Goal: Task Accomplishment & Management: Complete application form

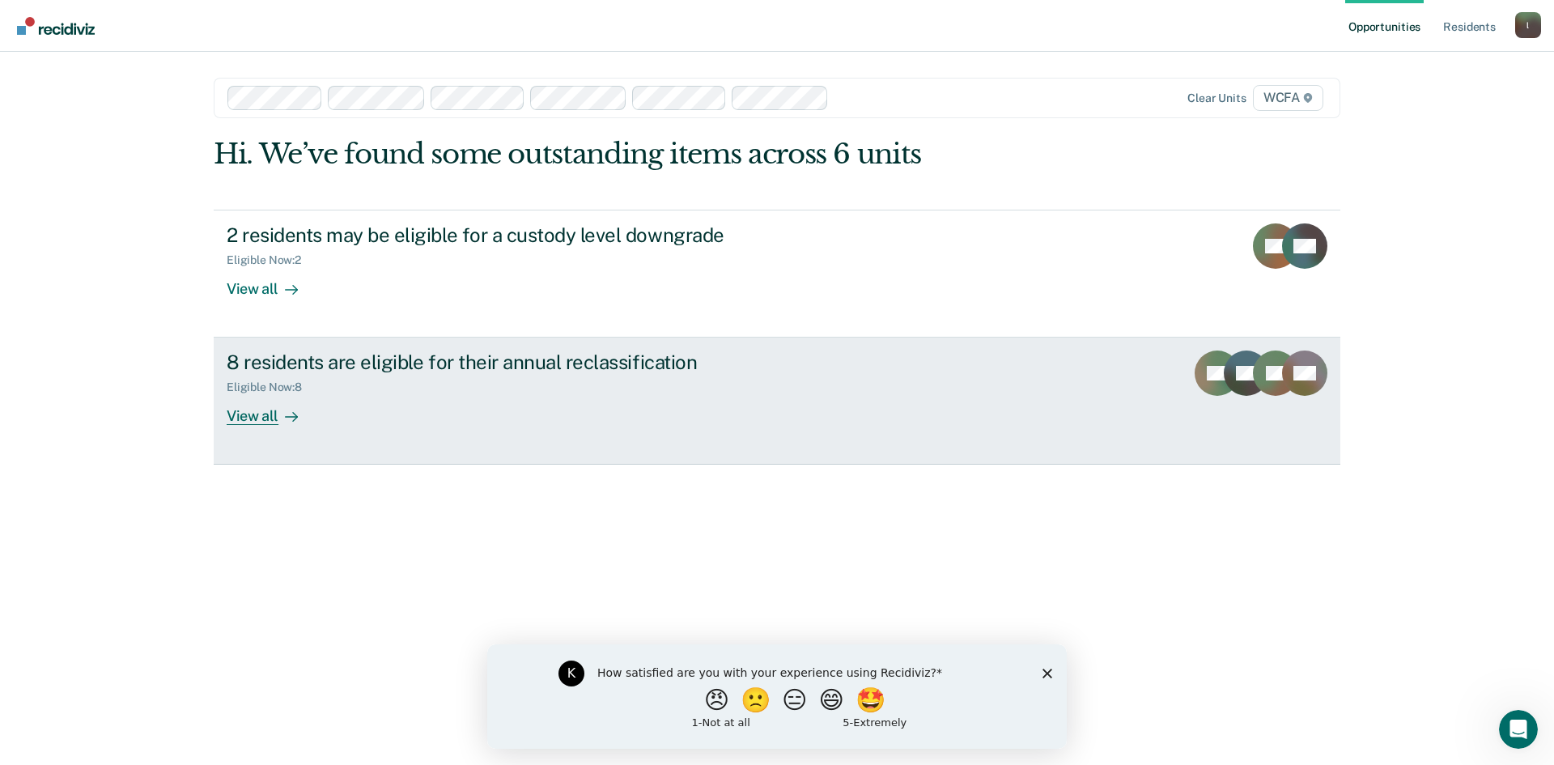
click at [272, 412] on div "View all" at bounding box center [272, 410] width 91 height 32
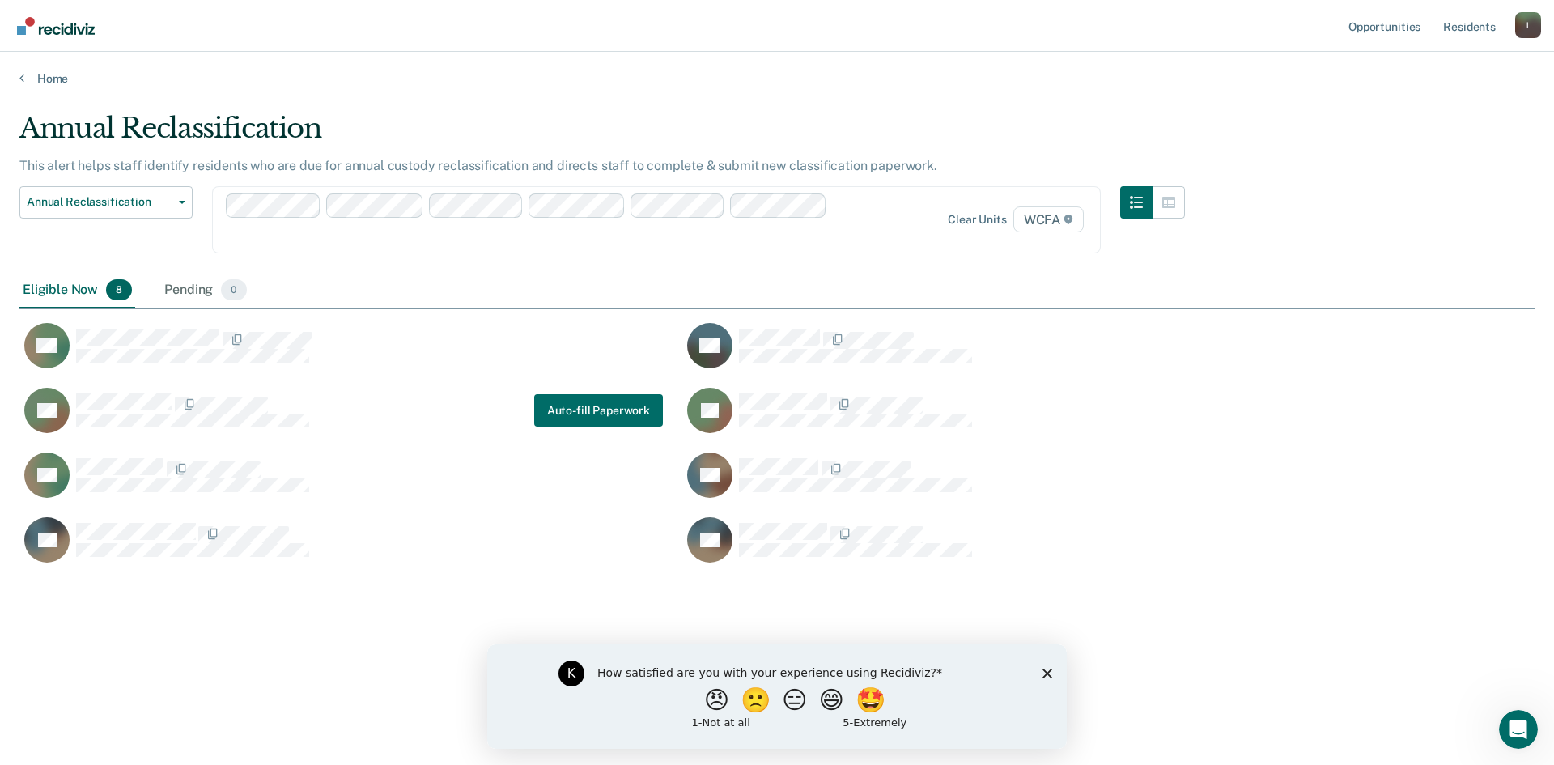
scroll to position [520, 1503]
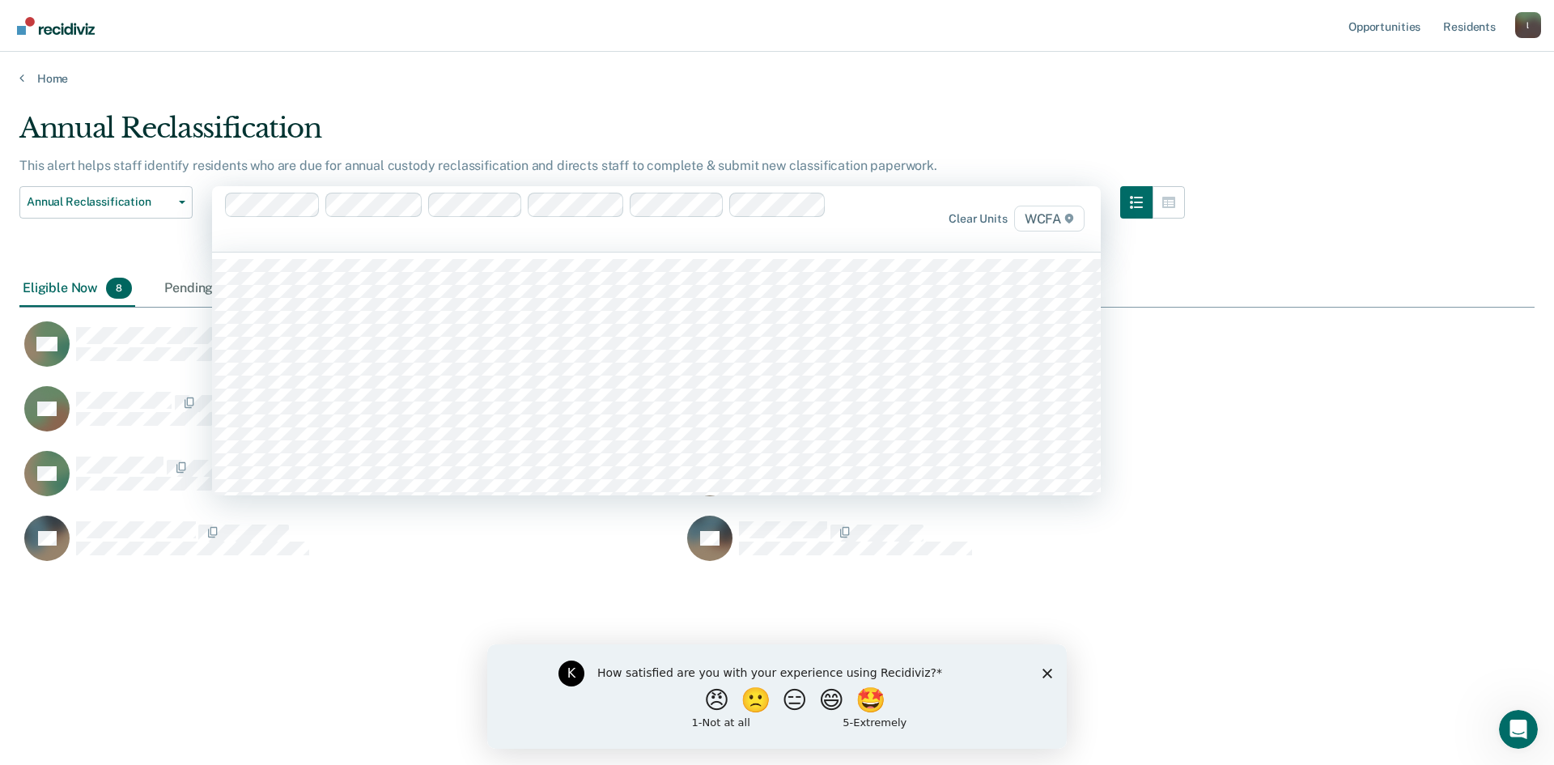
click at [878, 231] on div "Clear units WCFA" at bounding box center [958, 219] width 259 height 26
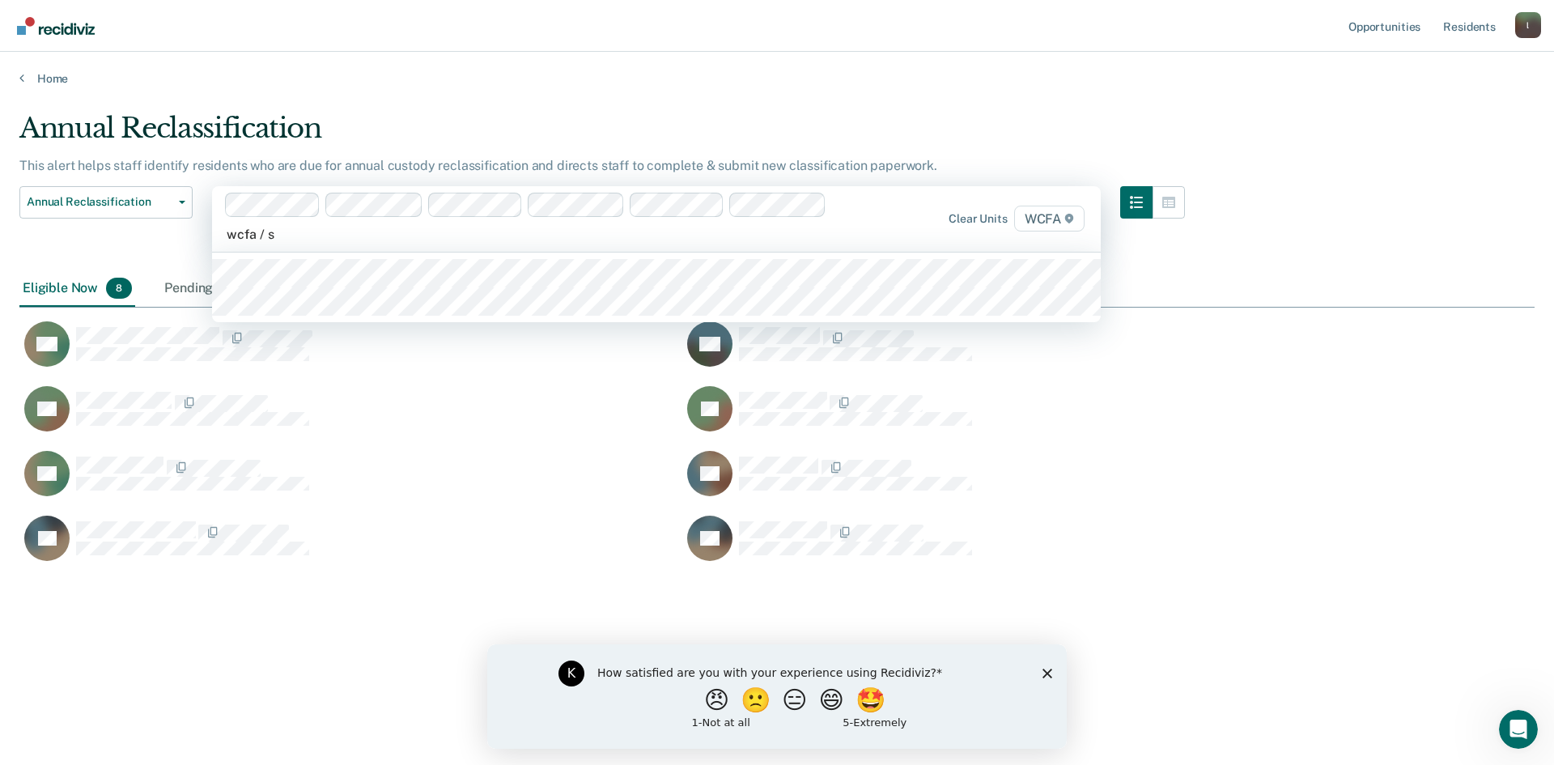
type input "wcfa / se"
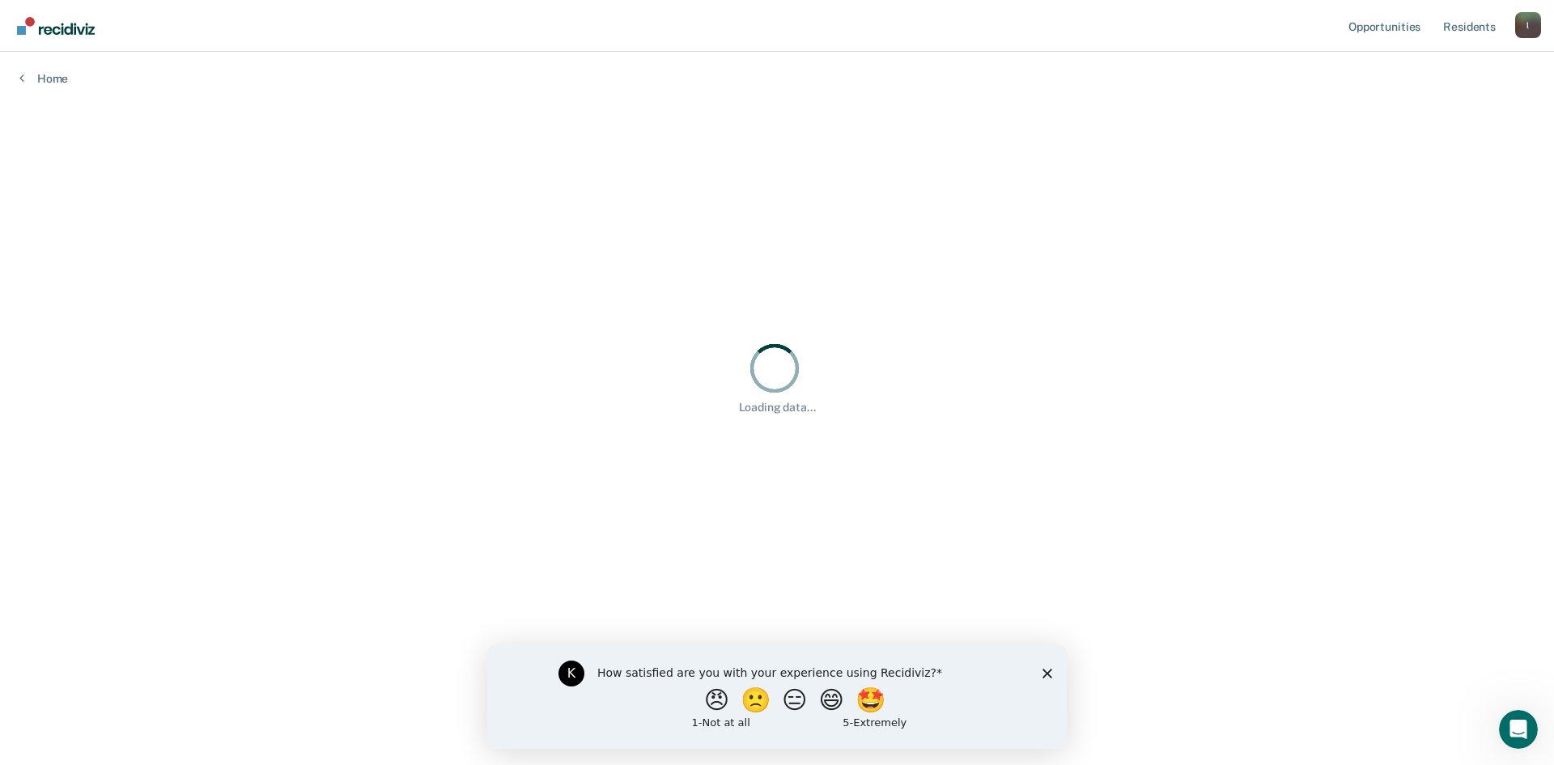
type input "w"
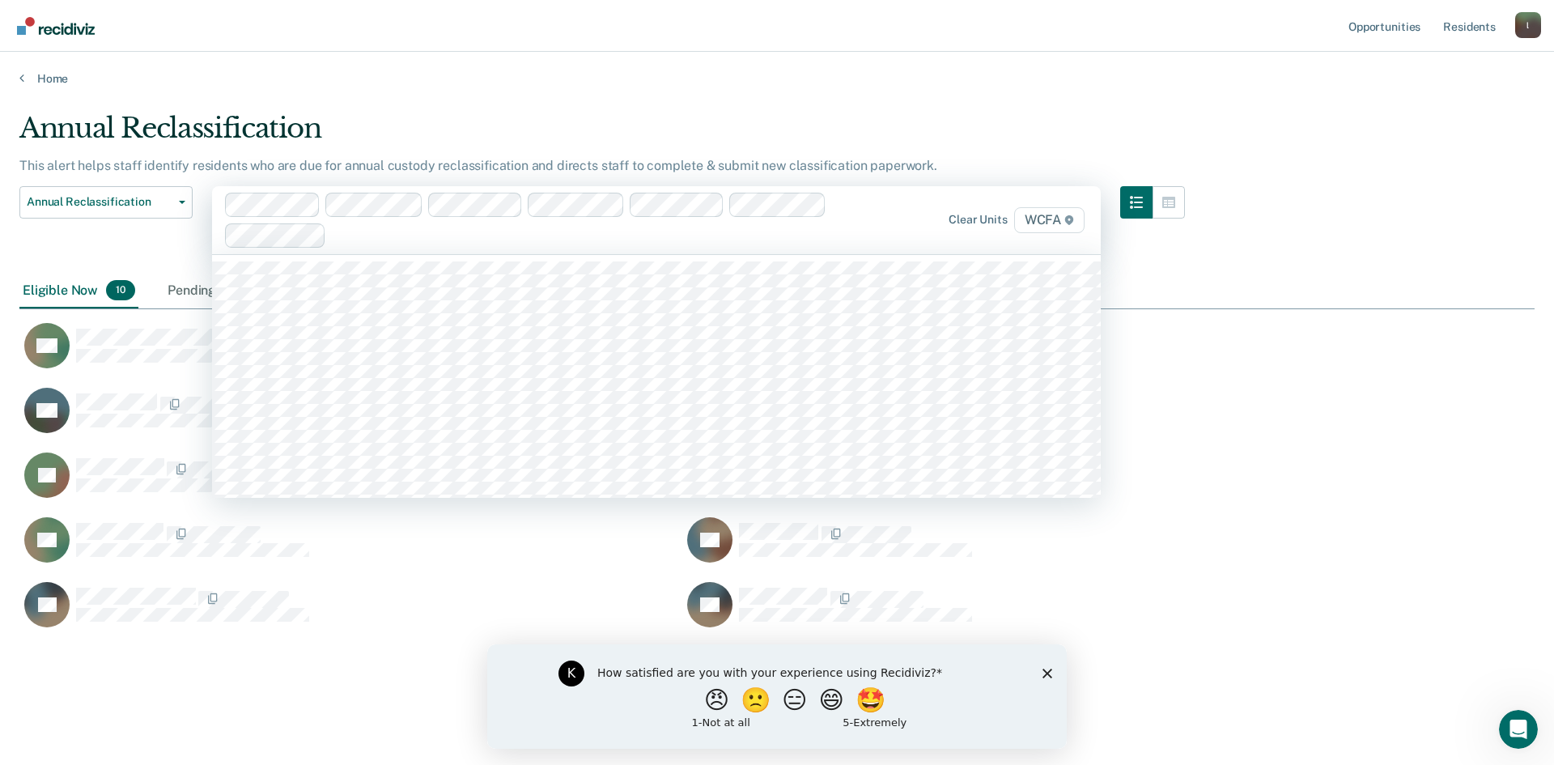
click at [402, 235] on div at bounding box center [580, 235] width 494 height 19
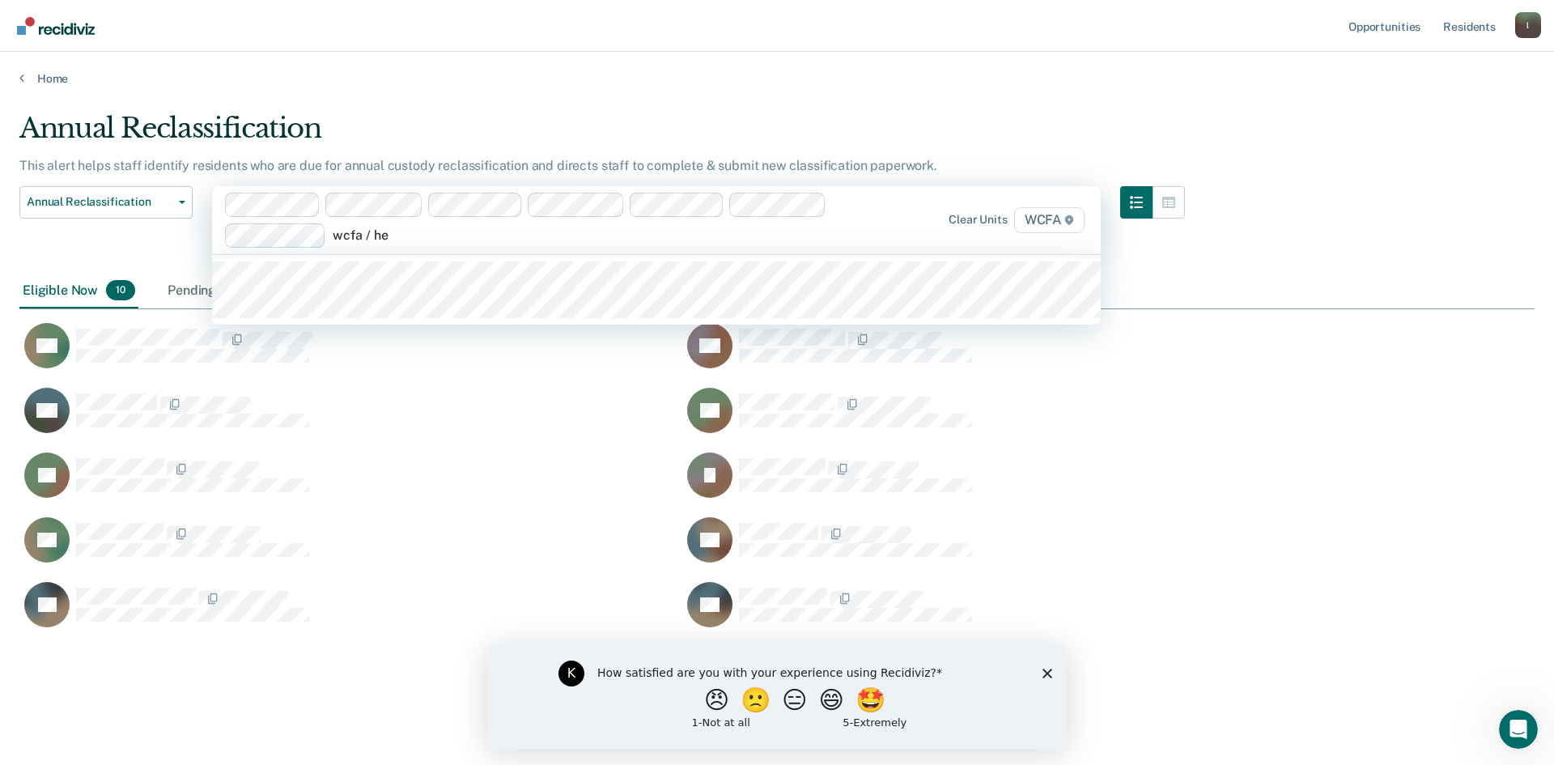
type input "wcfa / he1"
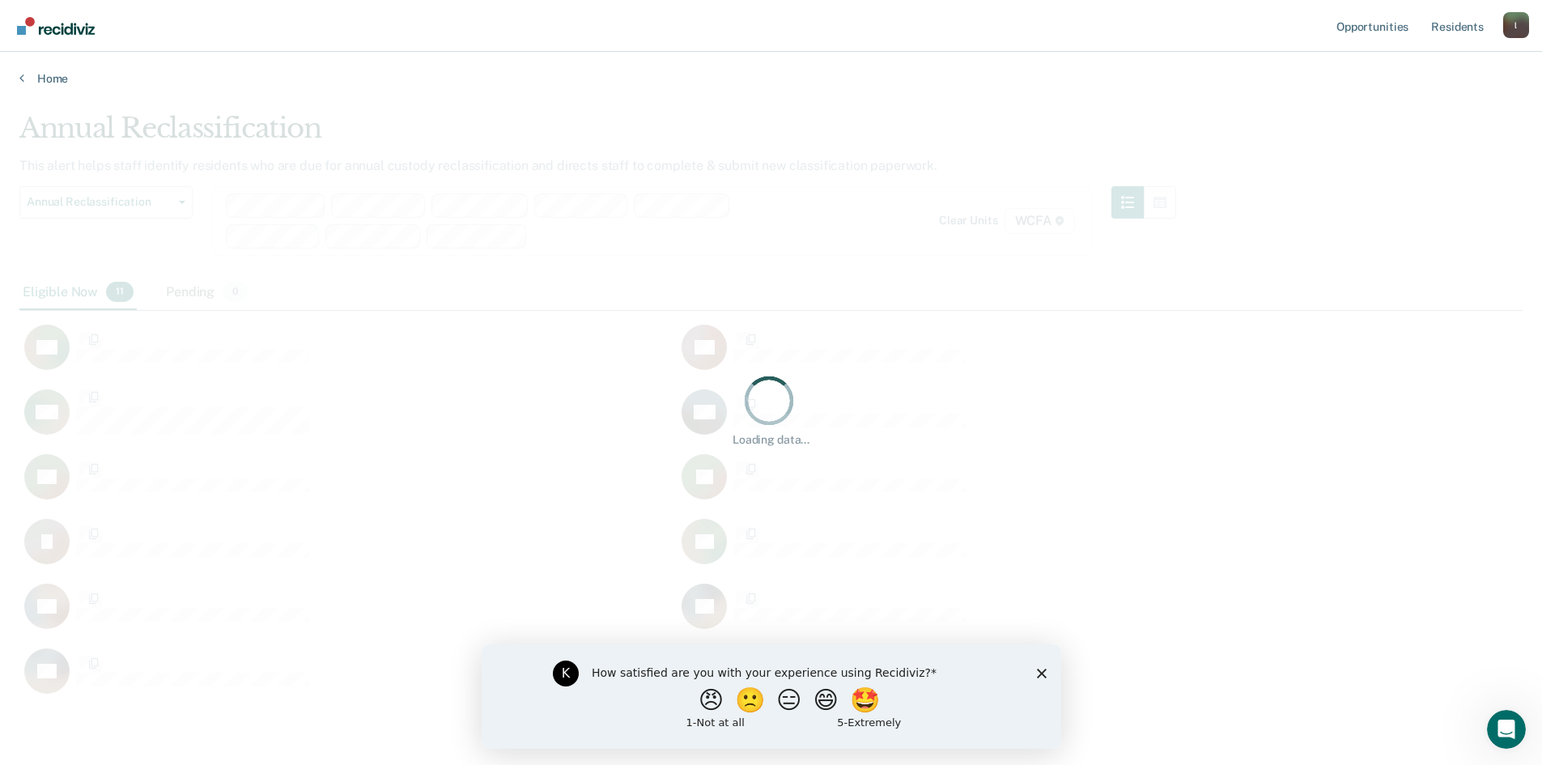
scroll to position [13, 13]
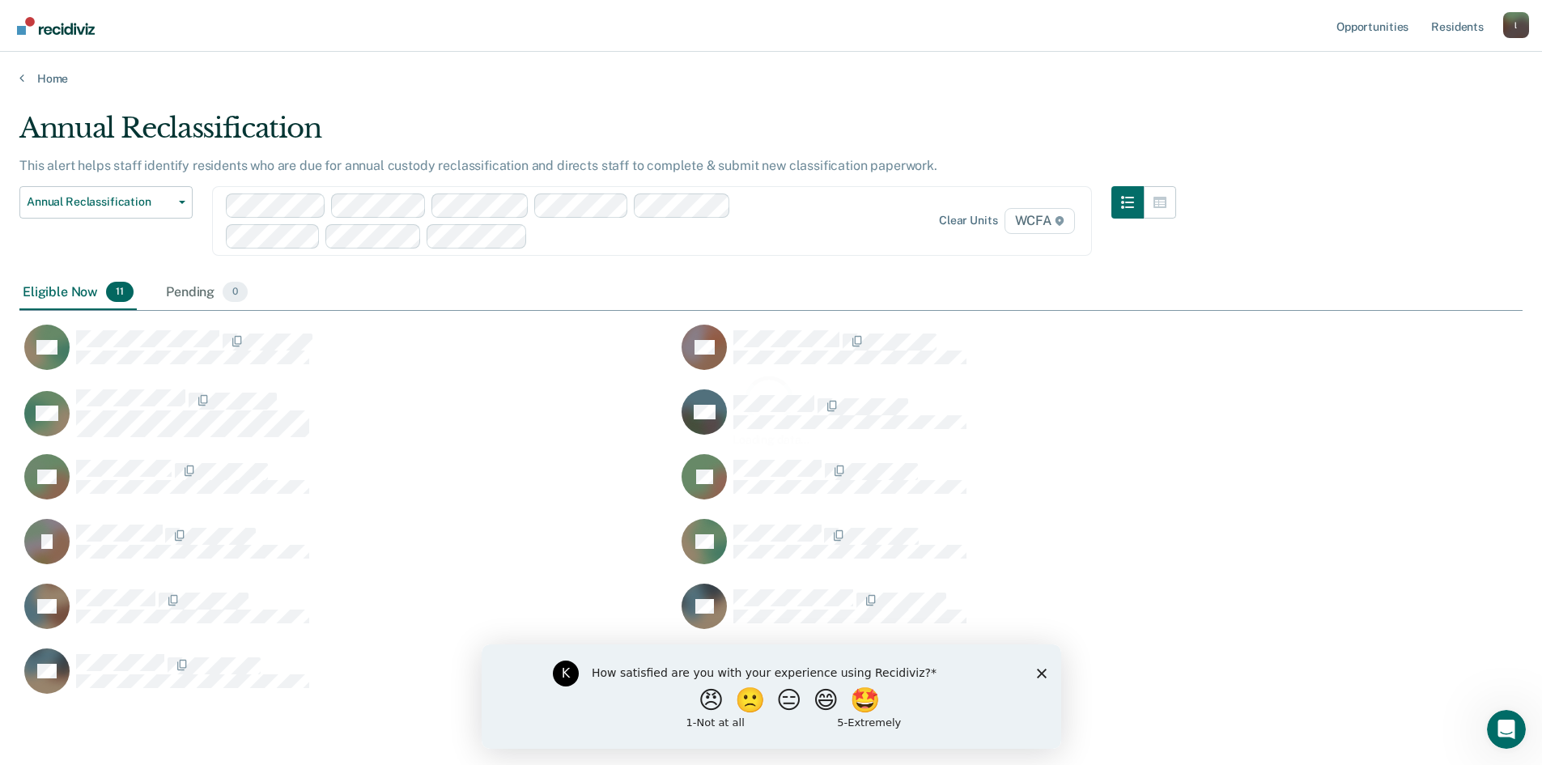
click at [567, 236] on div at bounding box center [677, 236] width 286 height 19
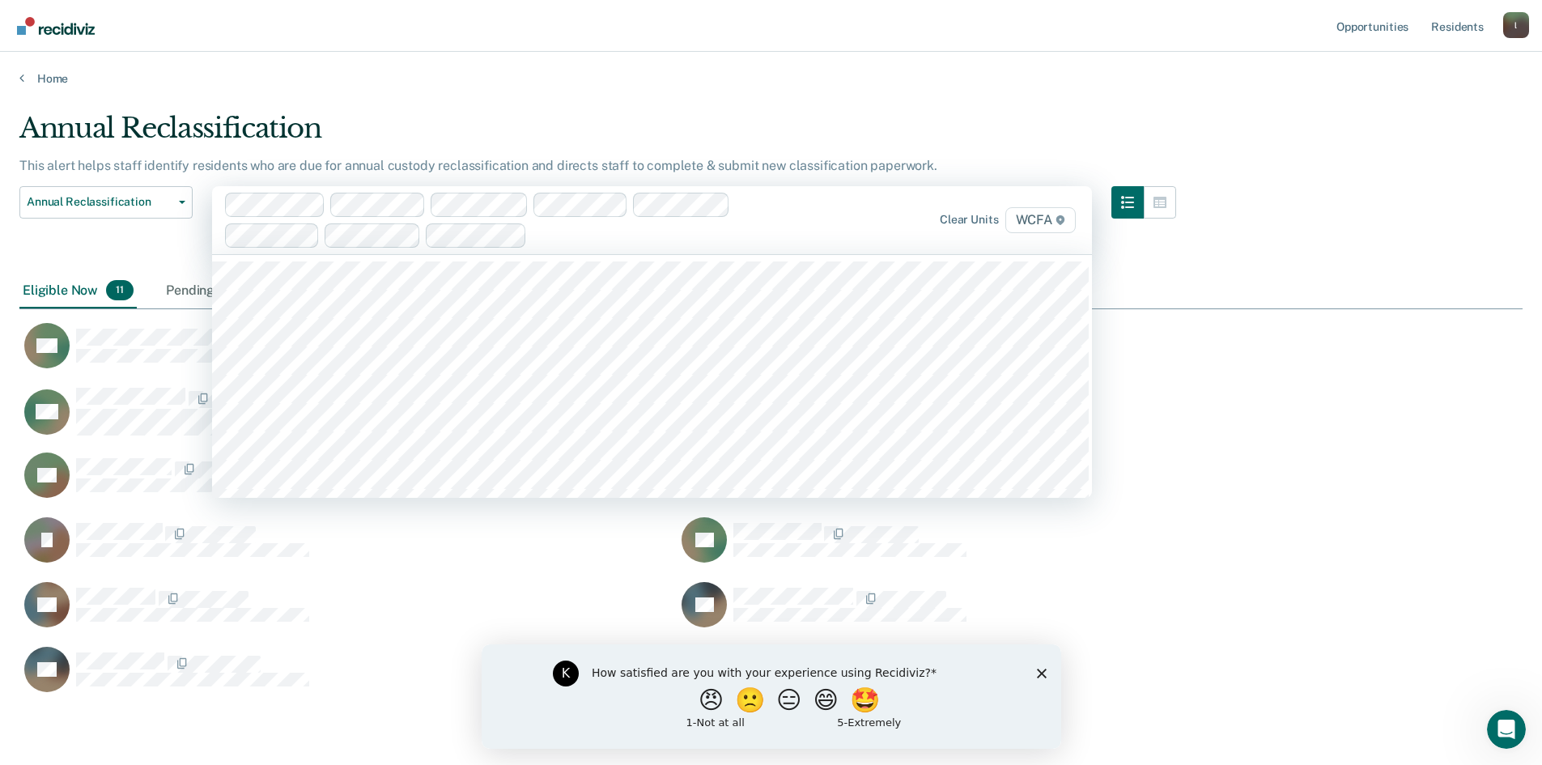
scroll to position [583, 1491]
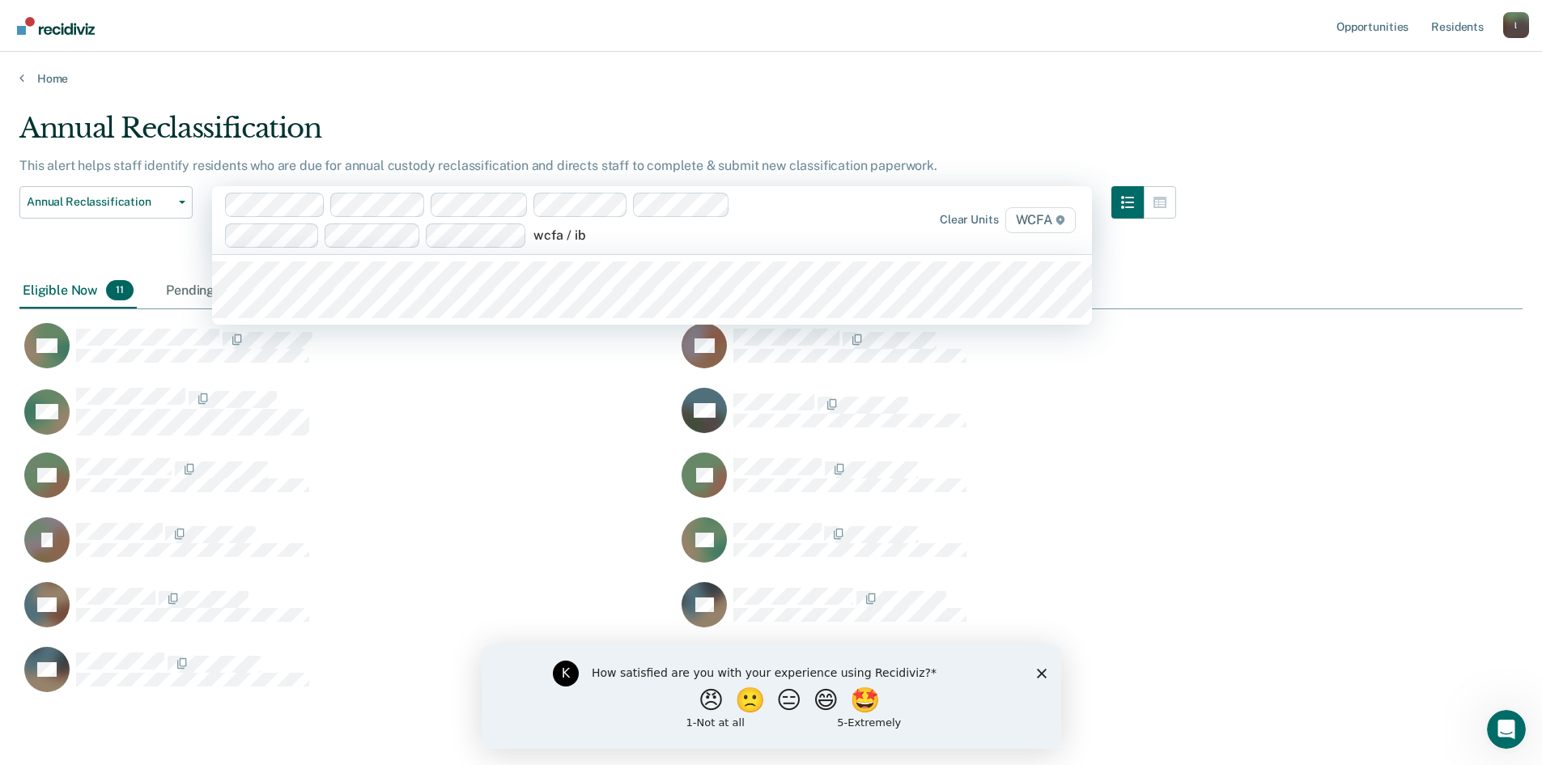
type input "wcfa / ib2"
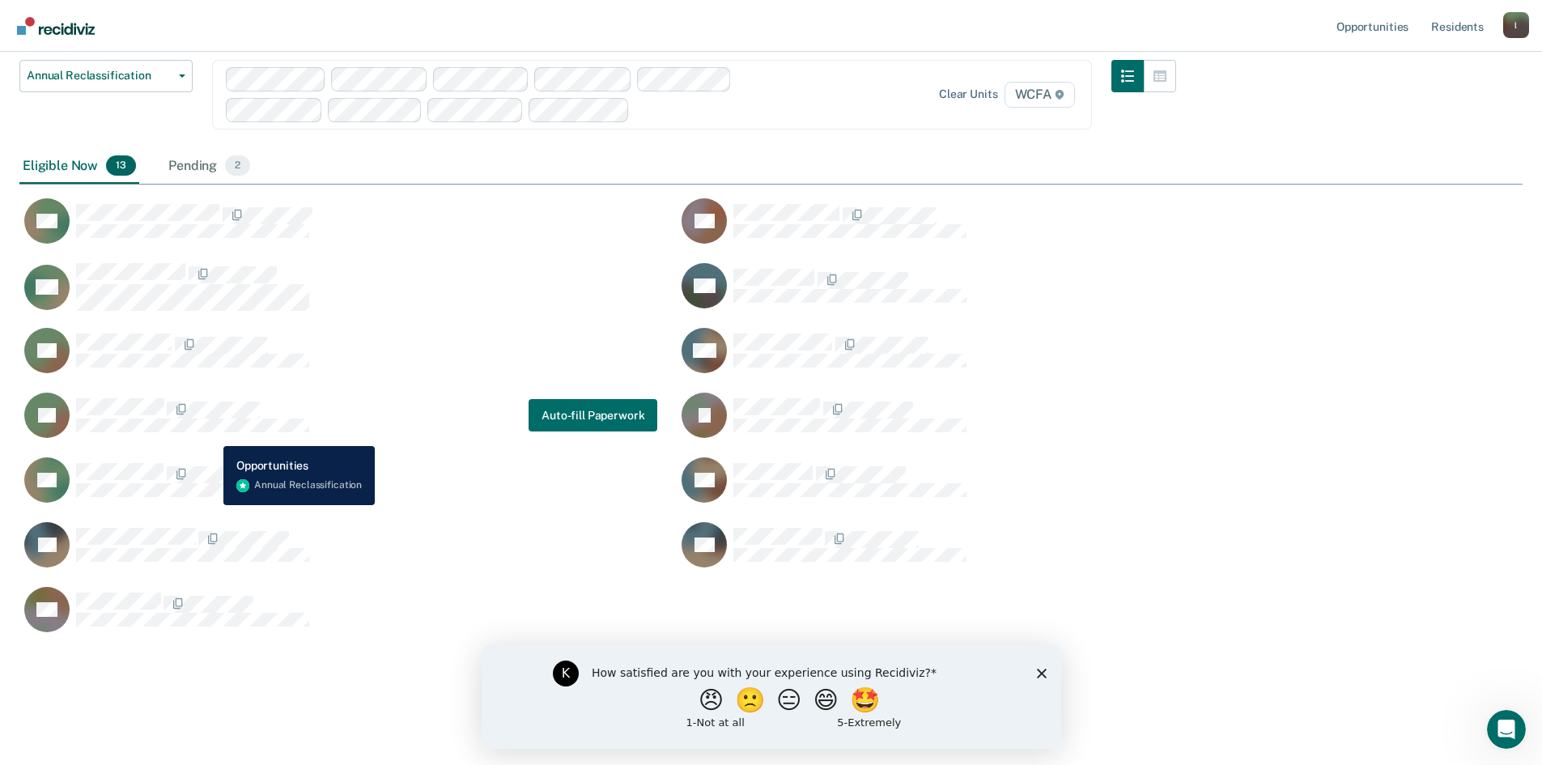
scroll to position [129, 0]
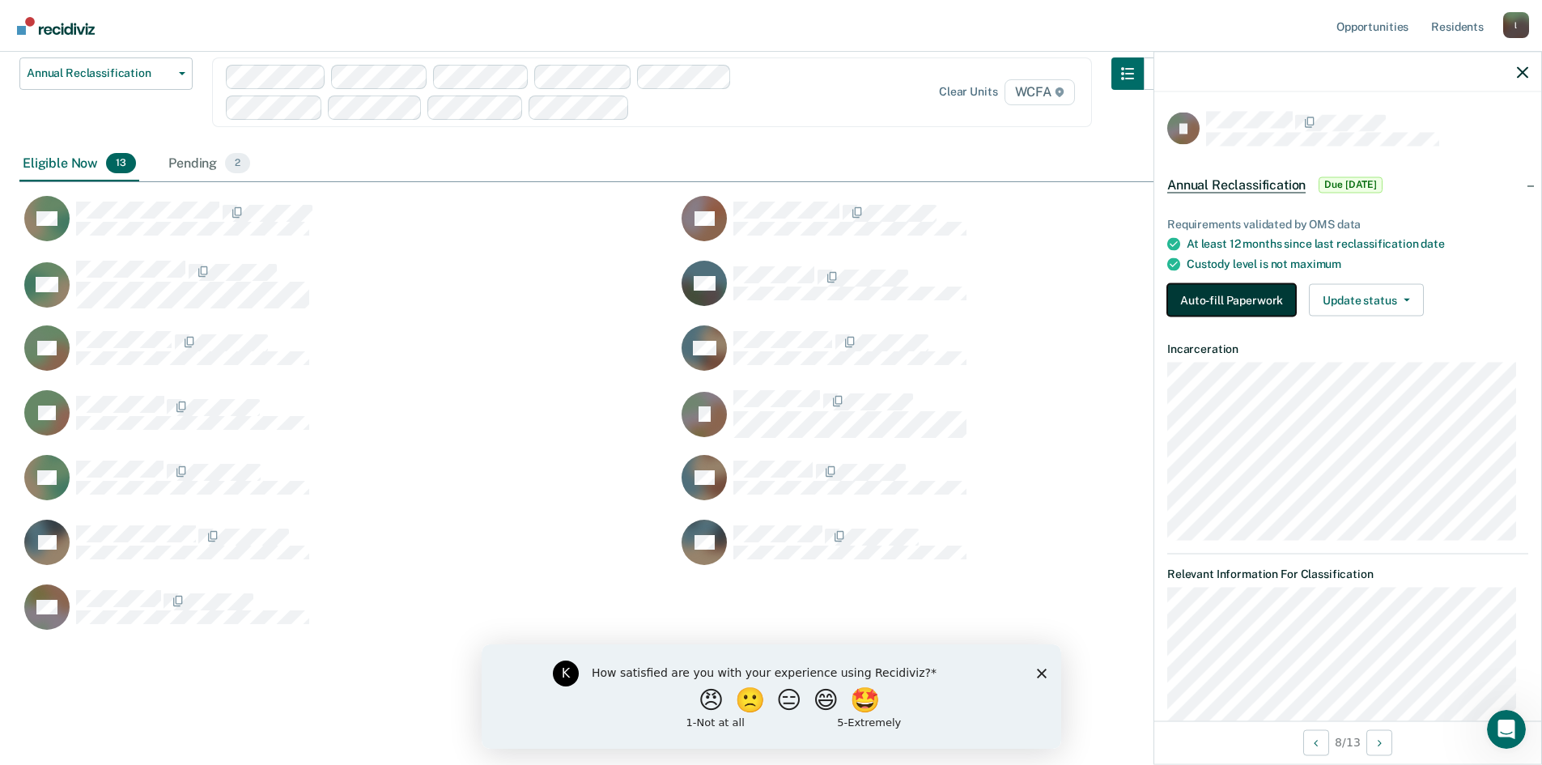
click at [1226, 299] on button "Auto-fill Paperwork" at bounding box center [1231, 300] width 129 height 32
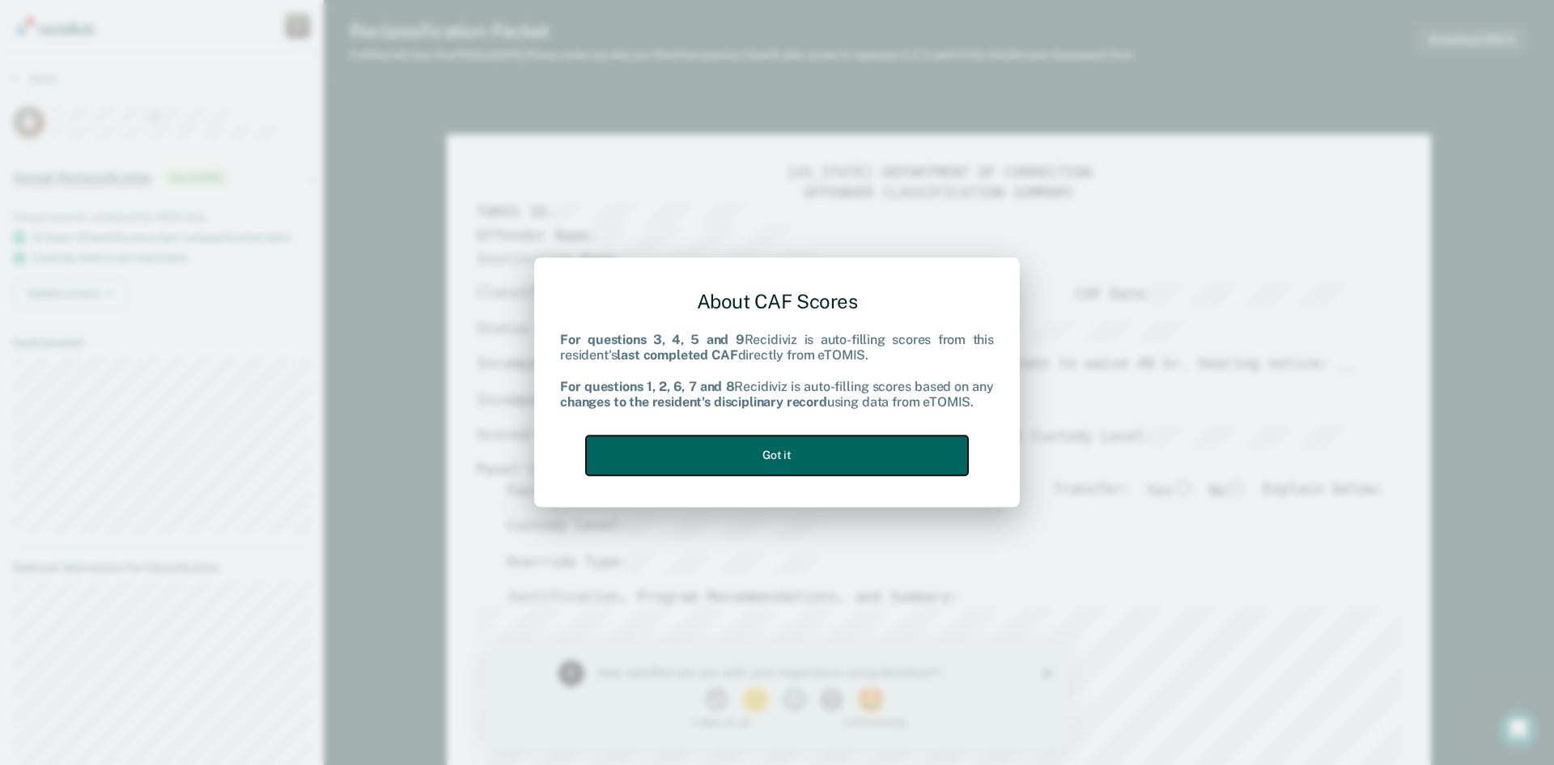
click at [758, 461] on button "Got it" at bounding box center [777, 455] width 382 height 40
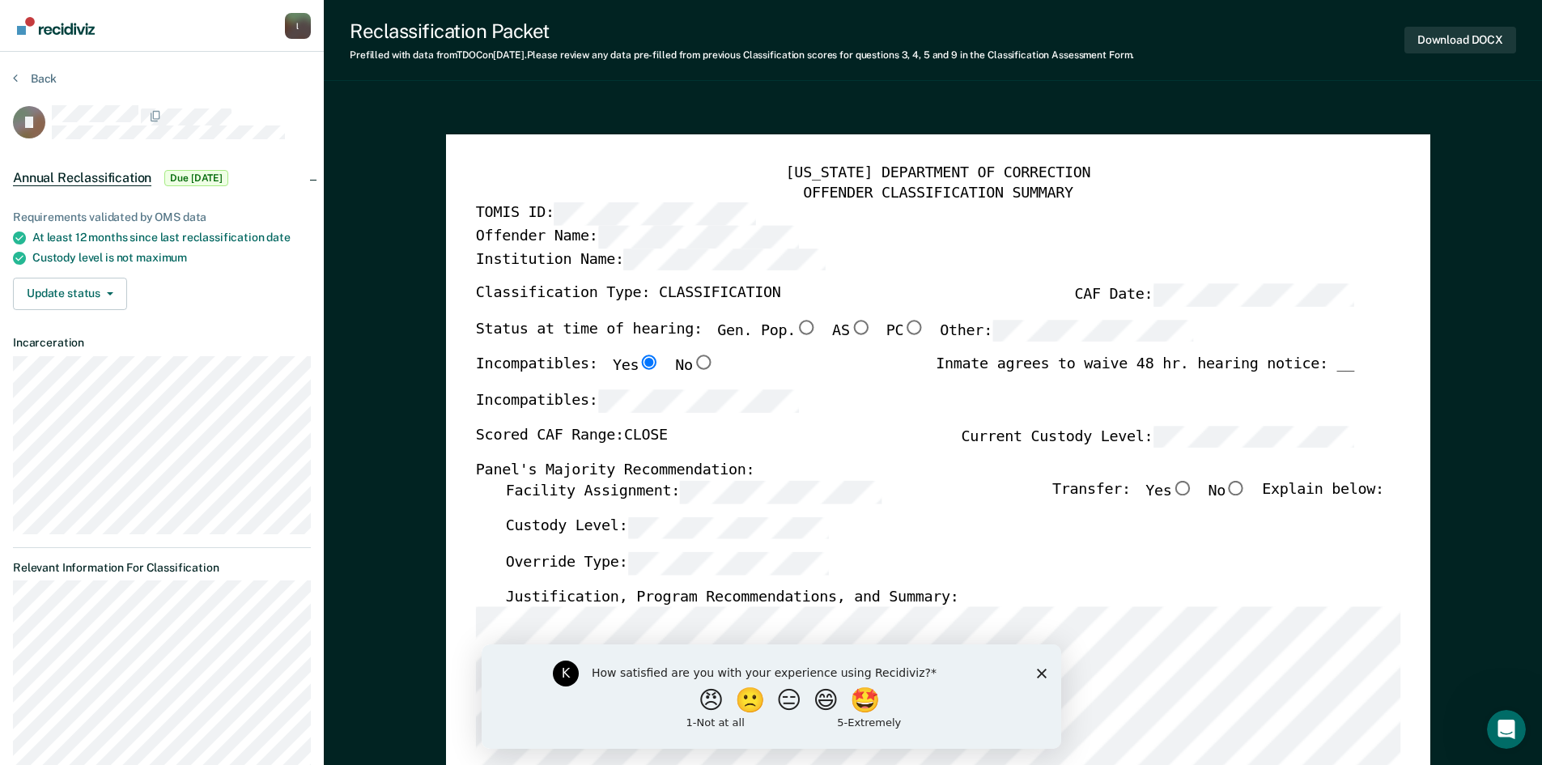
click at [796, 324] on input "Gen. Pop." at bounding box center [807, 327] width 22 height 15
type textarea "x"
radio input "true"
click at [1245, 486] on input "No" at bounding box center [1236, 488] width 22 height 15
type textarea "x"
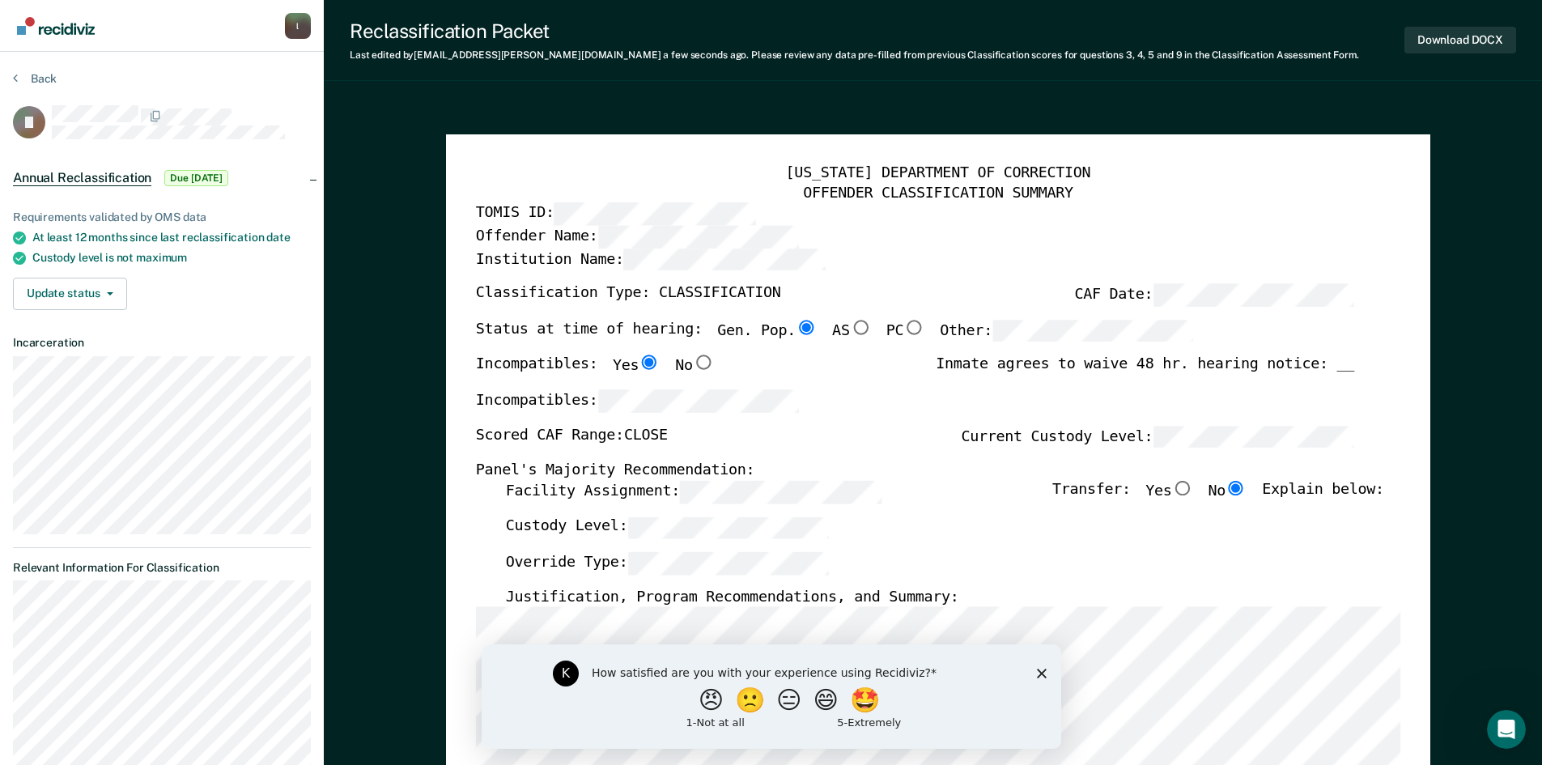
radio input "true"
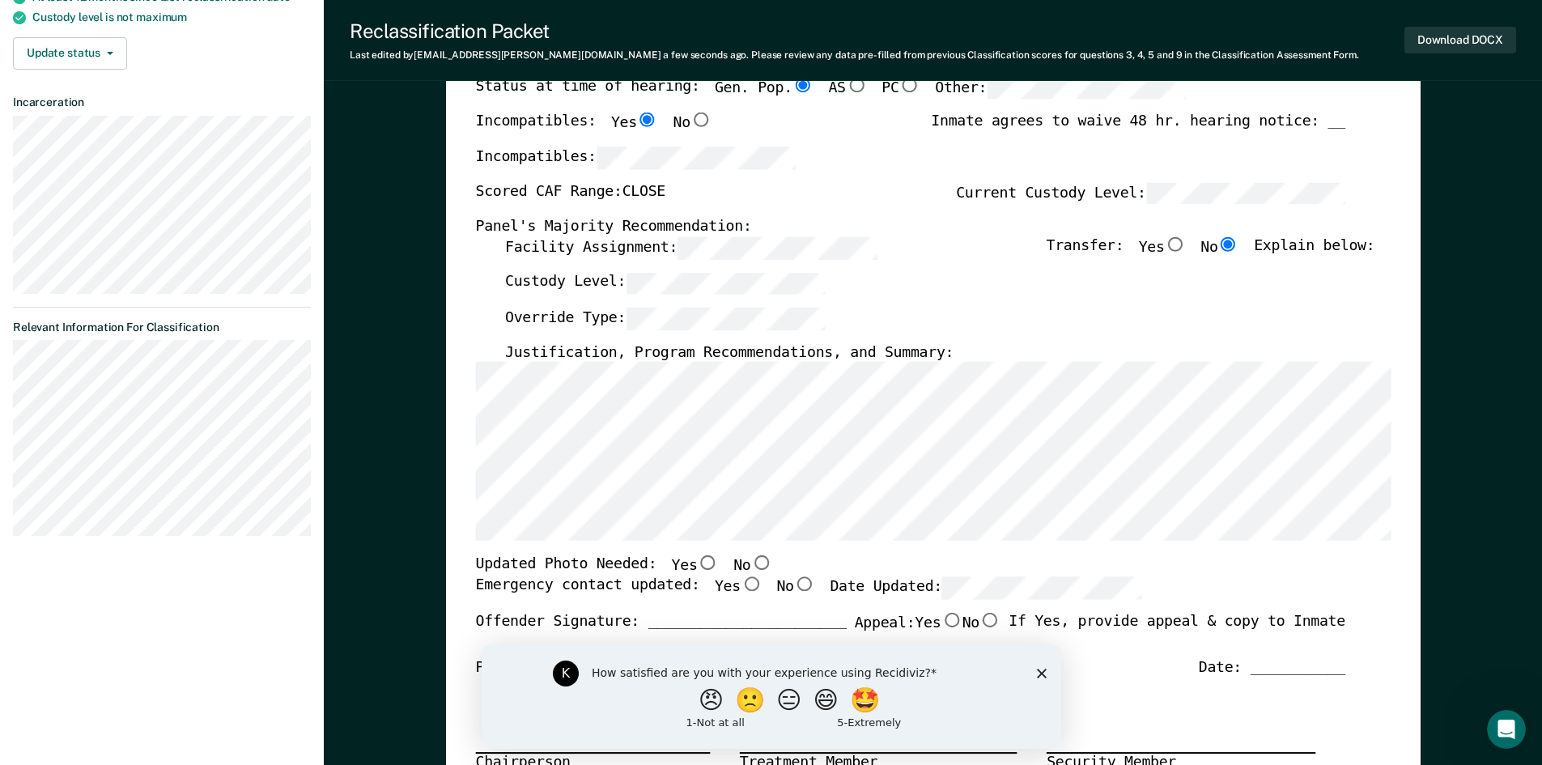
scroll to position [243, 0]
click at [1045, 668] on polygon "Close survey" at bounding box center [1041, 673] width 10 height 10
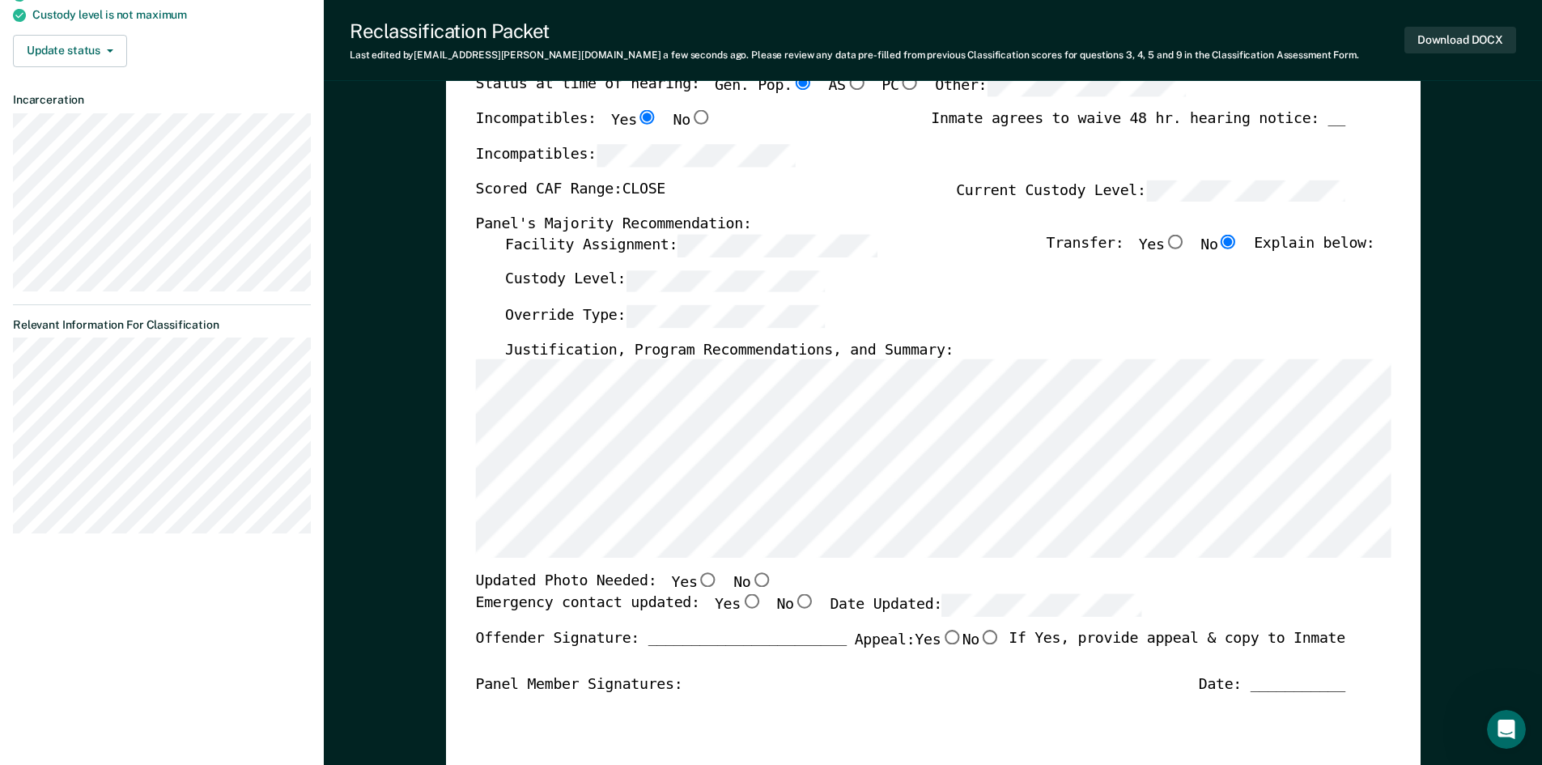
click at [750, 576] on input "No" at bounding box center [760, 580] width 21 height 15
type textarea "x"
radio input "true"
click at [740, 601] on input "Yes" at bounding box center [750, 601] width 21 height 15
type textarea "x"
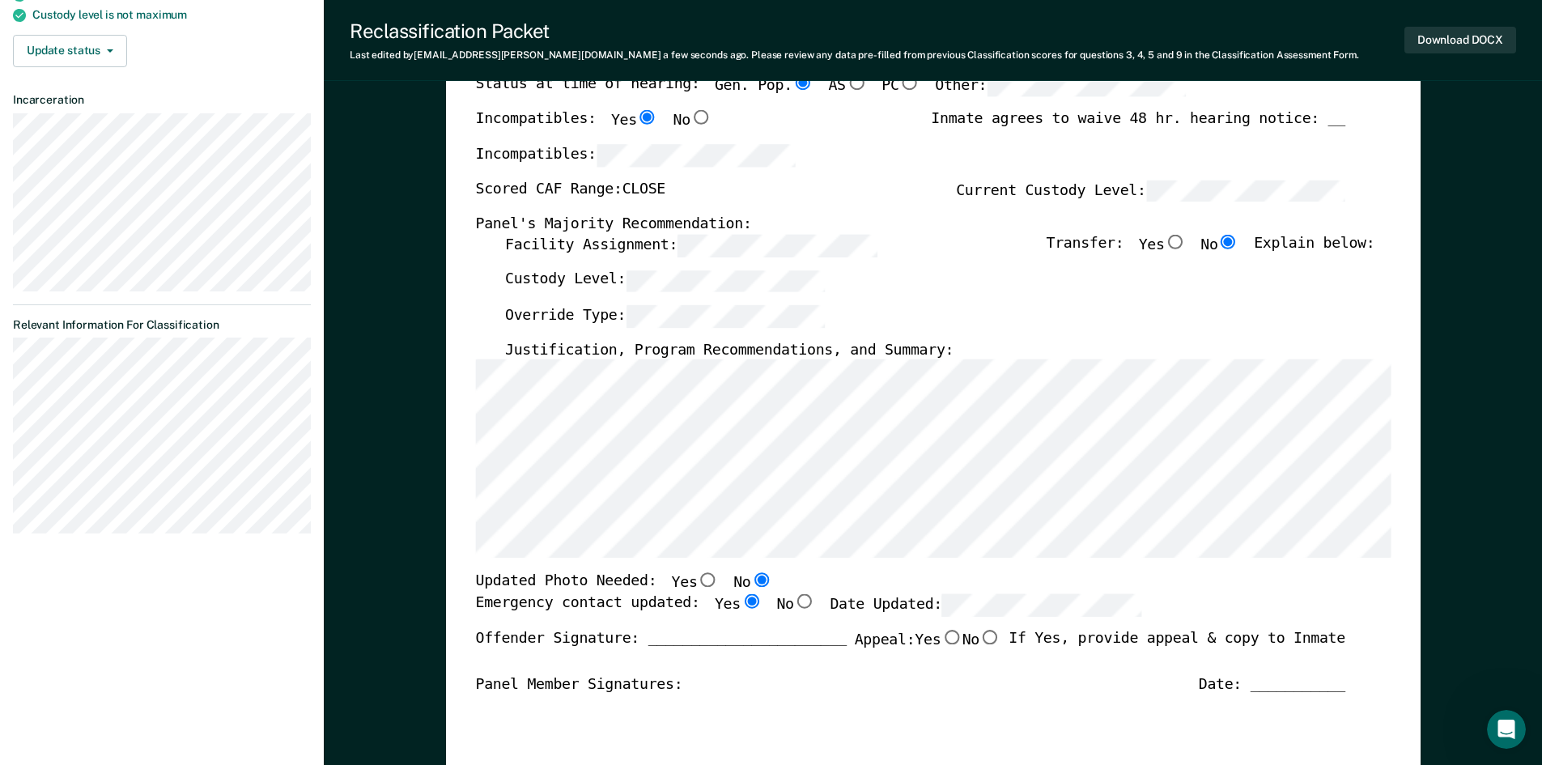
radio input "true"
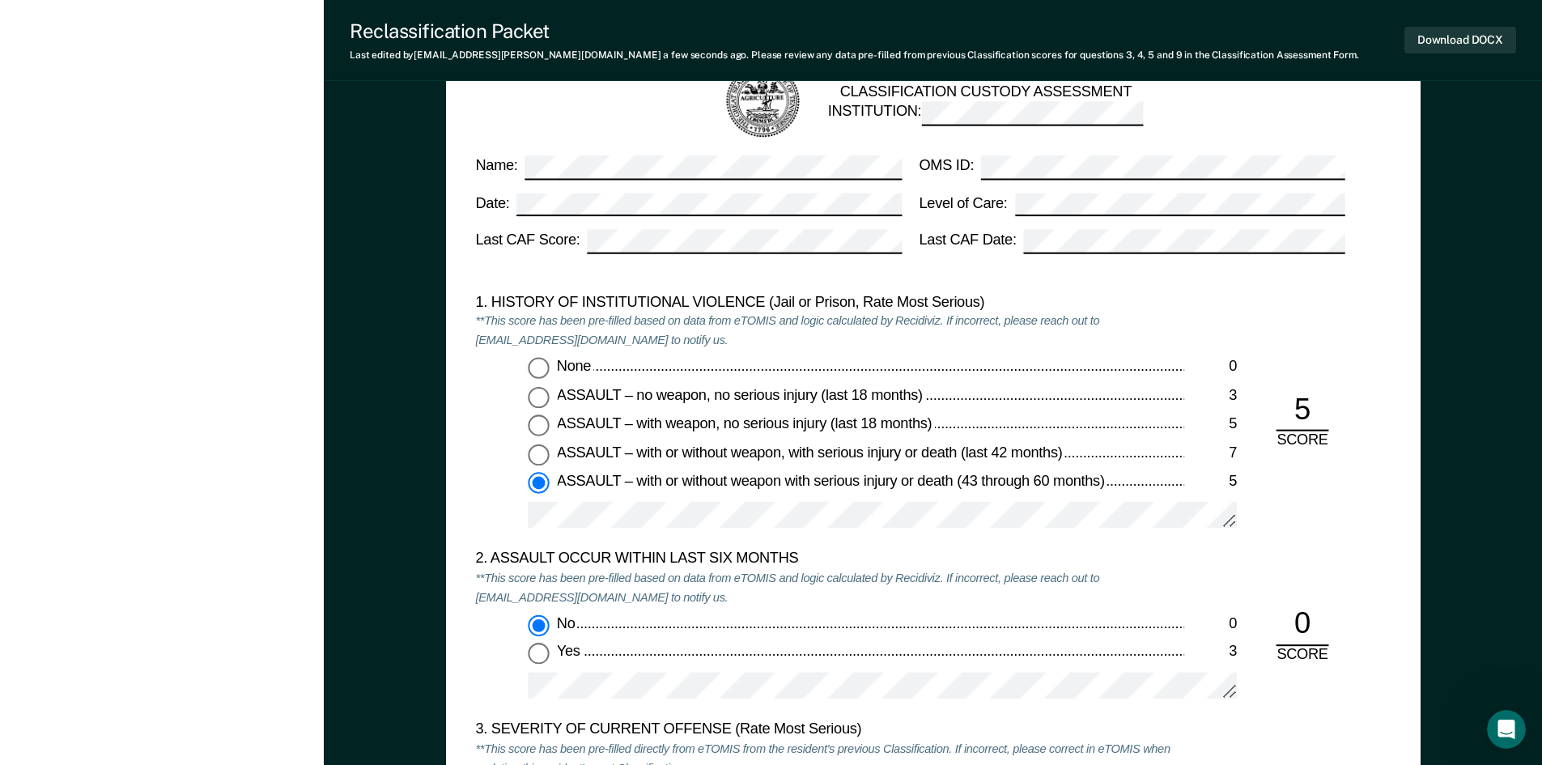
scroll to position [1376, 0]
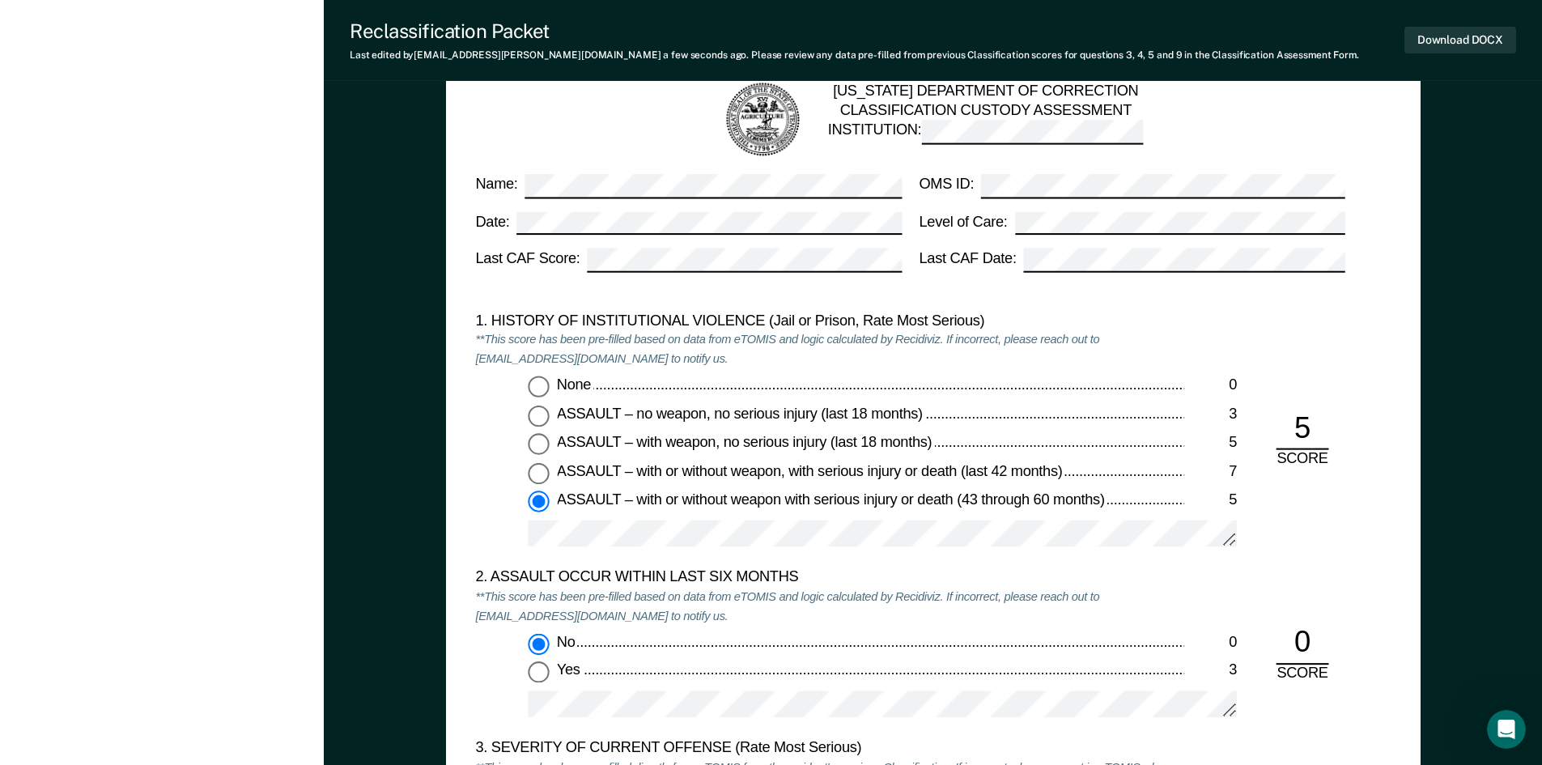
click at [546, 388] on input "None 0" at bounding box center [538, 386] width 21 height 21
type textarea "x"
radio input "true"
radio input "false"
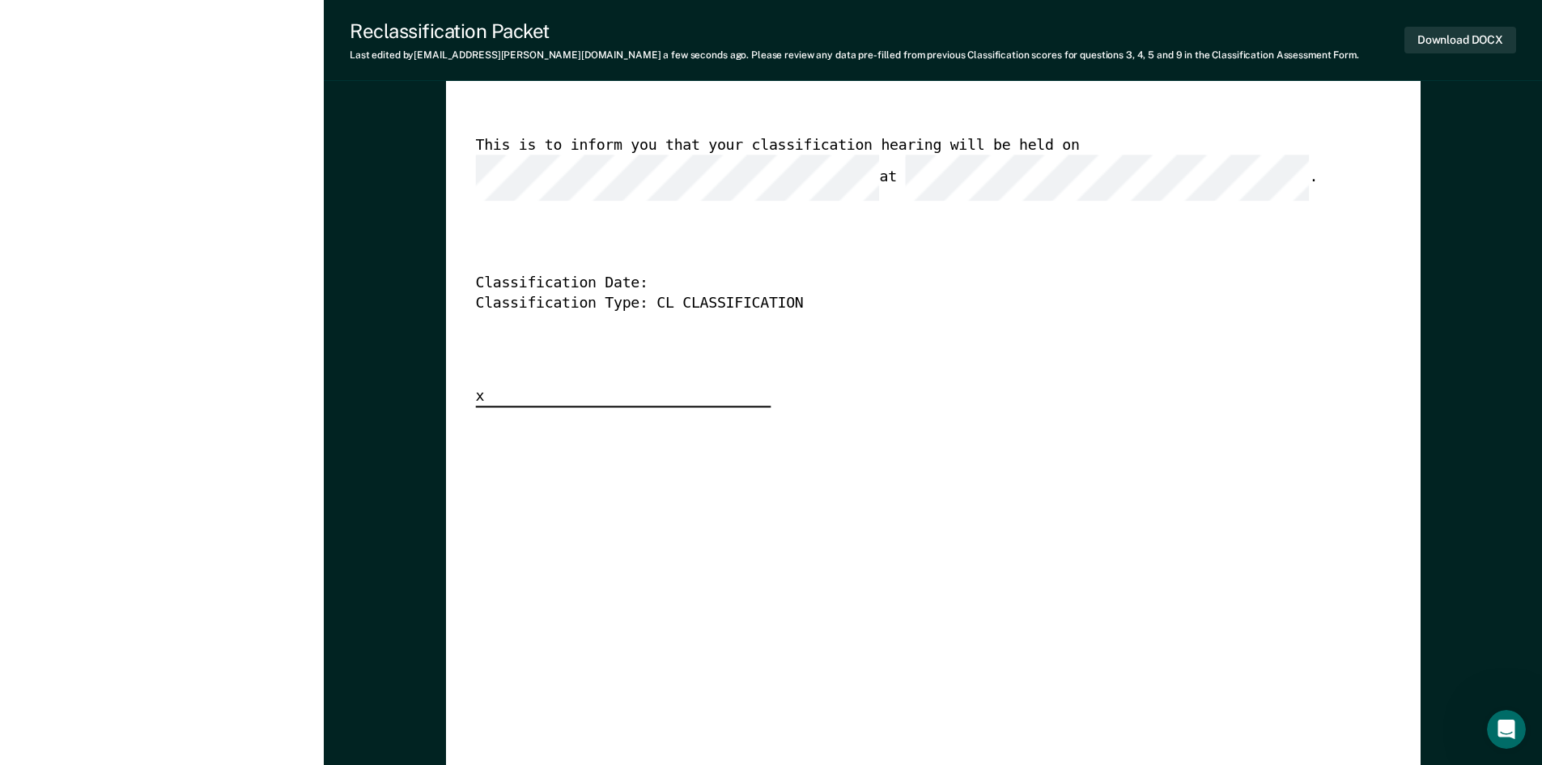
scroll to position [4289, 0]
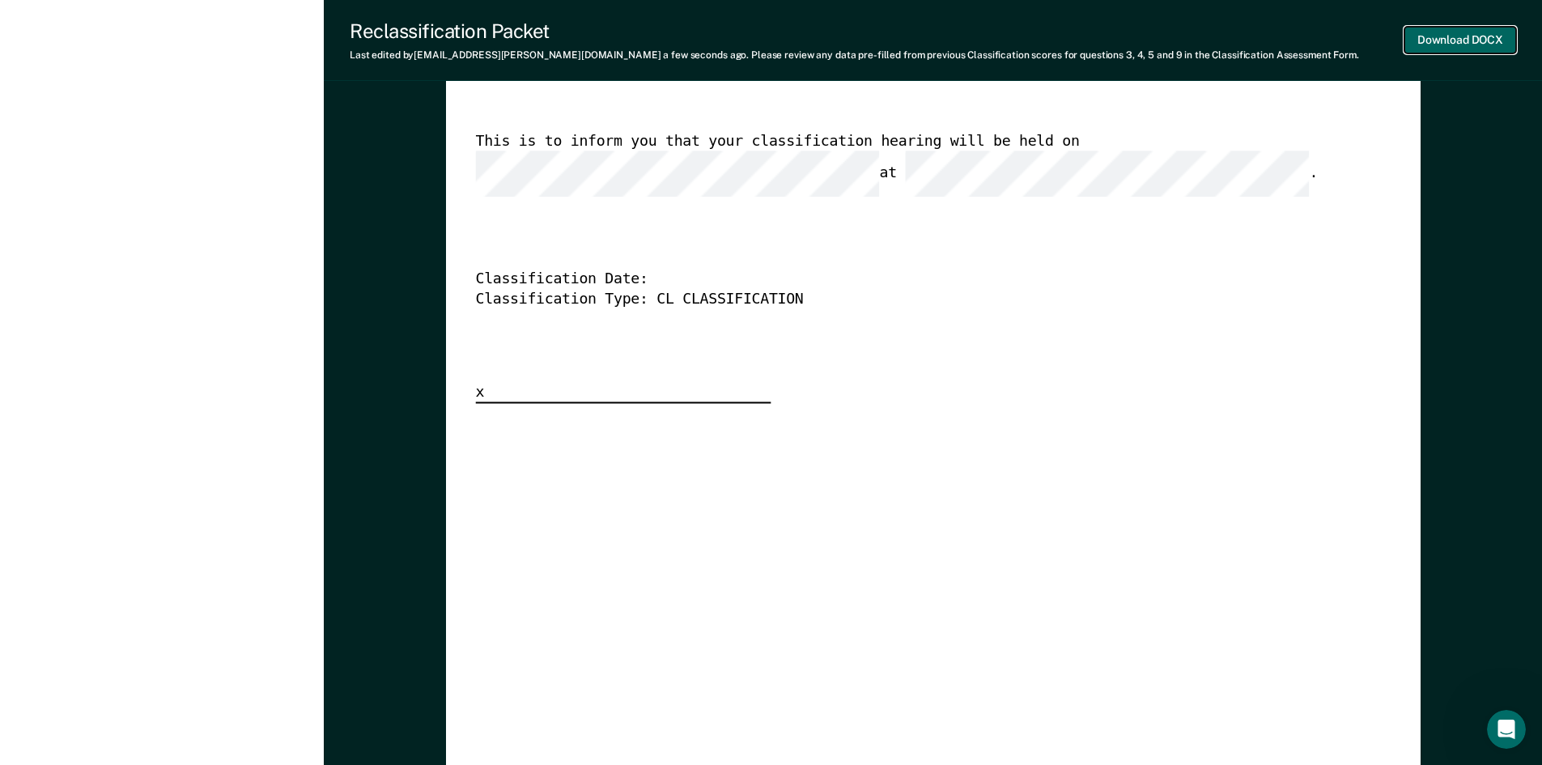
click at [1445, 37] on button "Download DOCX" at bounding box center [1460, 40] width 112 height 27
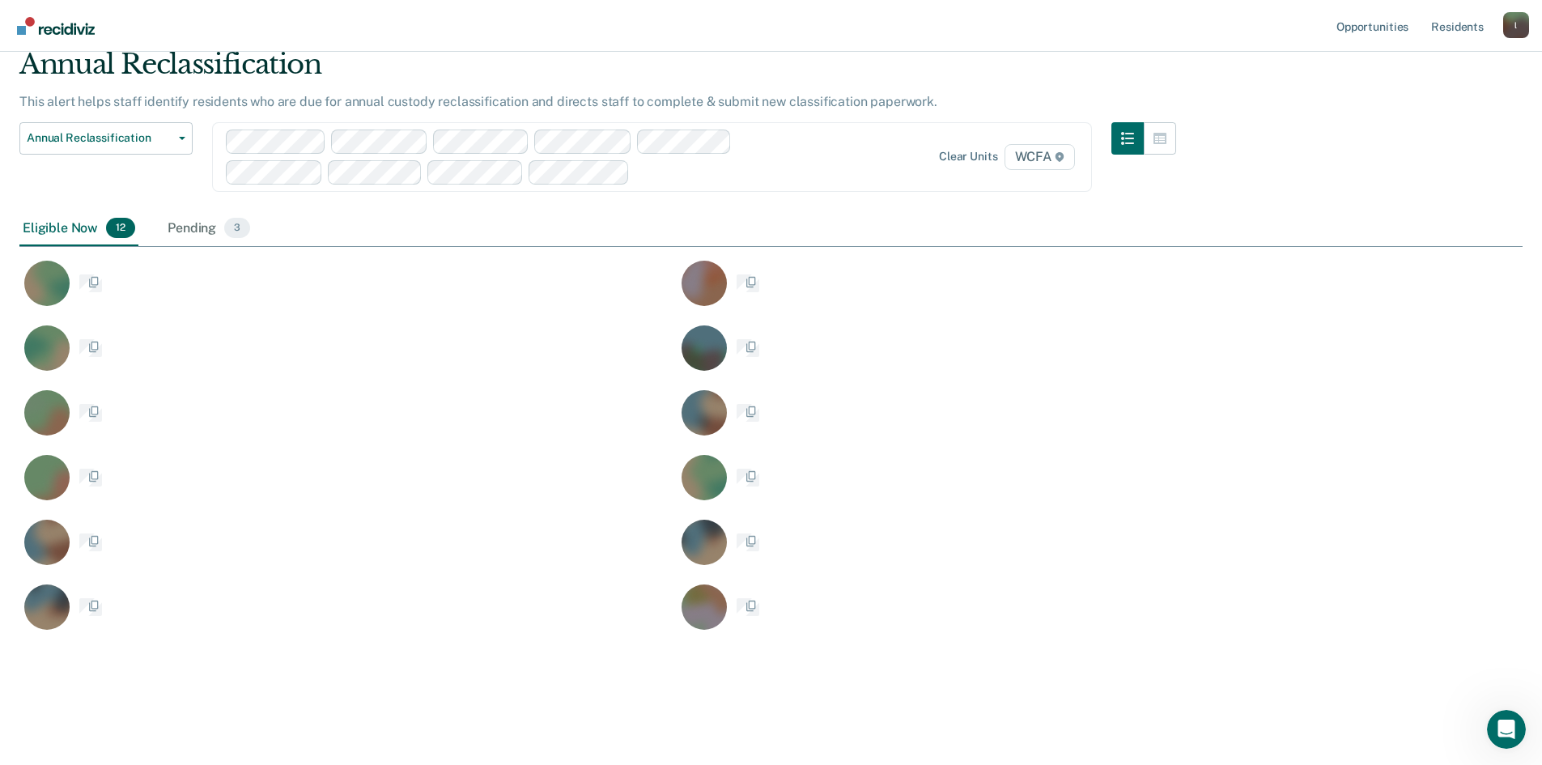
scroll to position [584, 1491]
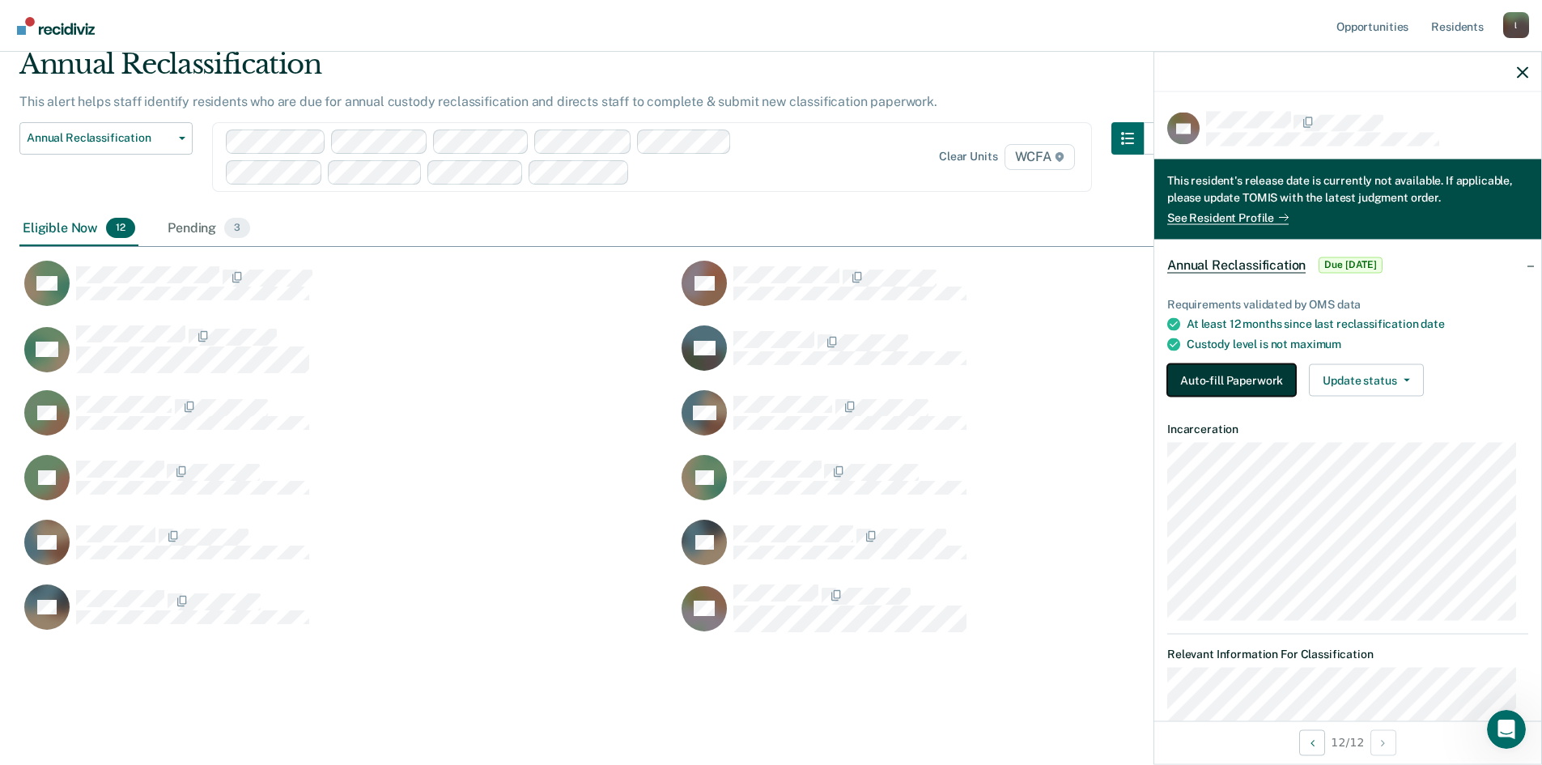
click at [1244, 379] on button "Auto-fill Paperwork" at bounding box center [1231, 380] width 129 height 32
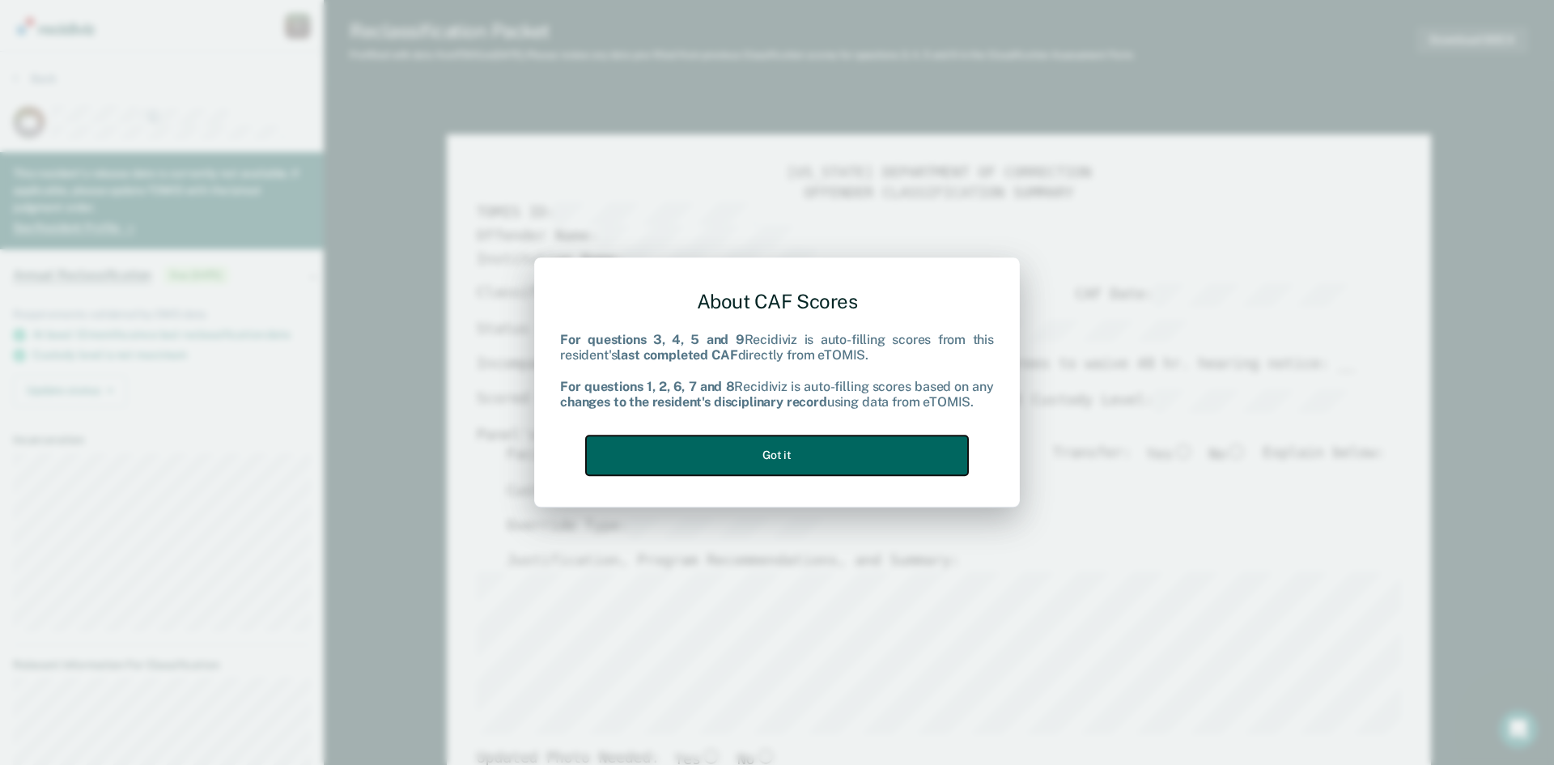
click at [764, 446] on button "Got it" at bounding box center [777, 455] width 382 height 40
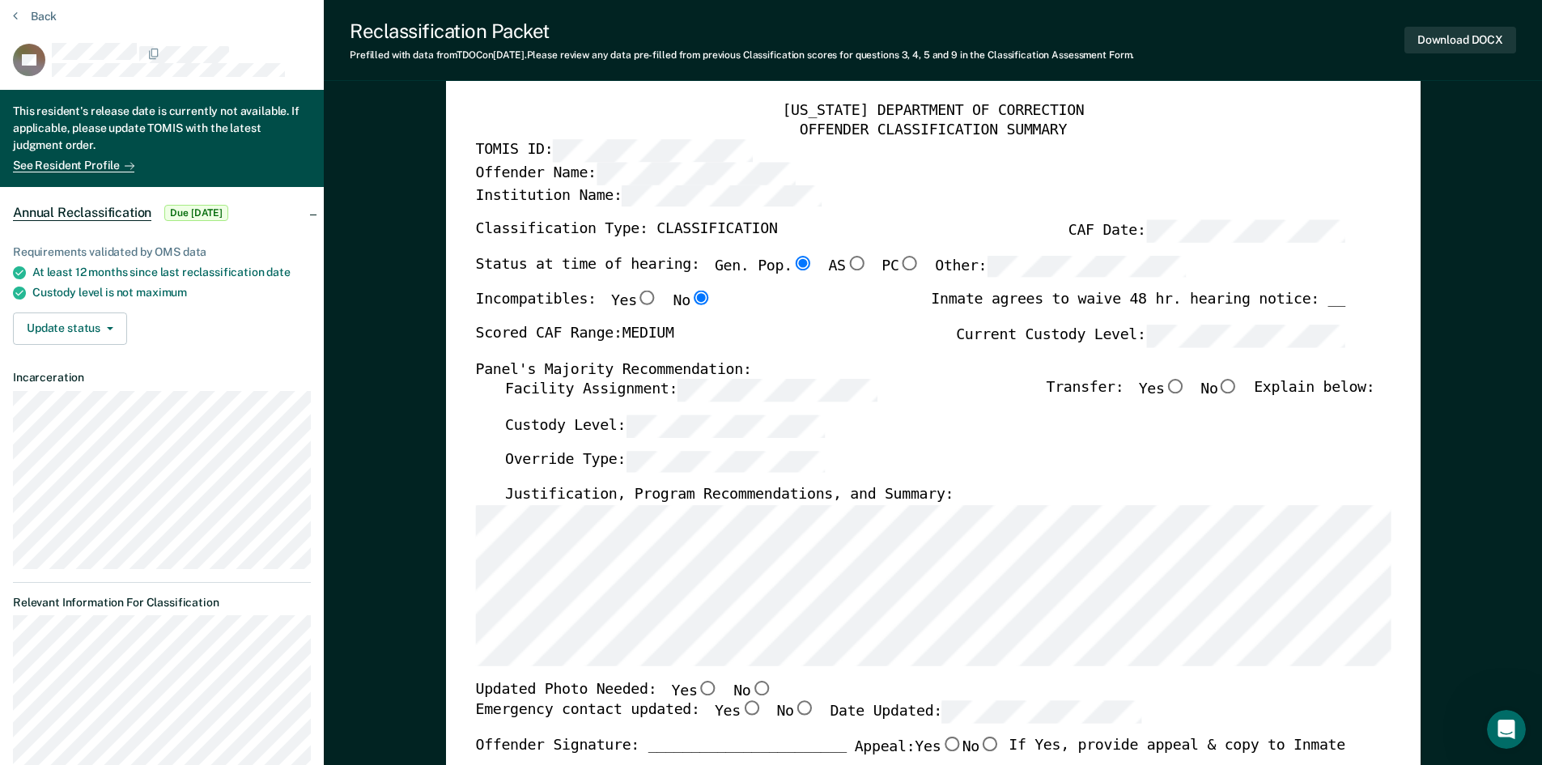
scroll to position [81, 0]
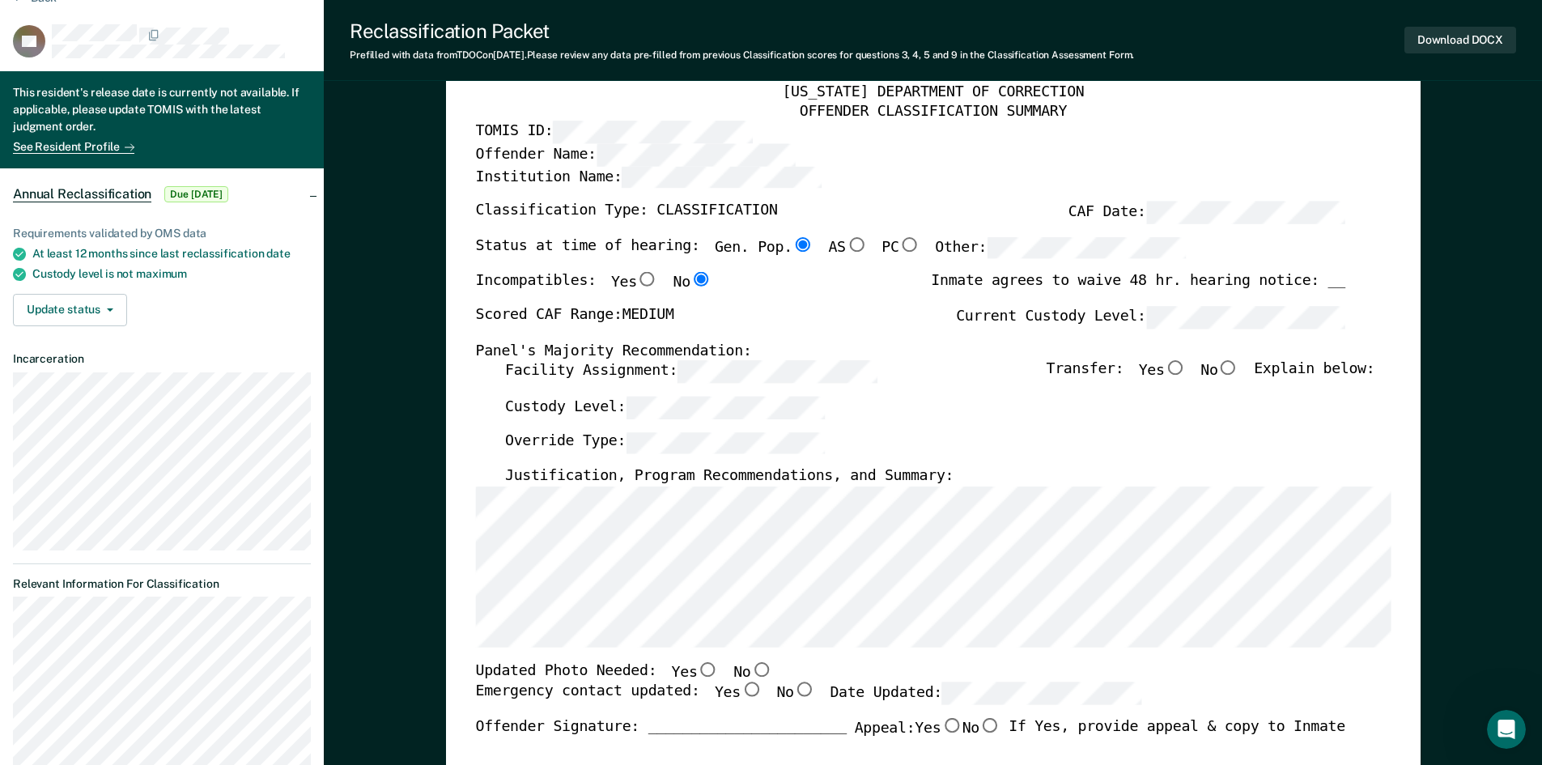
click at [1238, 371] on input "No" at bounding box center [1227, 368] width 21 height 15
type textarea "x"
radio input "true"
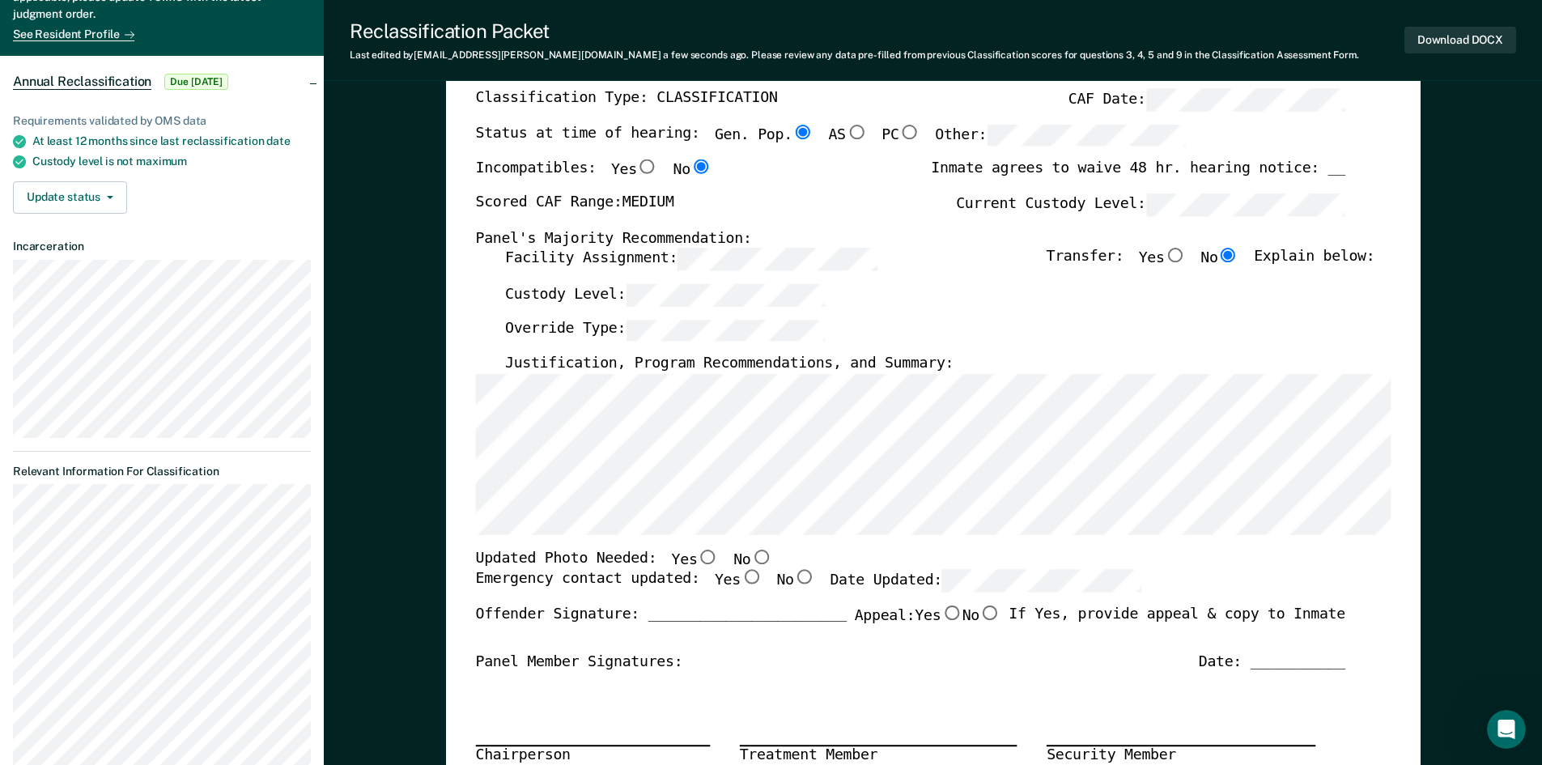
scroll to position [243, 0]
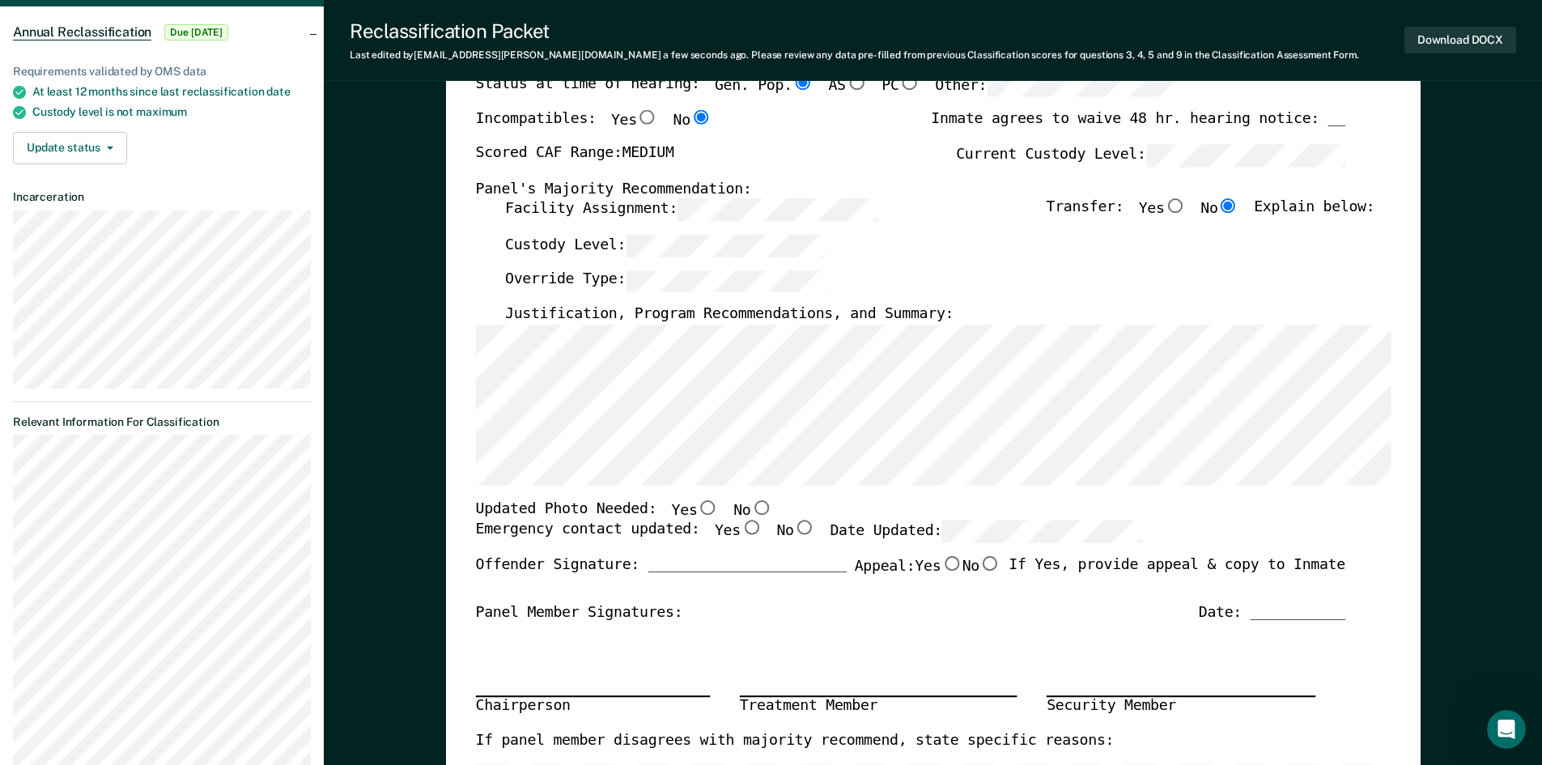
click at [750, 507] on input "No" at bounding box center [760, 507] width 21 height 15
type textarea "x"
radio input "true"
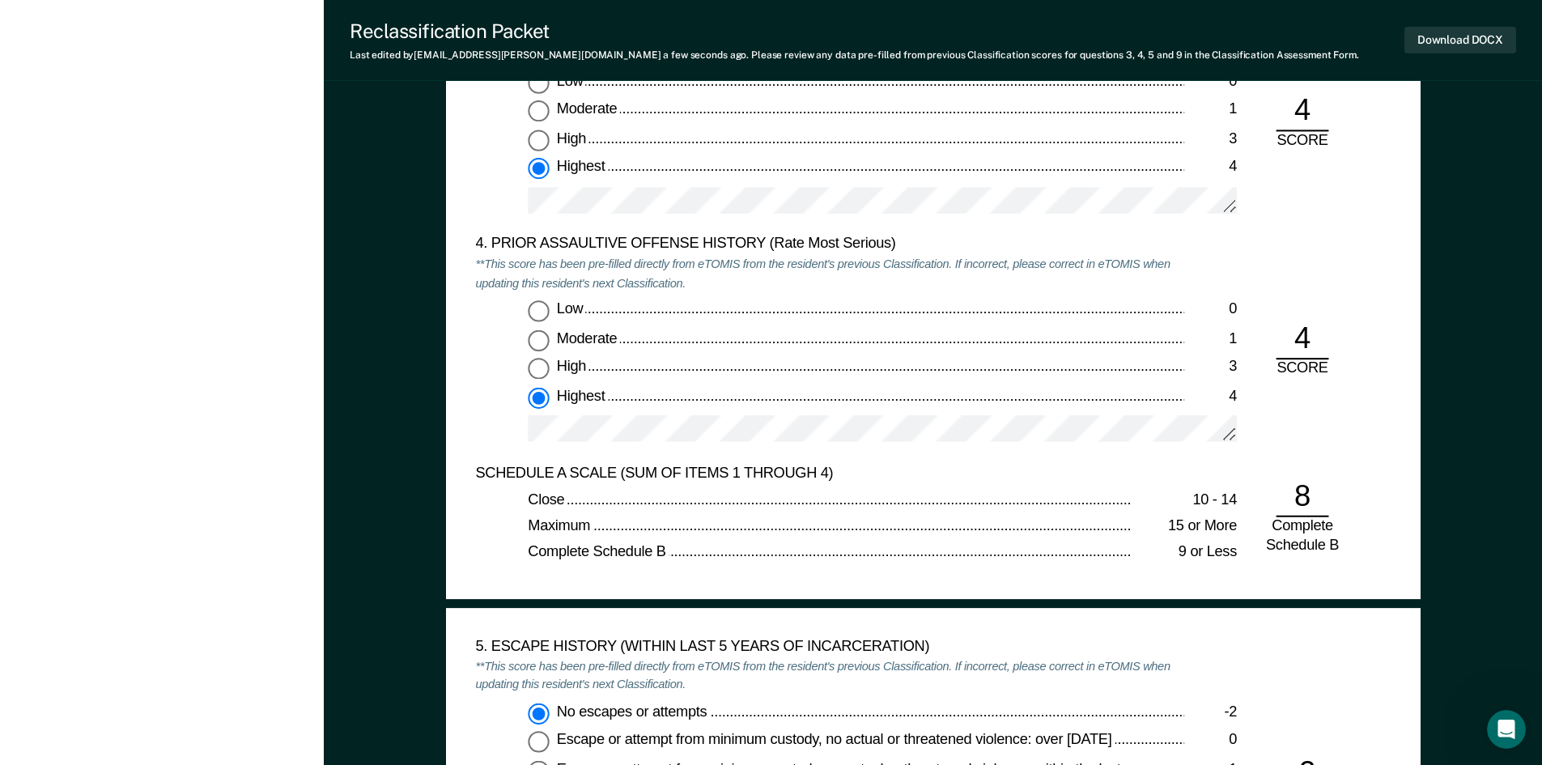
scroll to position [2104, 0]
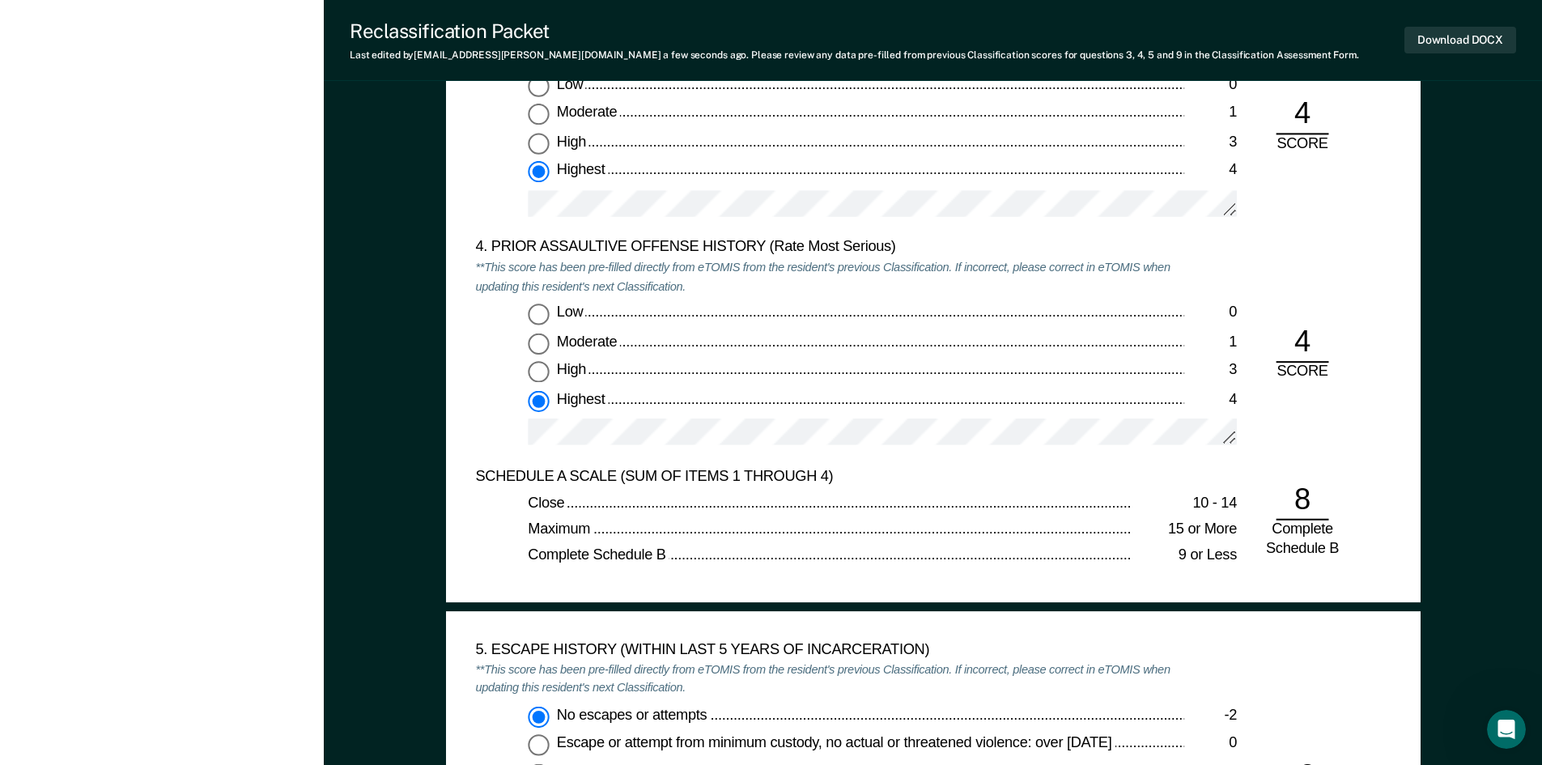
click at [607, 189] on div "Low 0 Moderate 1 High 3 Highest 4" at bounding box center [829, 154] width 709 height 156
drag, startPoint x: 1445, startPoint y: 34, endPoint x: 1429, endPoint y: 35, distance: 16.2
click at [1436, 35] on button "Download DOCX" at bounding box center [1460, 40] width 112 height 27
click at [1474, 43] on button "Re-download DOCX" at bounding box center [1451, 40] width 129 height 27
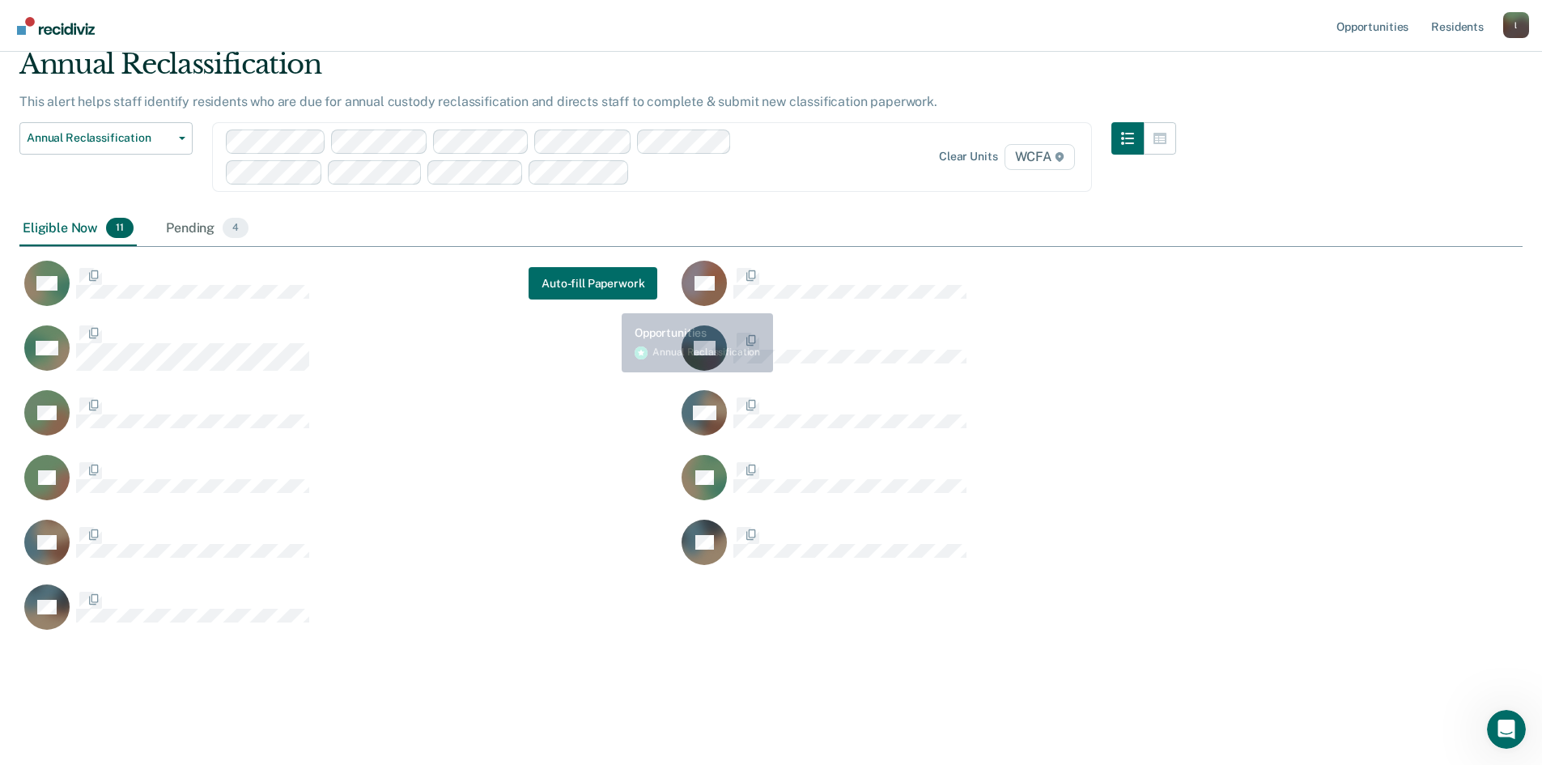
scroll to position [584, 1491]
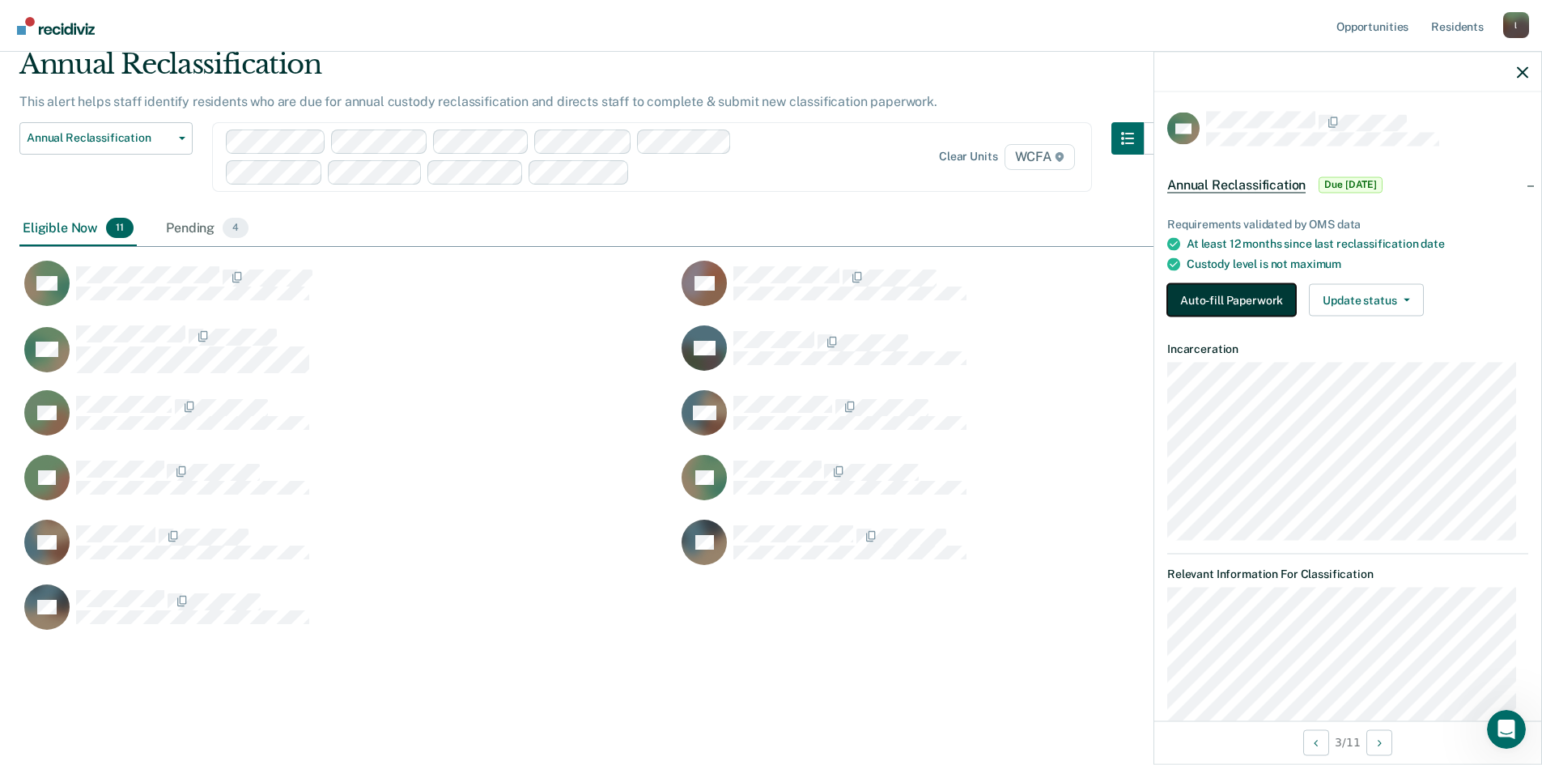
click at [1238, 287] on button "Auto-fill Paperwork" at bounding box center [1231, 300] width 129 height 32
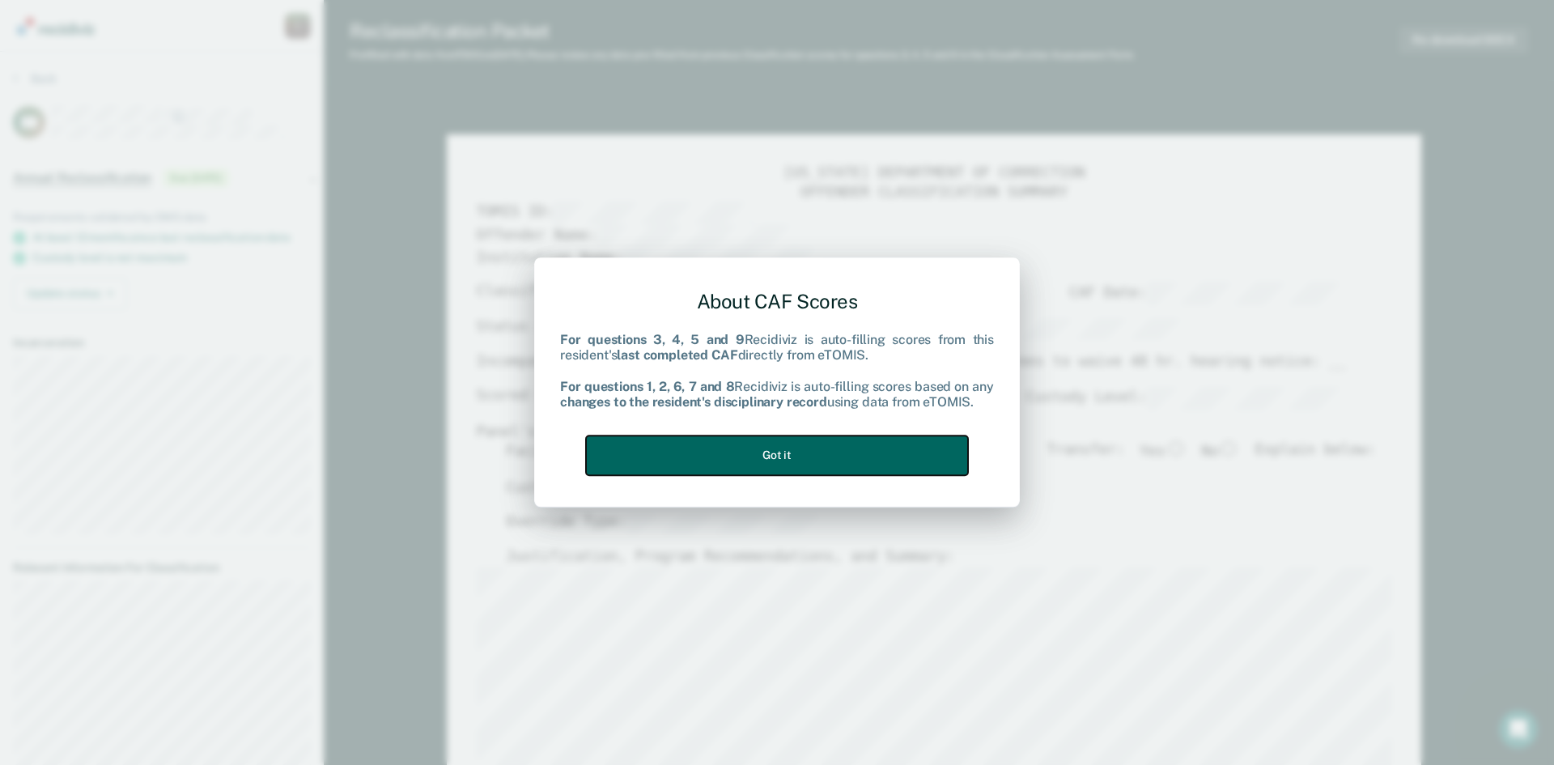
click at [785, 456] on button "Got it" at bounding box center [777, 455] width 382 height 40
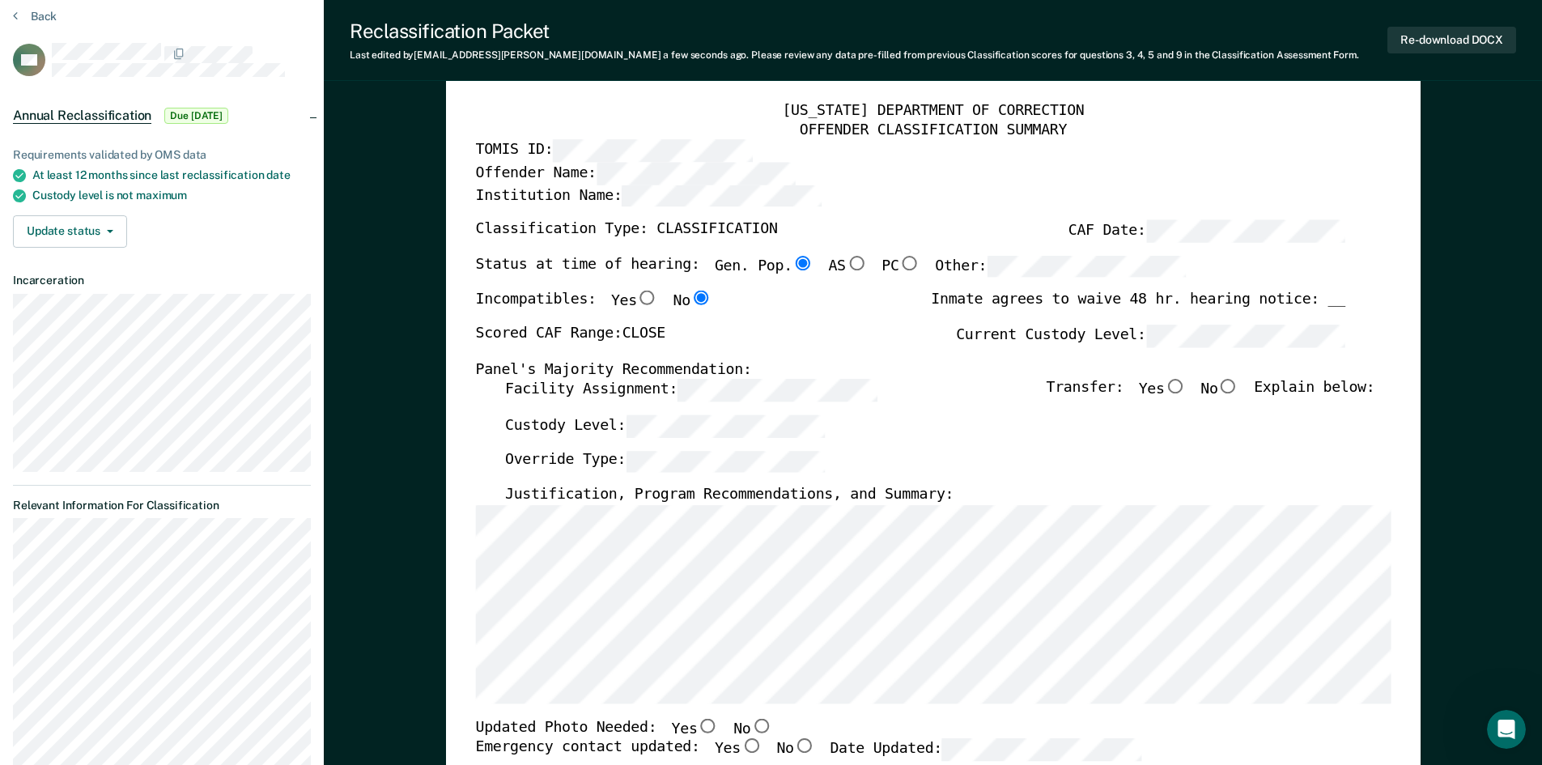
scroll to position [81, 0]
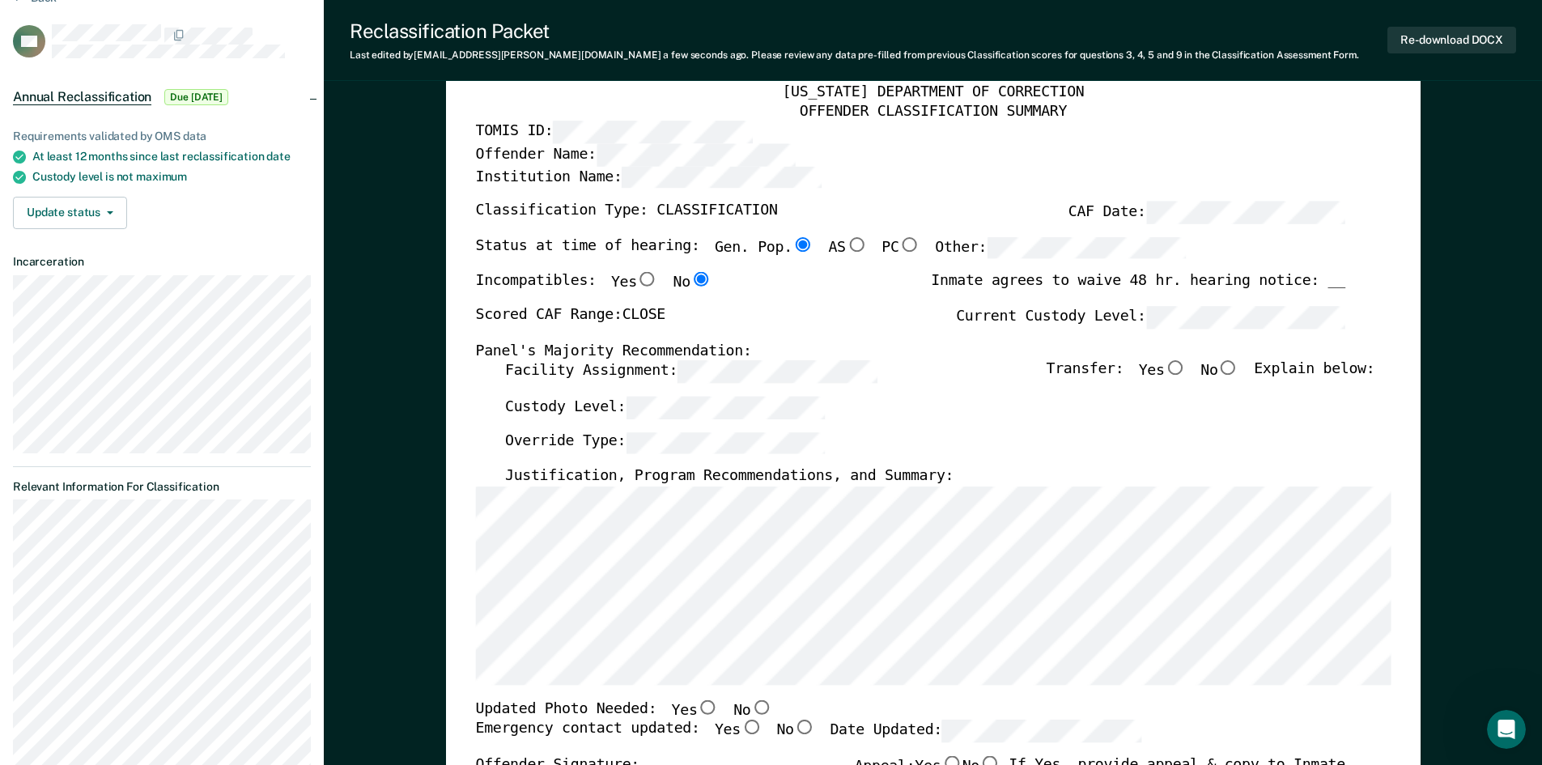
click at [1235, 371] on input "No" at bounding box center [1227, 368] width 21 height 15
type textarea "x"
radio input "true"
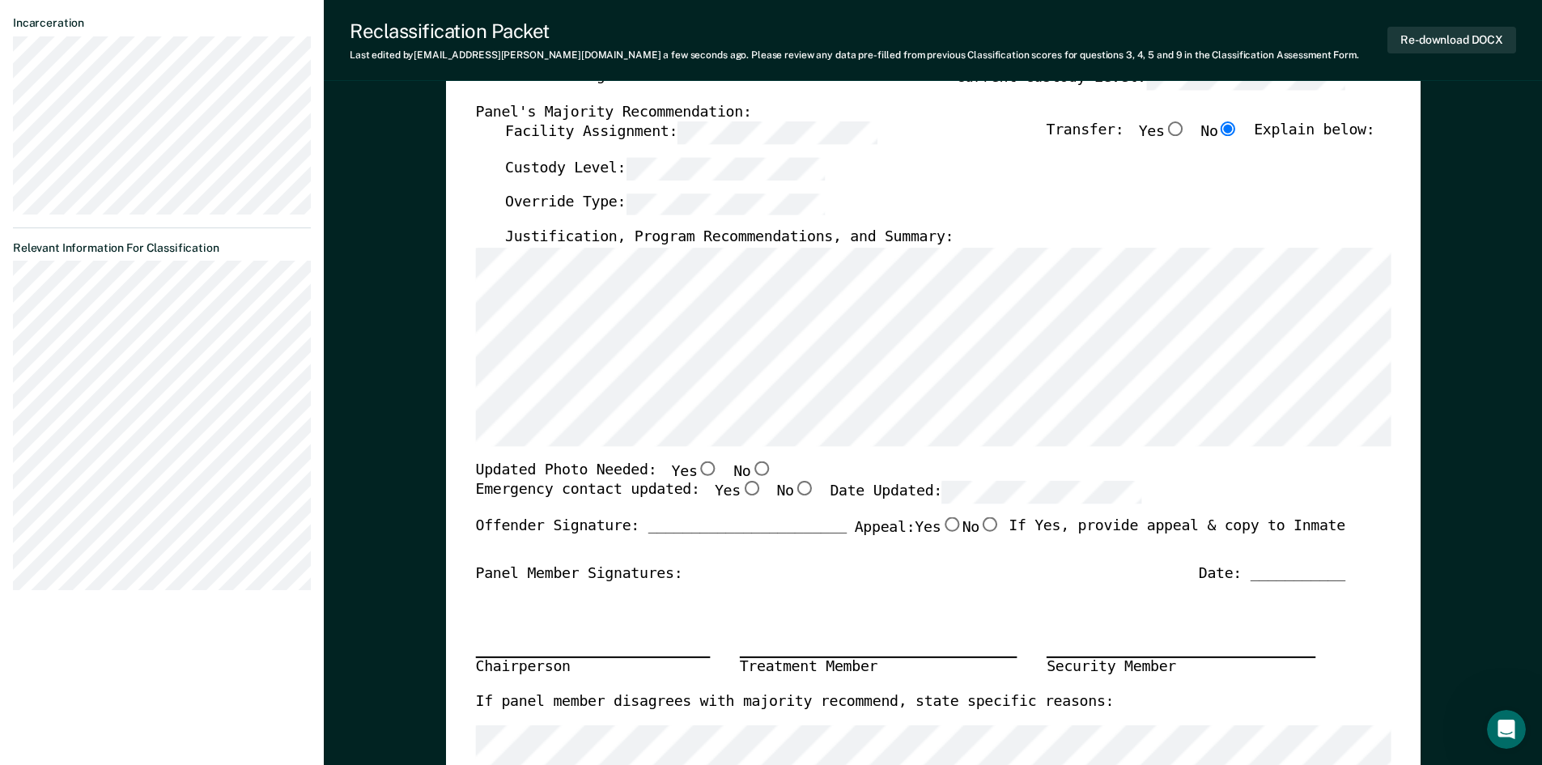
scroll to position [324, 0]
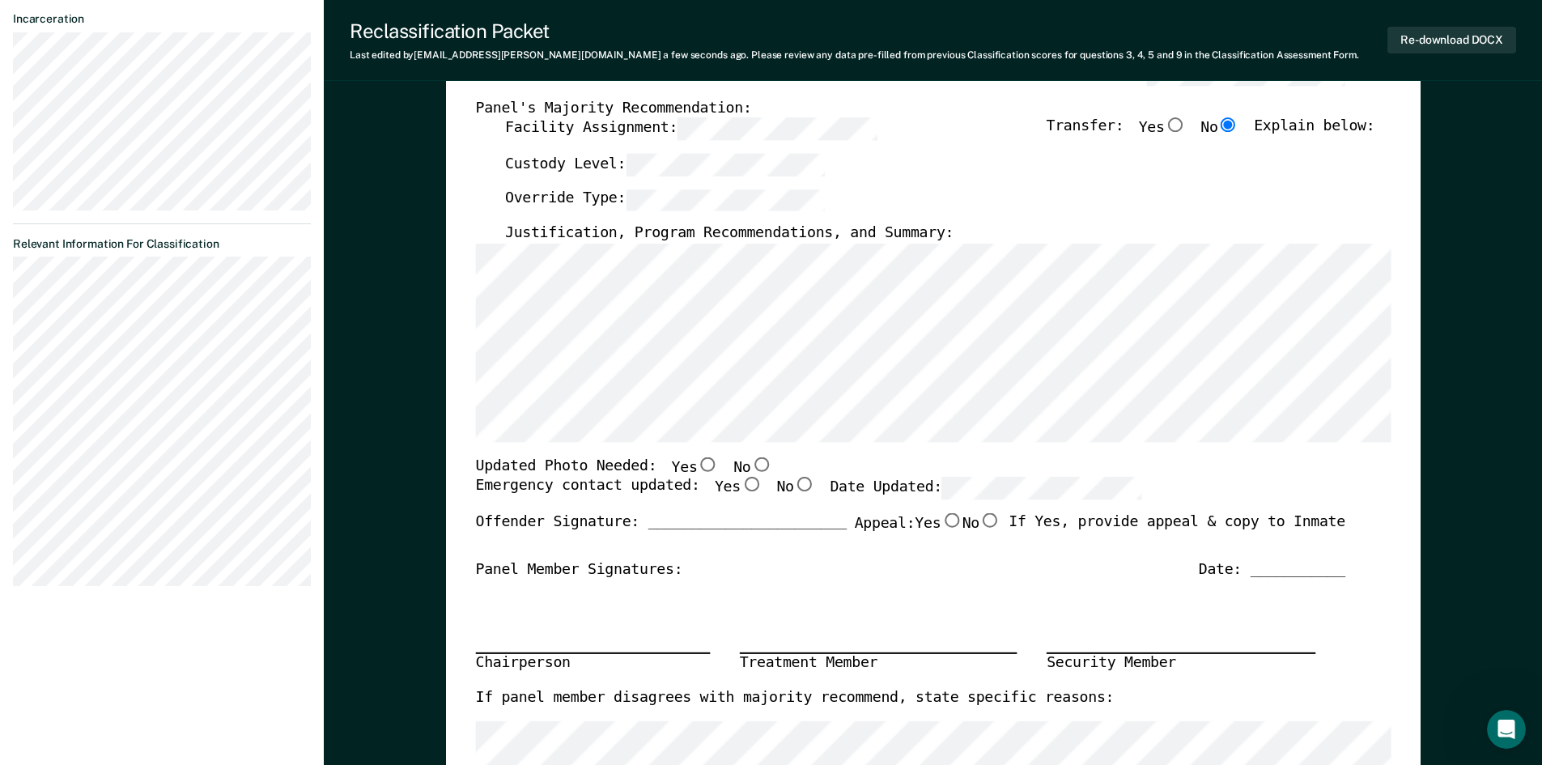
click at [750, 461] on input "No" at bounding box center [760, 463] width 21 height 15
type textarea "x"
radio input "true"
drag, startPoint x: 727, startPoint y: 487, endPoint x: 906, endPoint y: 494, distance: 179.8
click at [740, 487] on input "Yes" at bounding box center [750, 484] width 21 height 15
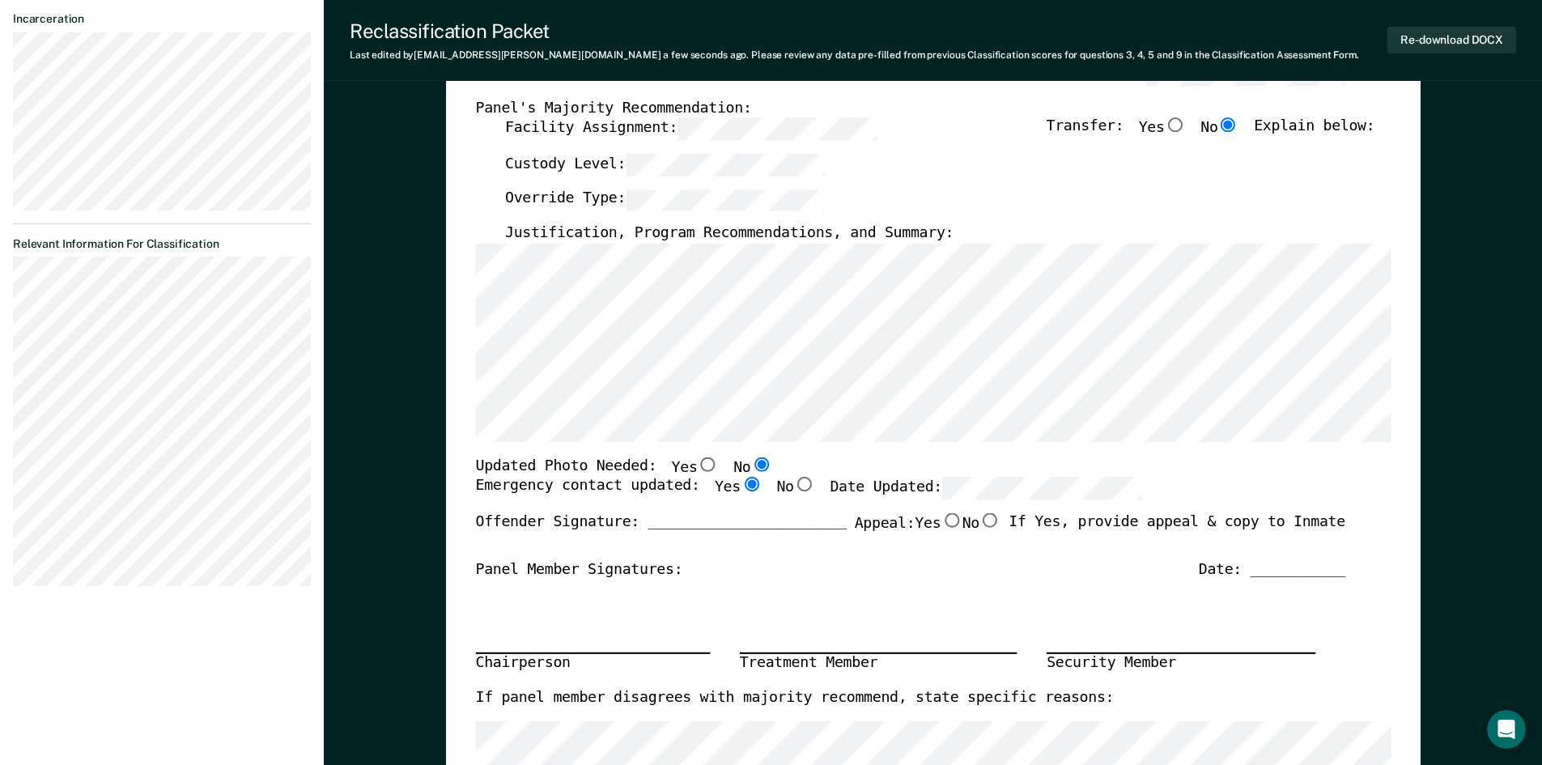
type textarea "x"
radio input "true"
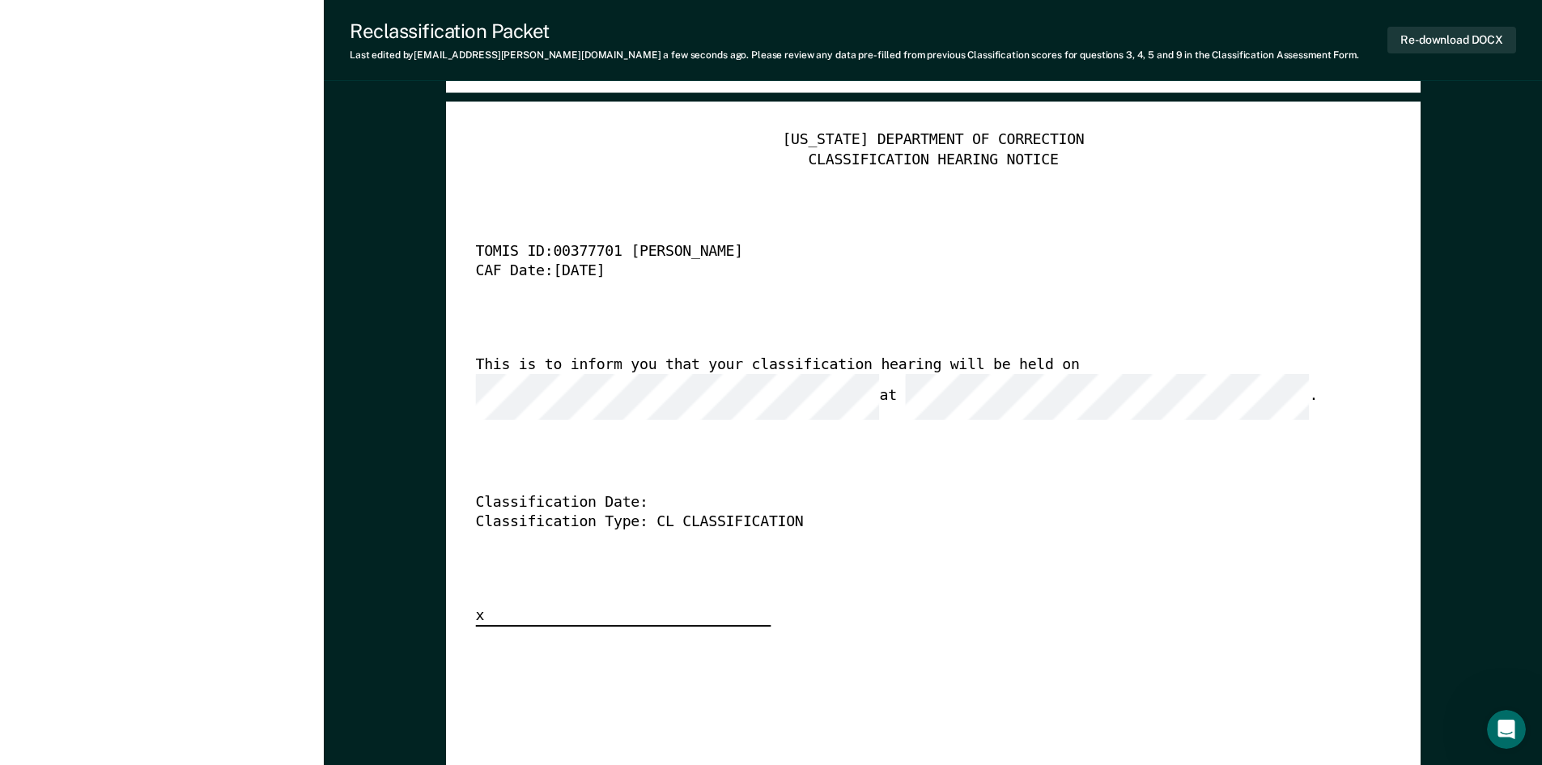
scroll to position [0, 19]
click at [605, 606] on div "x" at bounding box center [622, 616] width 295 height 21
click at [876, 537] on div "[US_STATE] DEPARTMENT OF CORRECTION CLASSIFICATION HEARING NOTICE TOMIS ID: 003…" at bounding box center [932, 379] width 915 height 496
drag, startPoint x: 621, startPoint y: 573, endPoint x: 658, endPoint y: 560, distance: 39.4
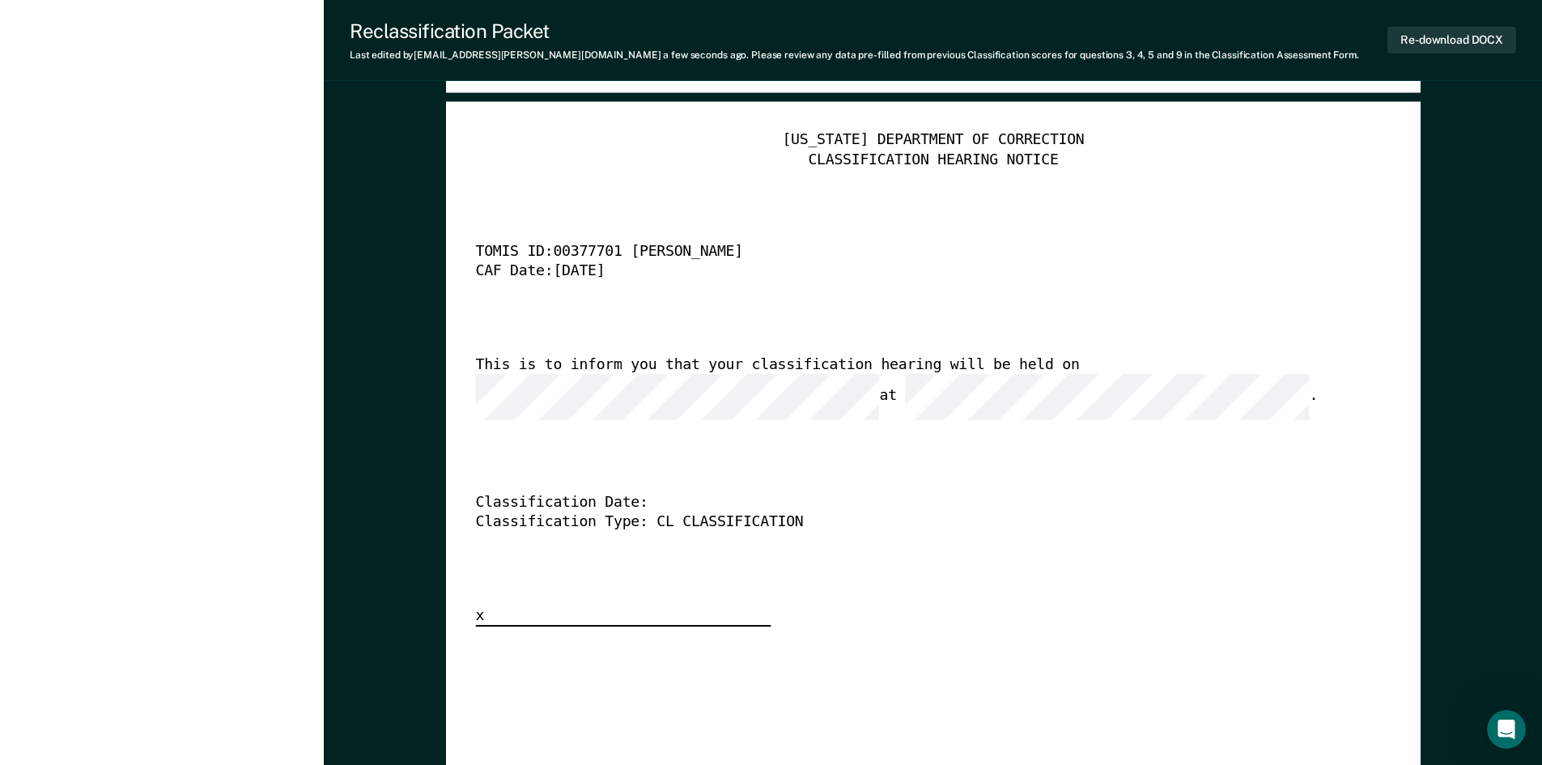
click at [641, 567] on div "[US_STATE] DEPARTMENT OF CORRECTION CLASSIFICATION HEARING NOTICE TOMIS ID: 003…" at bounding box center [932, 379] width 915 height 496
click at [814, 513] on div "Classification Type: CL CLASSIFICATION" at bounding box center [909, 522] width 869 height 19
click at [765, 473] on div "[US_STATE] DEPARTMENT OF CORRECTION CLASSIFICATION HEARING NOTICE TOMIS ID: 003…" at bounding box center [932, 379] width 915 height 496
click at [677, 513] on div "Classification Type: CL CLASSIFICATION" at bounding box center [909, 522] width 869 height 19
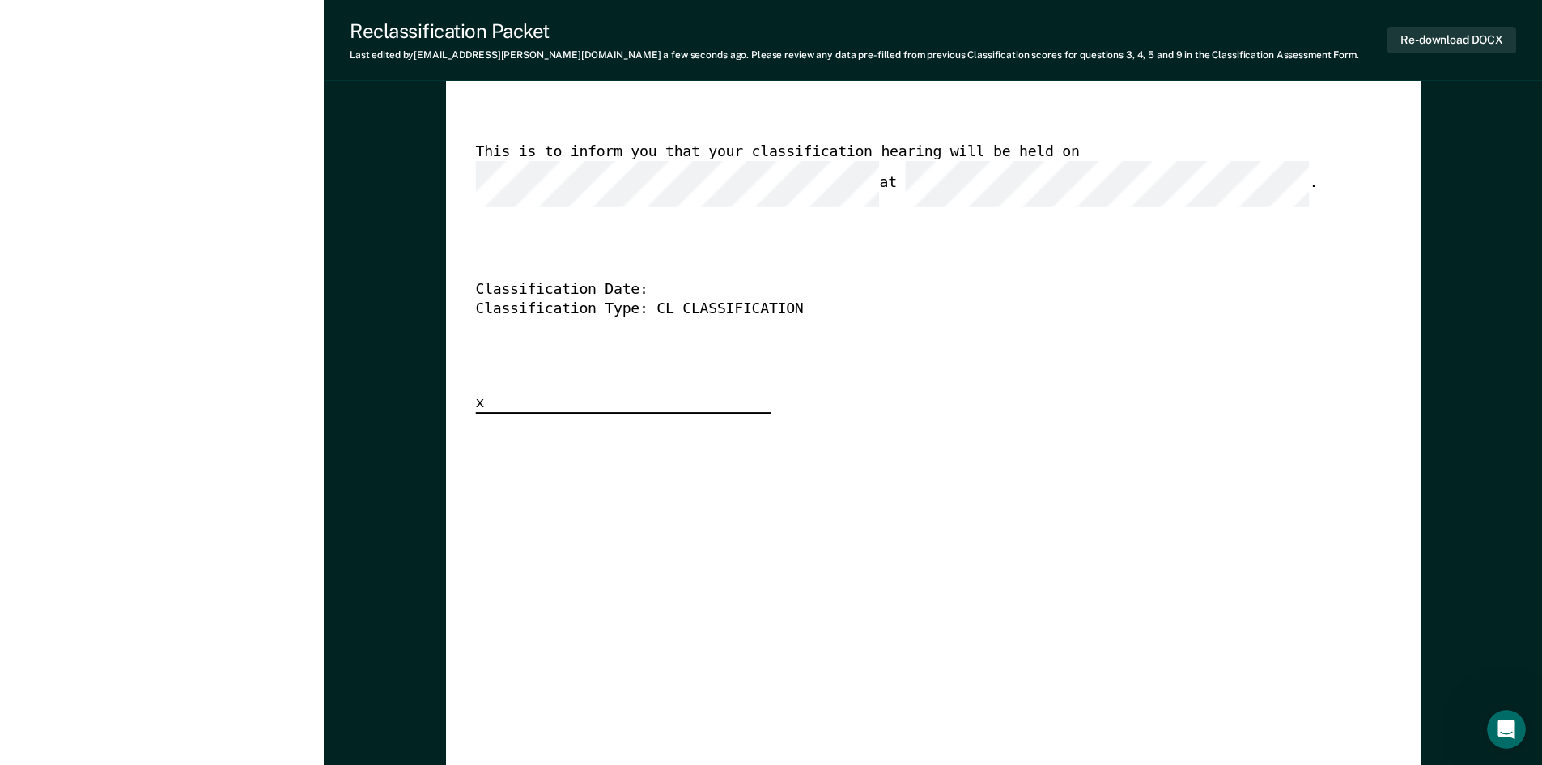
scroll to position [4613, 0]
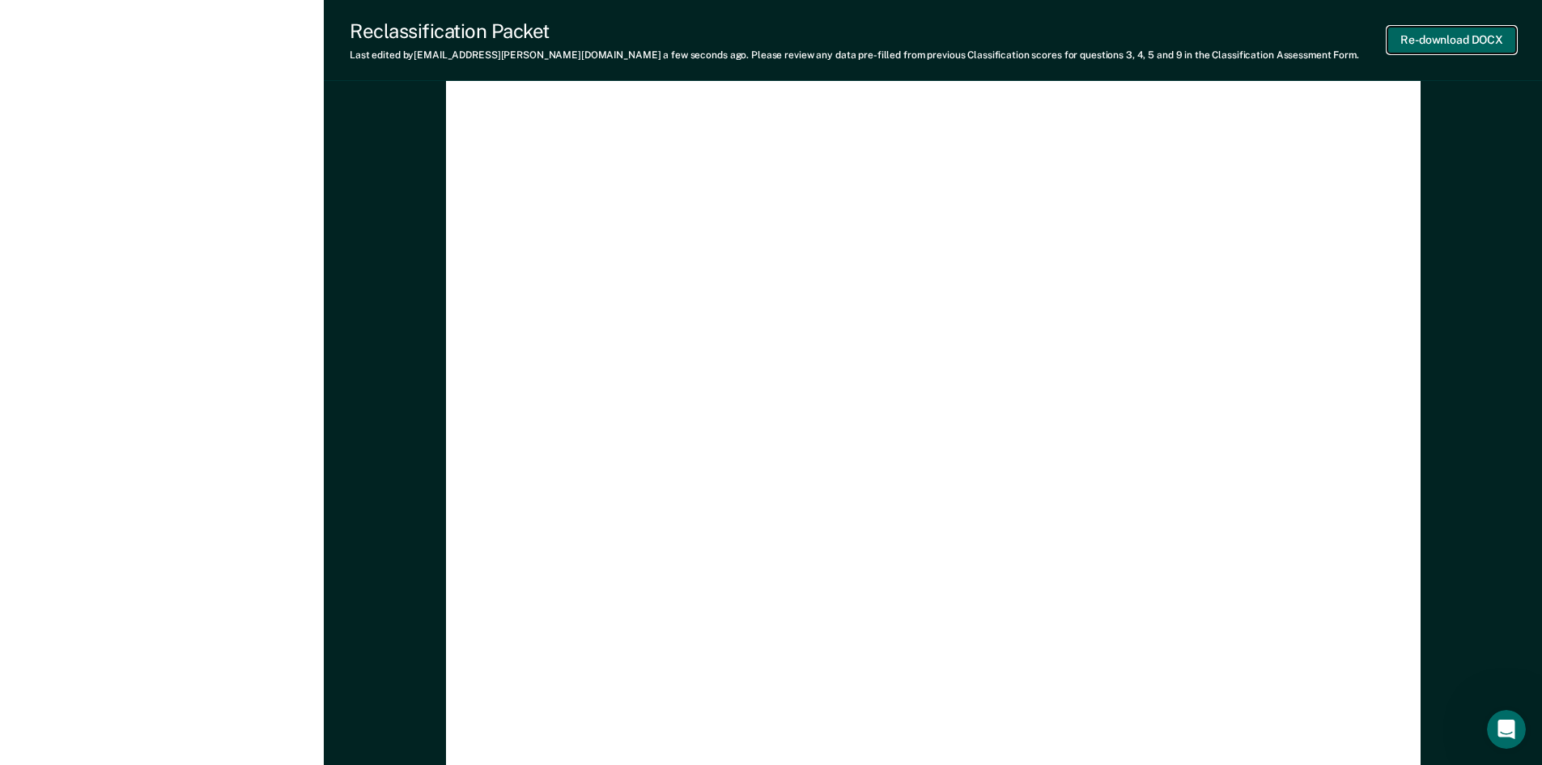
click at [1438, 42] on button "Re-download DOCX" at bounding box center [1451, 40] width 129 height 27
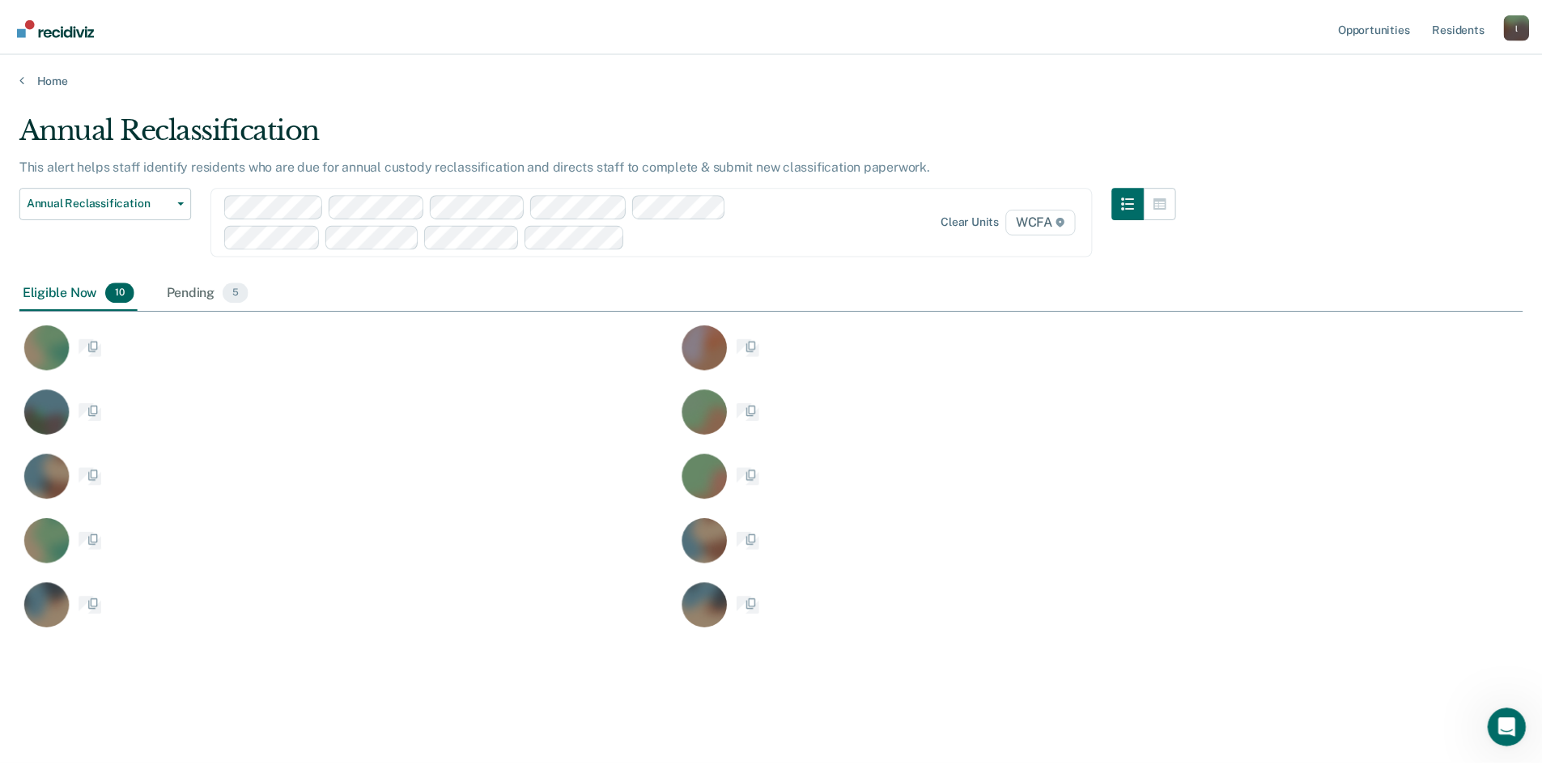
scroll to position [520, 1503]
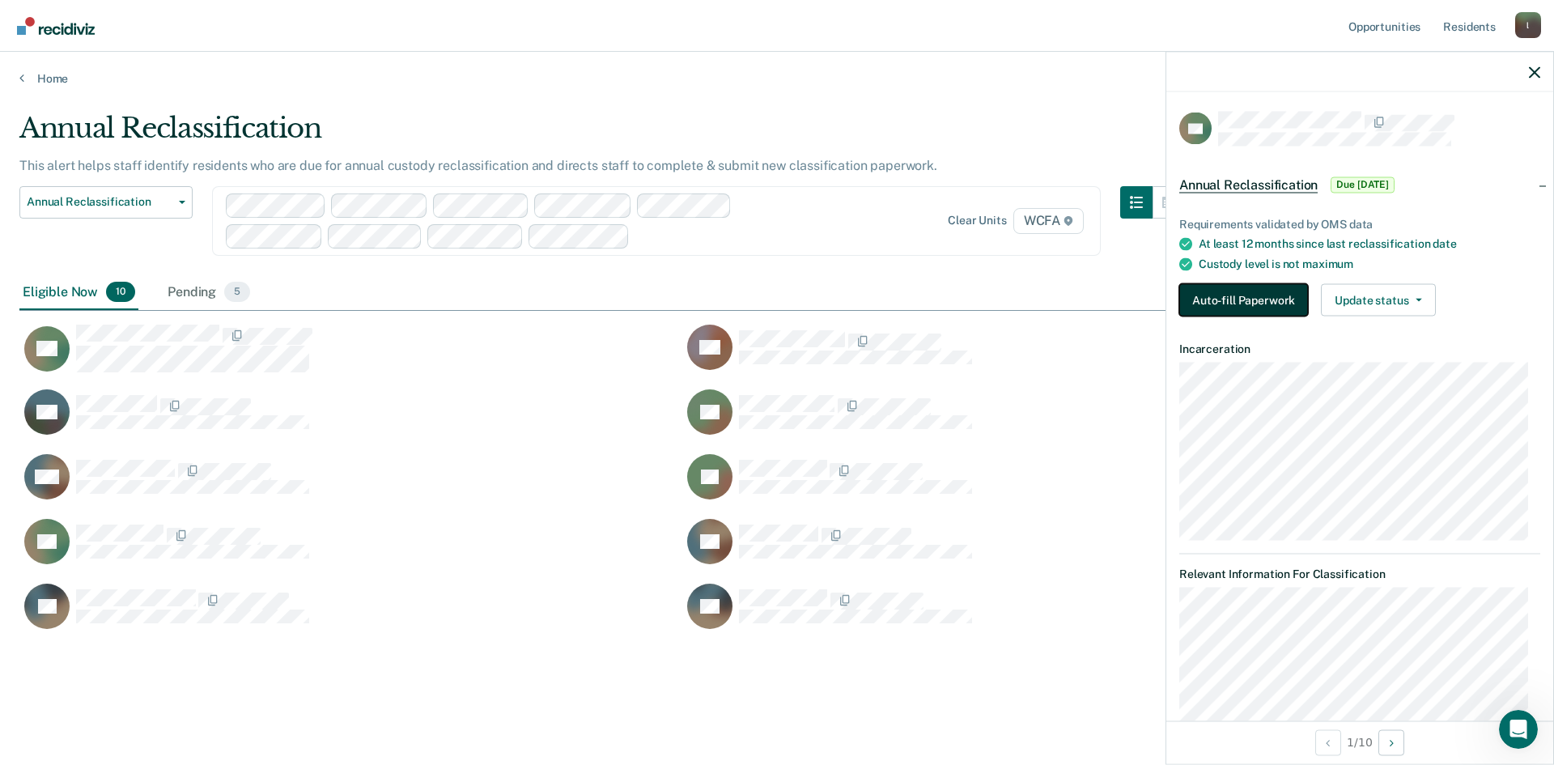
click at [1225, 296] on button "Auto-fill Paperwork" at bounding box center [1243, 300] width 129 height 32
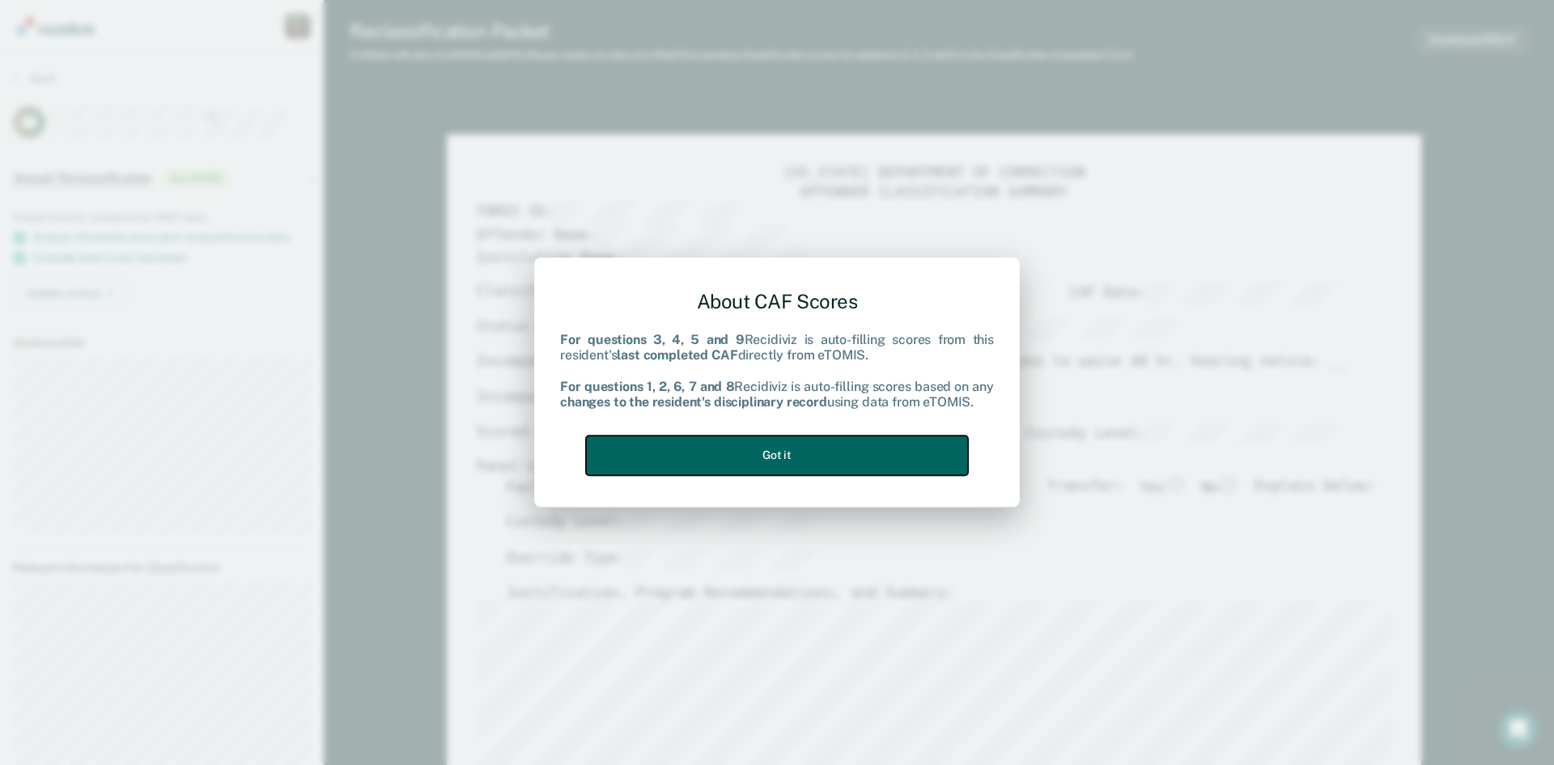
click at [716, 475] on button "Got it" at bounding box center [777, 455] width 382 height 40
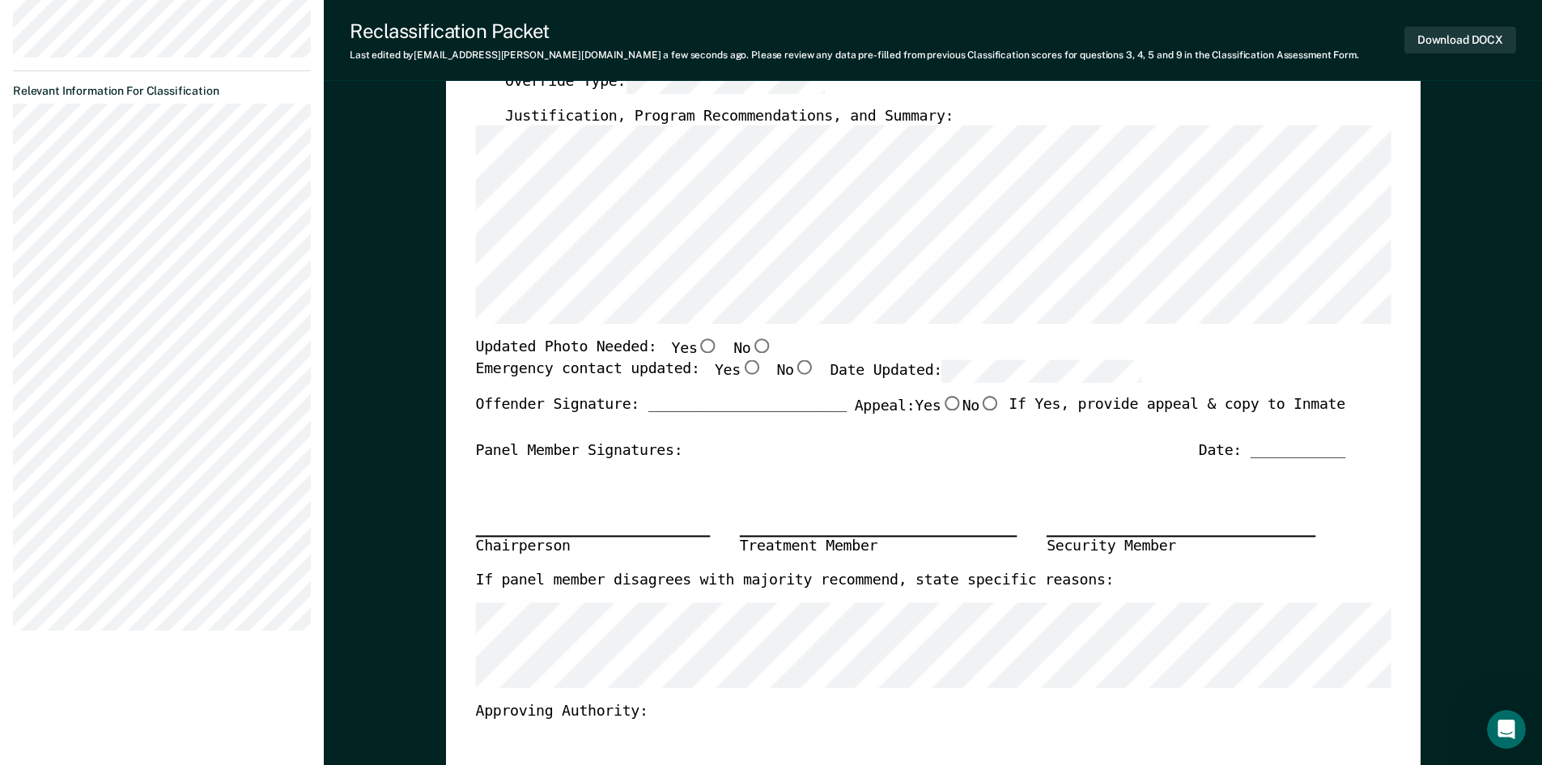
scroll to position [486, 0]
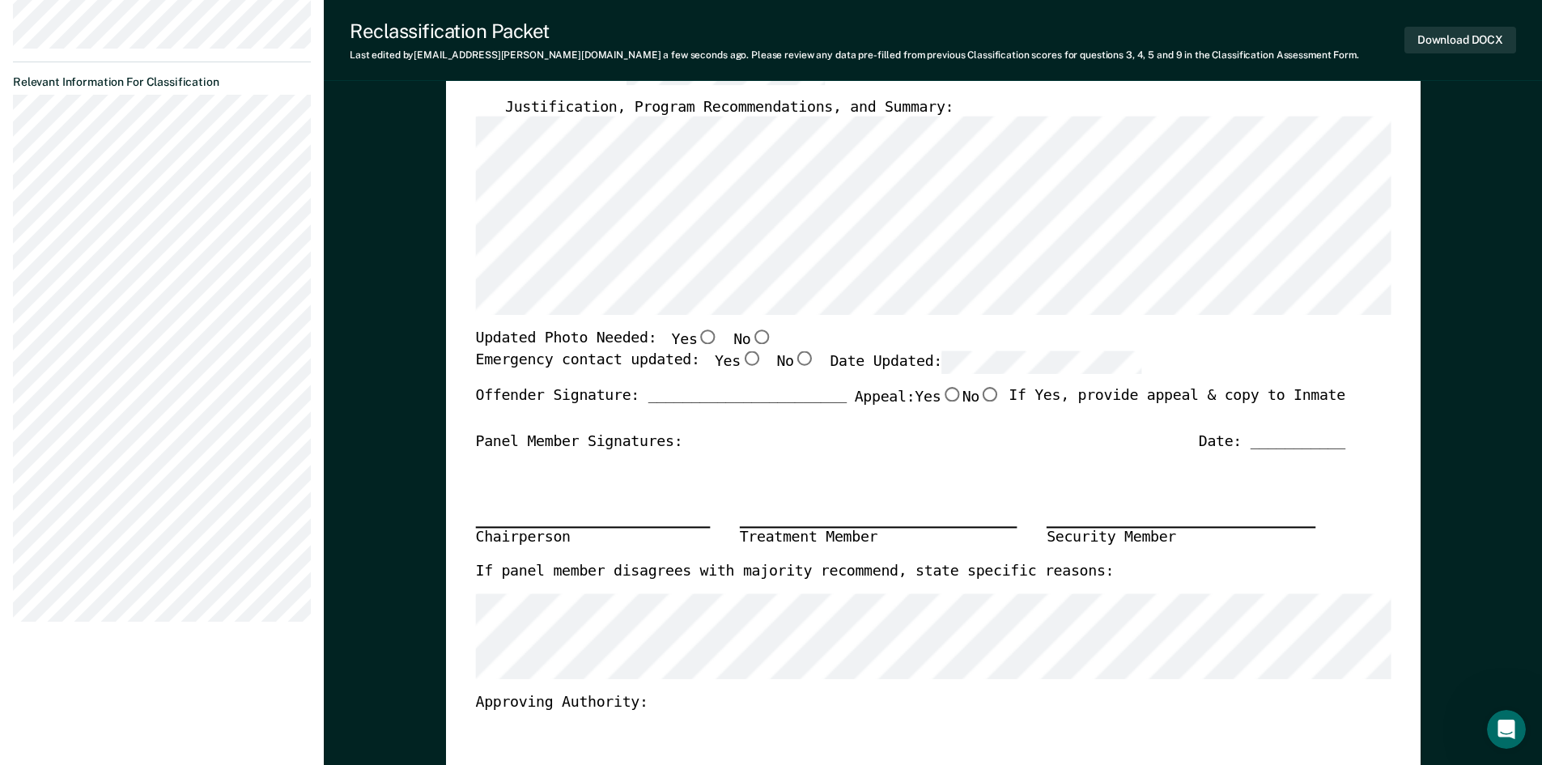
click at [697, 341] on input "Yes" at bounding box center [707, 337] width 21 height 15
type textarea "x"
radio input "true"
click at [740, 359] on input "Yes" at bounding box center [750, 358] width 21 height 15
type textarea "x"
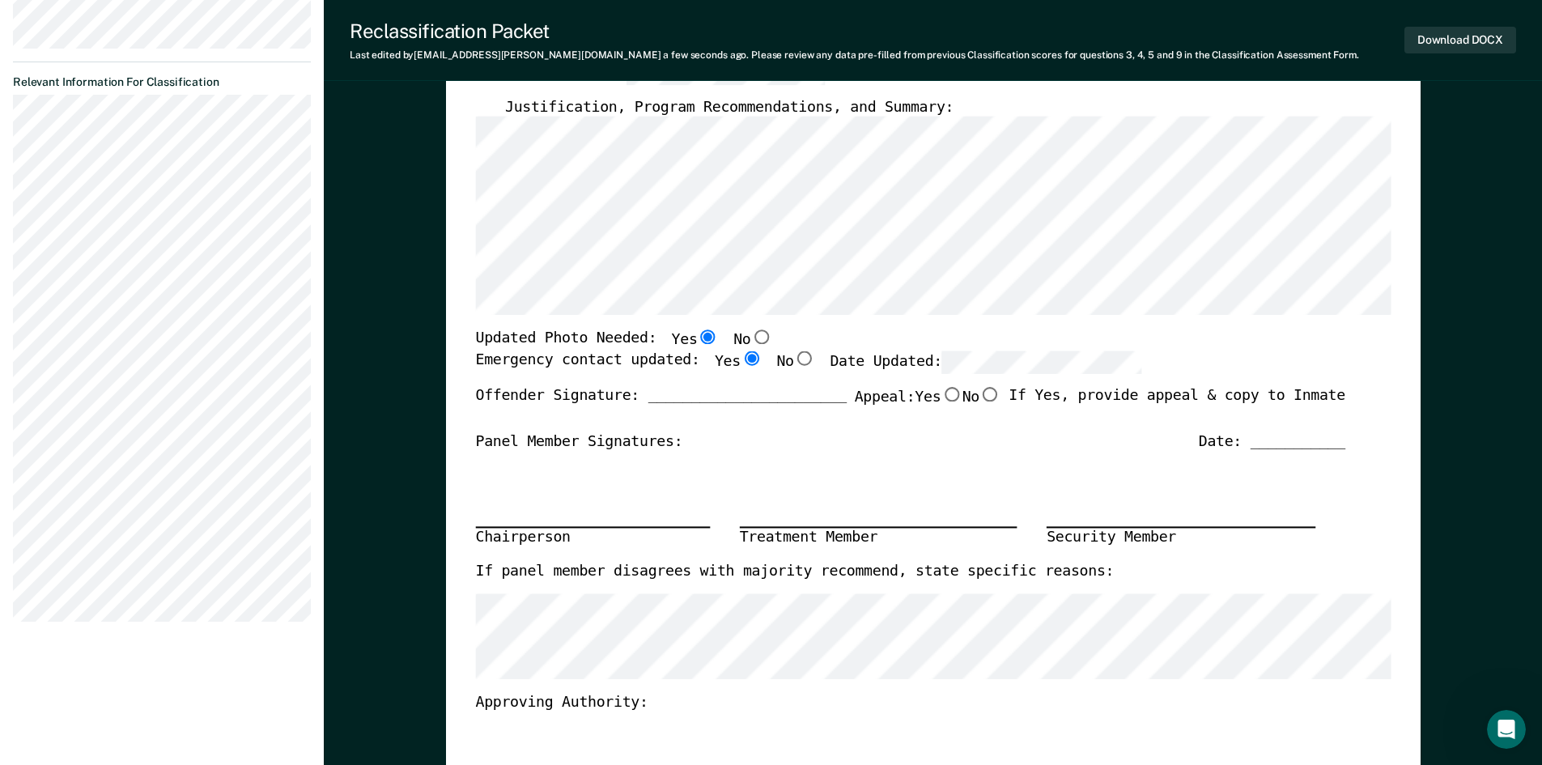
radio input "true"
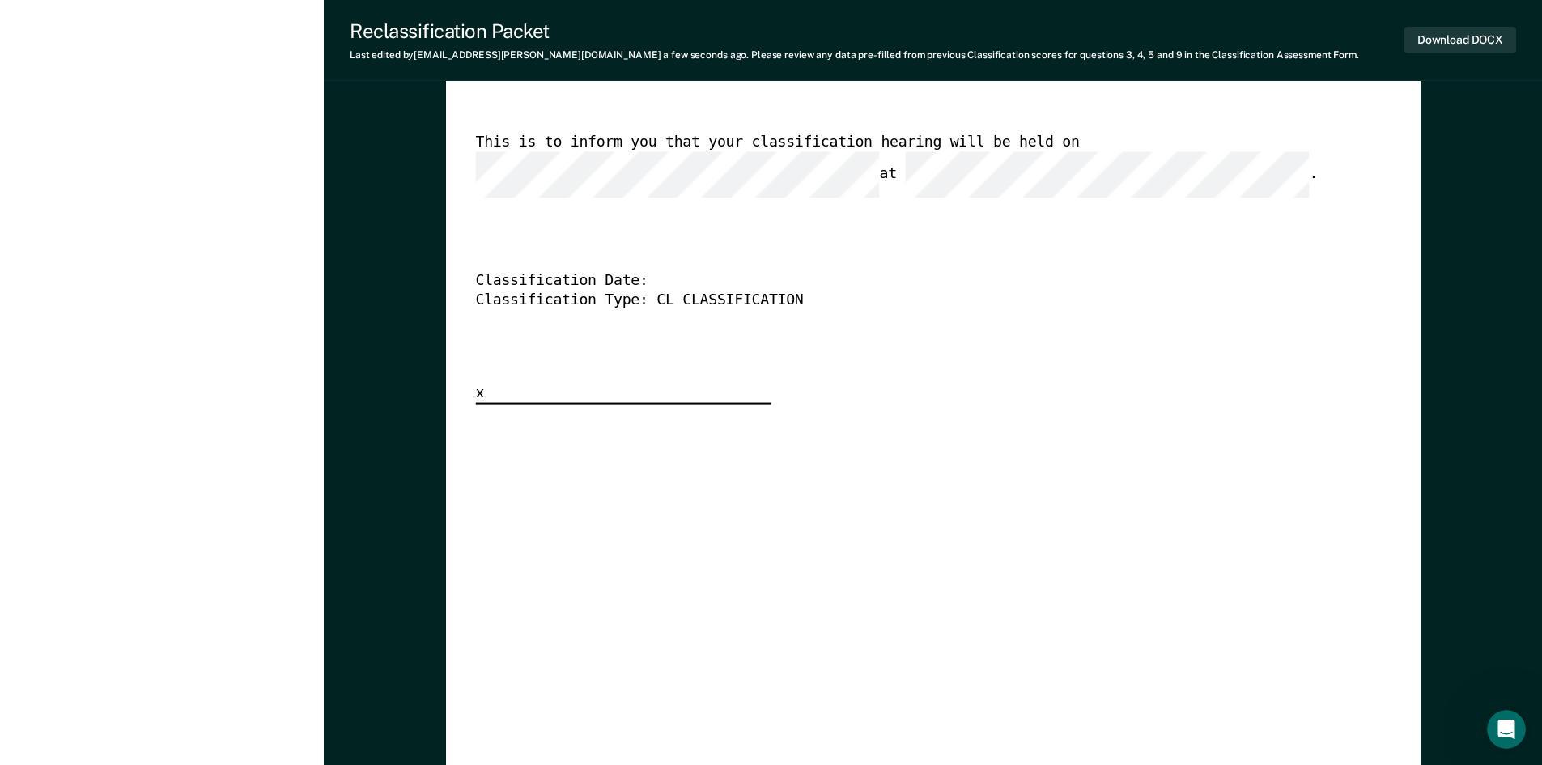
scroll to position [4128, 0]
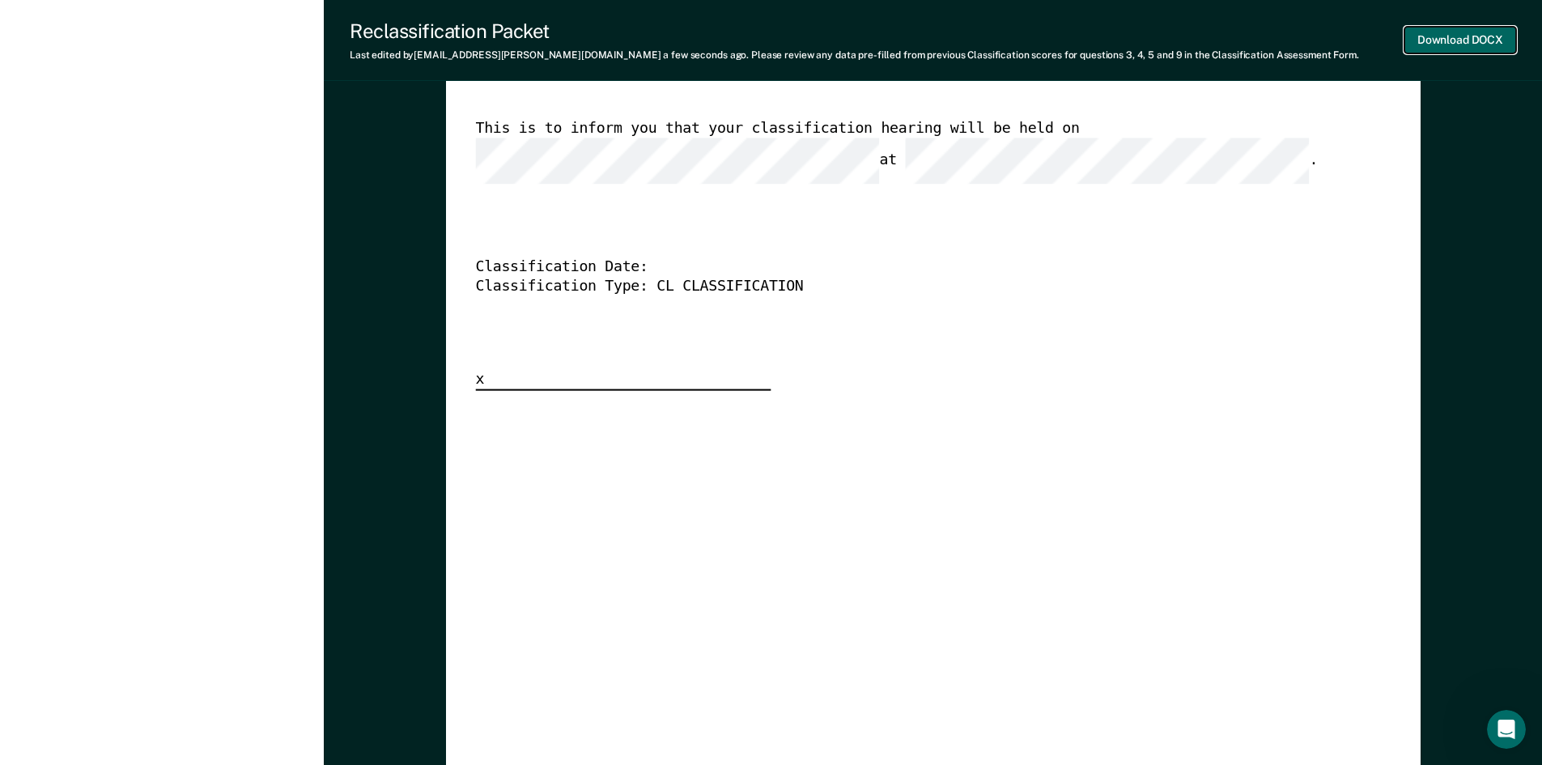
click at [1414, 40] on button "Download DOCX" at bounding box center [1460, 40] width 112 height 27
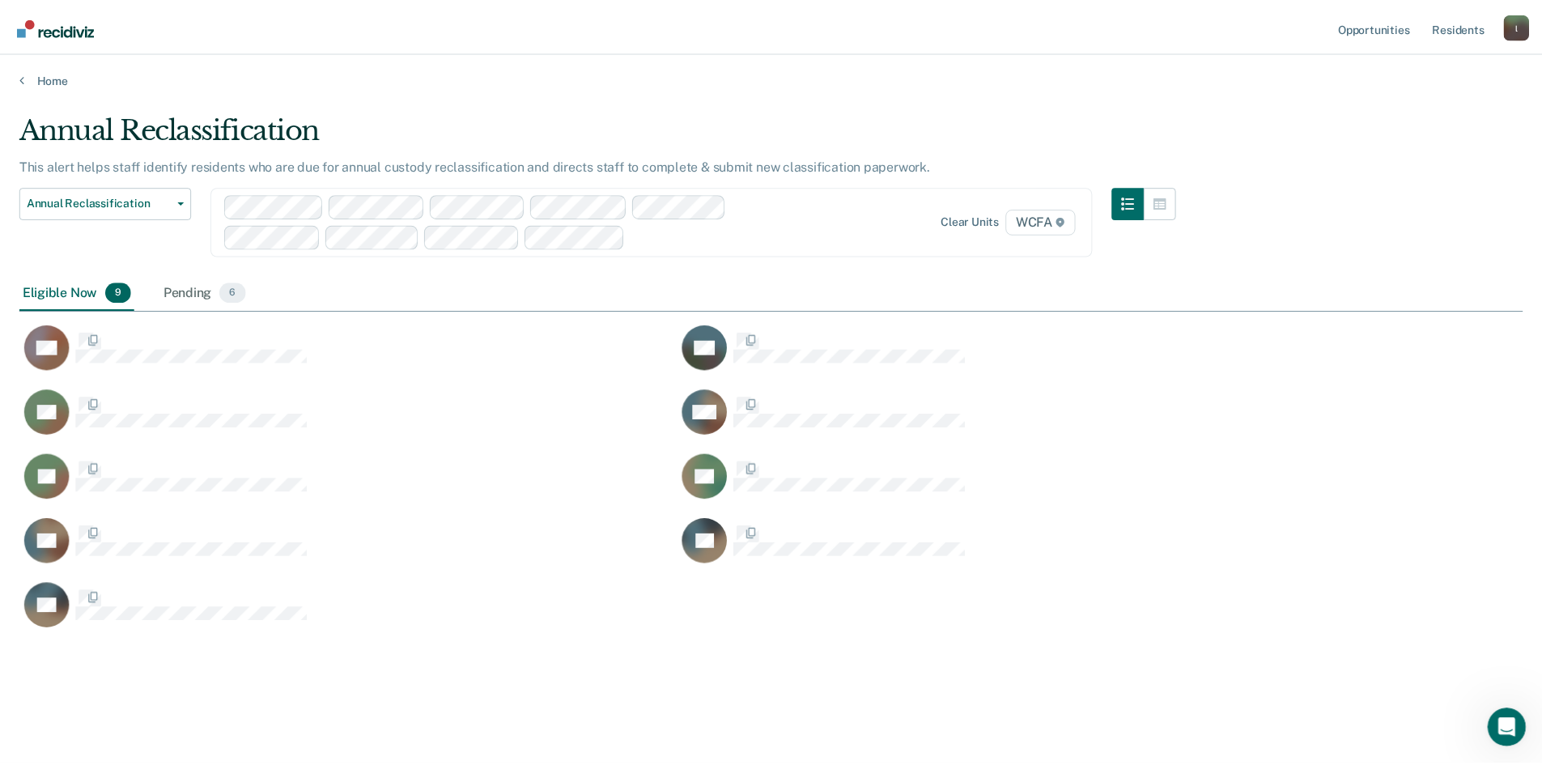
scroll to position [520, 1503]
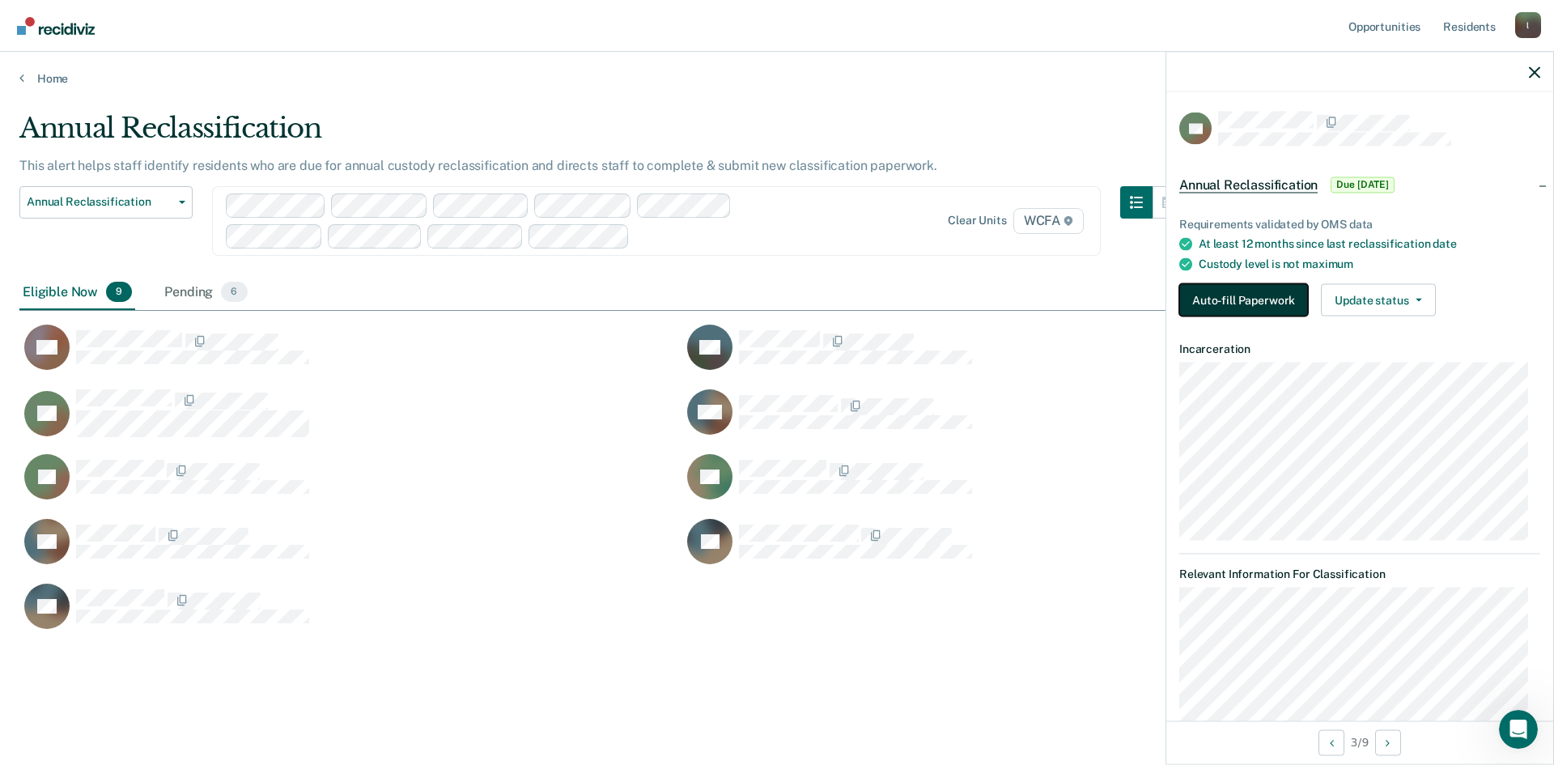
click at [1262, 299] on button "Auto-fill Paperwork" at bounding box center [1243, 300] width 129 height 32
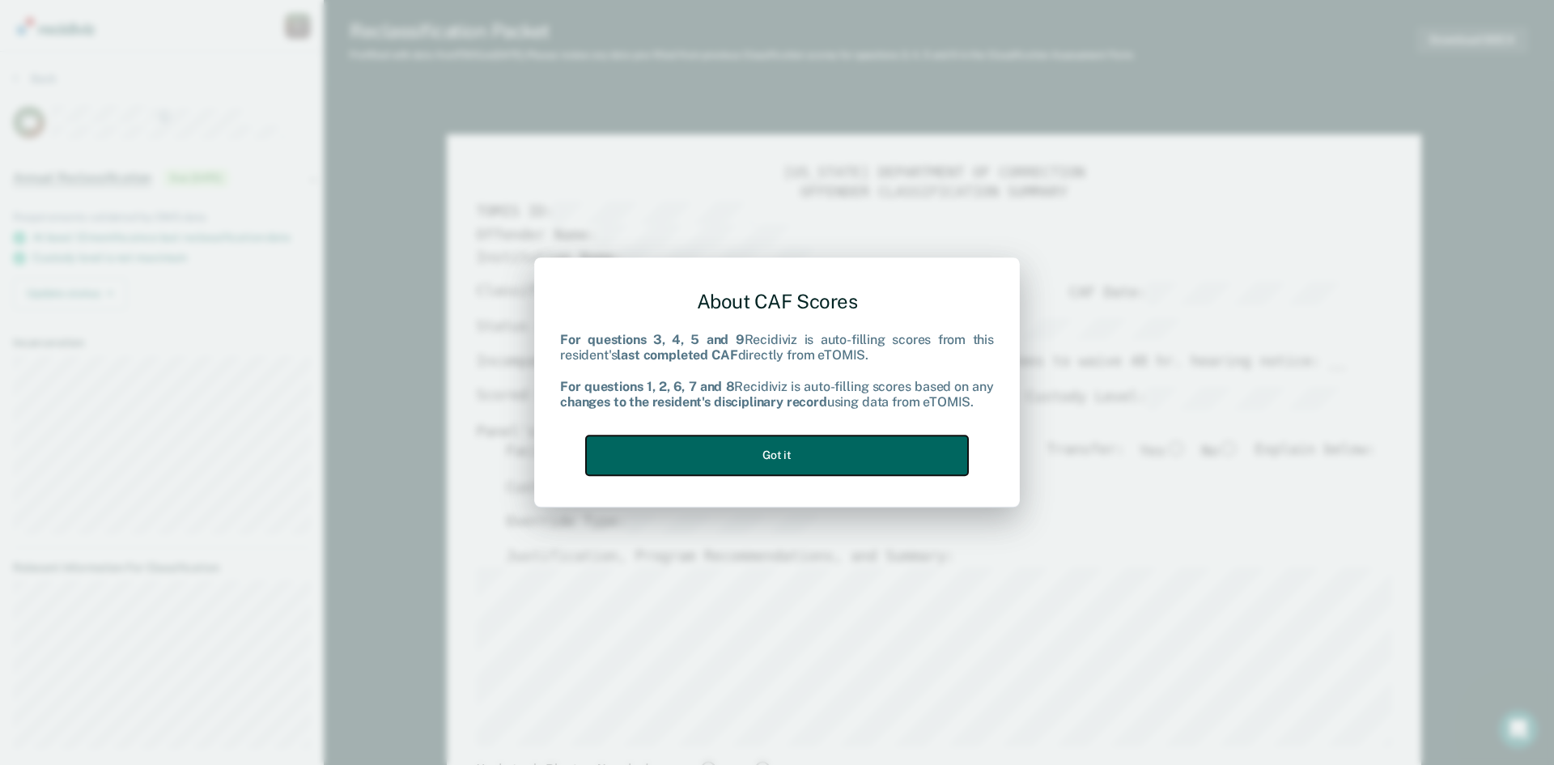
click at [749, 447] on button "Got it" at bounding box center [777, 455] width 382 height 40
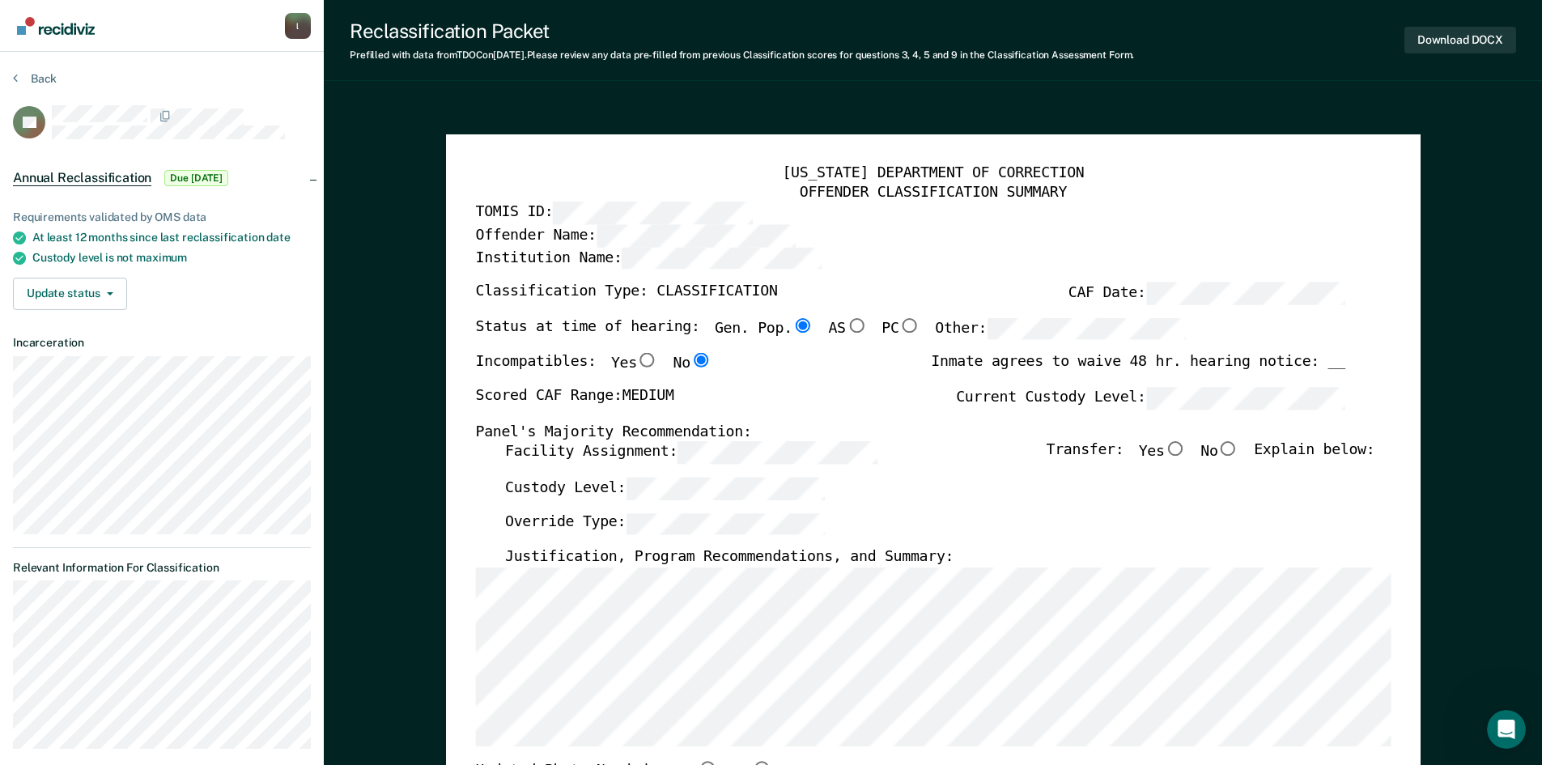
click at [1237, 448] on input "No" at bounding box center [1227, 449] width 21 height 15
type textarea "x"
radio input "true"
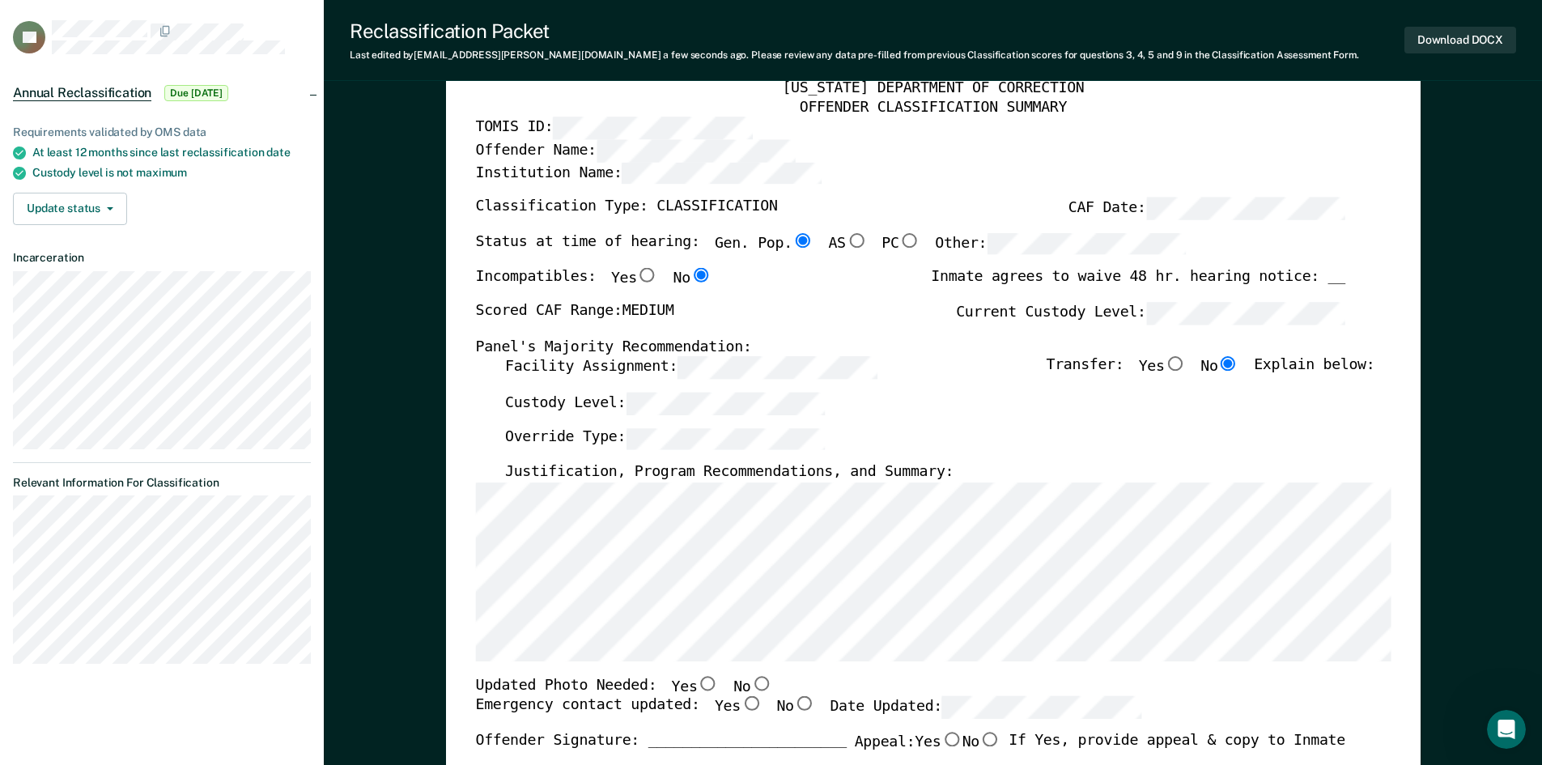
scroll to position [243, 0]
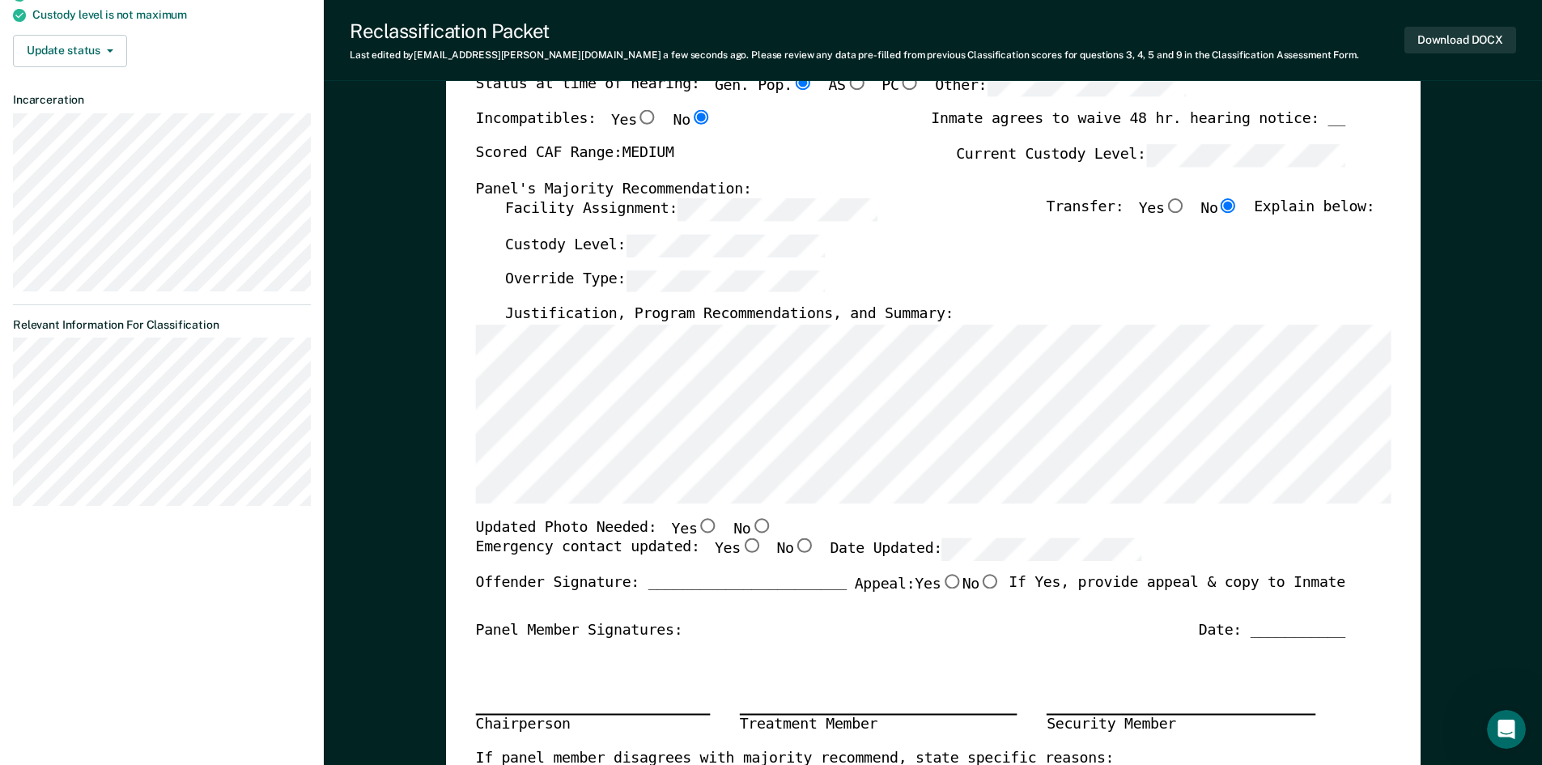
click at [800, 325] on label "Justification, Program Recommendations, and Summary:" at bounding box center [728, 314] width 448 height 19
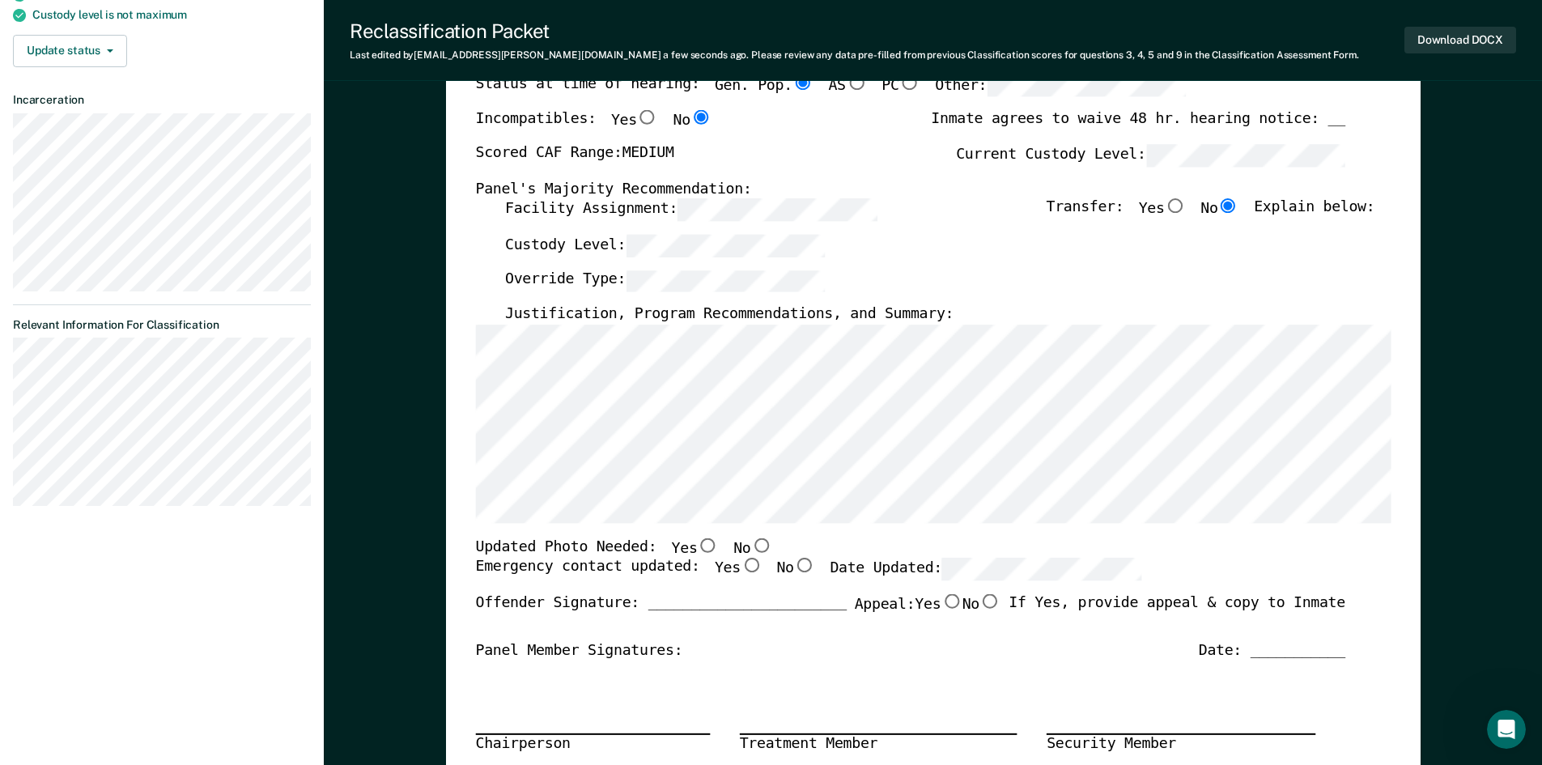
click at [750, 539] on input "No" at bounding box center [760, 544] width 21 height 15
type textarea "x"
radio input "true"
click at [697, 547] on input "Yes" at bounding box center [707, 544] width 21 height 15
type textarea "x"
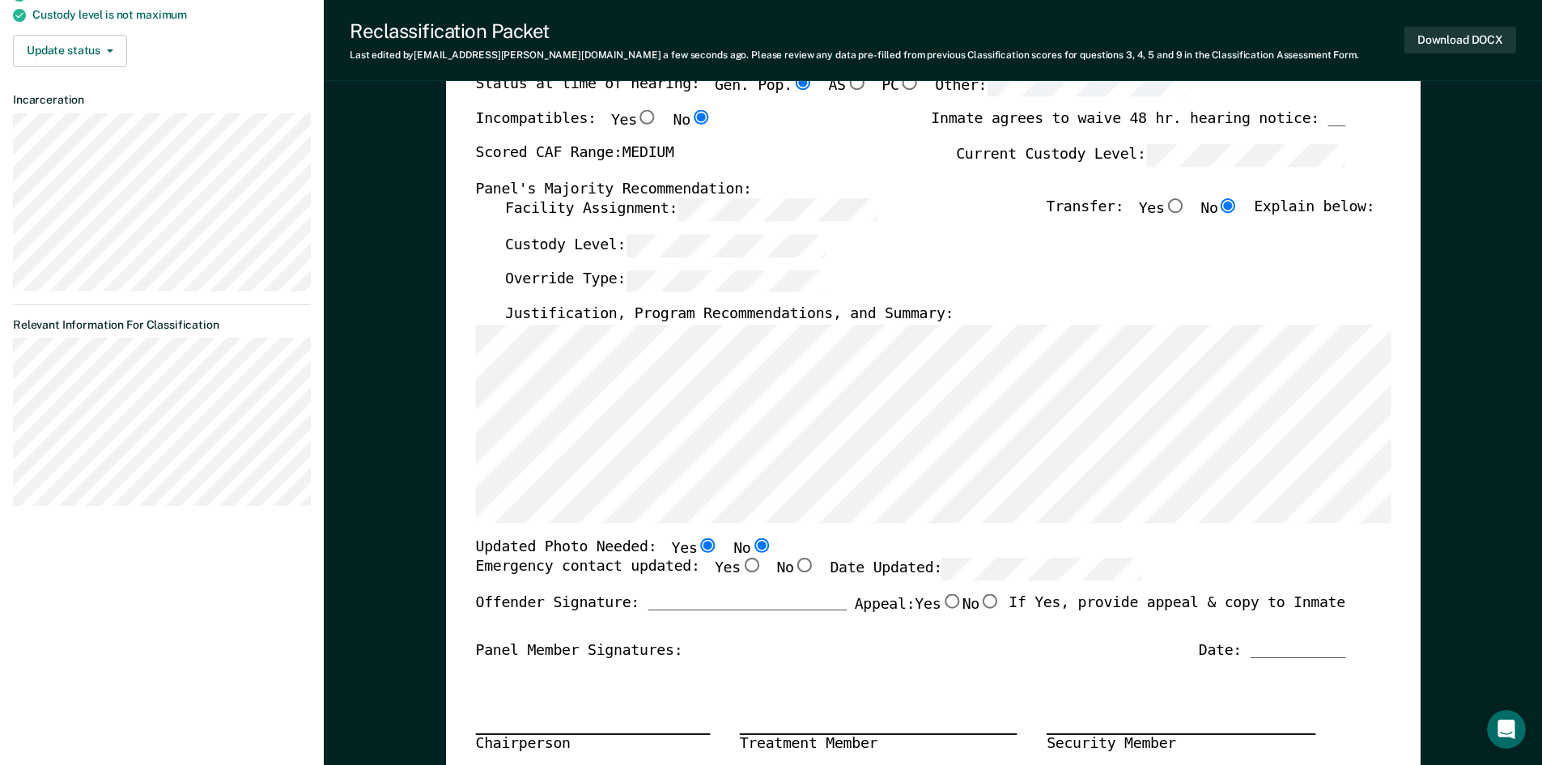
radio input "true"
radio input "false"
click at [793, 567] on input "No" at bounding box center [803, 565] width 21 height 15
type textarea "x"
radio input "true"
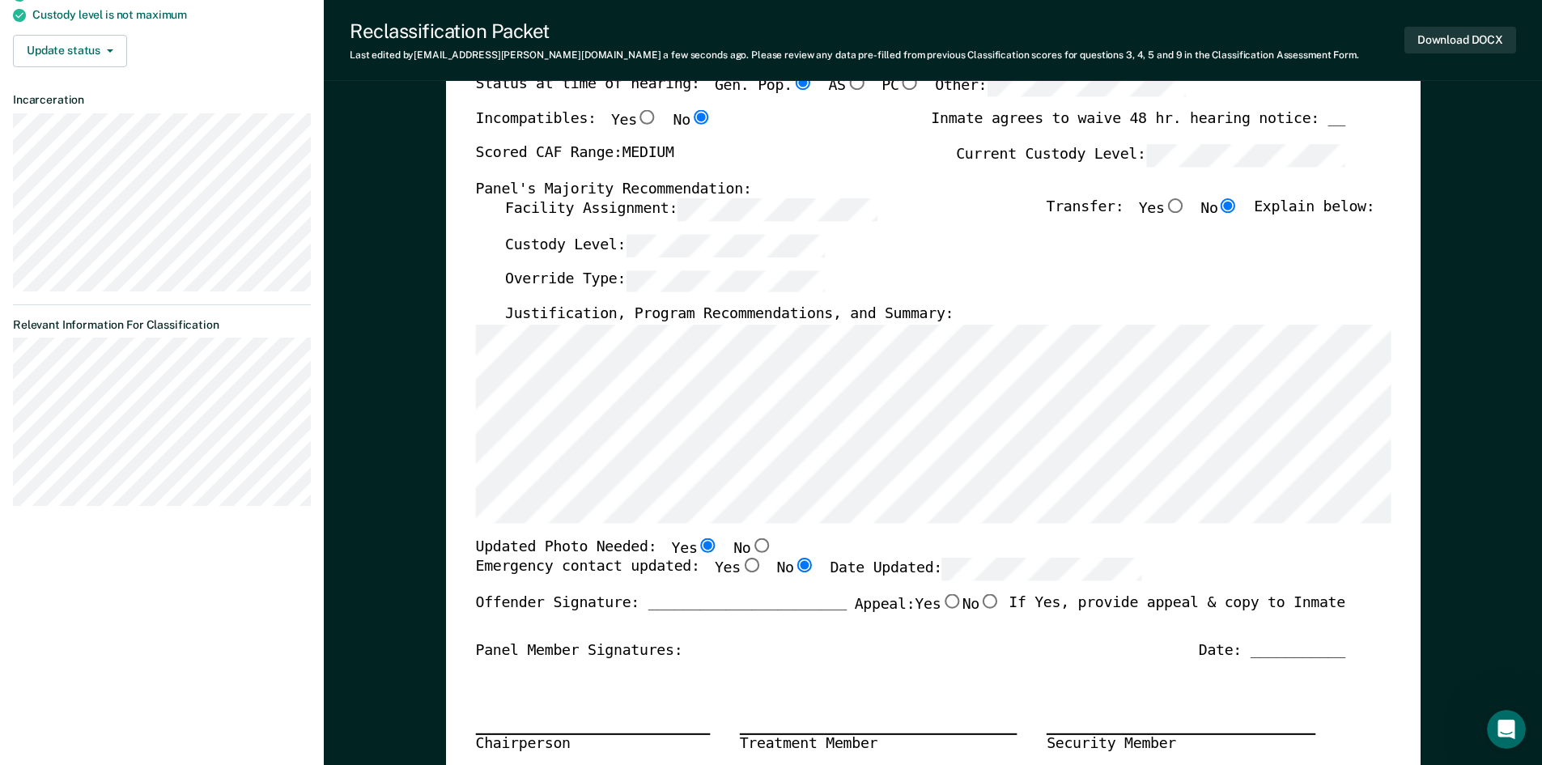
click at [740, 565] on input "Yes" at bounding box center [750, 565] width 21 height 15
type textarea "x"
radio input "true"
radio input "false"
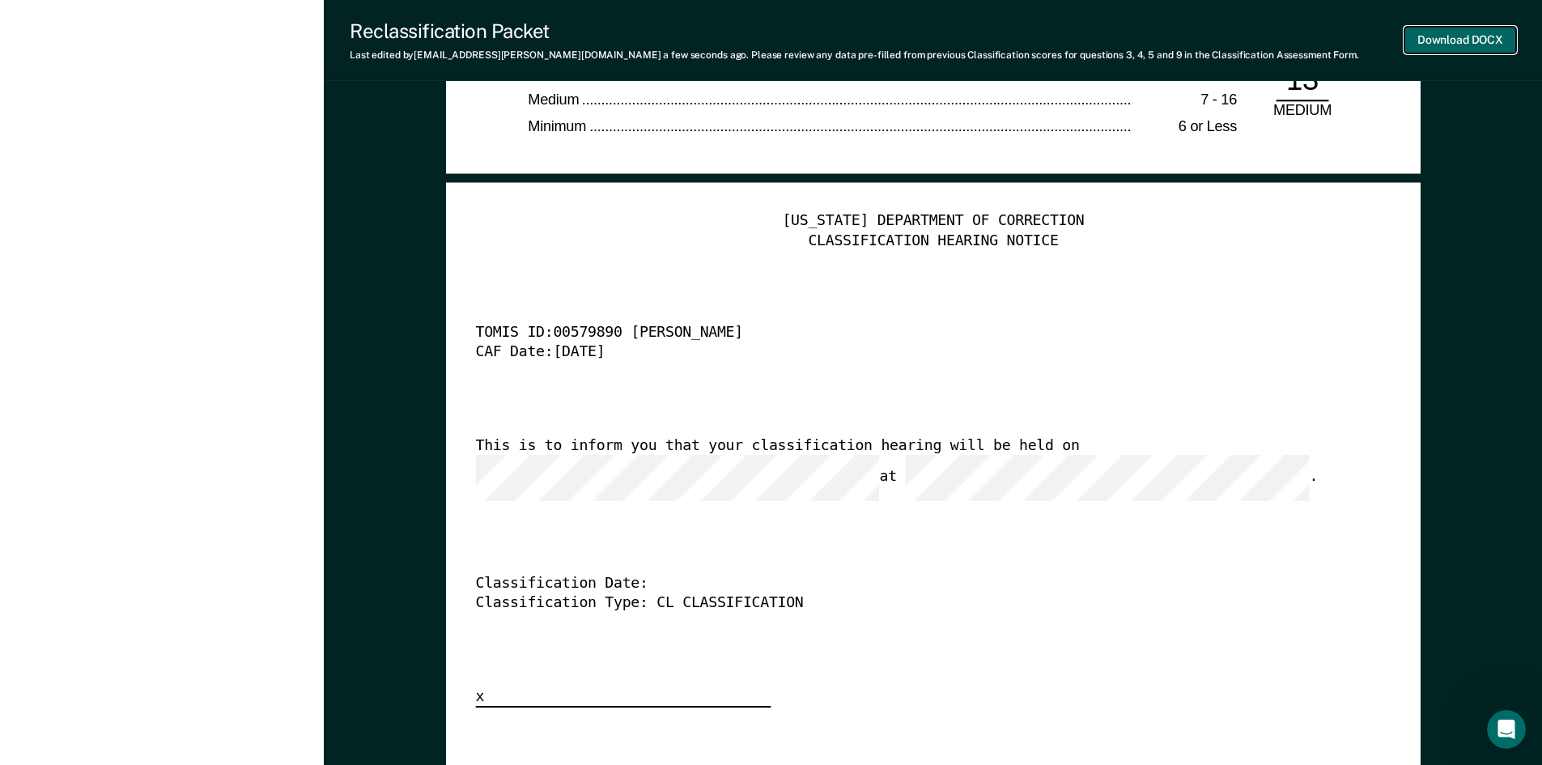
scroll to position [0, 0]
click at [1474, 36] on button "Download DOCX" at bounding box center [1460, 40] width 112 height 27
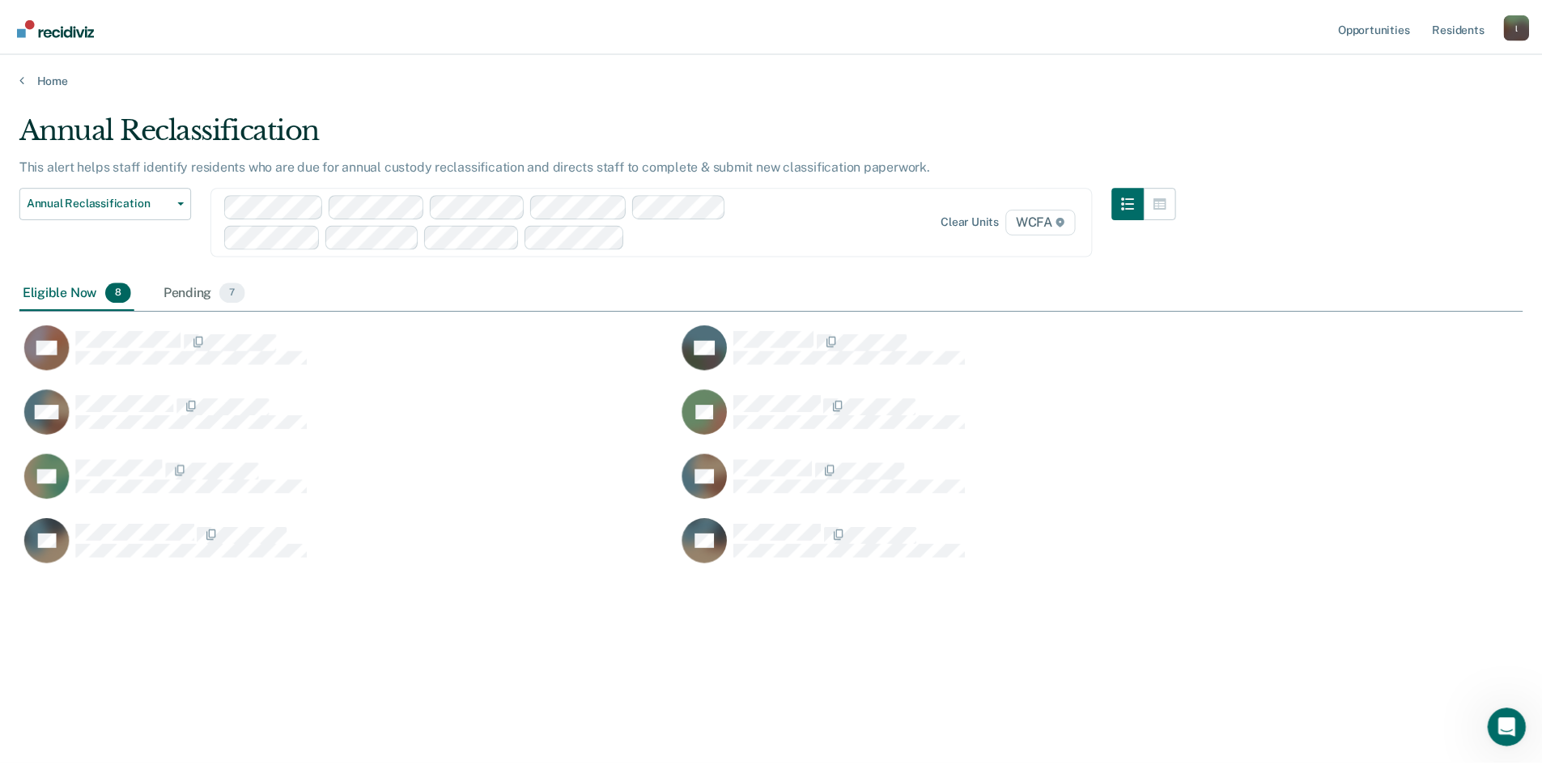
scroll to position [520, 1503]
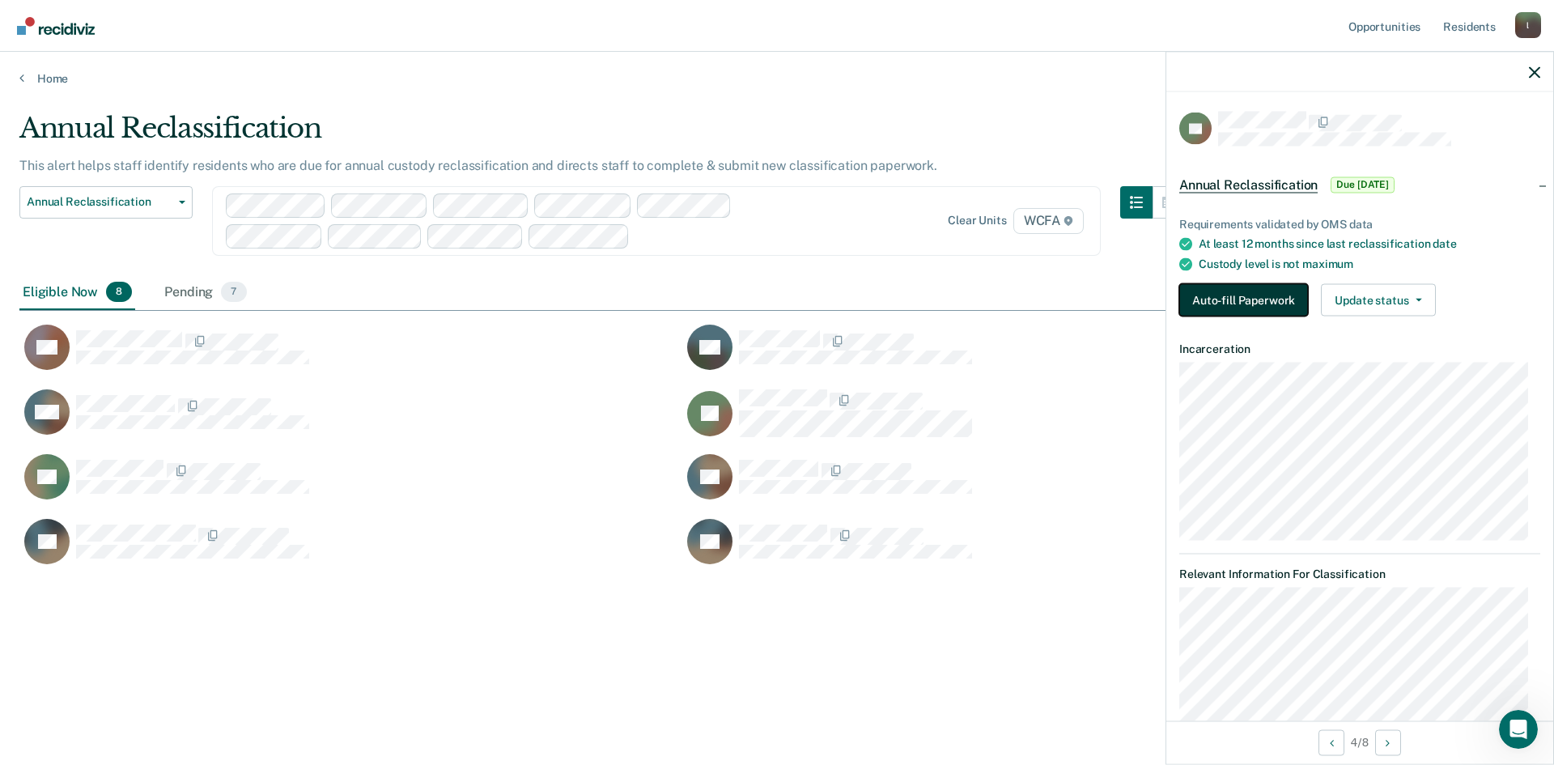
click at [1248, 308] on button "Auto-fill Paperwork" at bounding box center [1243, 300] width 129 height 32
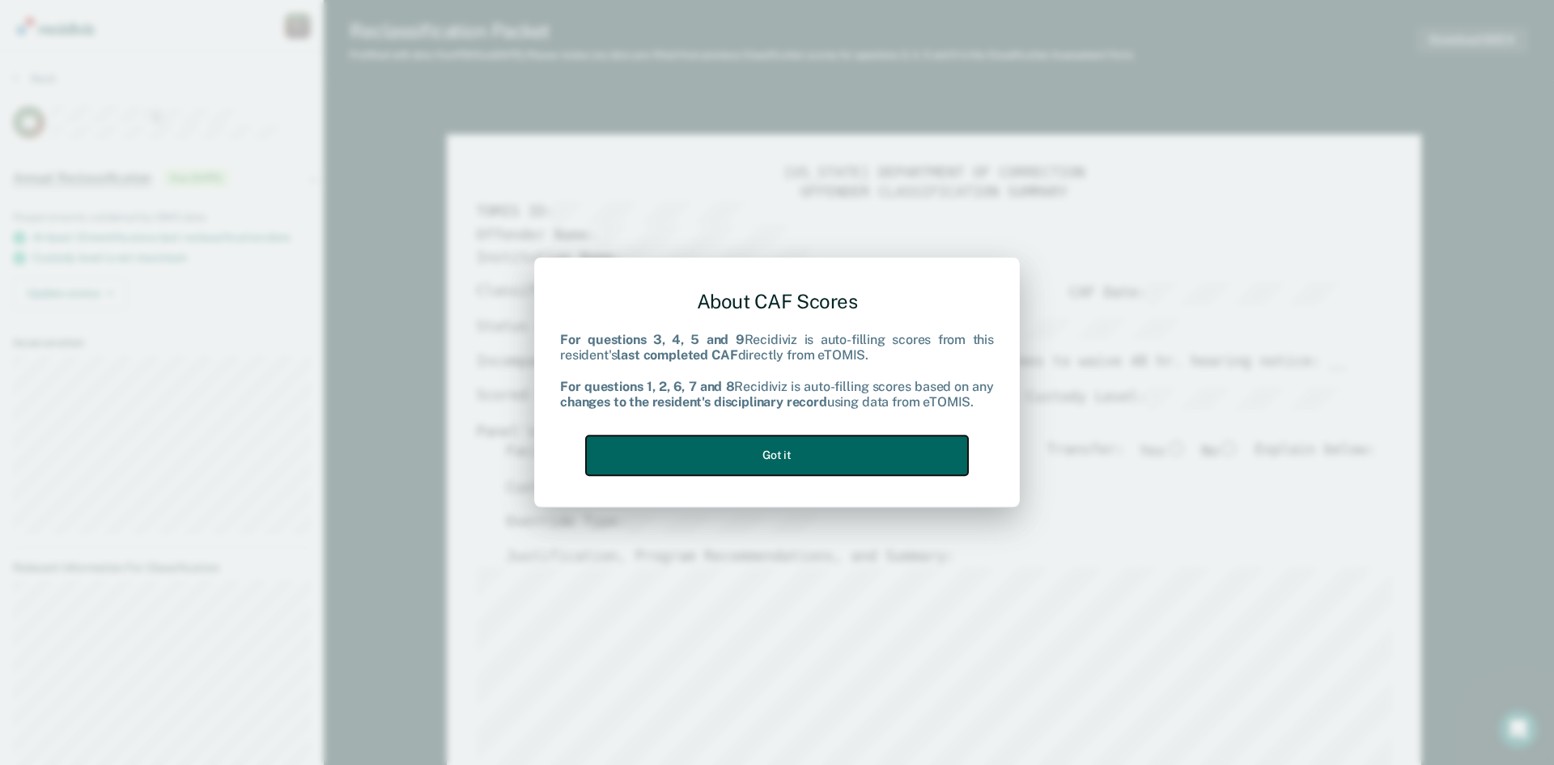
click at [818, 456] on button "Got it" at bounding box center [777, 455] width 382 height 40
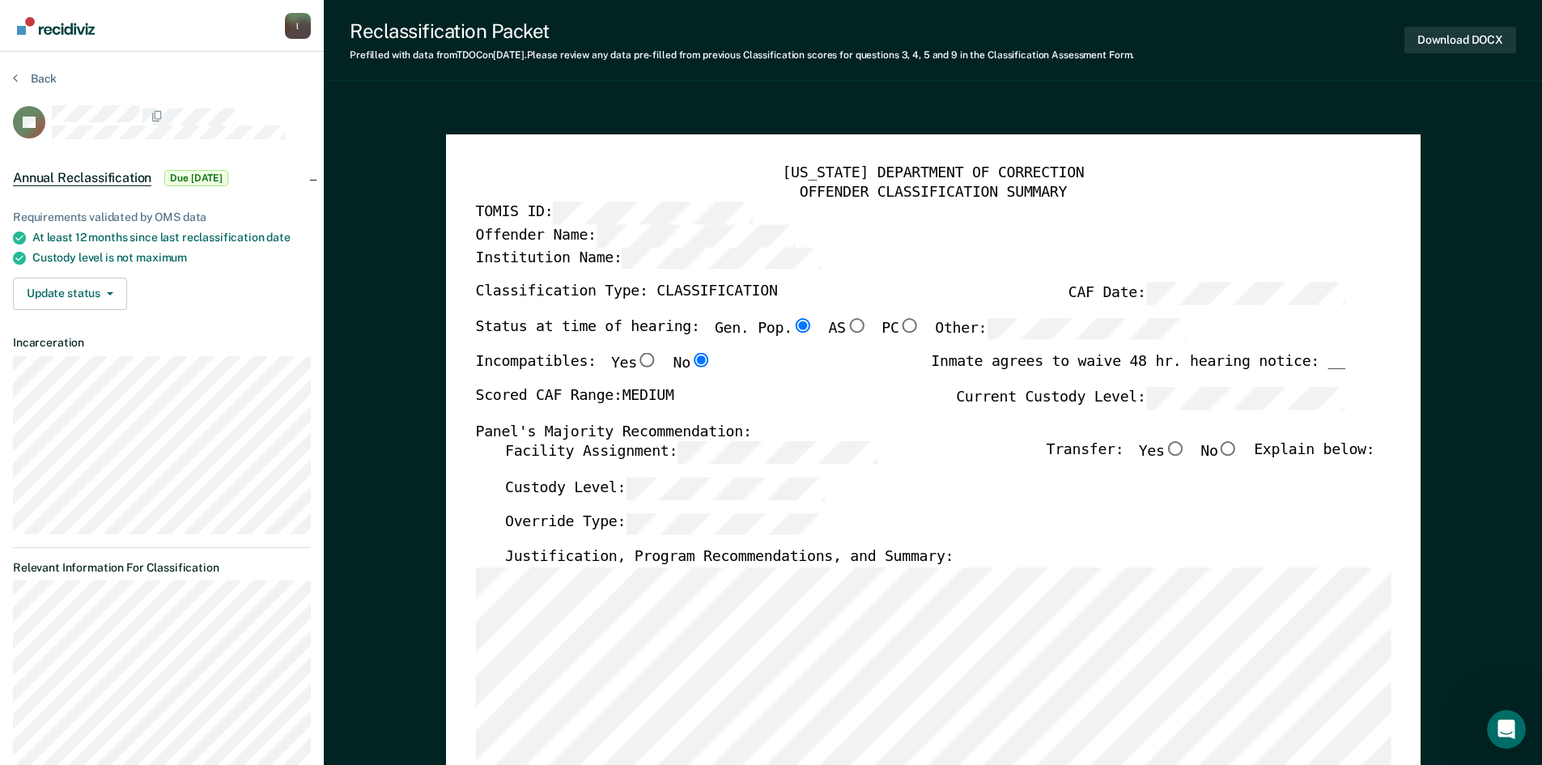
click at [1237, 451] on input "No" at bounding box center [1227, 449] width 21 height 15
type textarea "x"
radio input "true"
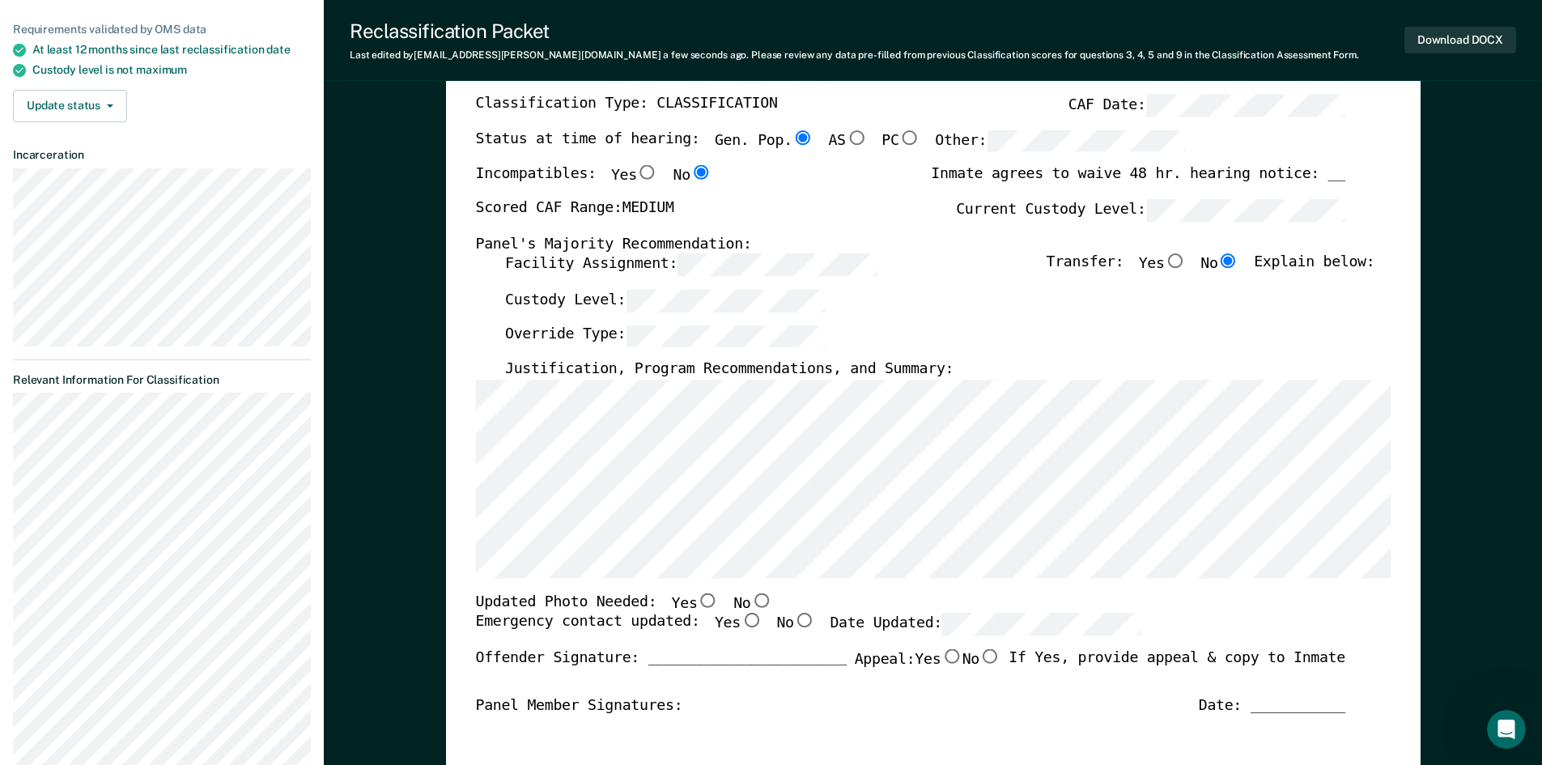
scroll to position [324, 0]
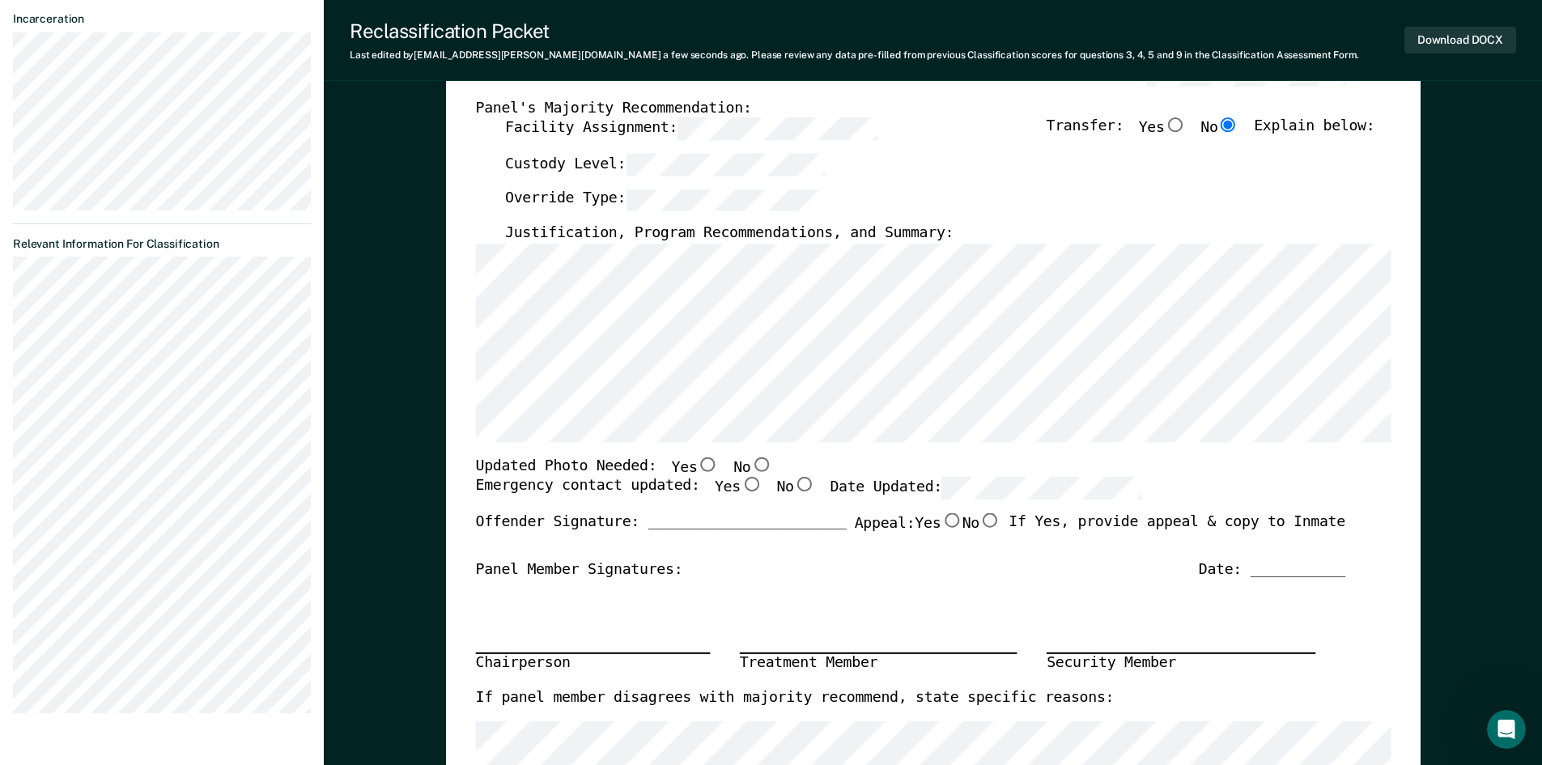
click at [750, 469] on input "No" at bounding box center [760, 463] width 21 height 15
type textarea "x"
radio input "true"
drag, startPoint x: 728, startPoint y: 484, endPoint x: 860, endPoint y: 489, distance: 132.0
click at [740, 483] on input "Yes" at bounding box center [750, 484] width 21 height 15
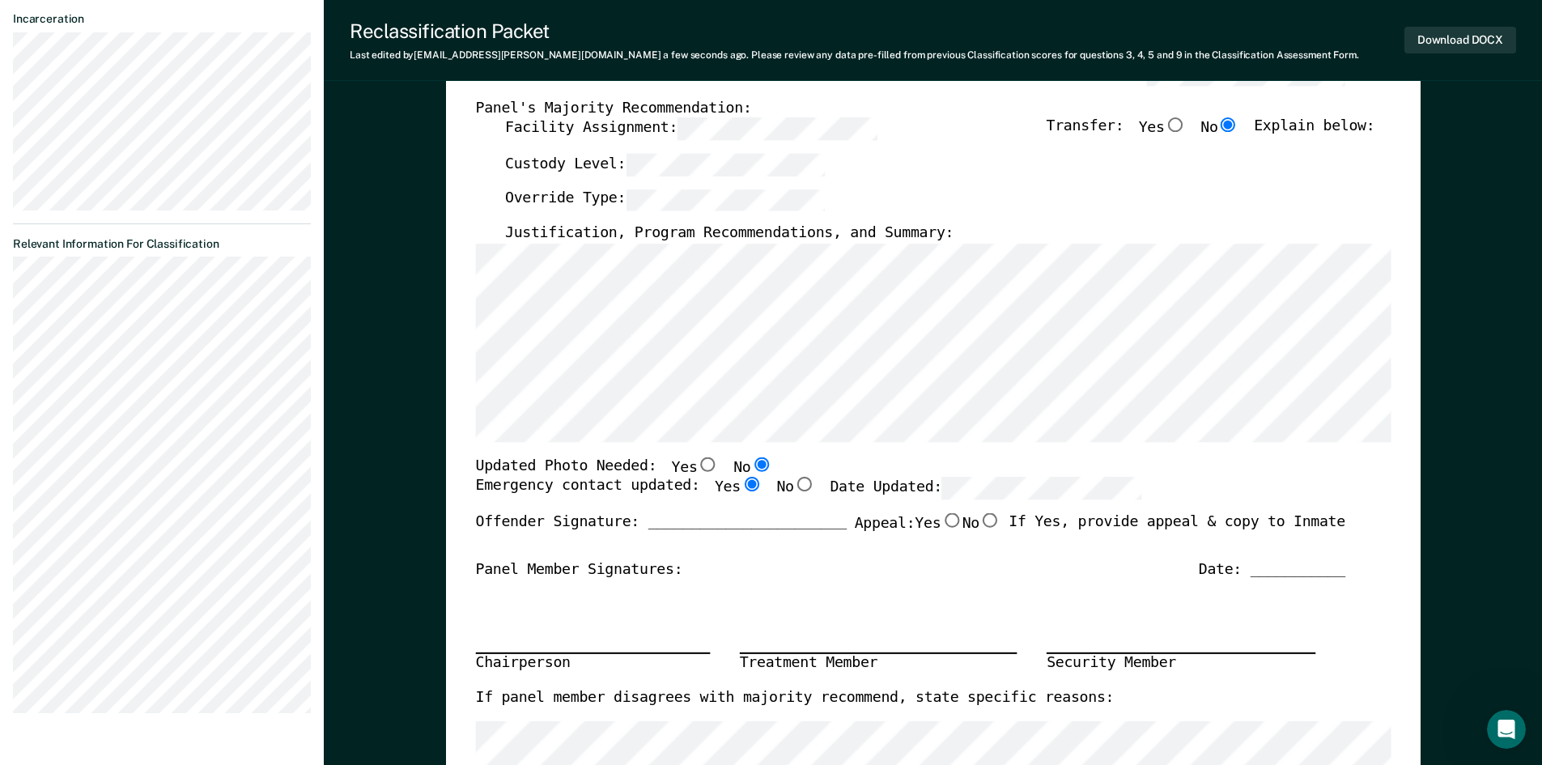
type textarea "x"
radio input "true"
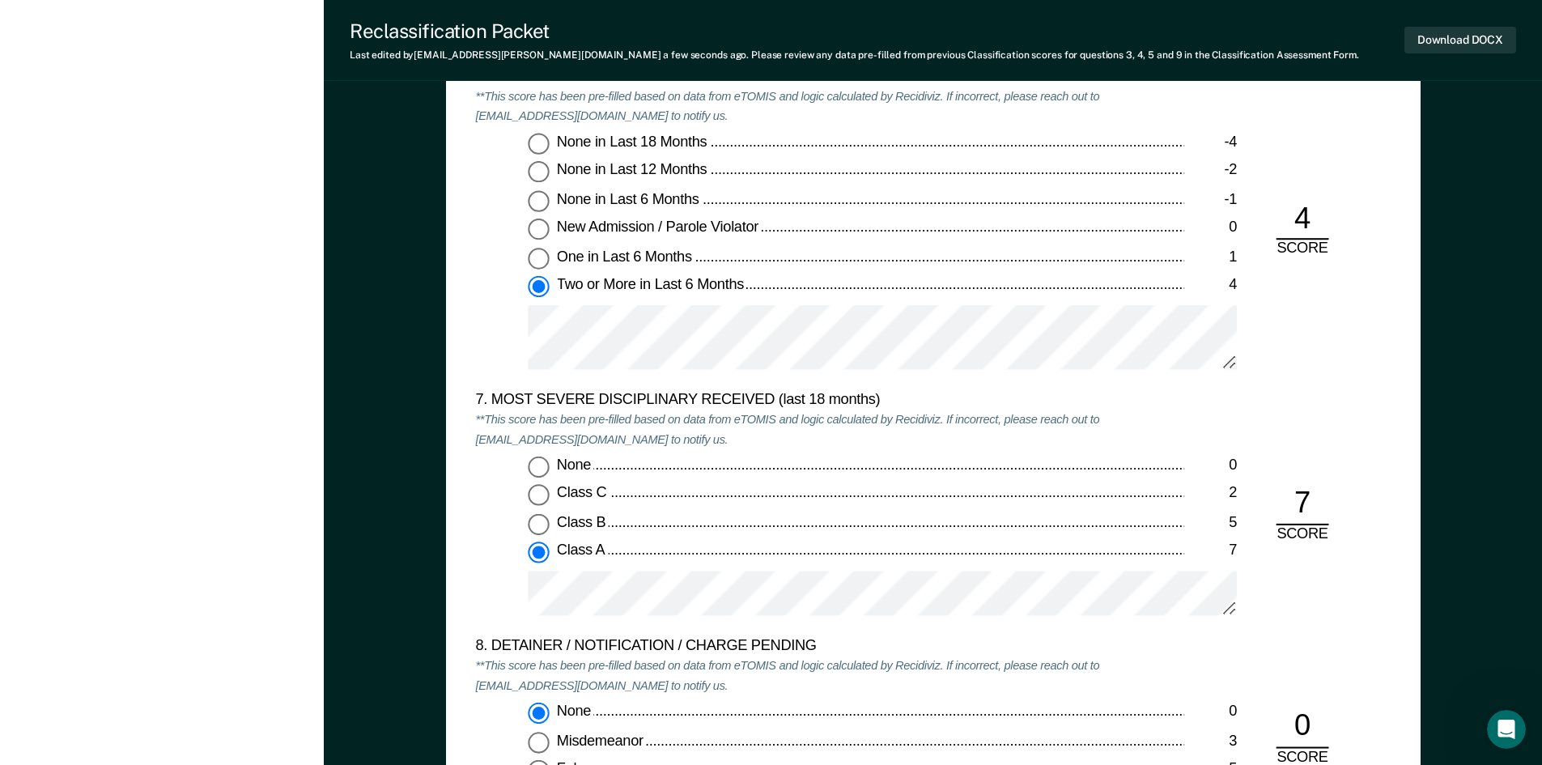
scroll to position [2914, 0]
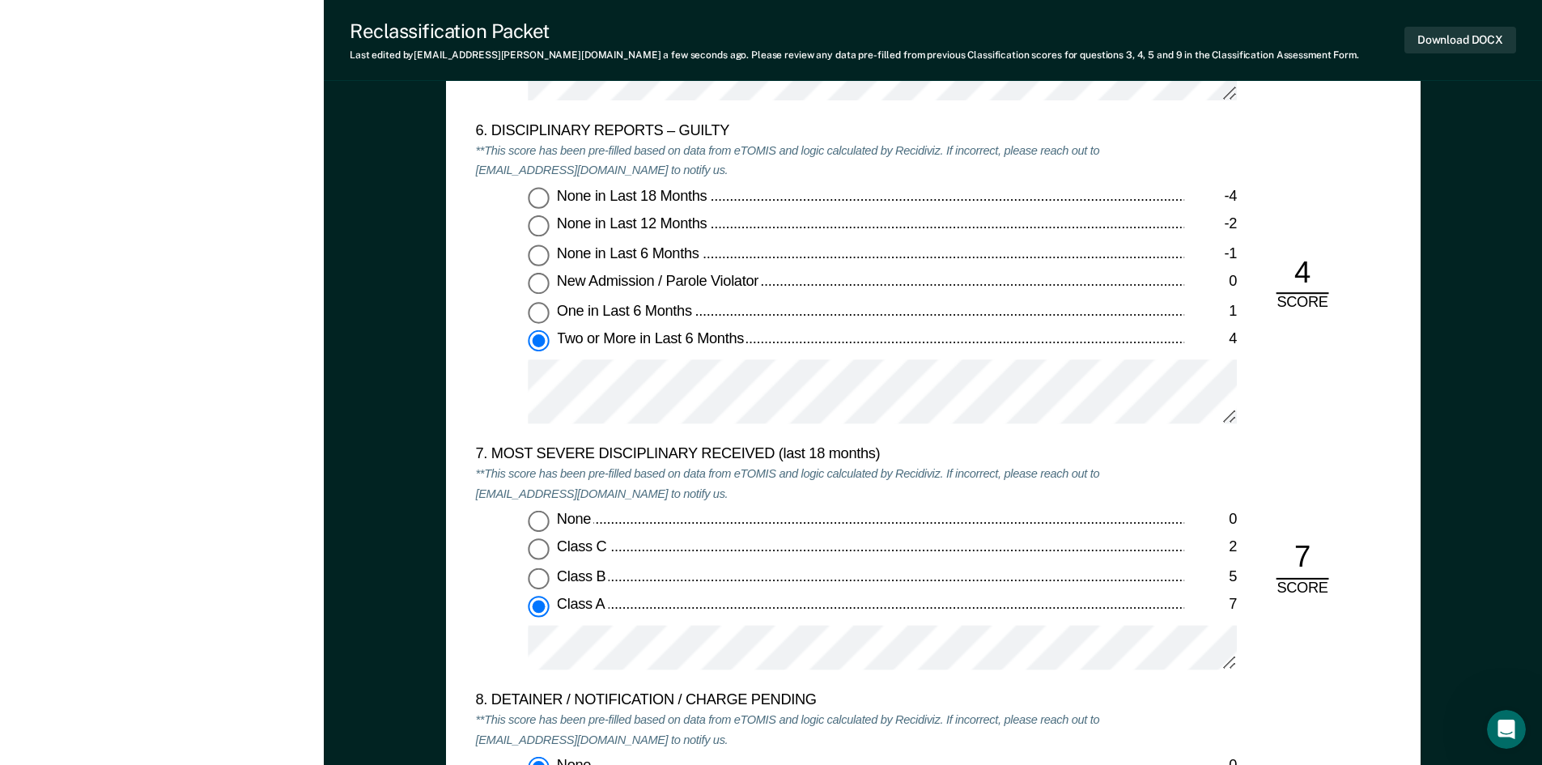
click at [533, 312] on input "One in Last 6 Months 1" at bounding box center [538, 313] width 21 height 21
type textarea "x"
radio input "true"
radio input "false"
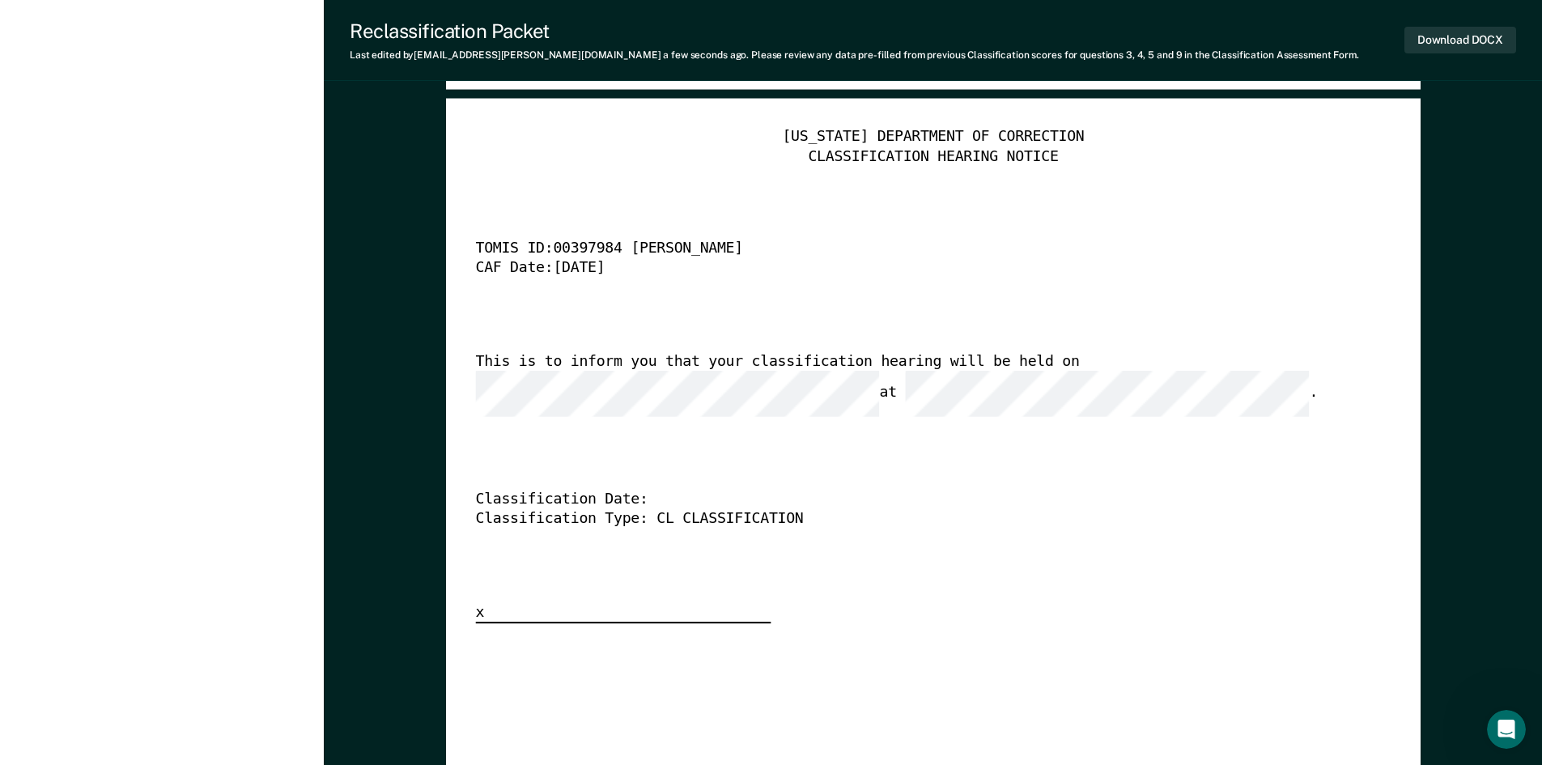
scroll to position [4128, 0]
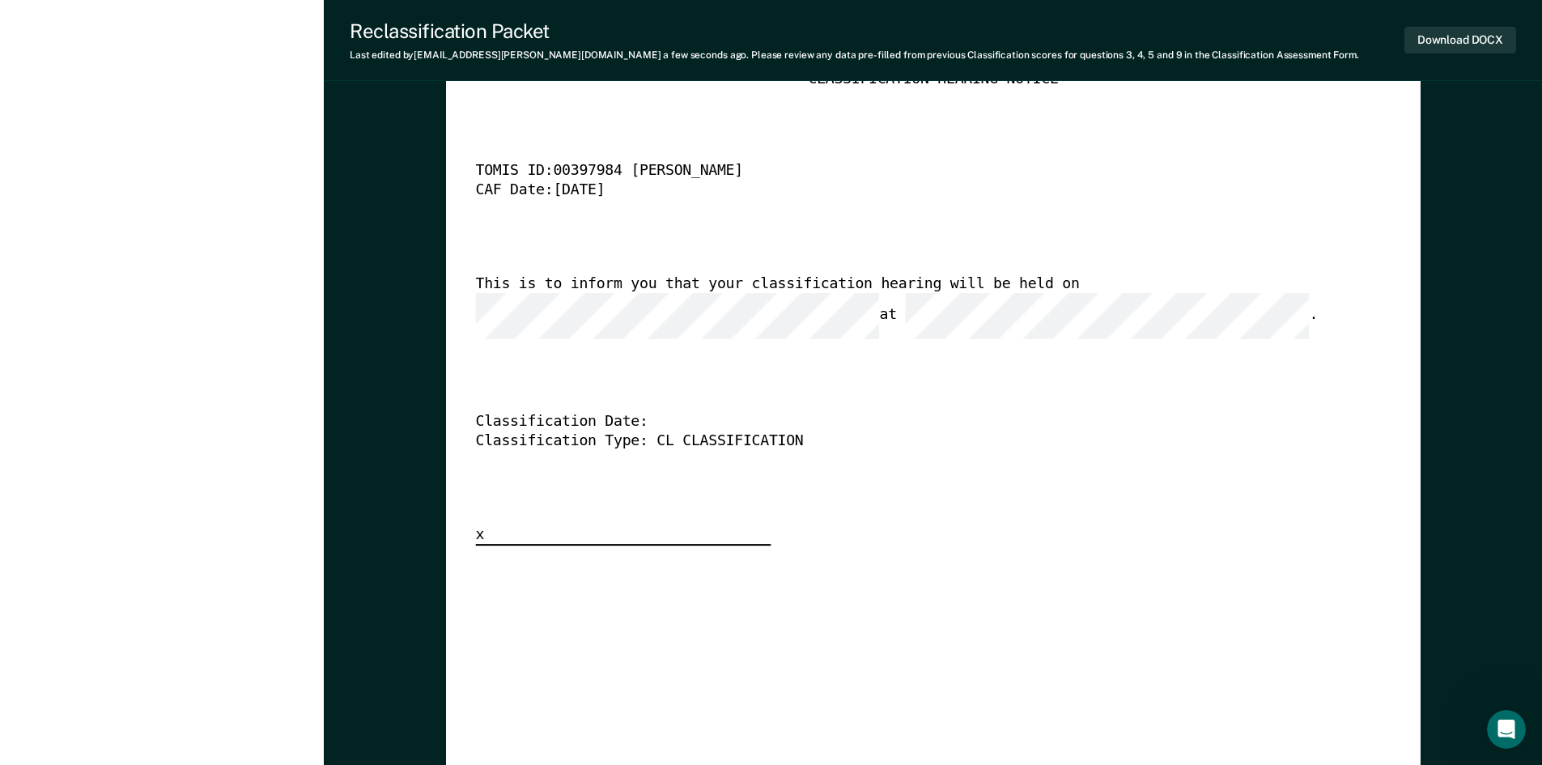
click at [518, 290] on div "This is to inform you that your classification hearing will be held on at ." at bounding box center [909, 306] width 869 height 65
click at [1446, 34] on button "Download DOCX" at bounding box center [1460, 40] width 112 height 27
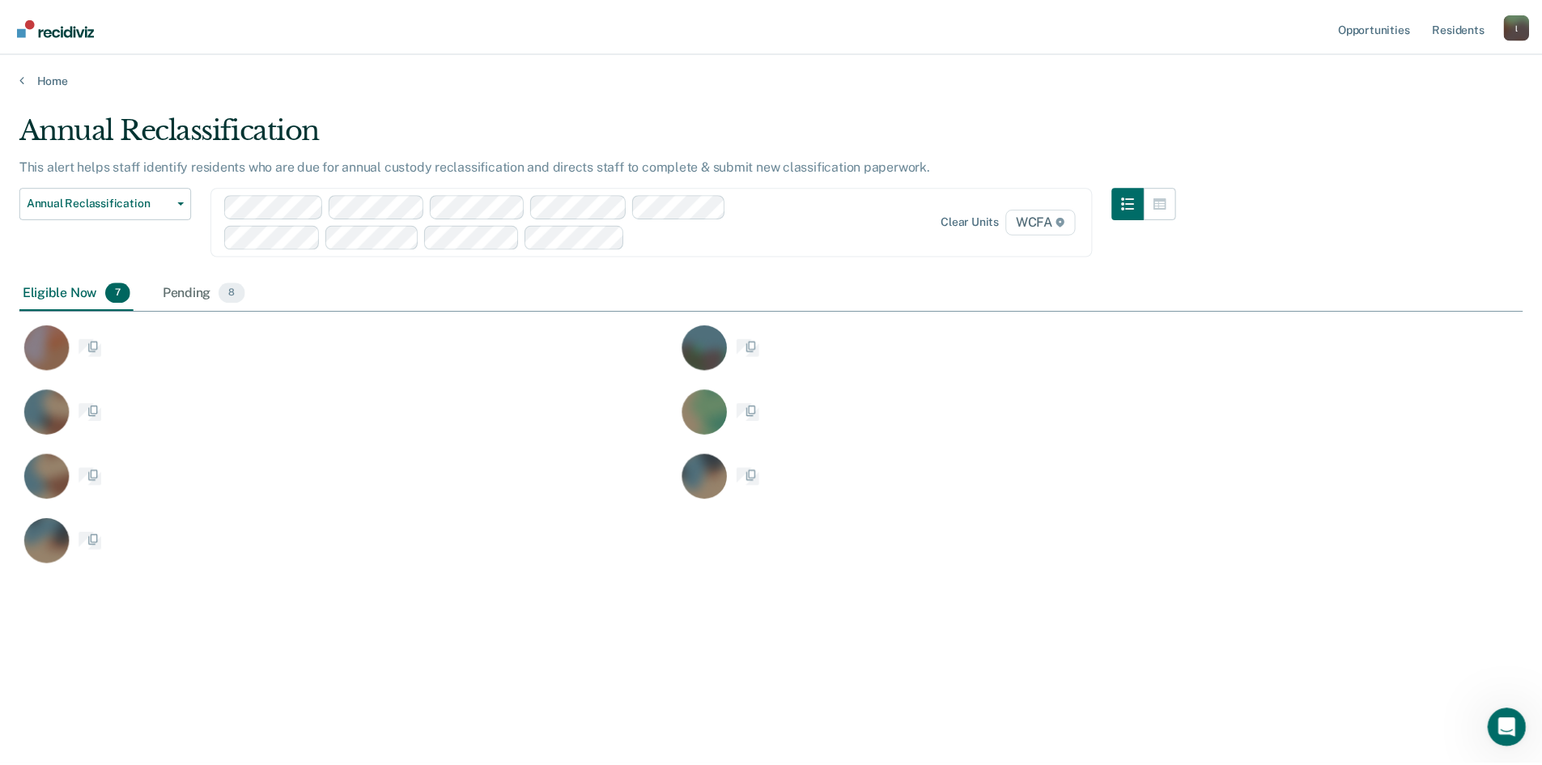
scroll to position [520, 1503]
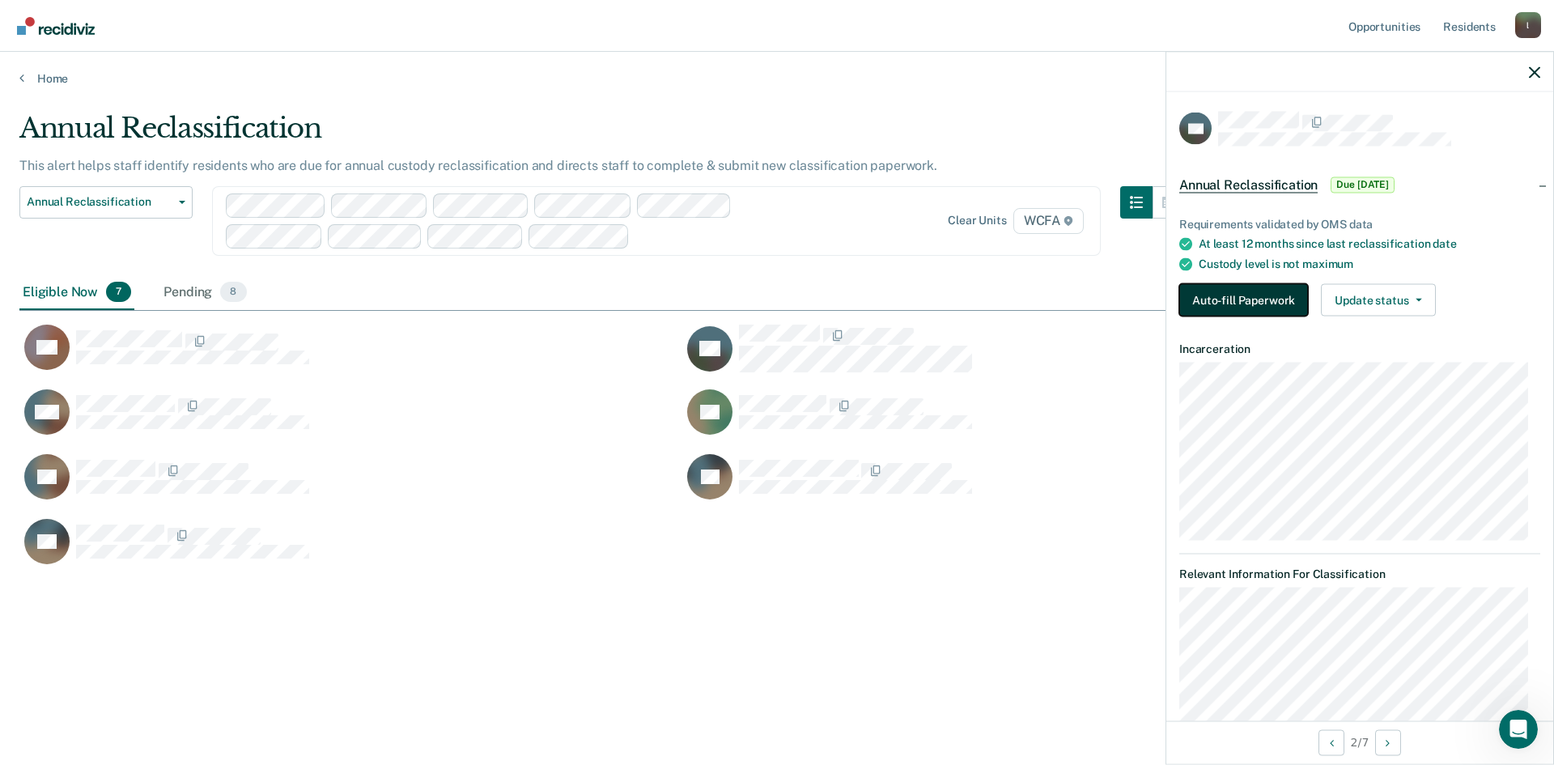
click at [1208, 302] on button "Auto-fill Paperwork" at bounding box center [1243, 300] width 129 height 32
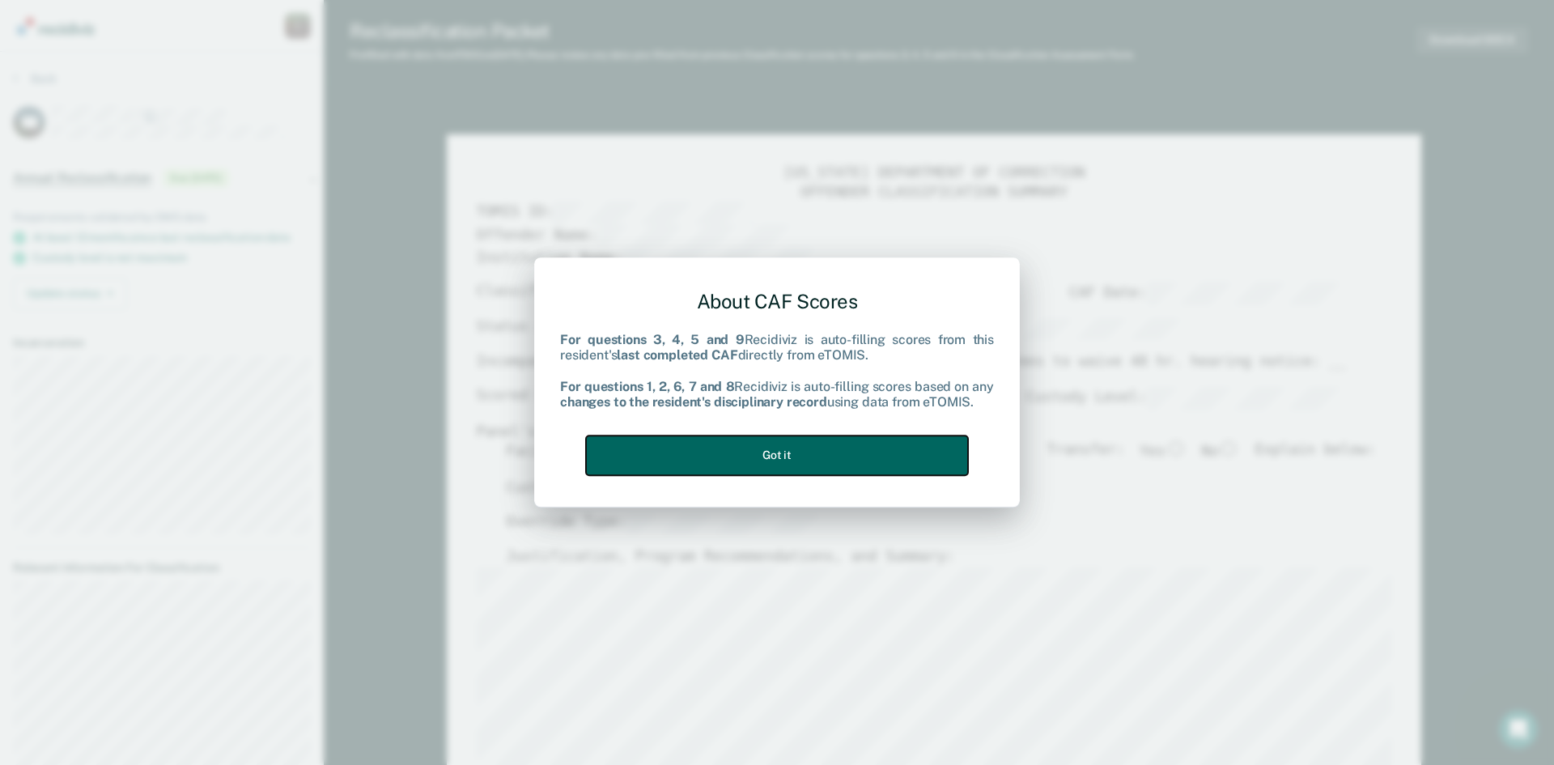
click at [756, 455] on button "Got it" at bounding box center [777, 455] width 382 height 40
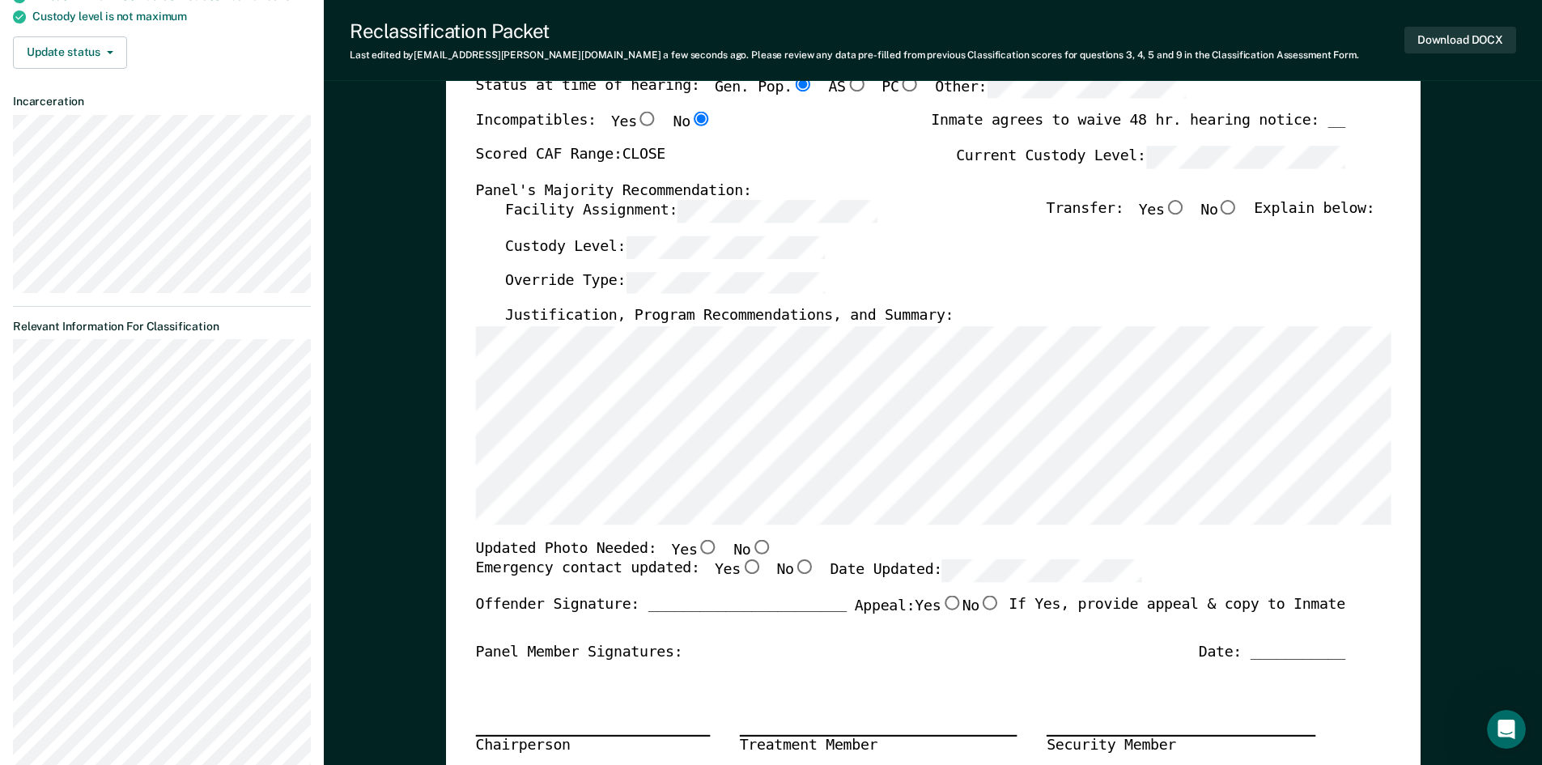
scroll to position [243, 0]
click at [697, 547] on input "Yes" at bounding box center [707, 544] width 21 height 15
type textarea "x"
radio input "true"
click at [818, 537] on div "[US_STATE] DEPARTMENT OF CORRECTION OFFENDER CLASSIFICATION SUMMARY TOMIS ID: O…" at bounding box center [932, 534] width 915 height 1227
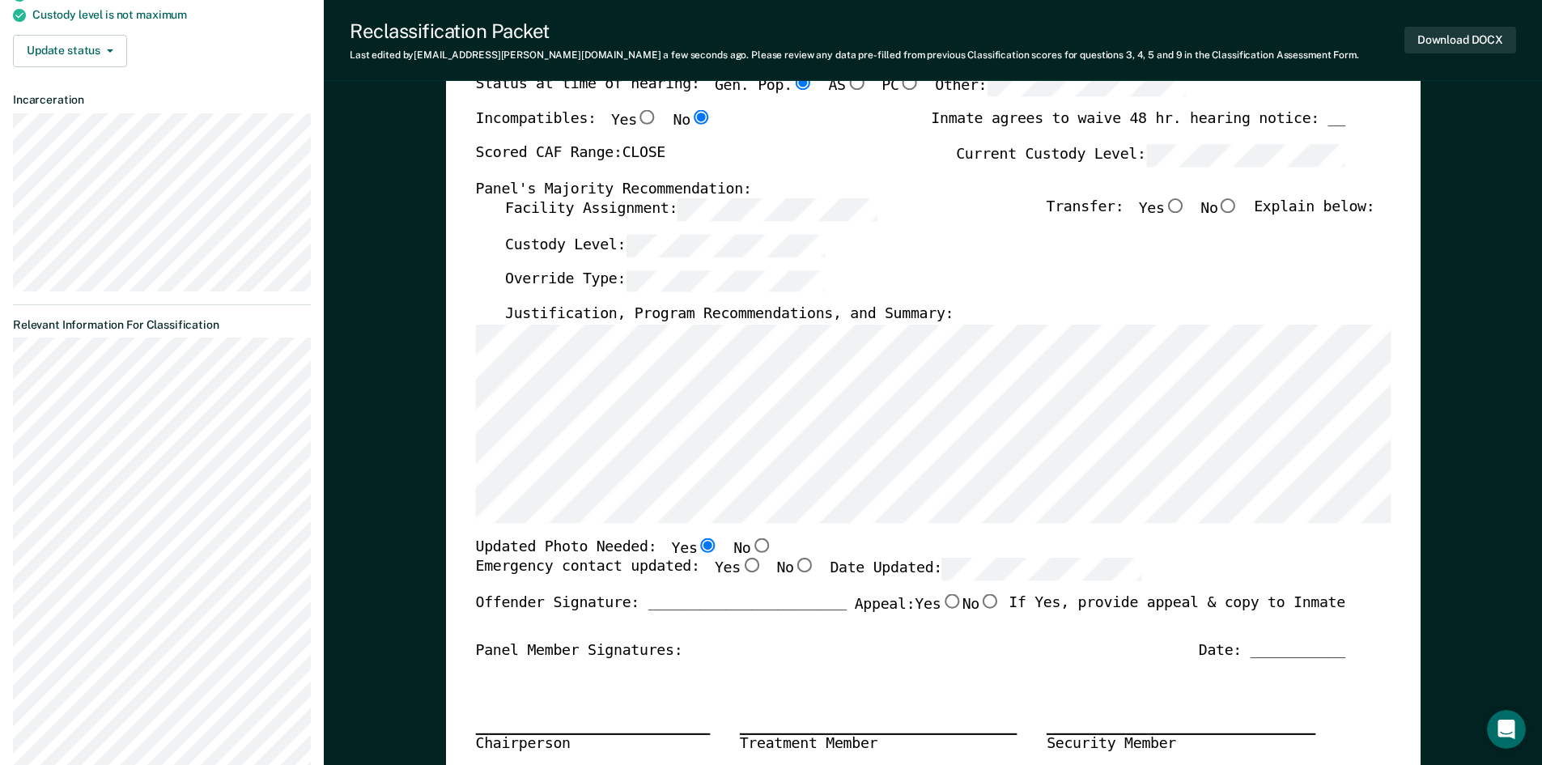
click at [740, 569] on input "Yes" at bounding box center [750, 565] width 21 height 15
type textarea "x"
radio input "true"
click at [1238, 206] on input "No" at bounding box center [1227, 206] width 21 height 15
type textarea "x"
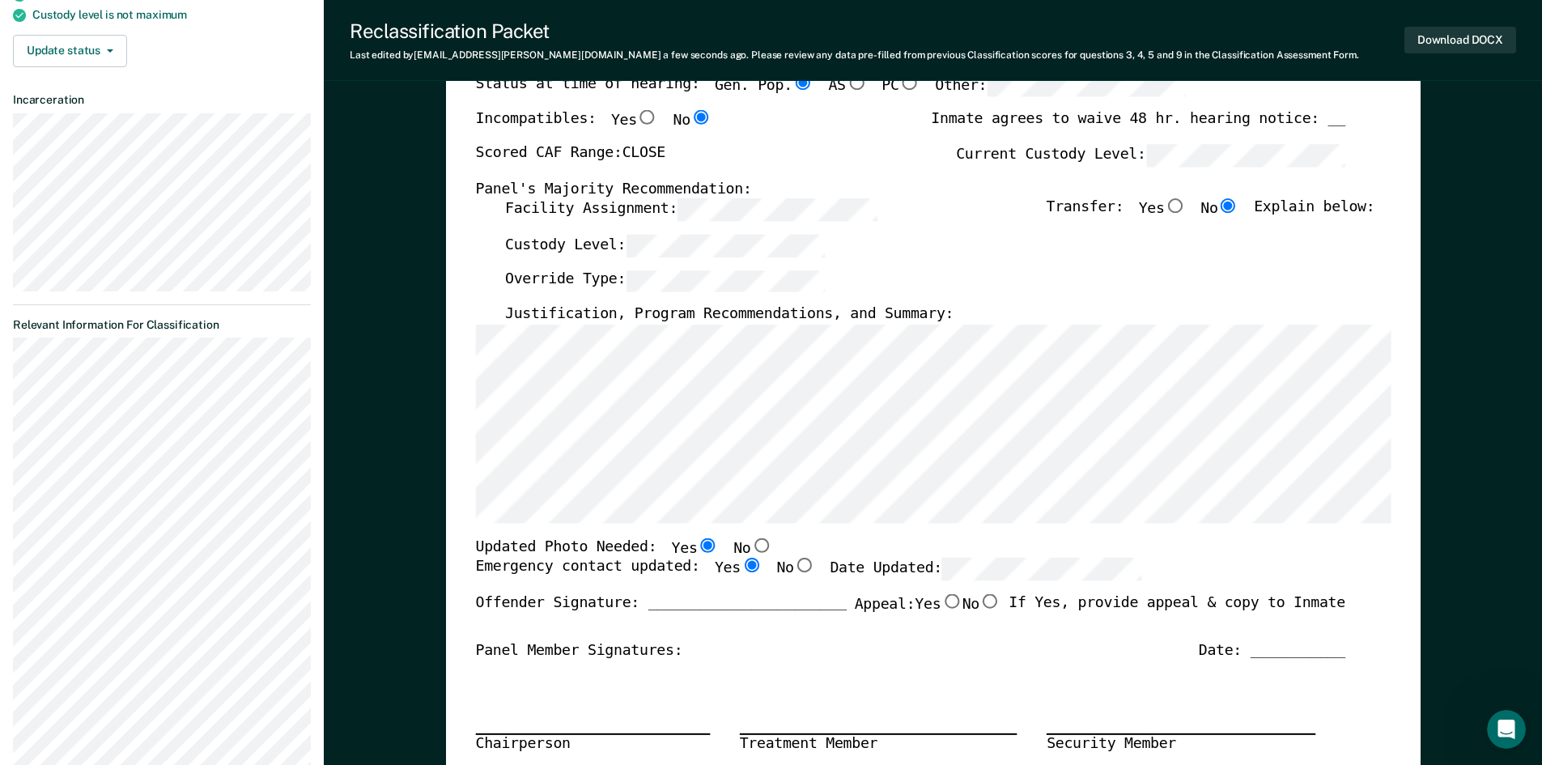
radio input "true"
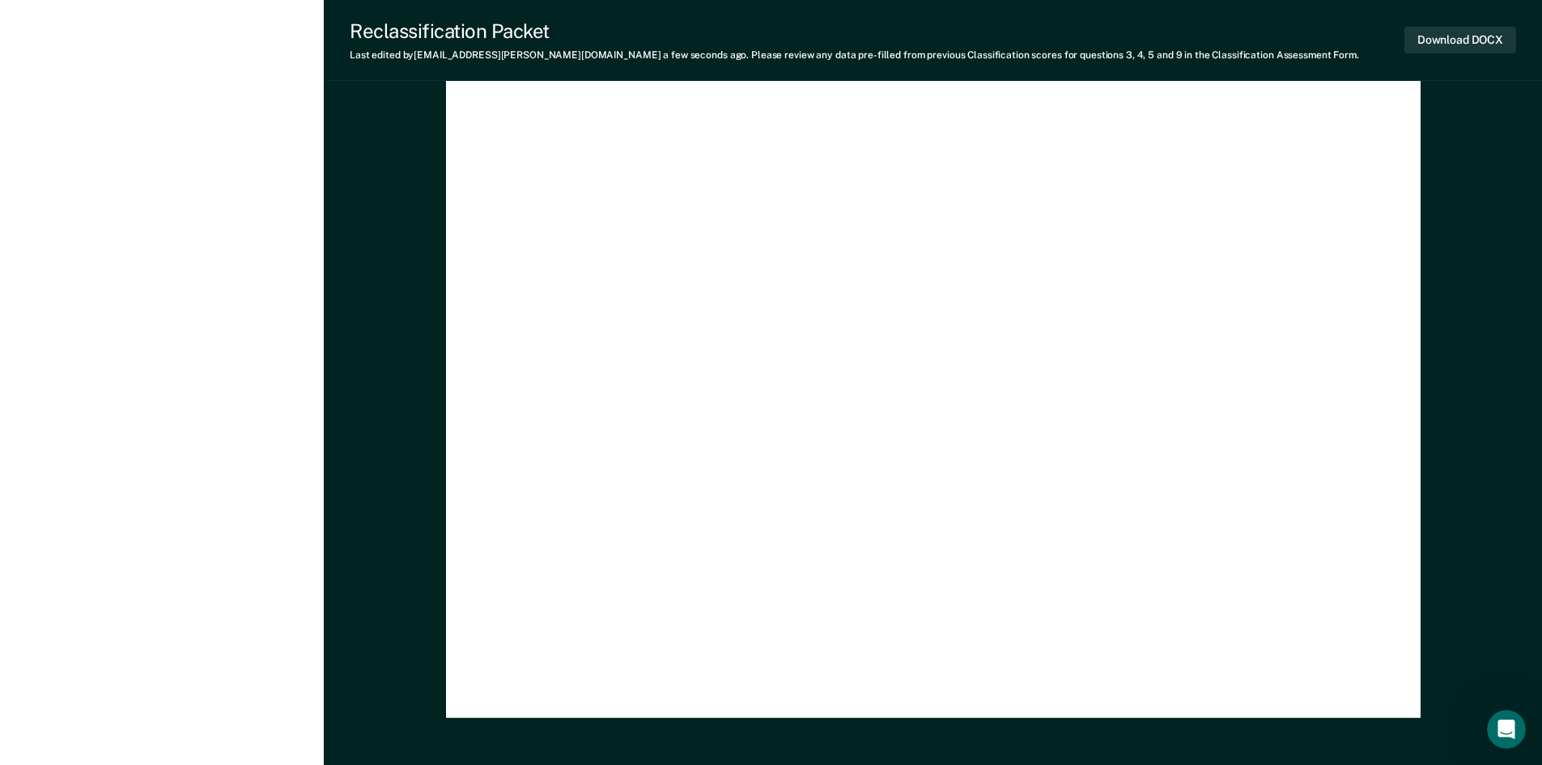
scroll to position [4742, 0]
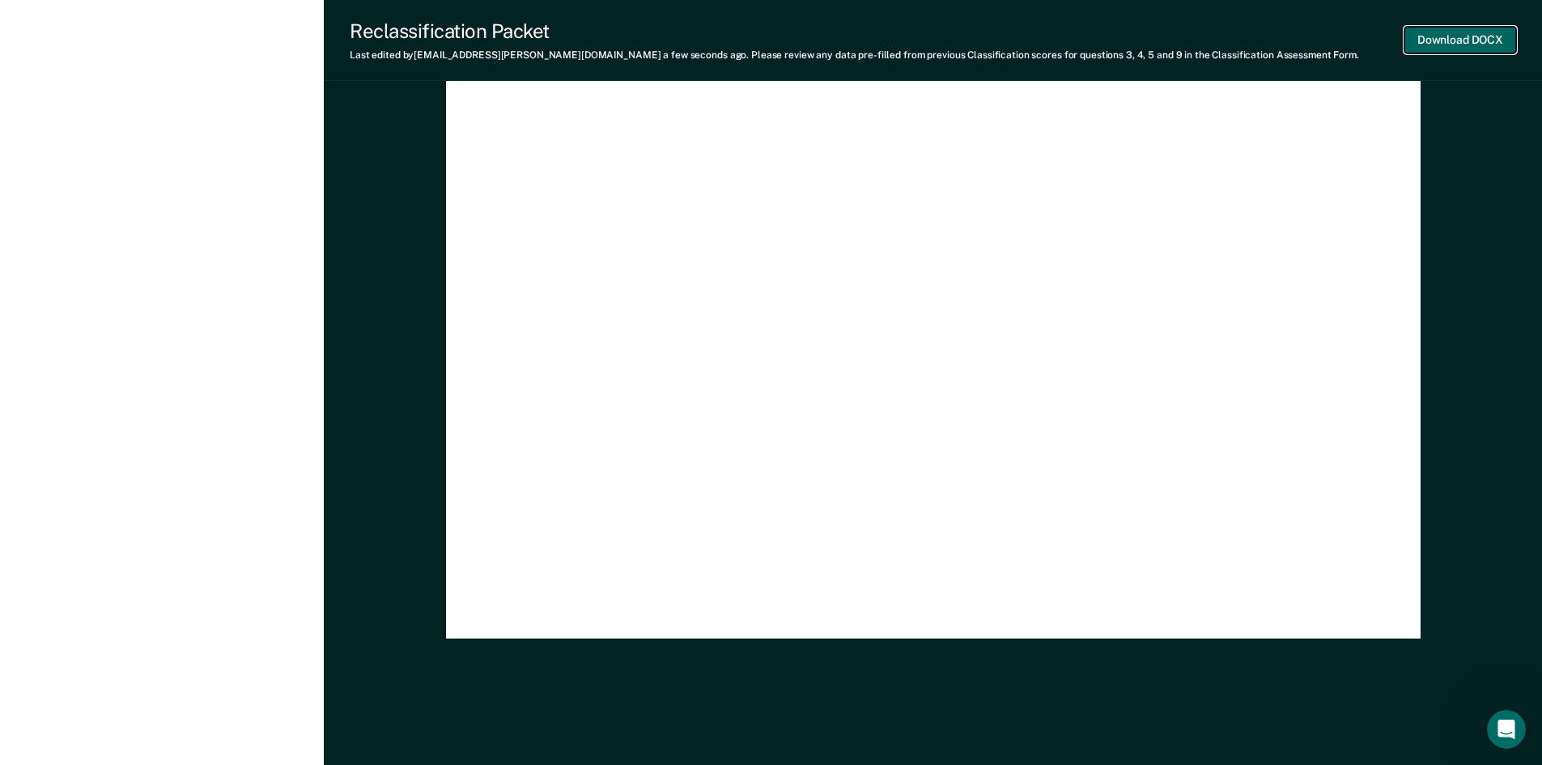
click at [1425, 34] on button "Download DOCX" at bounding box center [1460, 40] width 112 height 27
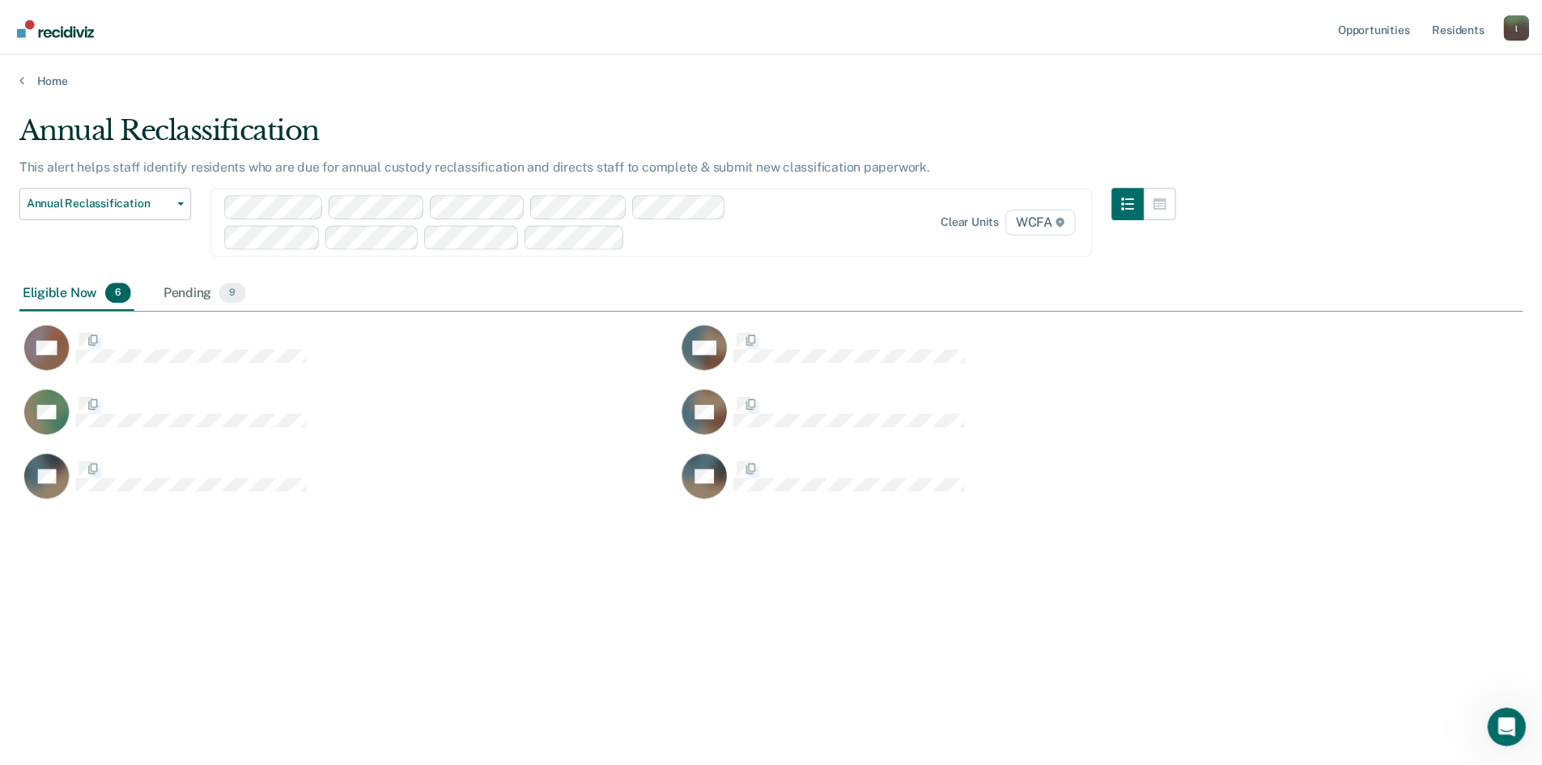
scroll to position [520, 1503]
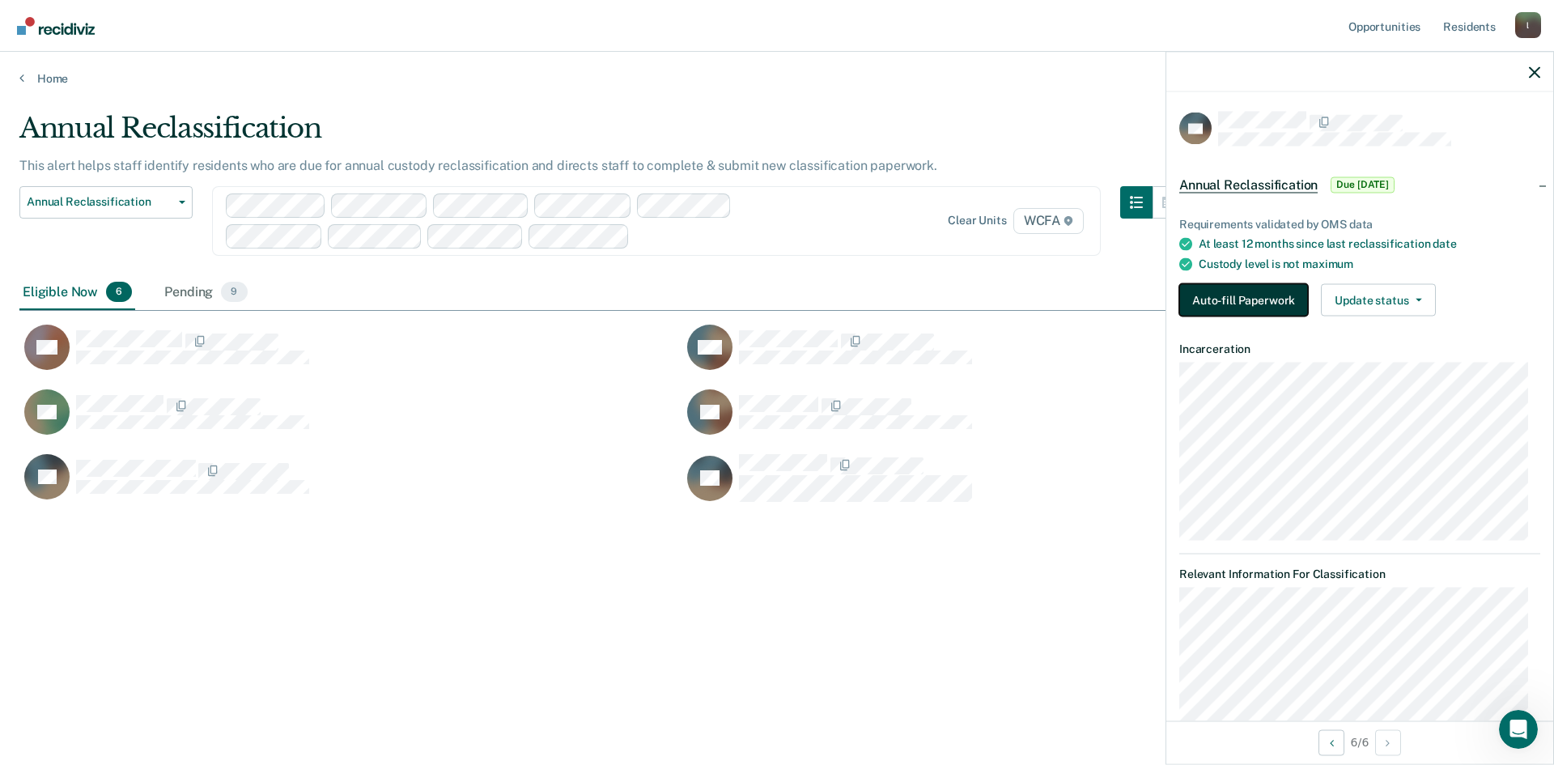
click at [1227, 291] on button "Auto-fill Paperwork" at bounding box center [1243, 300] width 129 height 32
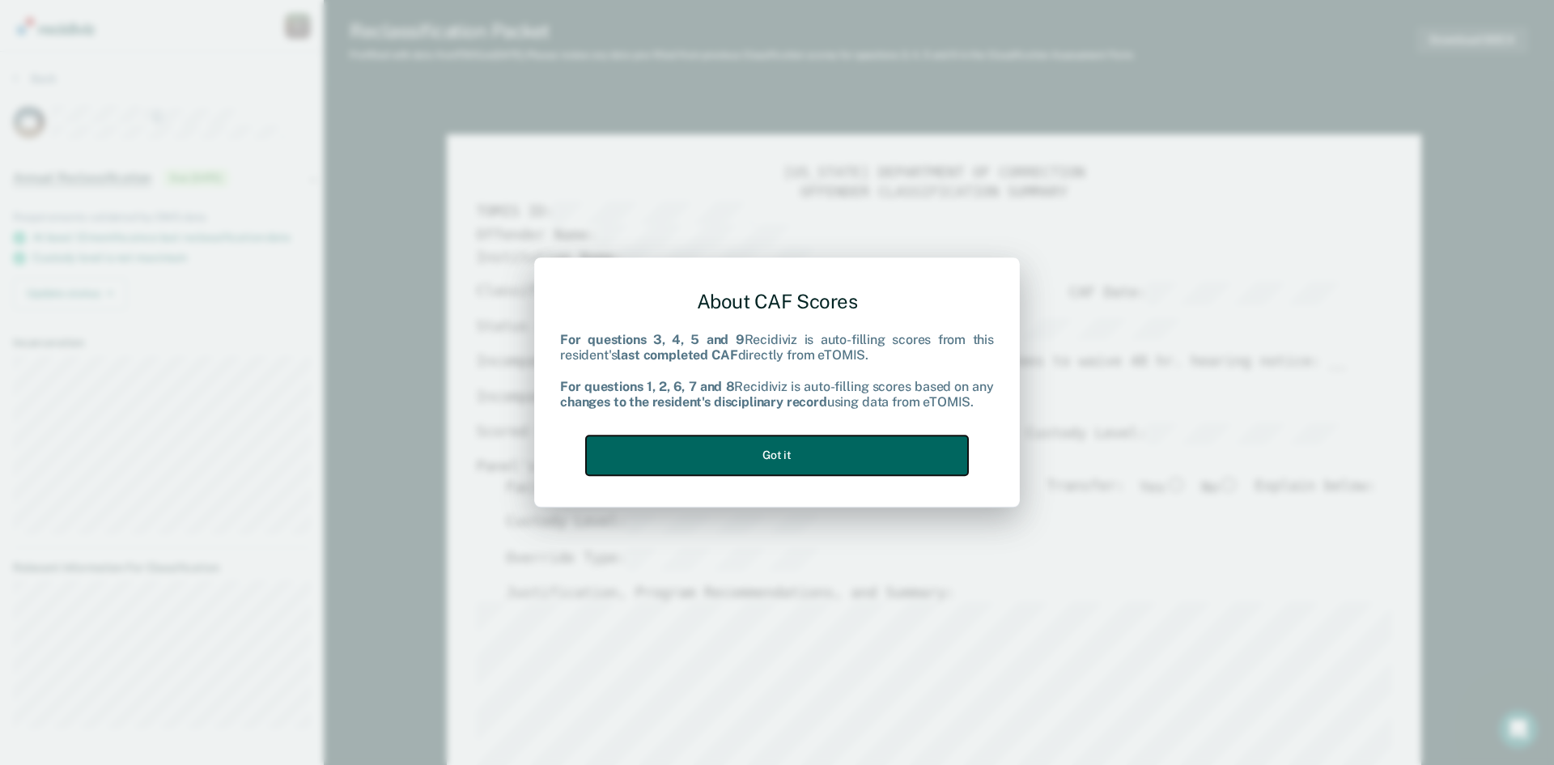
click at [745, 466] on button "Got it" at bounding box center [777, 455] width 382 height 40
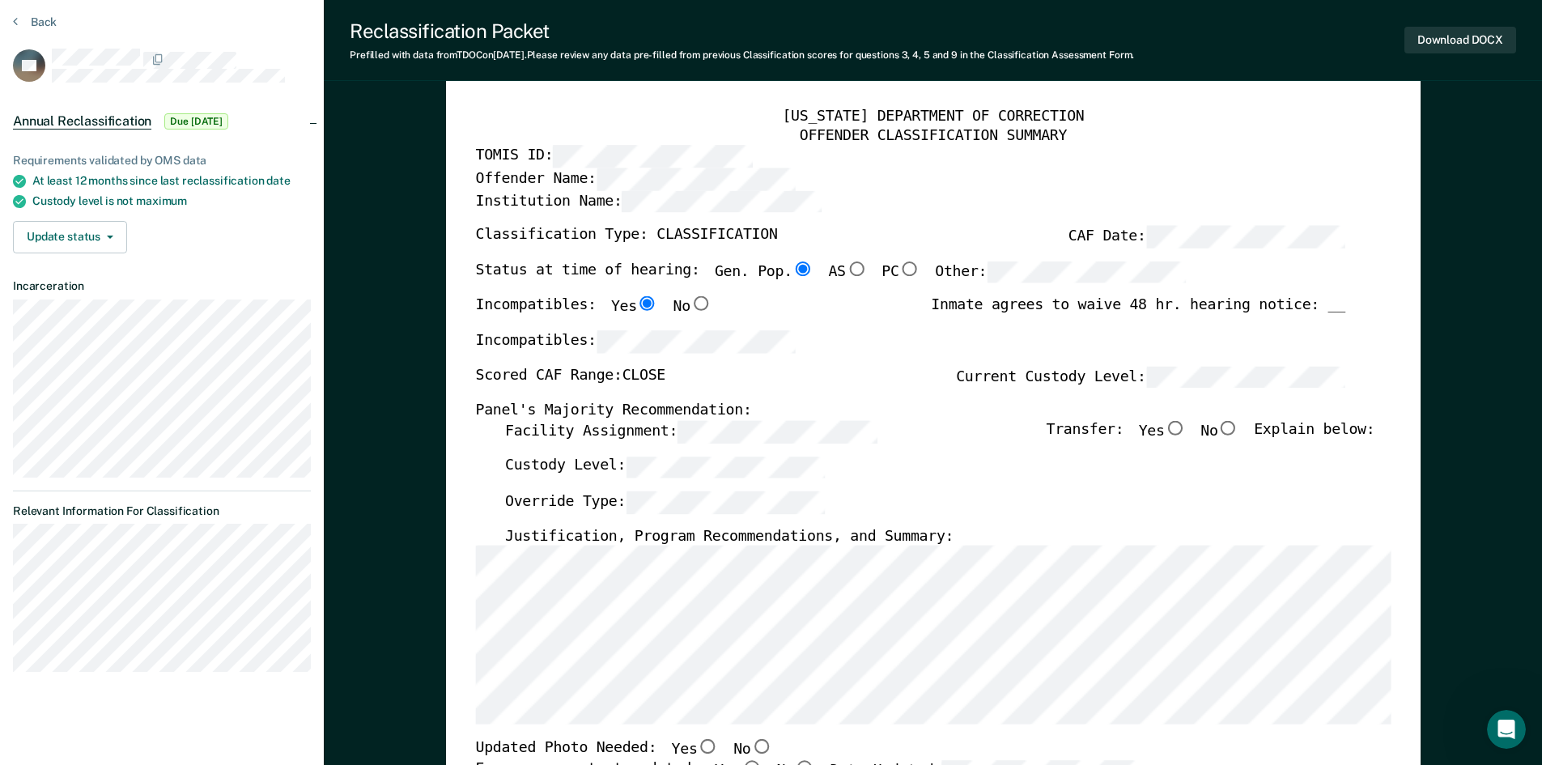
scroll to position [162, 0]
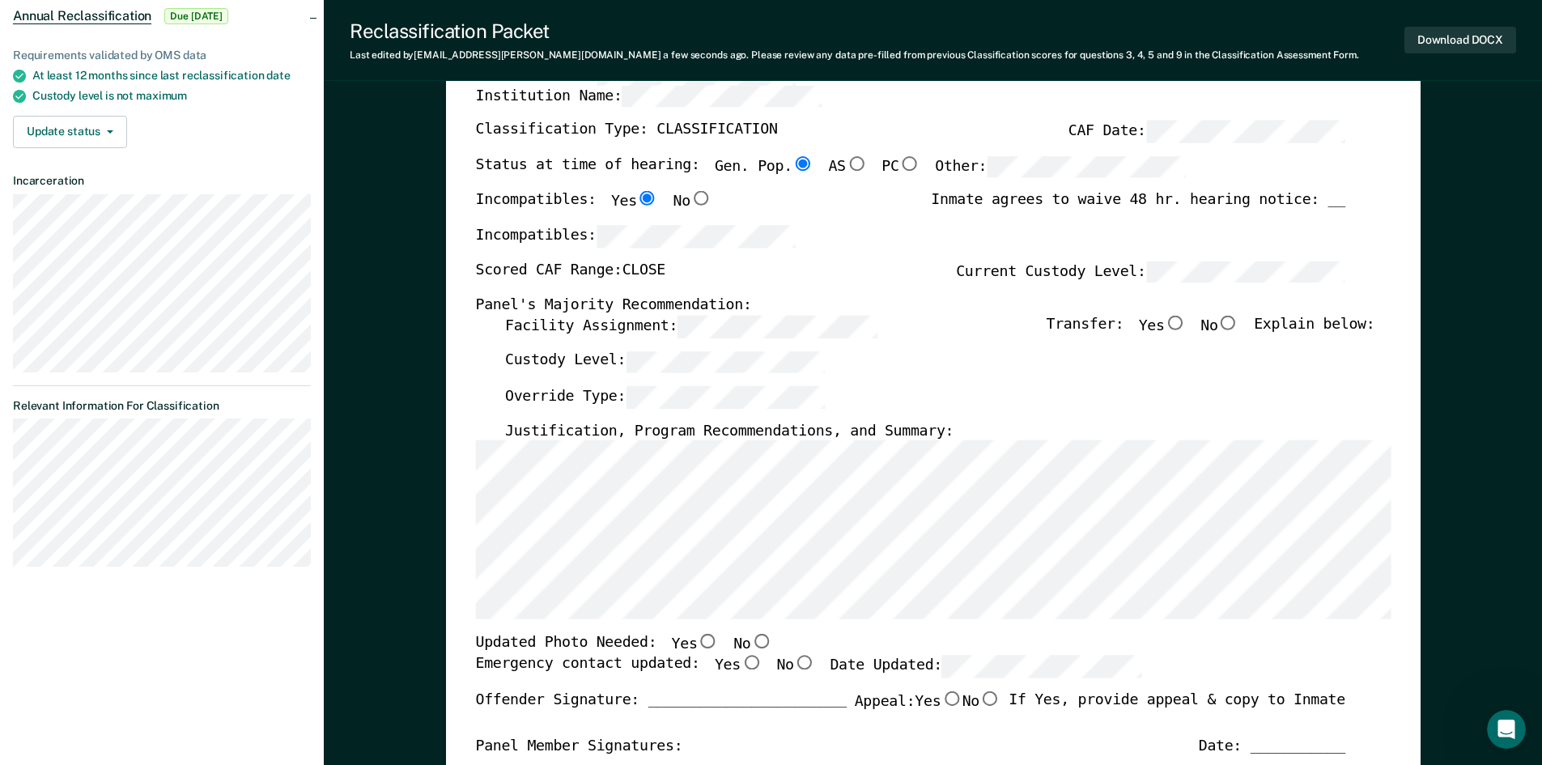
click at [1234, 326] on input "No" at bounding box center [1227, 323] width 21 height 15
type textarea "x"
radio input "true"
click at [750, 639] on input "No" at bounding box center [760, 642] width 21 height 15
type textarea "x"
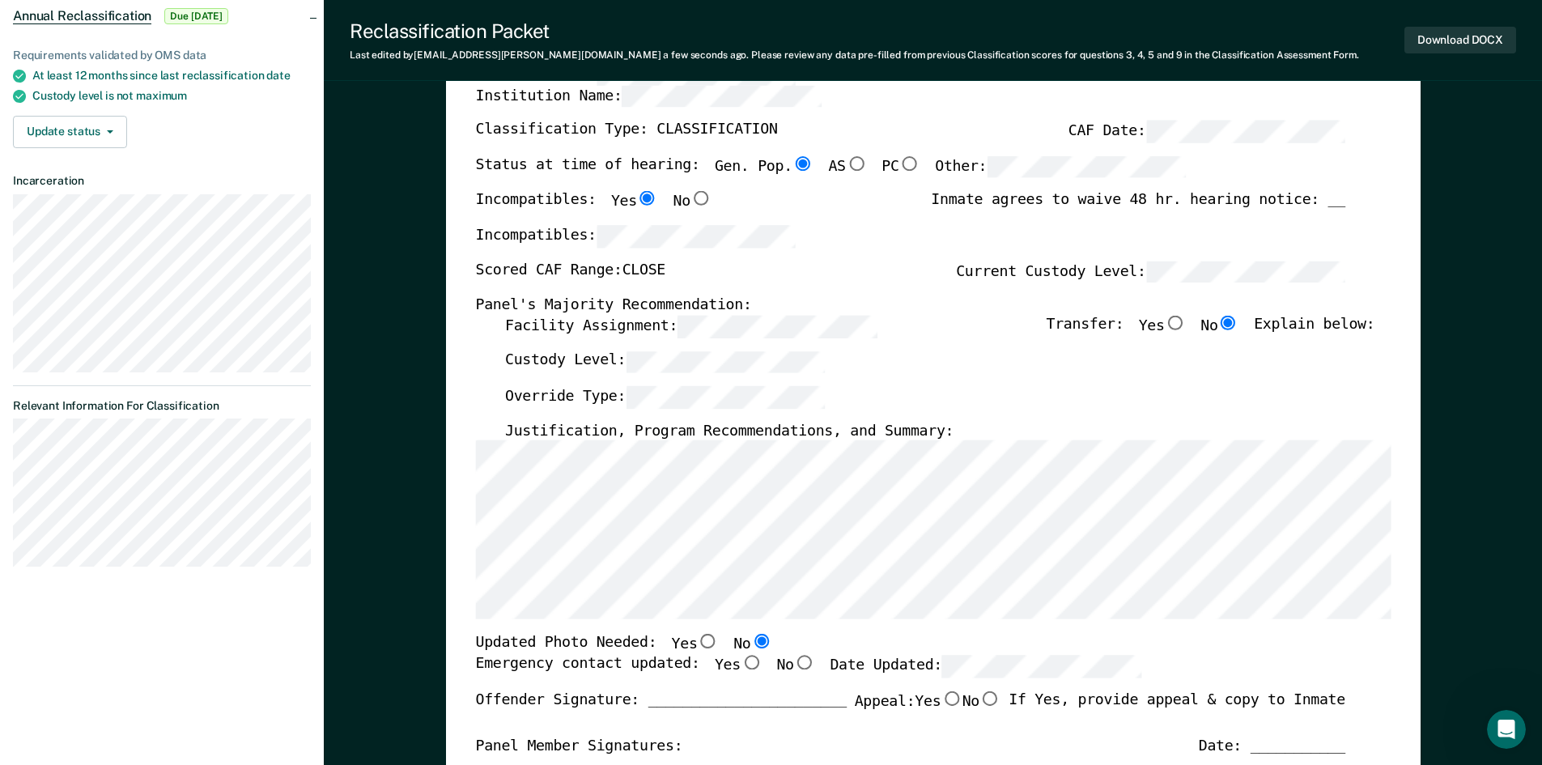
radio input "true"
drag, startPoint x: 731, startPoint y: 663, endPoint x: 1125, endPoint y: 674, distance: 394.3
click at [740, 663] on input "Yes" at bounding box center [750, 663] width 21 height 15
type textarea "x"
radio input "true"
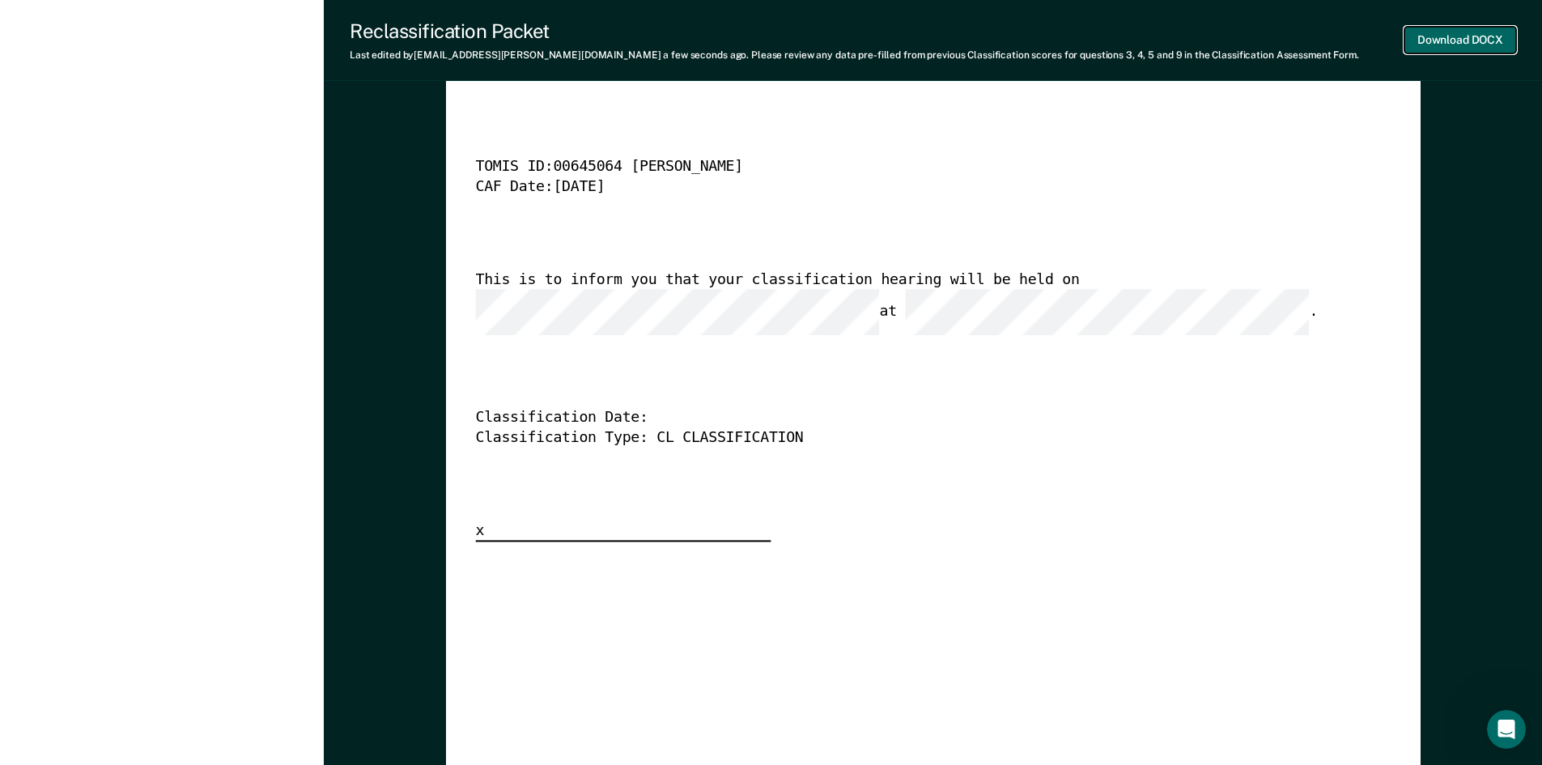
scroll to position [0, 0]
click at [1449, 45] on button "Download DOCX" at bounding box center [1460, 40] width 112 height 27
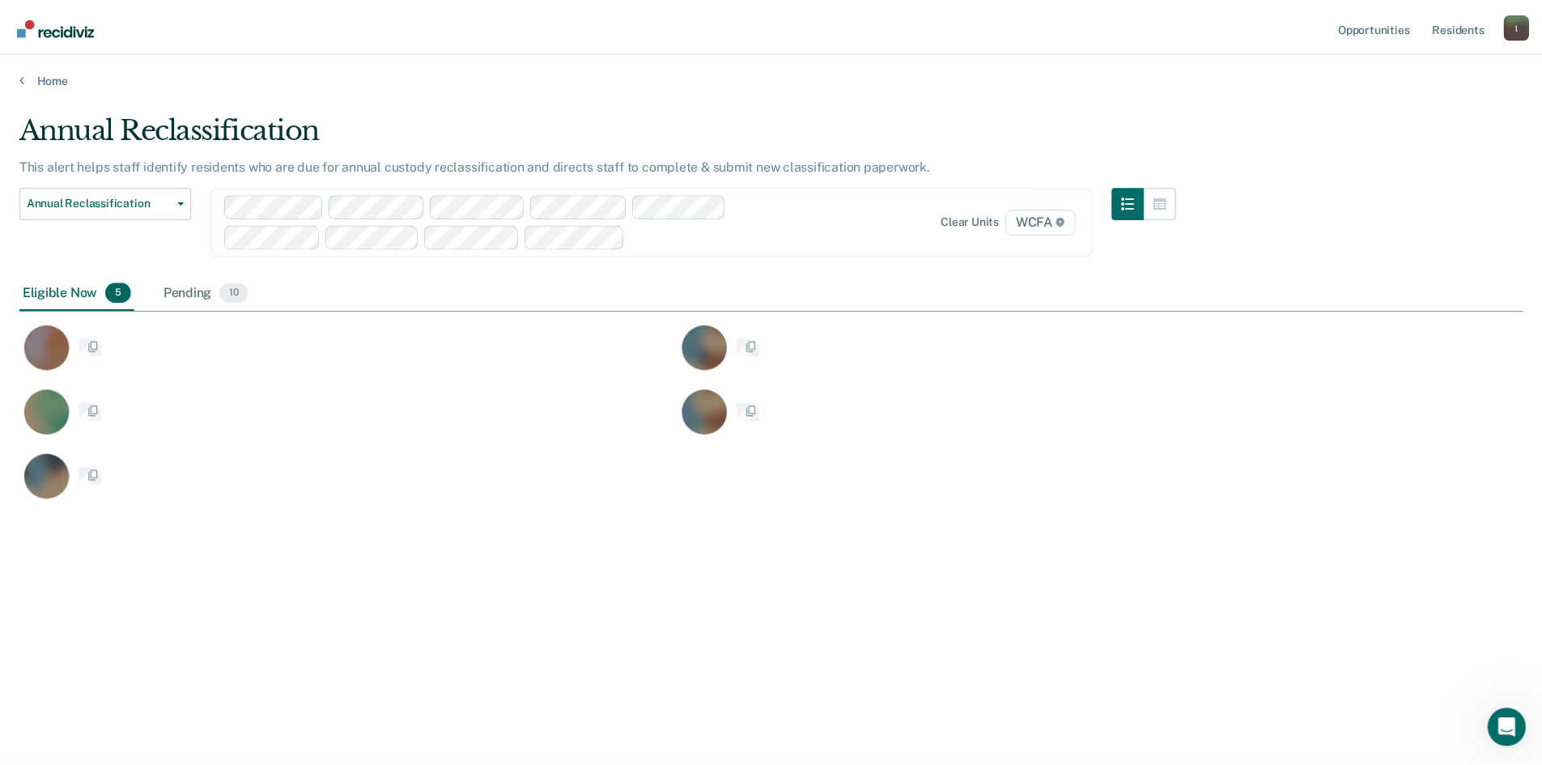
scroll to position [520, 1503]
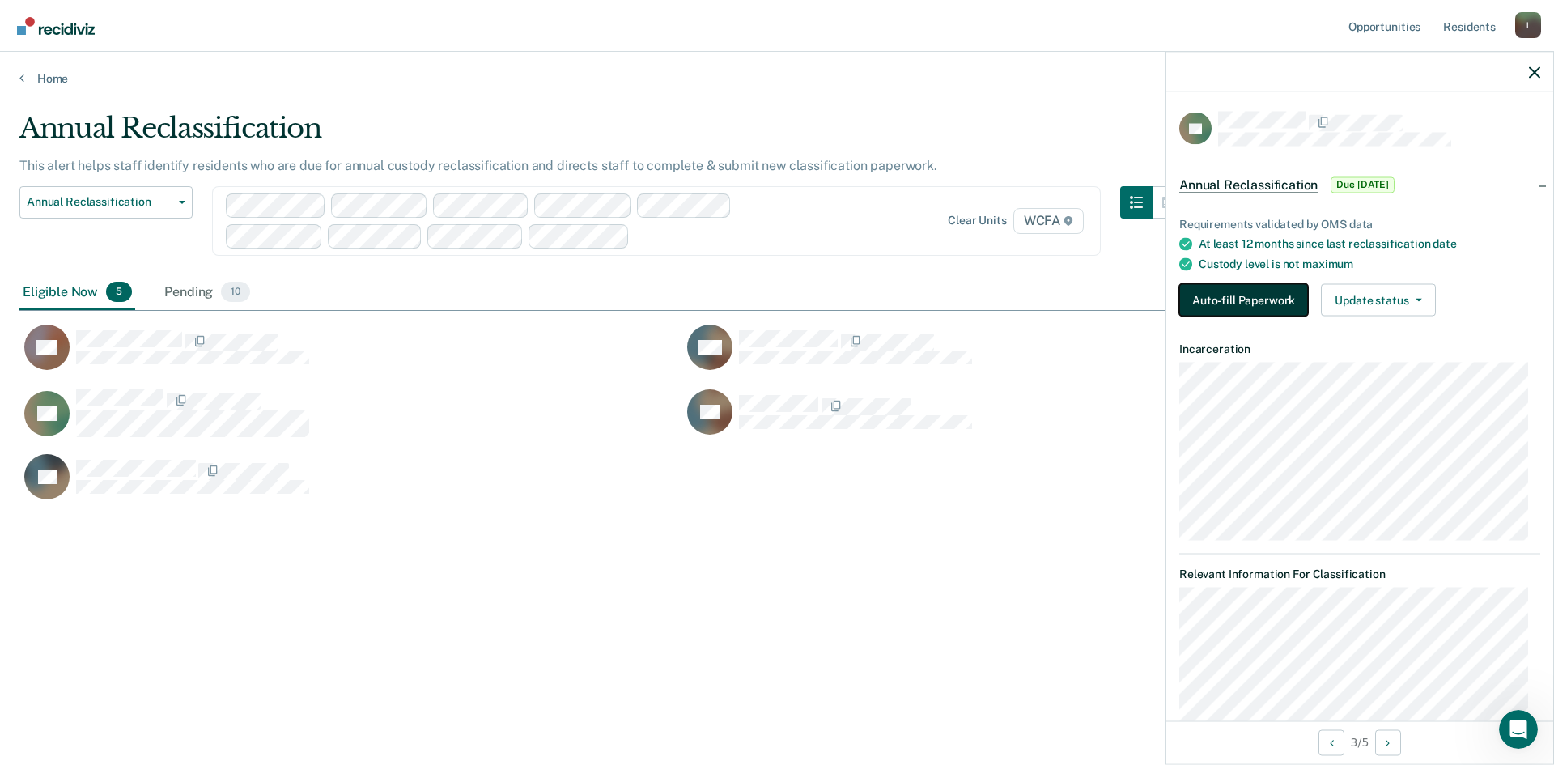
click at [1212, 293] on button "Auto-fill Paperwork" at bounding box center [1243, 300] width 129 height 32
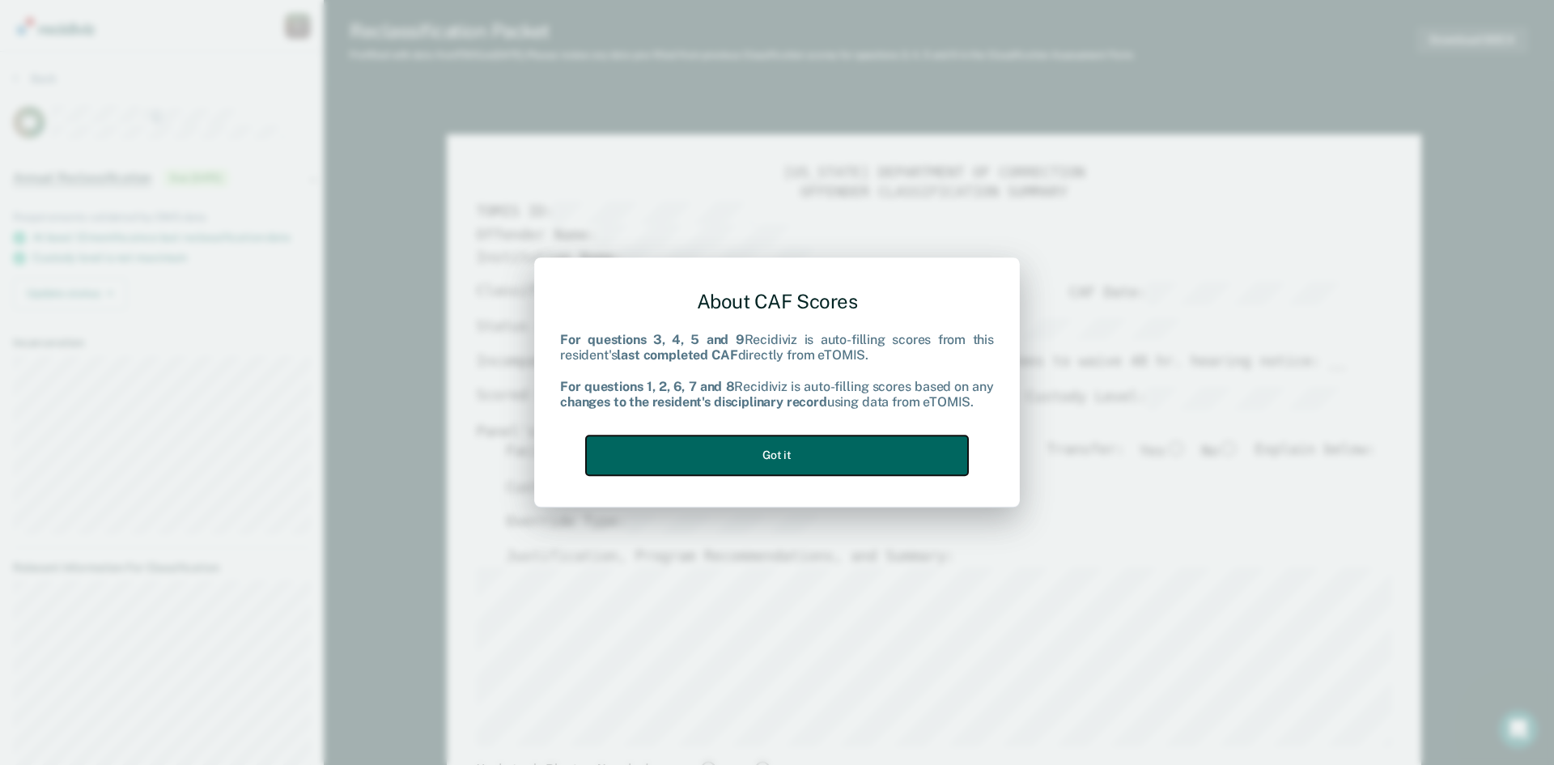
click at [809, 449] on button "Got it" at bounding box center [777, 455] width 382 height 40
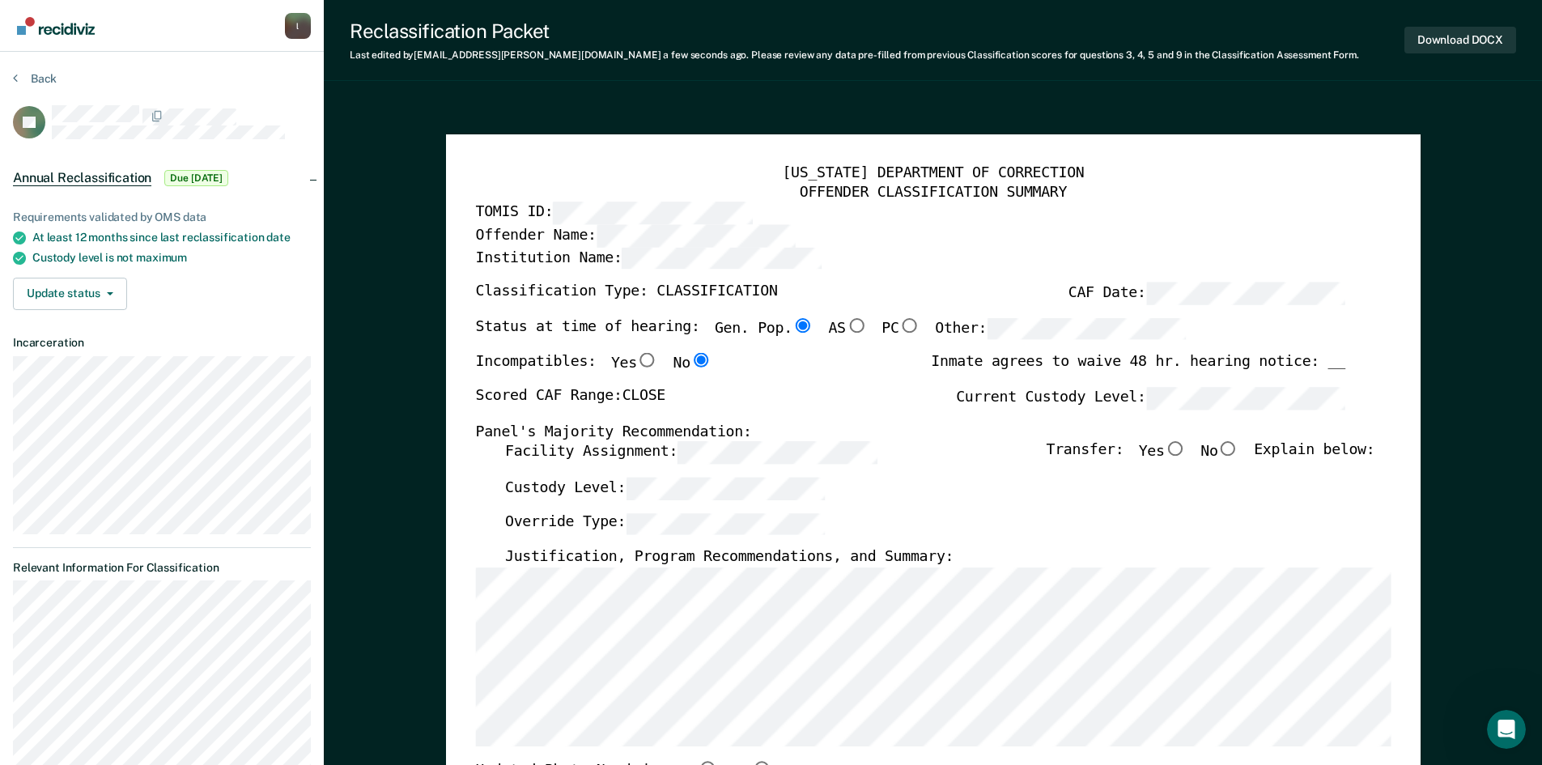
click at [1237, 452] on input "No" at bounding box center [1227, 449] width 21 height 15
type textarea "x"
radio input "true"
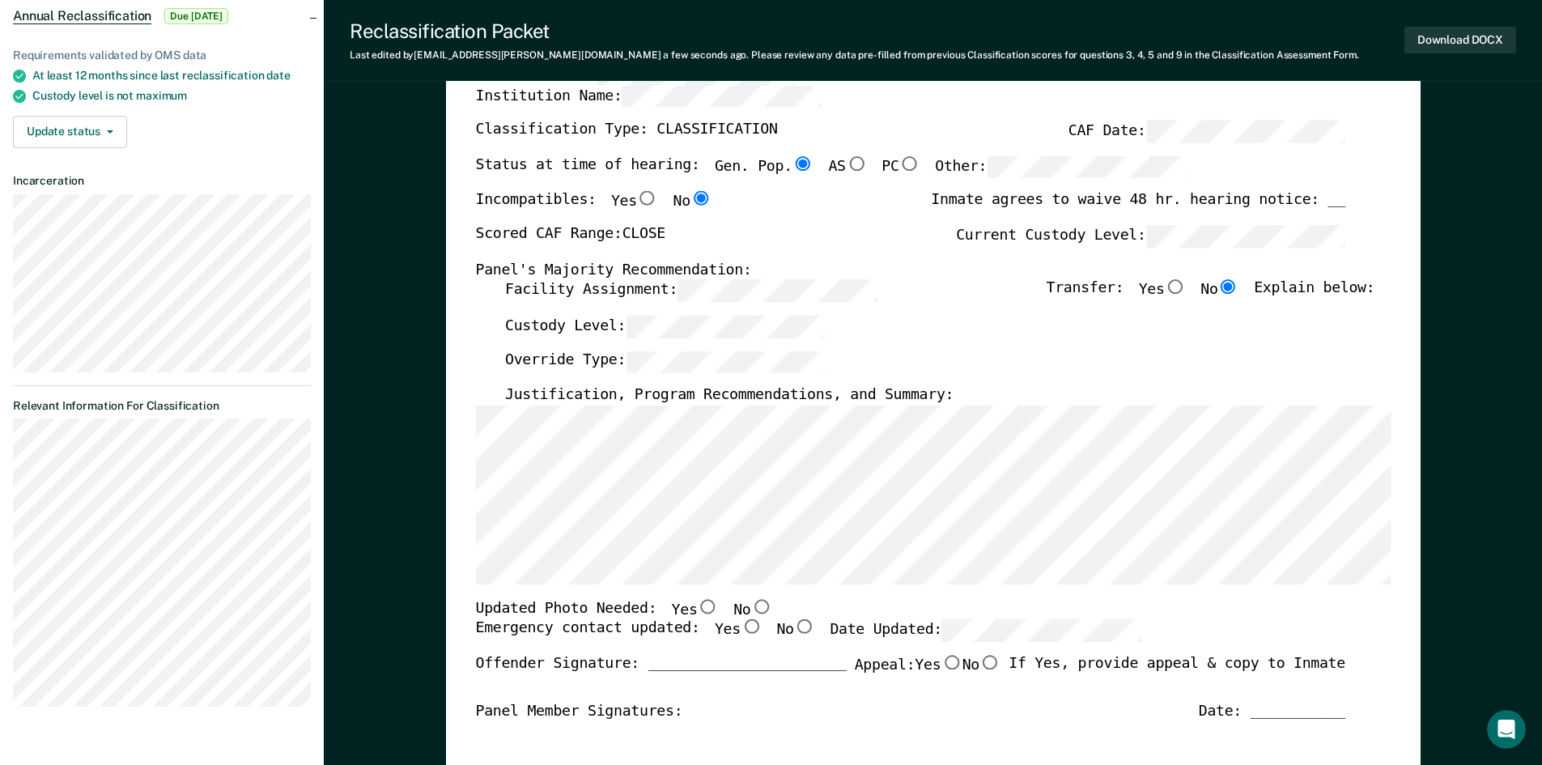
scroll to position [324, 0]
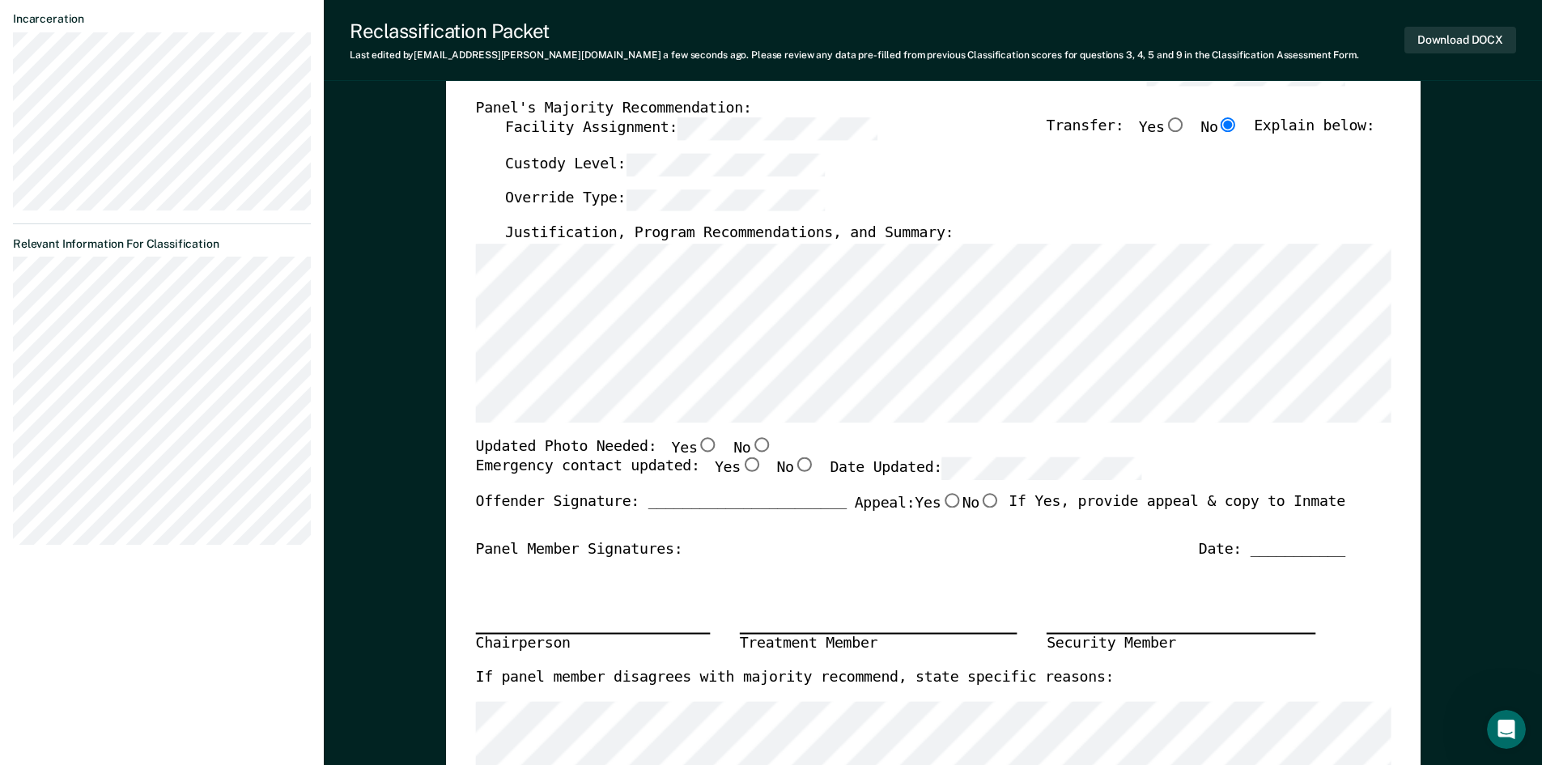
drag, startPoint x: 743, startPoint y: 444, endPoint x: 829, endPoint y: 466, distance: 88.5
click at [750, 444] on input "No" at bounding box center [760, 444] width 21 height 15
type textarea "x"
radio input "true"
click at [740, 461] on input "Yes" at bounding box center [750, 465] width 21 height 15
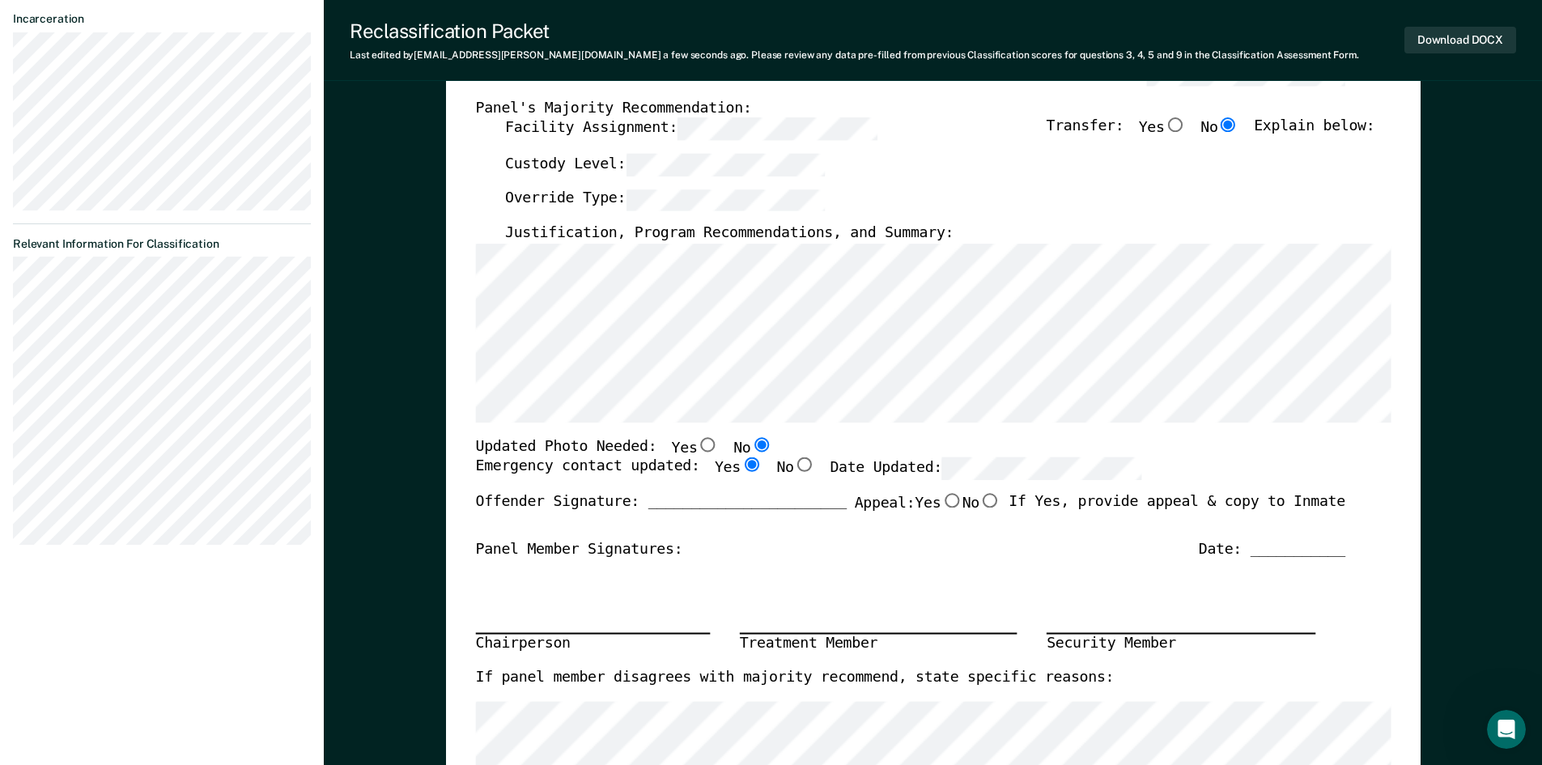
type textarea "x"
radio input "true"
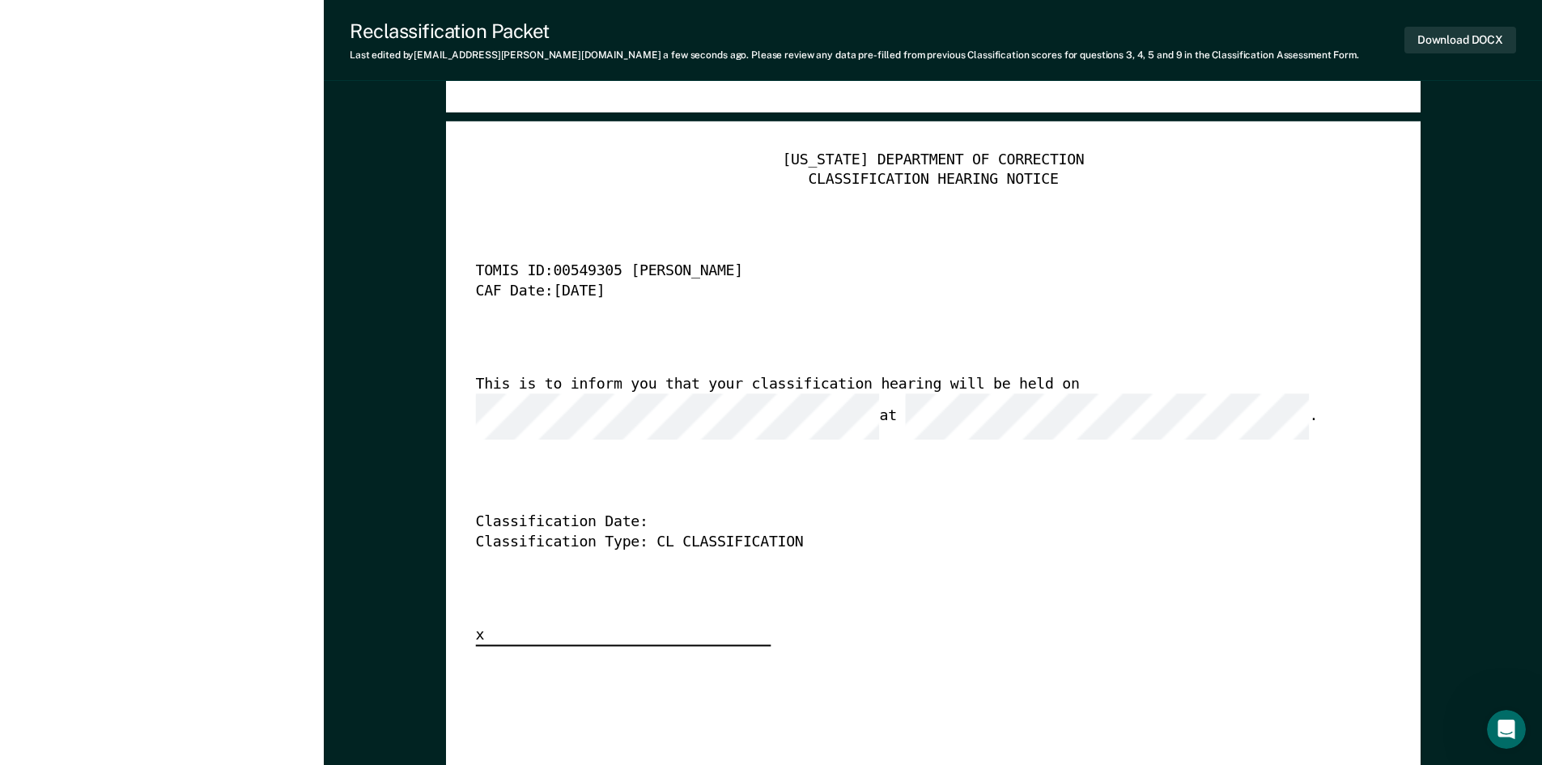
scroll to position [0, 19]
click at [1475, 44] on button "Download DOCX" at bounding box center [1460, 40] width 112 height 27
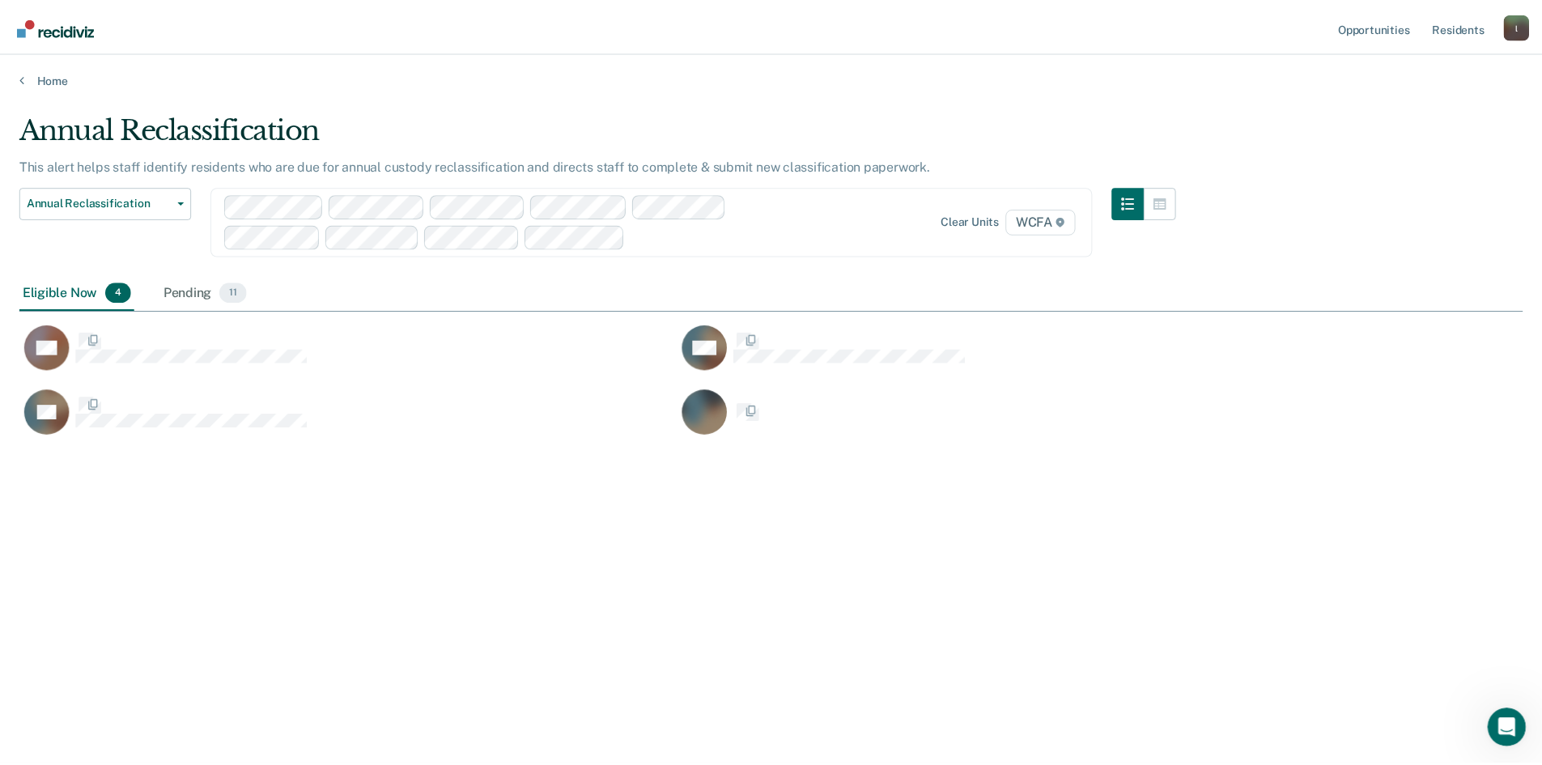
scroll to position [520, 1503]
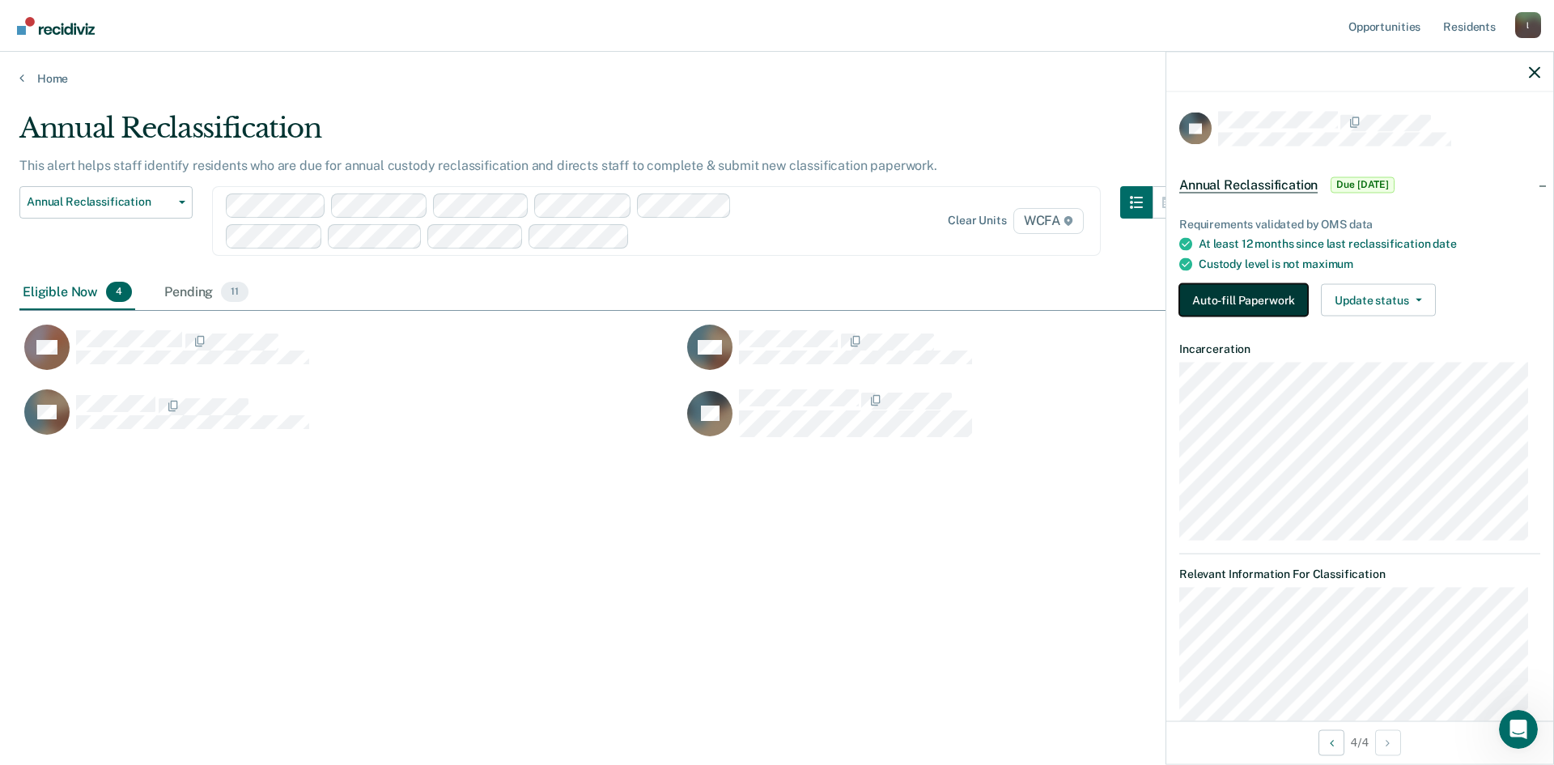
click at [1228, 291] on button "Auto-fill Paperwork" at bounding box center [1243, 300] width 129 height 32
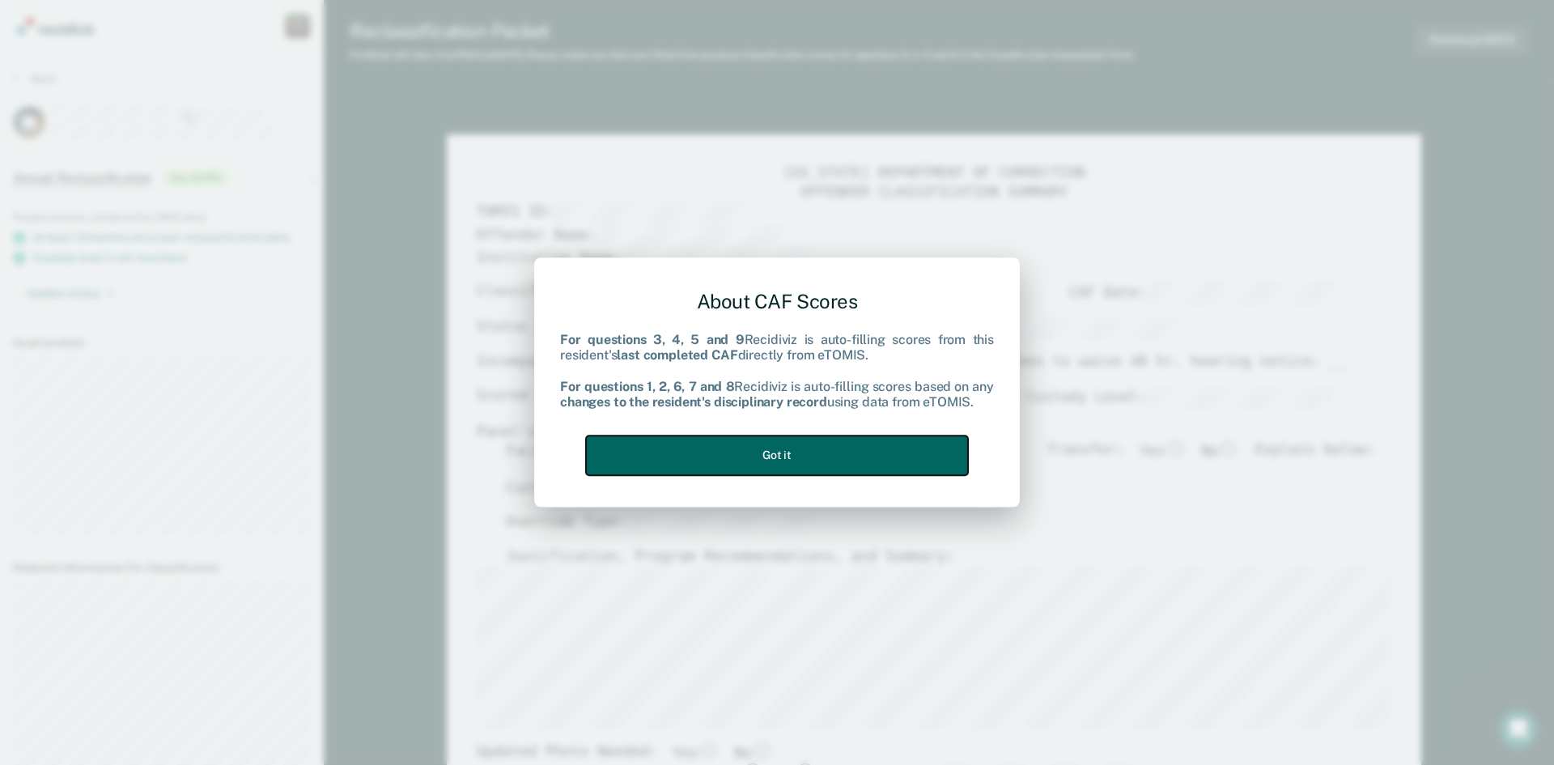
click at [707, 456] on button "Got it" at bounding box center [777, 455] width 382 height 40
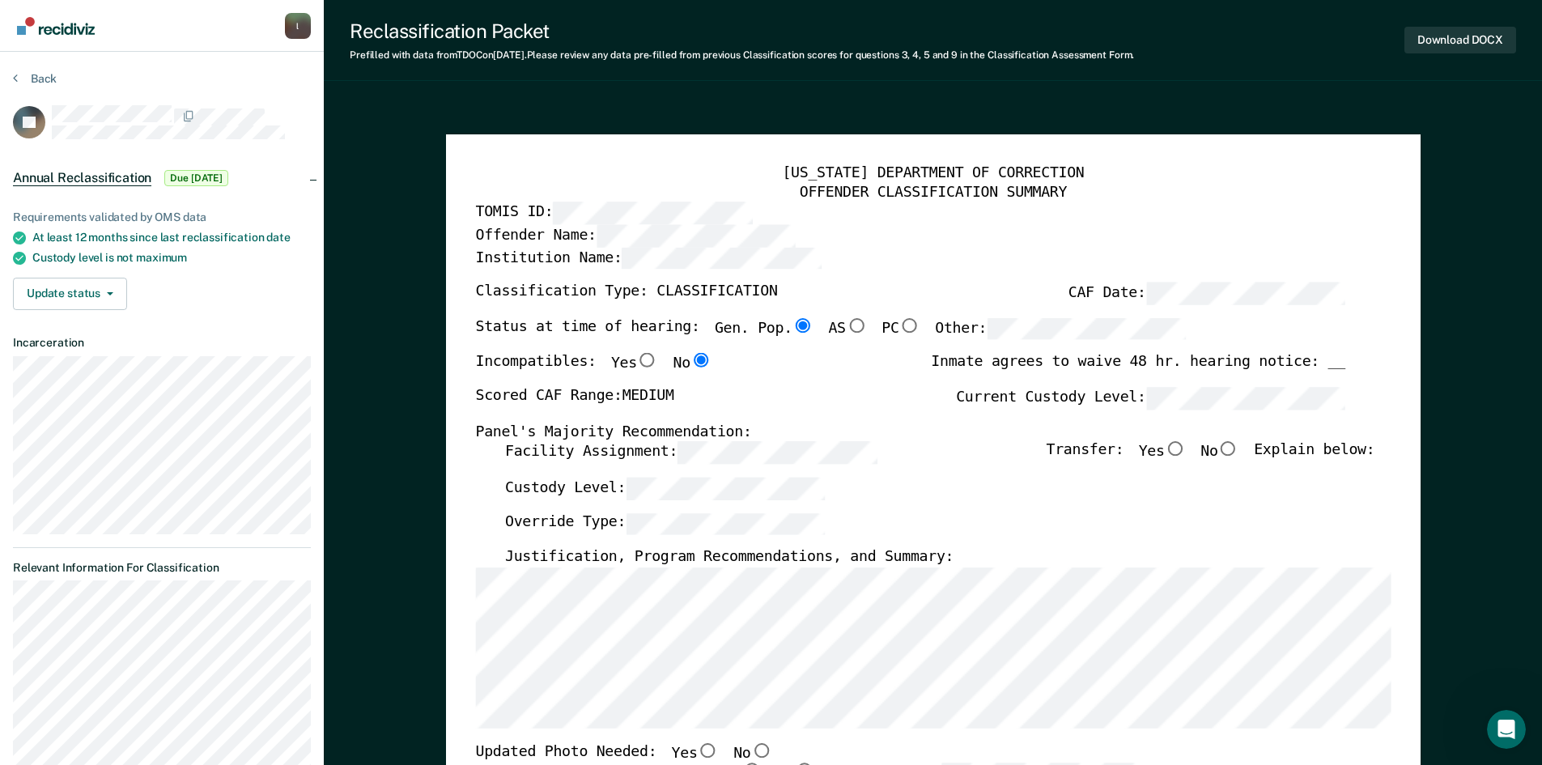
click at [636, 363] on input "Yes" at bounding box center [646, 360] width 21 height 15
type textarea "x"
radio input "true"
radio input "false"
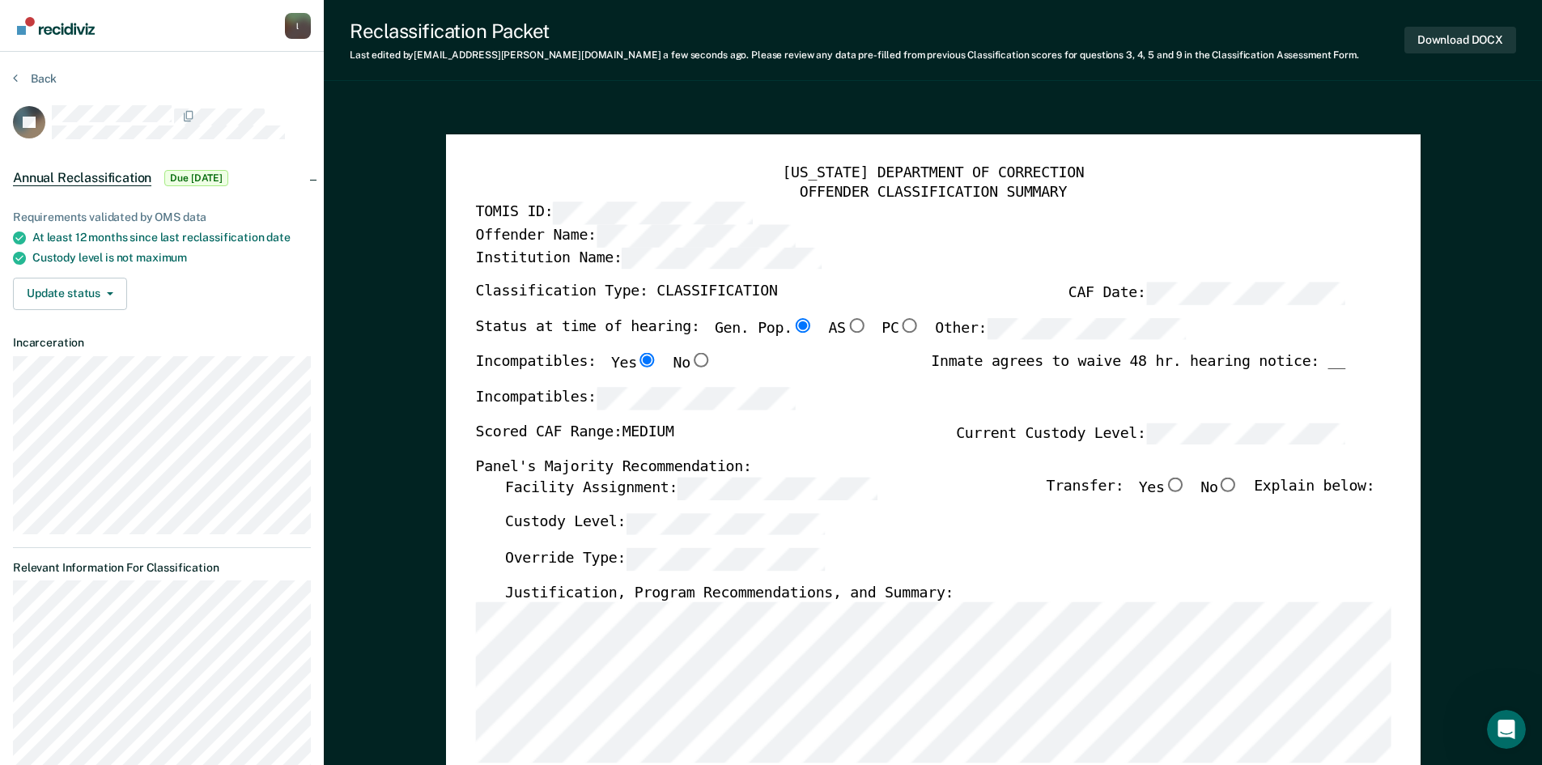
click at [1237, 480] on input "No" at bounding box center [1227, 484] width 21 height 15
type textarea "x"
radio input "true"
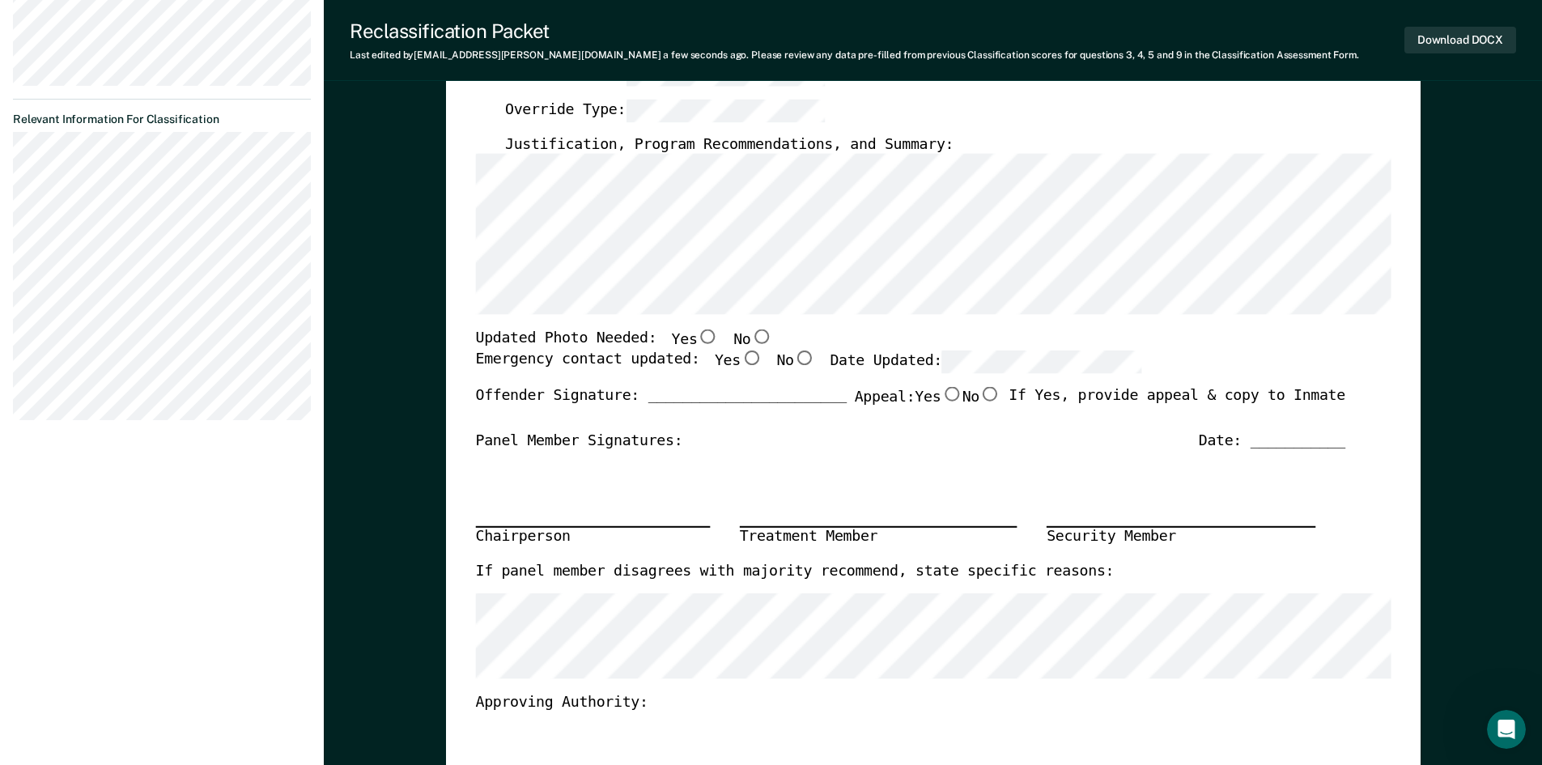
scroll to position [486, 0]
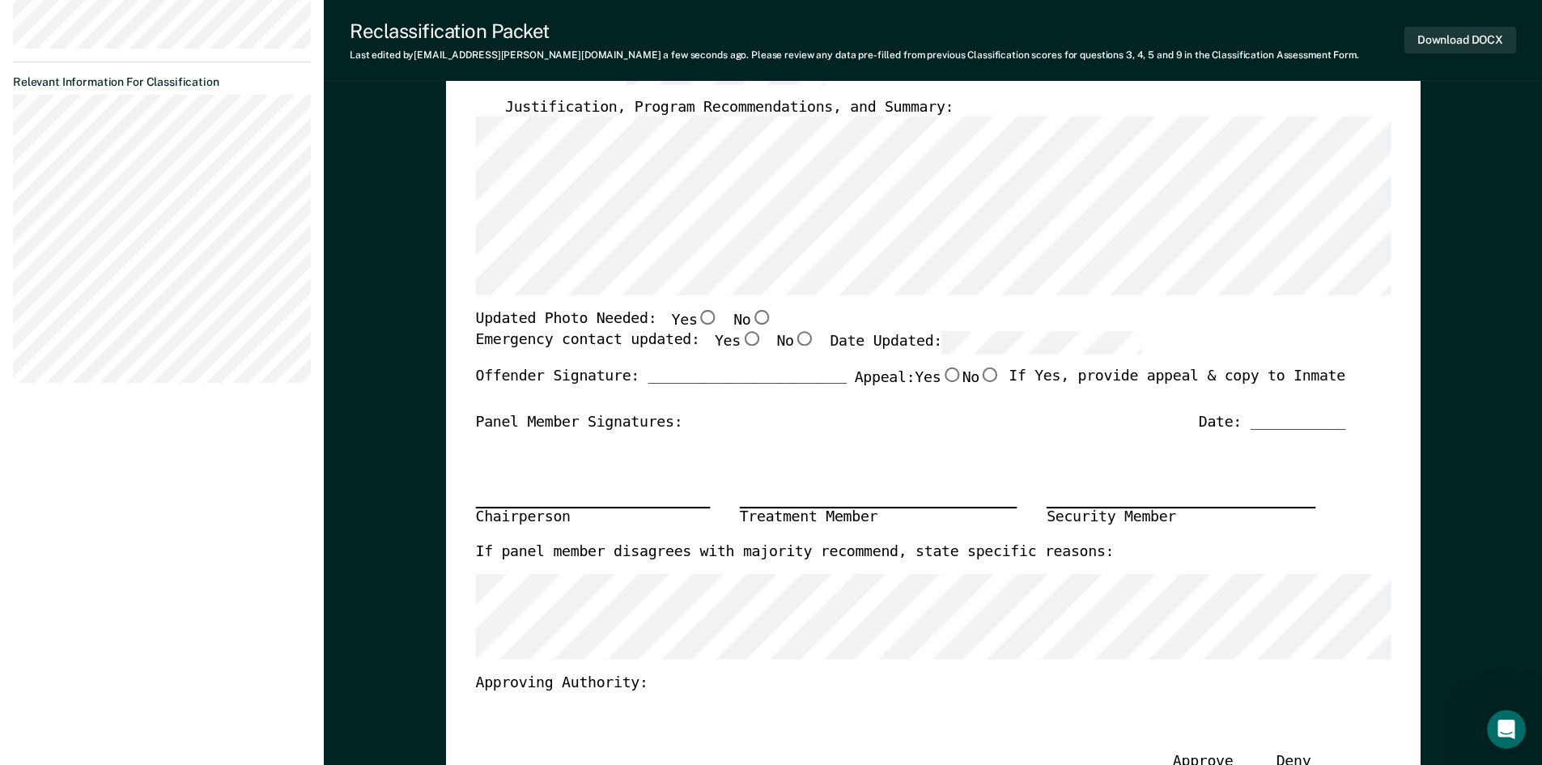
click at [697, 321] on input "Yes" at bounding box center [707, 318] width 21 height 15
type textarea "x"
radio input "true"
click at [740, 334] on input "Yes" at bounding box center [750, 339] width 21 height 15
type textarea "x"
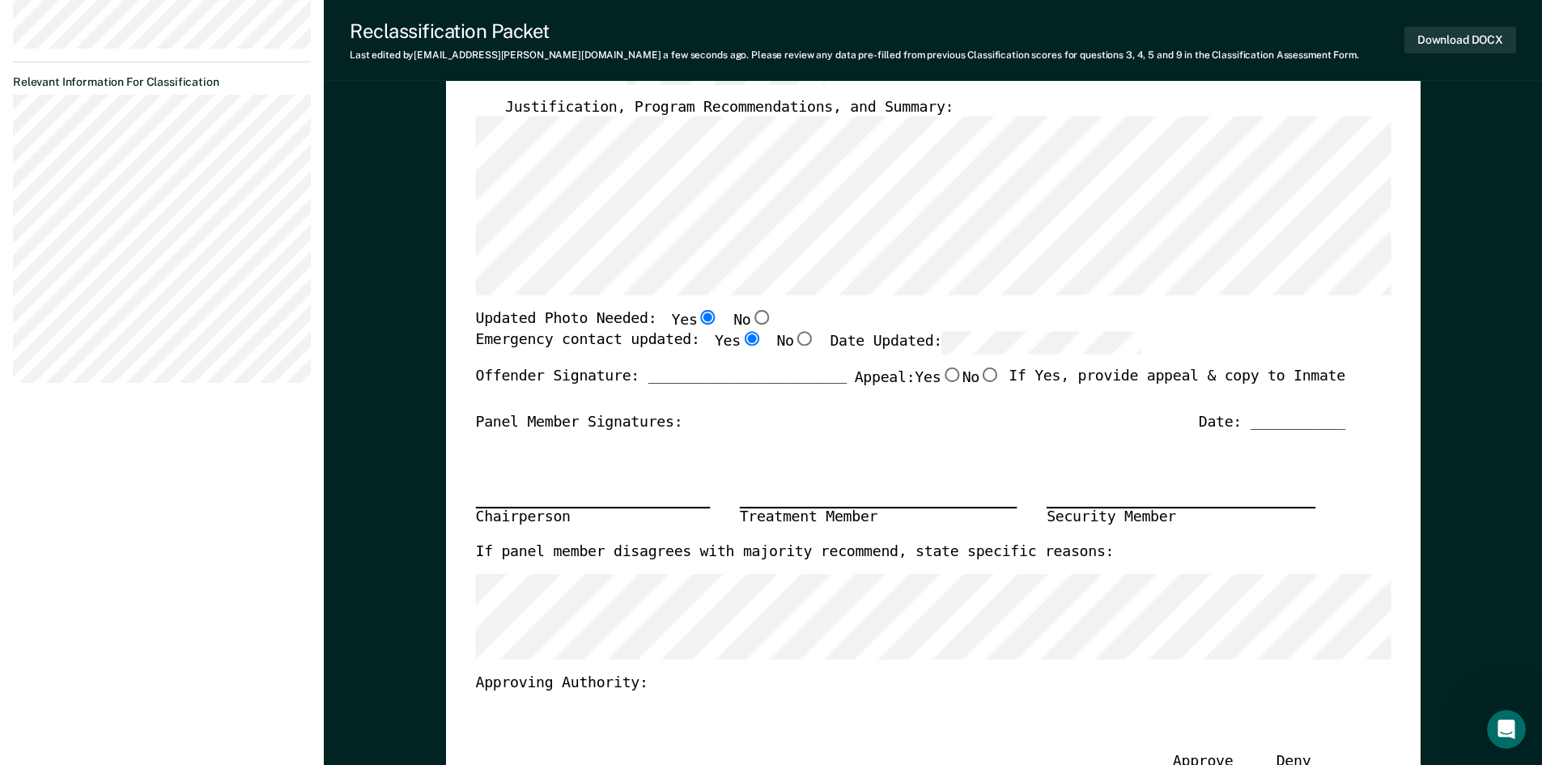
radio input "true"
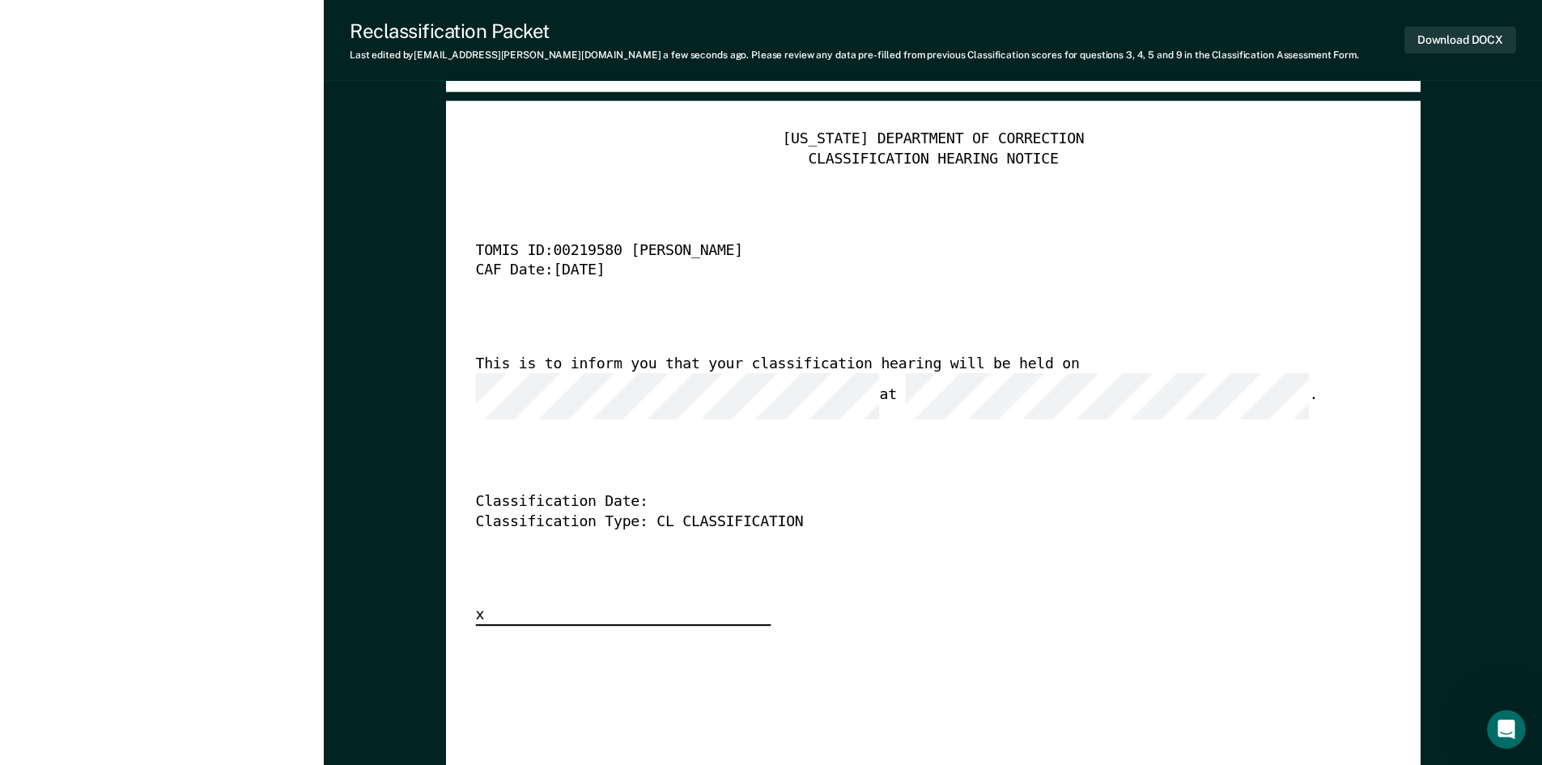
scroll to position [4047, 0]
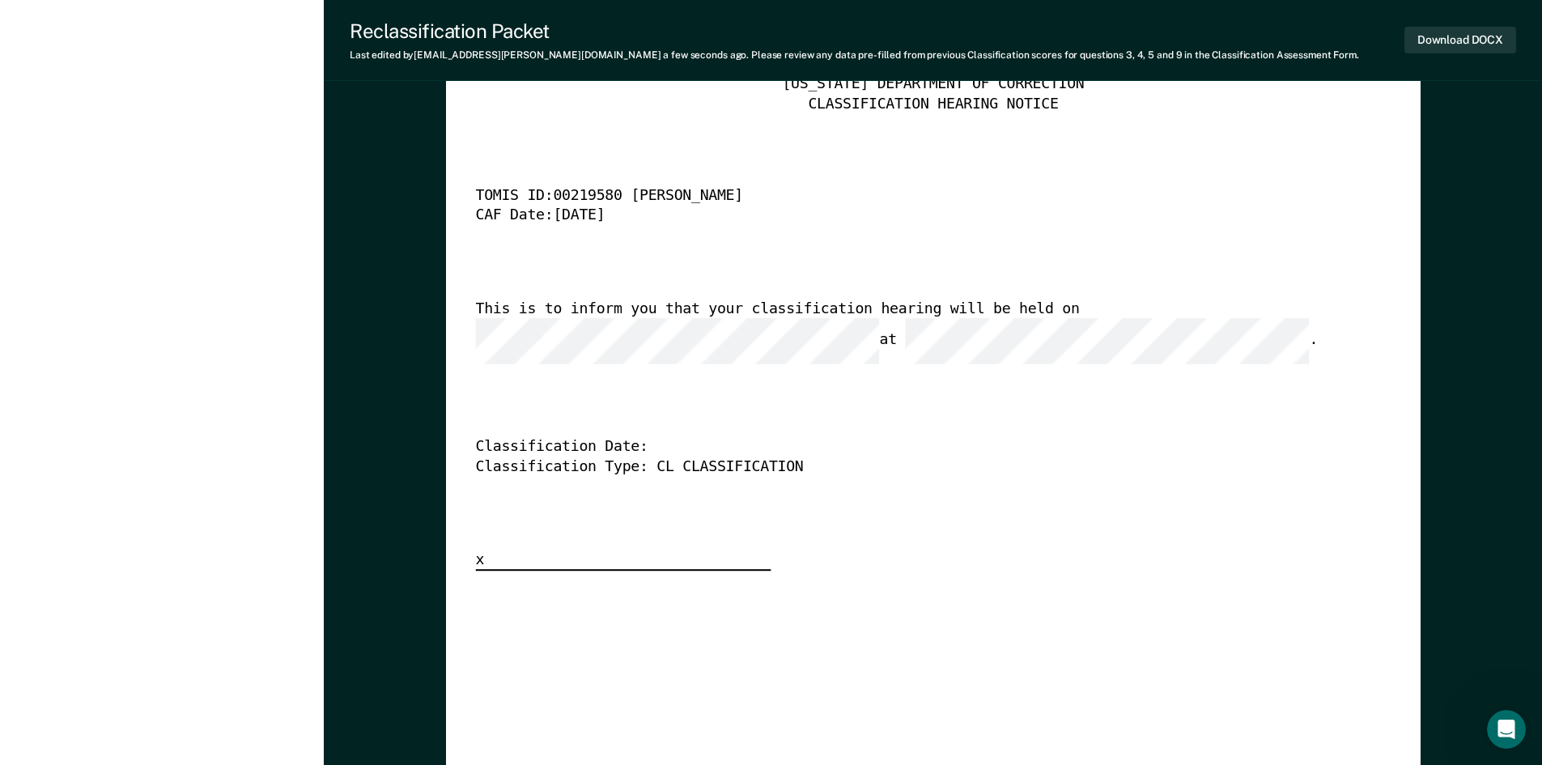
click at [536, 317] on div "This is to inform you that your classification hearing will be held on at ." at bounding box center [909, 331] width 869 height 65
click at [1466, 37] on button "Download DOCX" at bounding box center [1460, 40] width 112 height 27
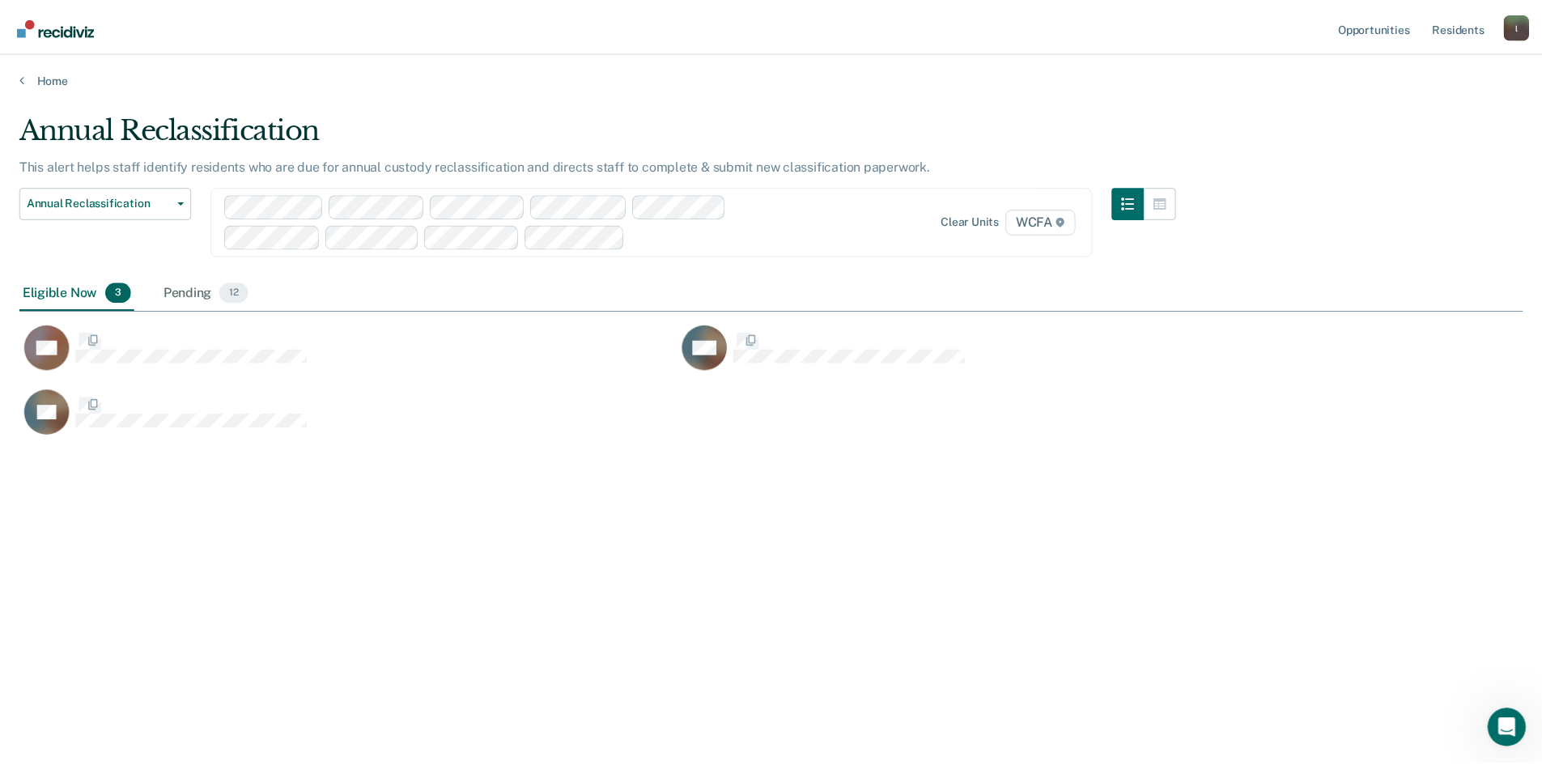
scroll to position [520, 1503]
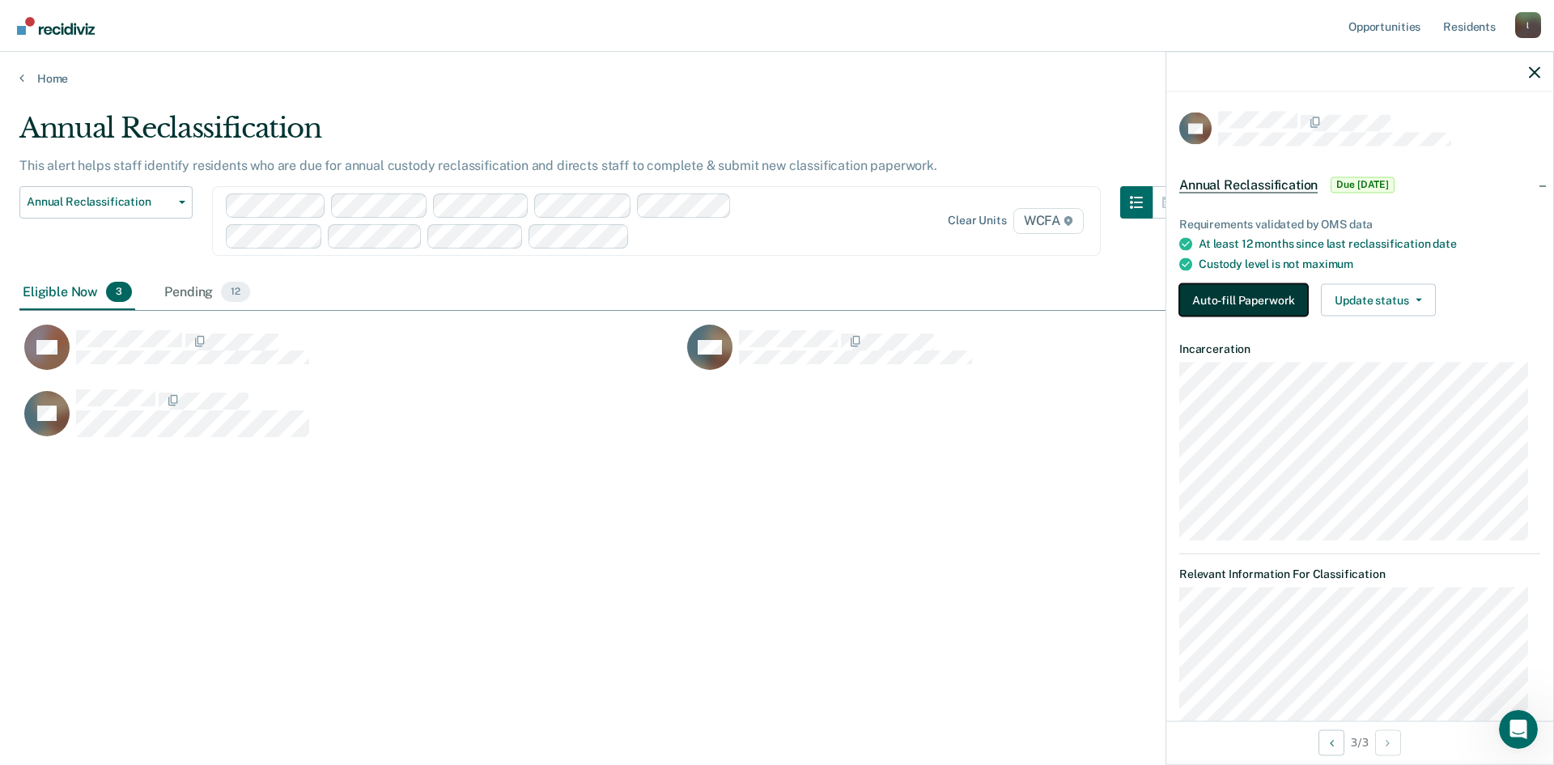
click at [1282, 305] on button "Auto-fill Paperwork" at bounding box center [1243, 300] width 129 height 32
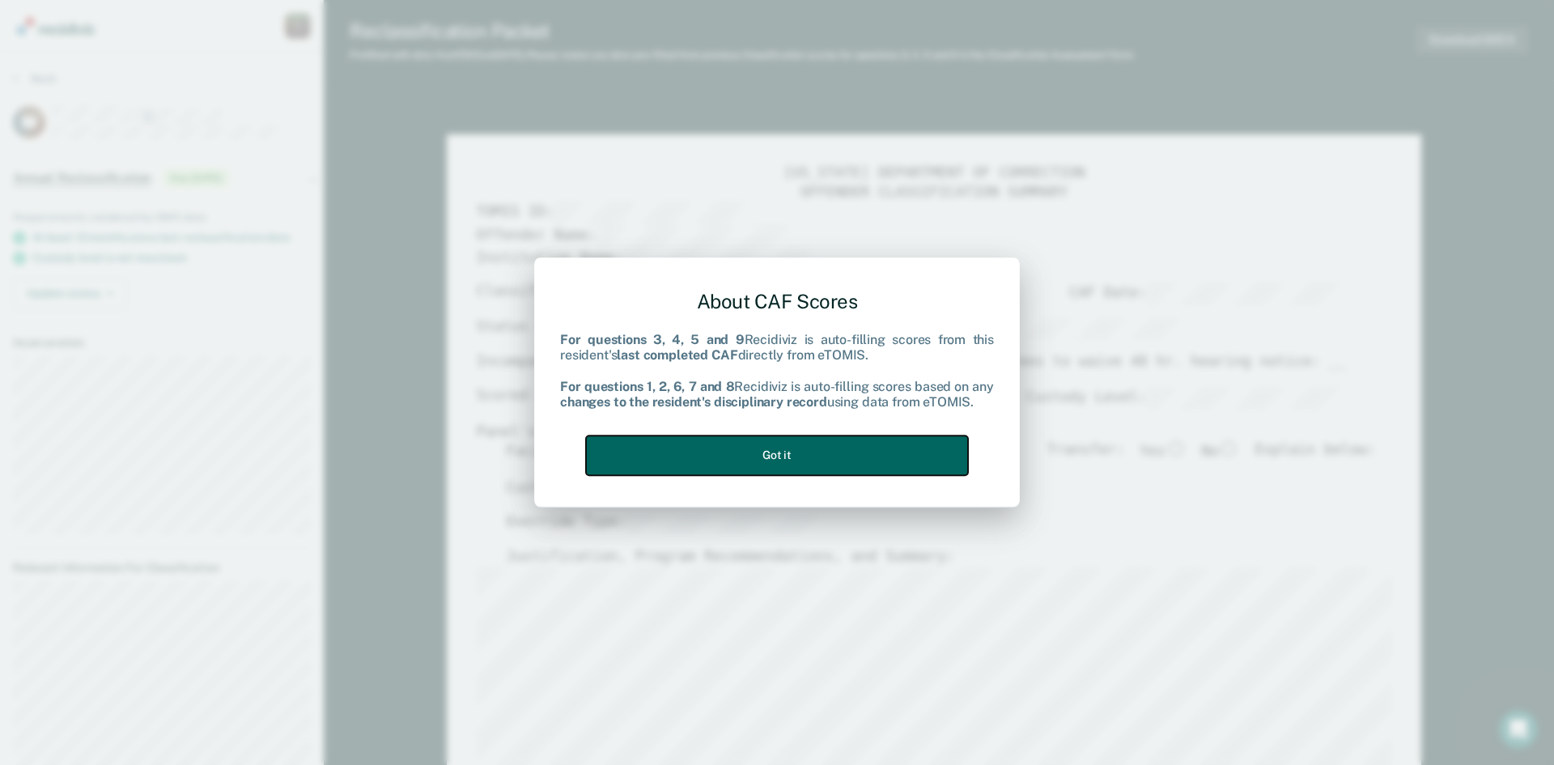
click at [855, 446] on button "Got it" at bounding box center [777, 455] width 382 height 40
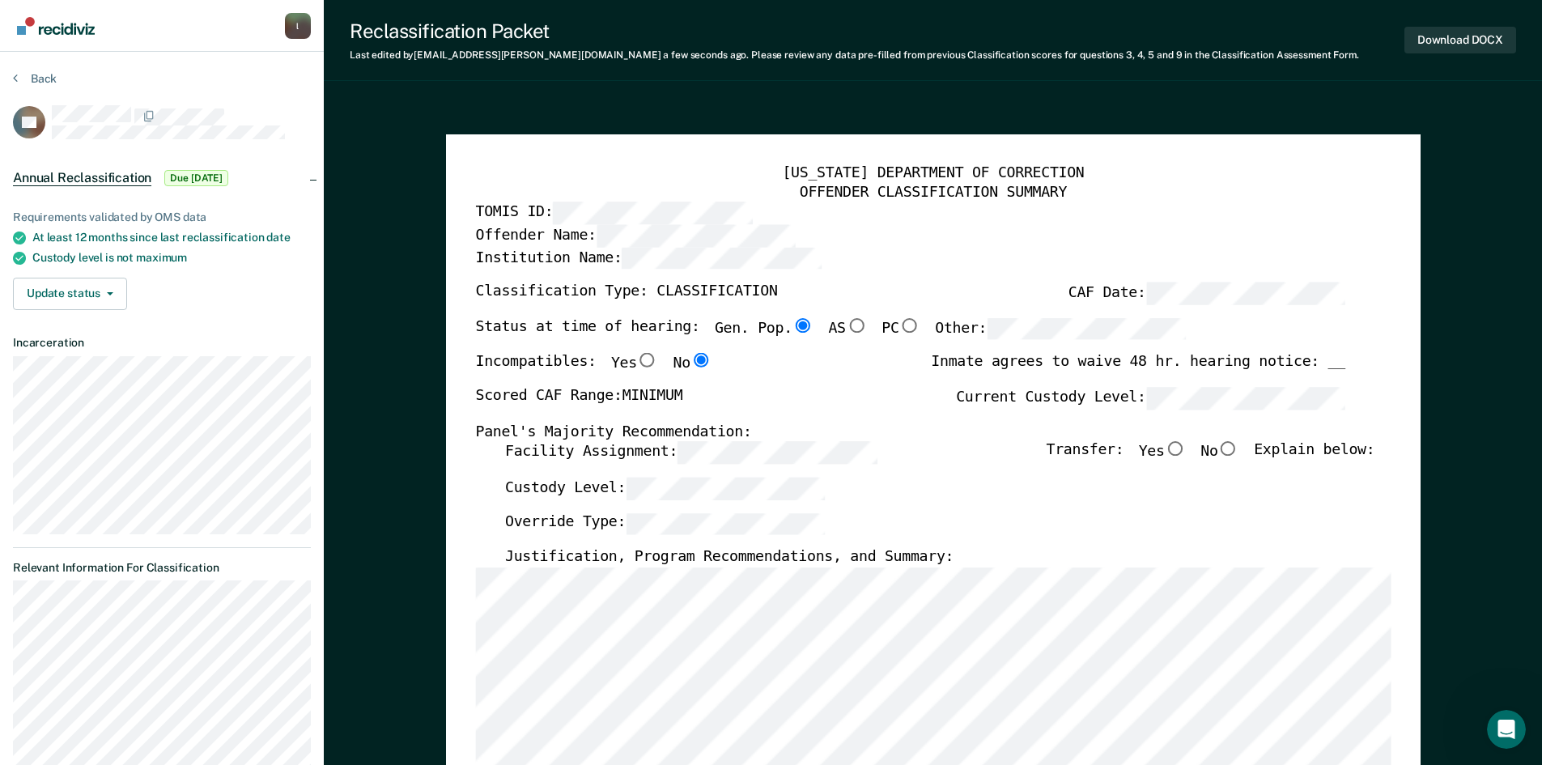
click at [1237, 448] on input "No" at bounding box center [1227, 449] width 21 height 15
type textarea "x"
radio input "true"
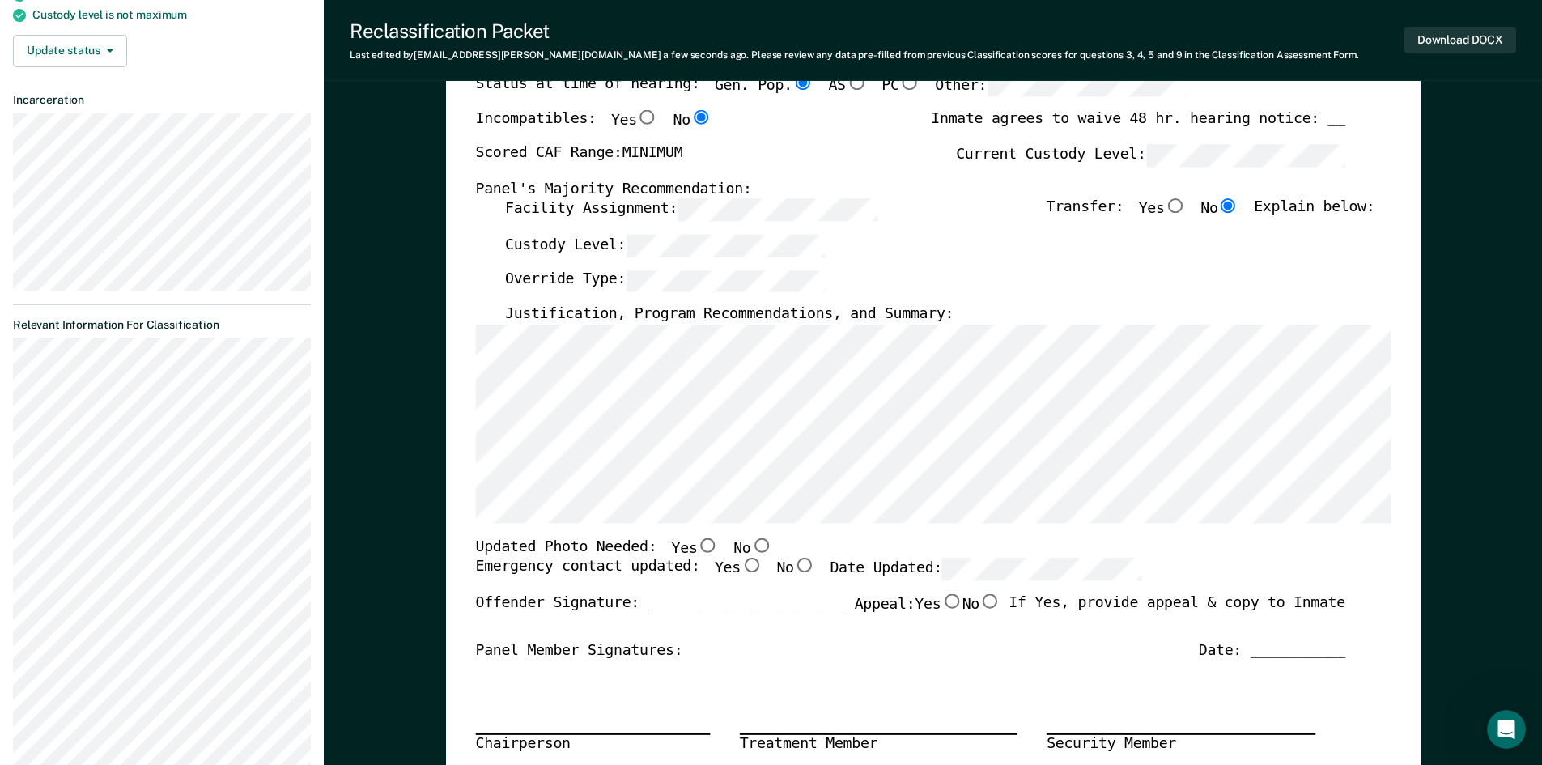
click at [750, 544] on input "No" at bounding box center [760, 544] width 21 height 15
type textarea "x"
radio input "true"
click at [740, 565] on input "Yes" at bounding box center [750, 565] width 21 height 15
type textarea "x"
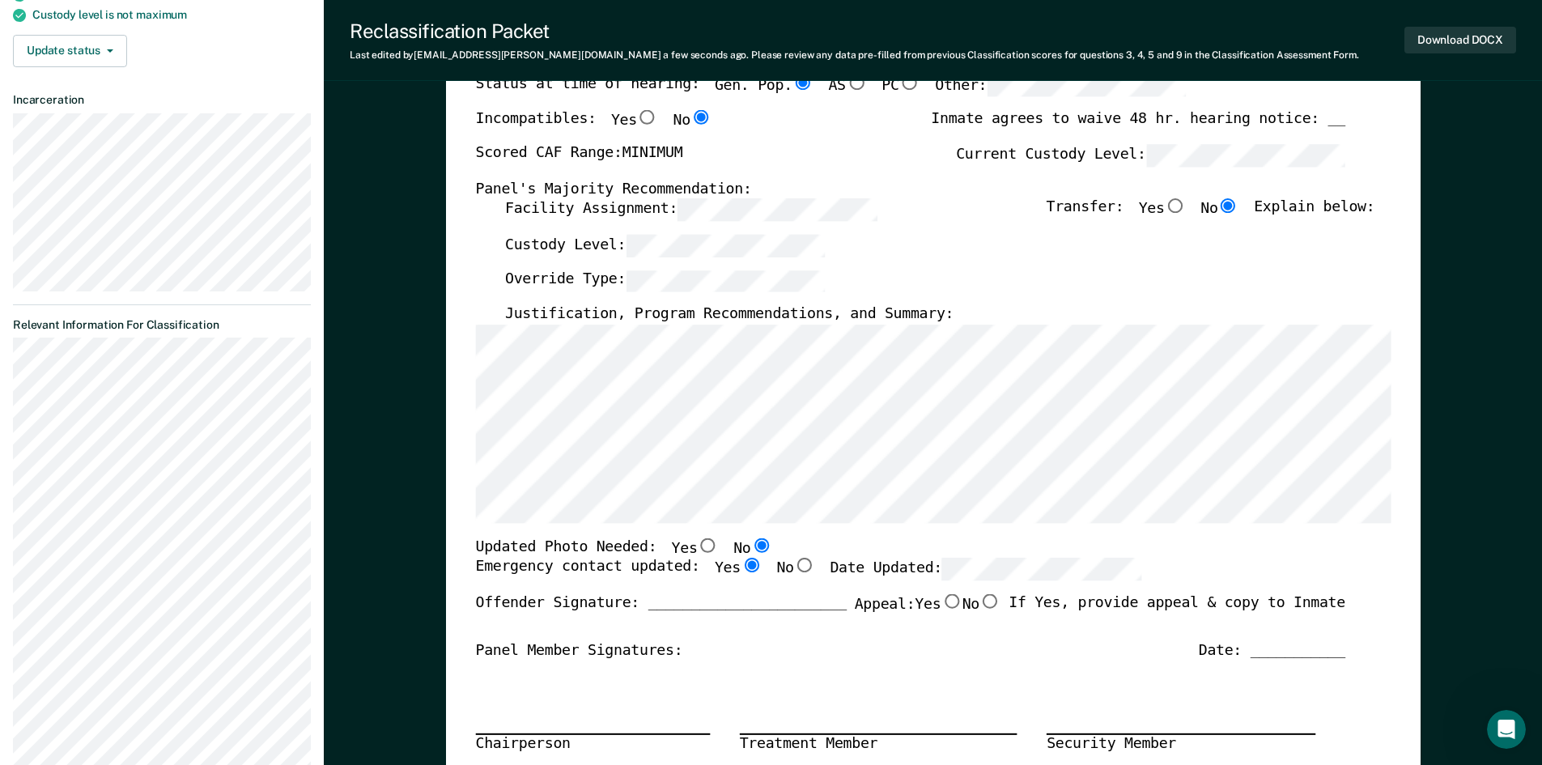
radio input "true"
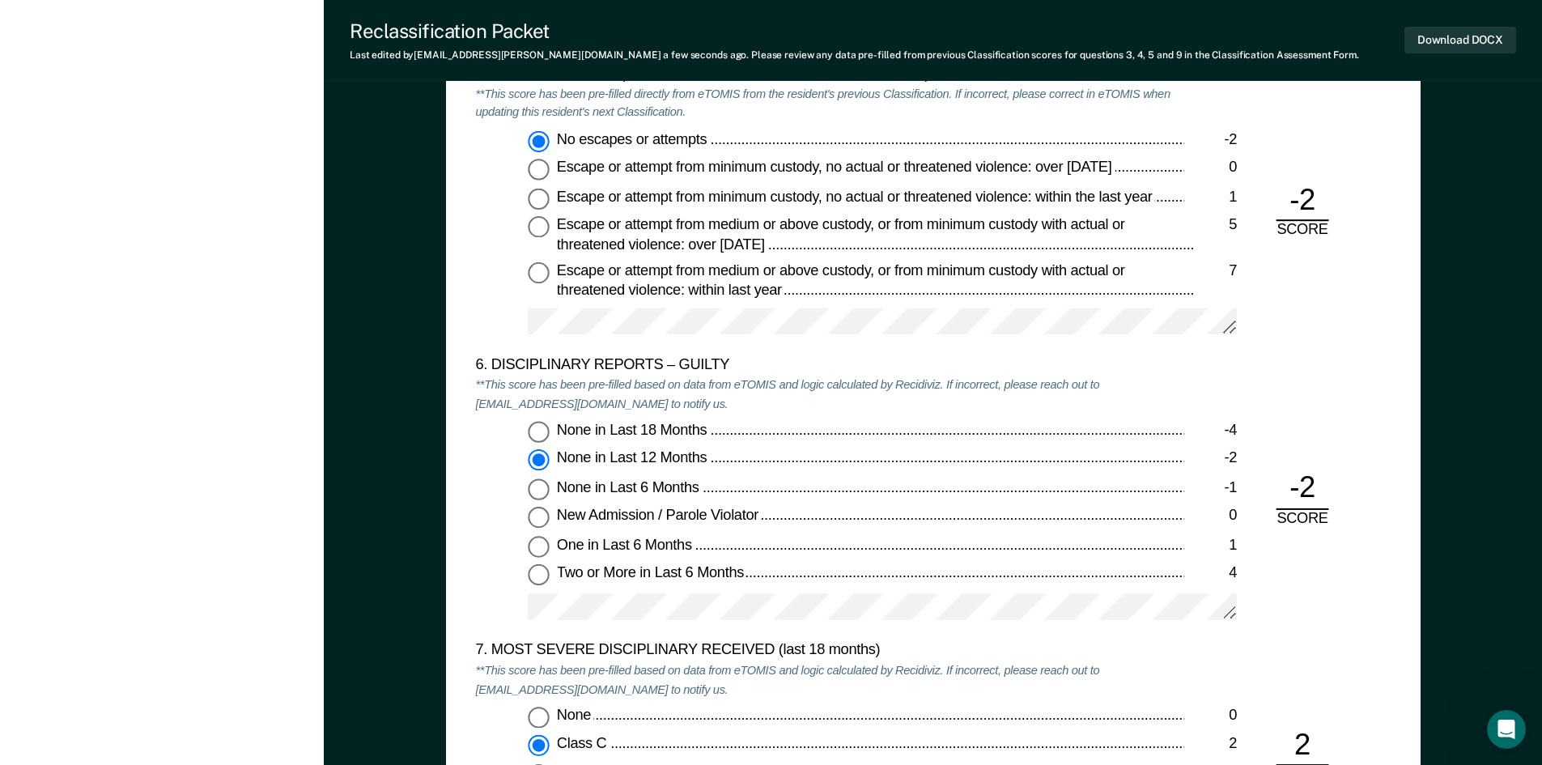
scroll to position [2752, 0]
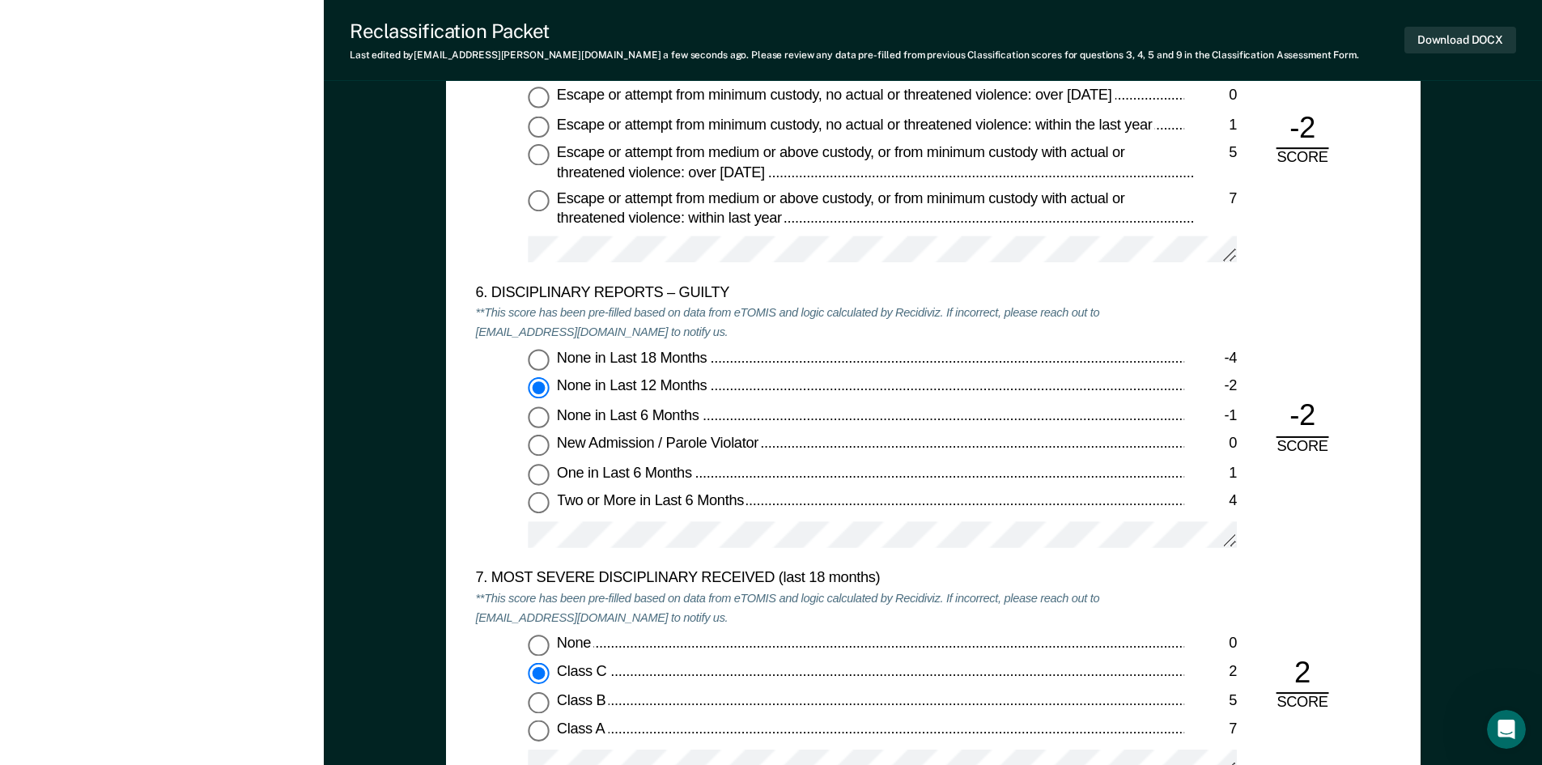
click at [540, 476] on input "One in Last 6 Months 1" at bounding box center [538, 475] width 21 height 21
type textarea "x"
radio input "false"
radio input "true"
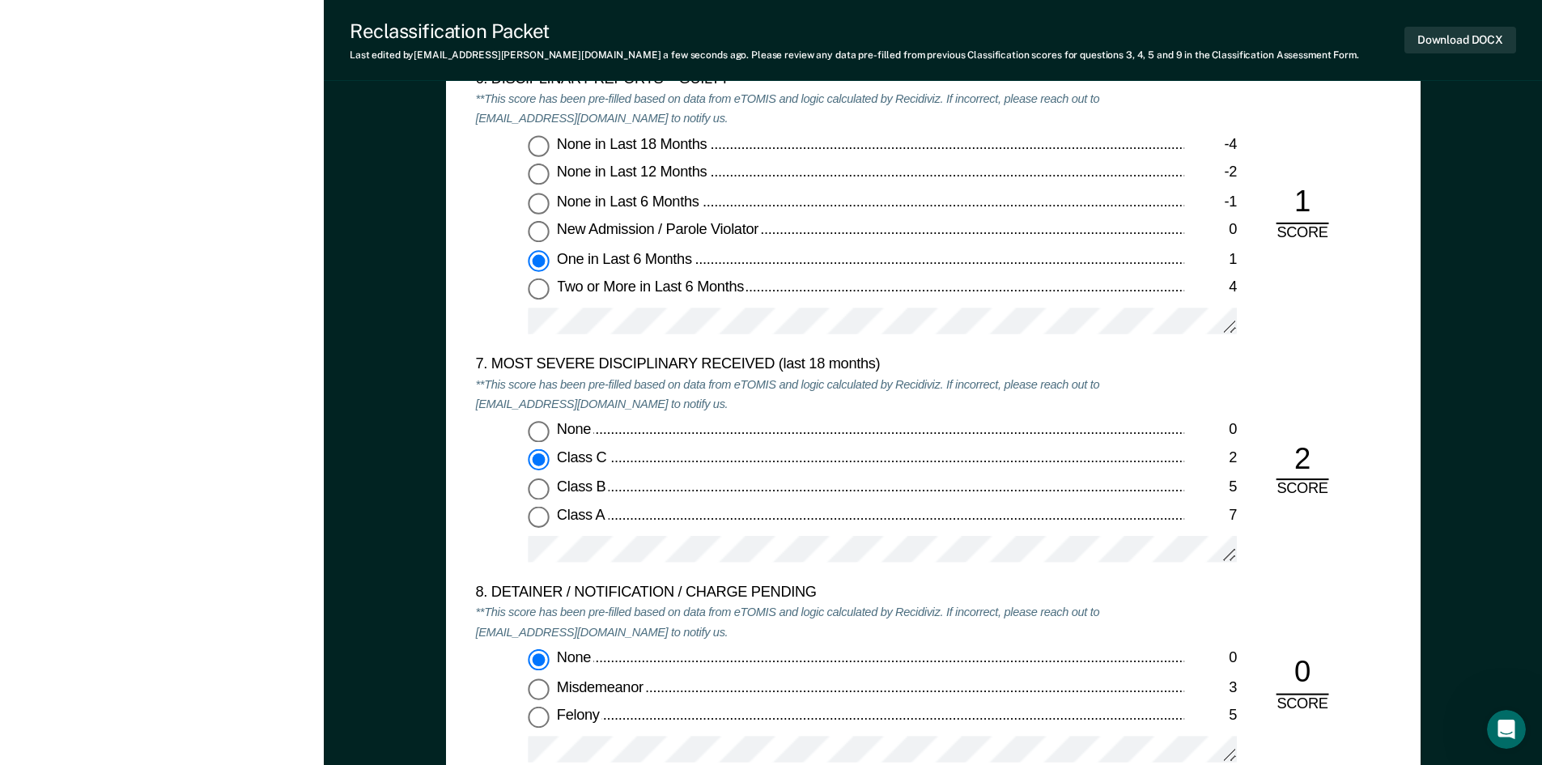
scroll to position [2994, 0]
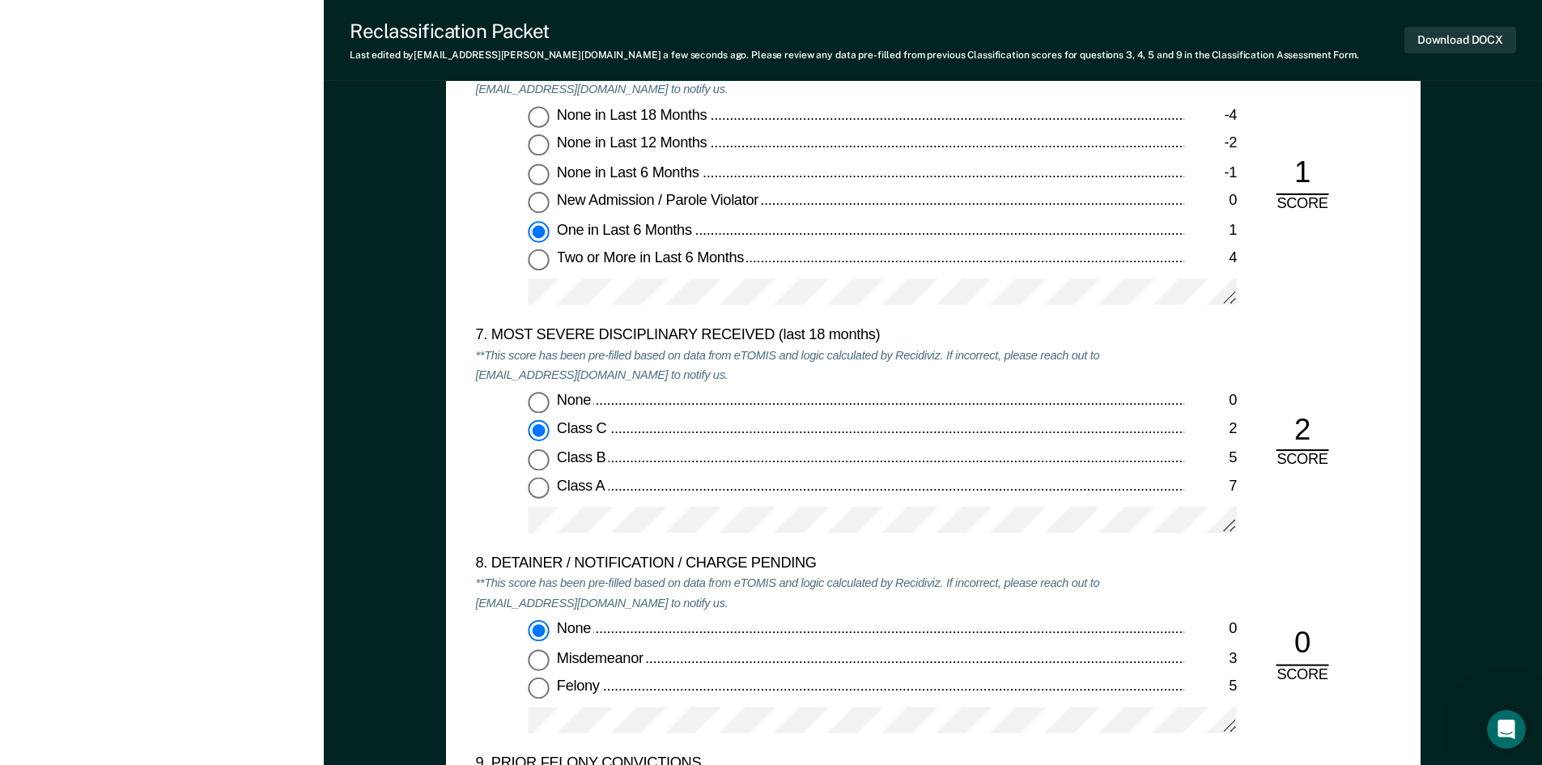
click at [540, 458] on input "Class B 5" at bounding box center [538, 459] width 21 height 21
type textarea "x"
radio input "false"
radio input "true"
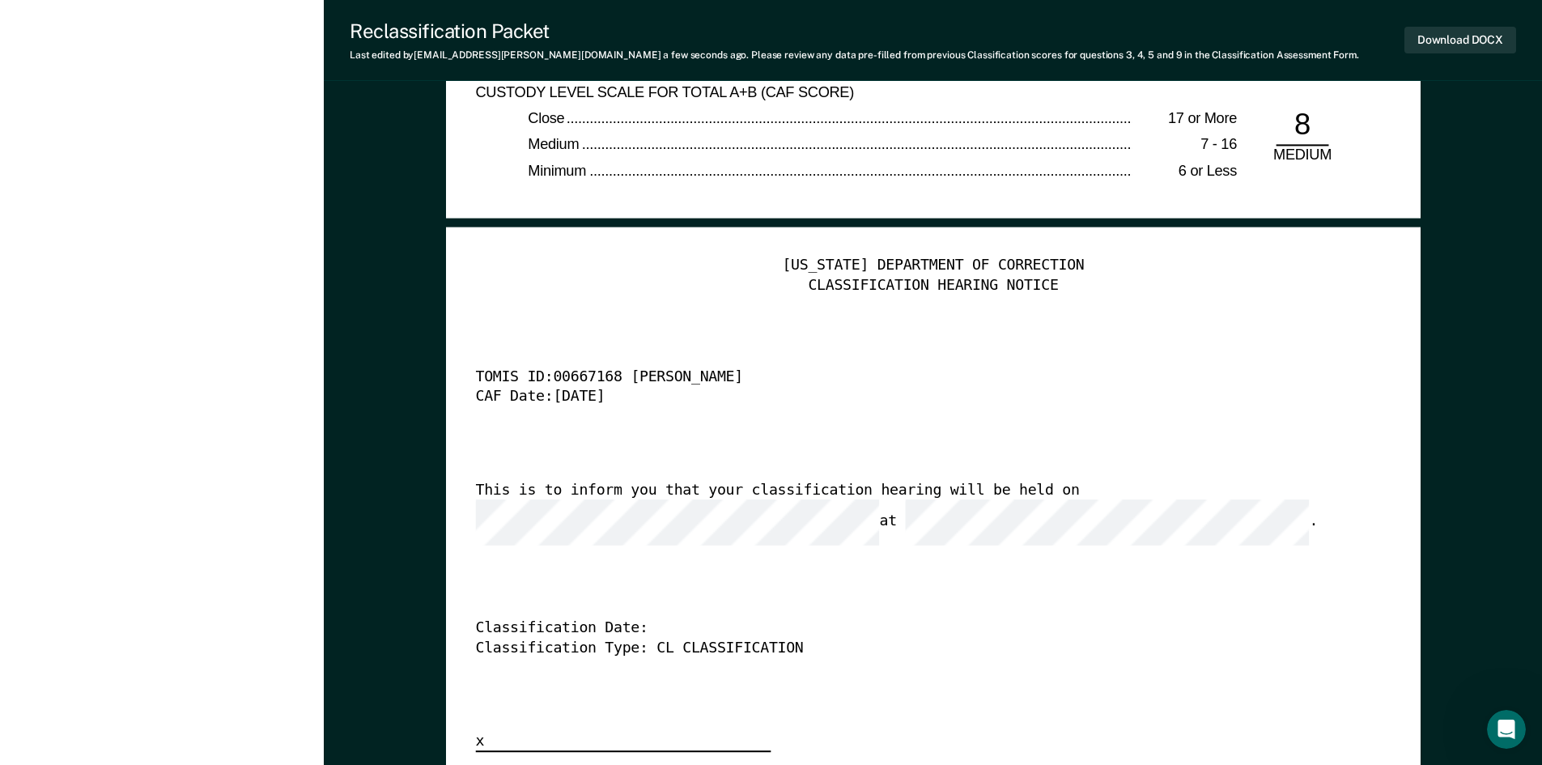
scroll to position [3885, 0]
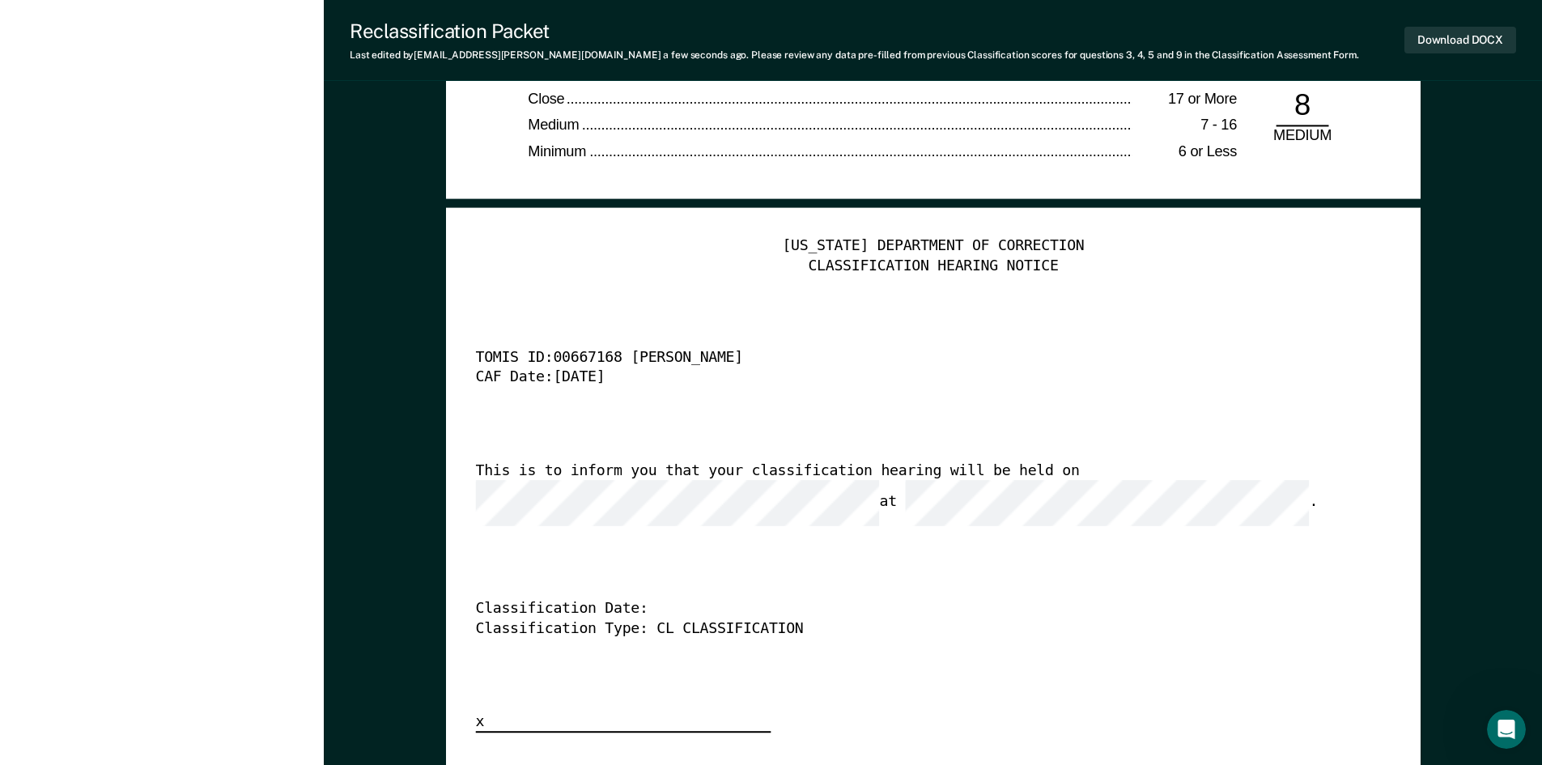
click at [1127, 486] on div "This is to inform you that your classification hearing will be held on at ." at bounding box center [909, 493] width 869 height 65
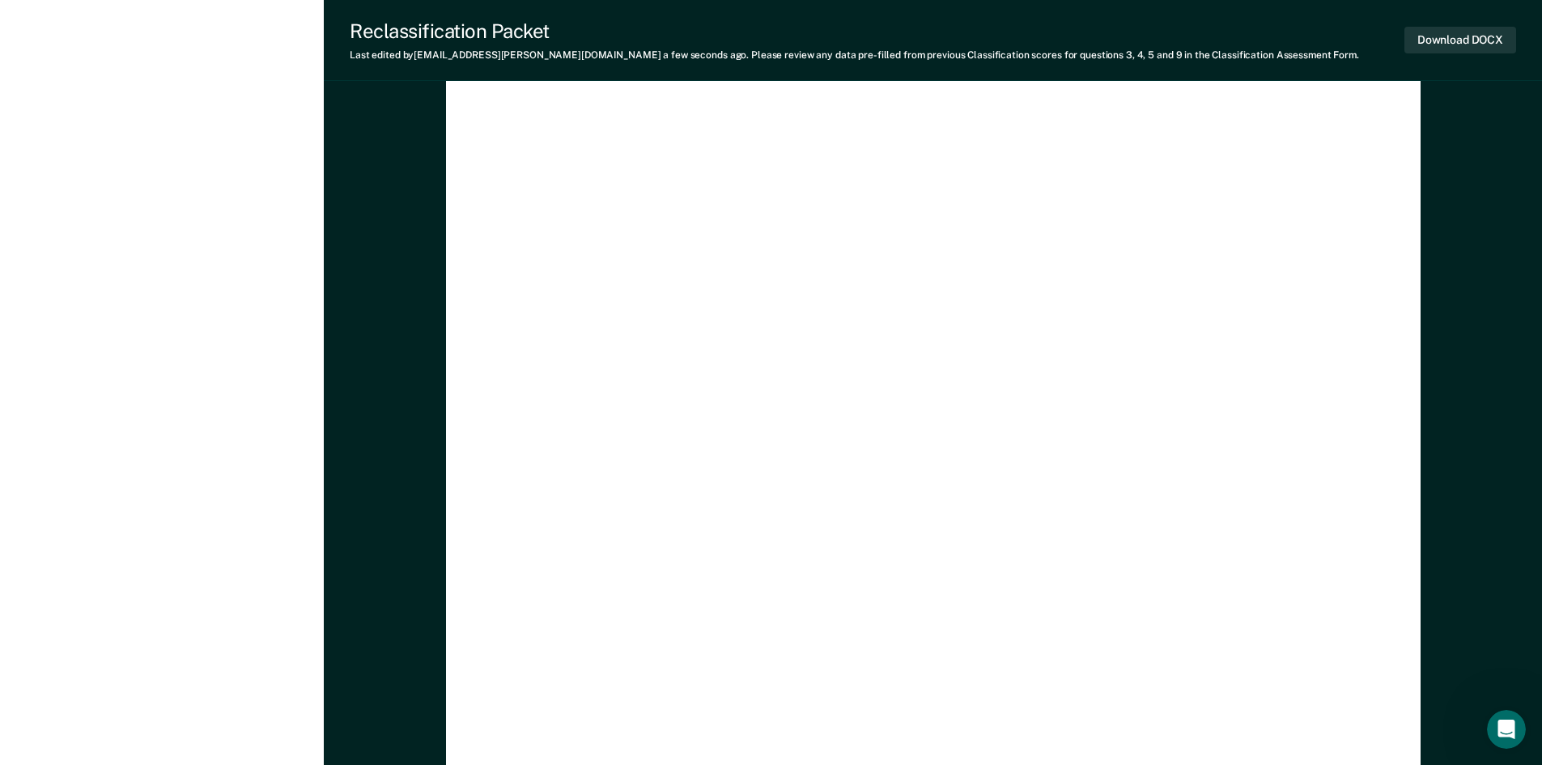
scroll to position [4724, 0]
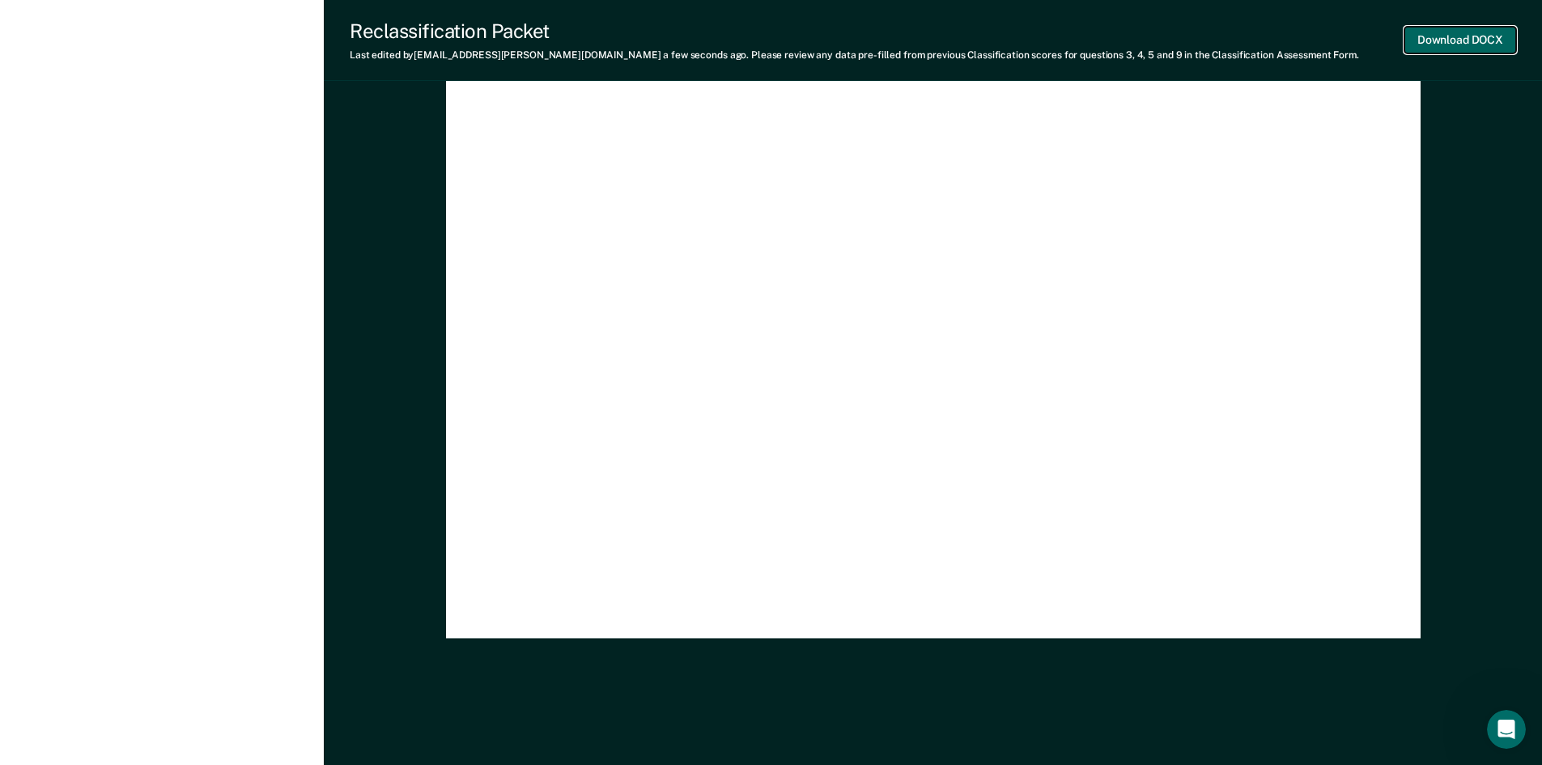
click at [1458, 45] on button "Download DOCX" at bounding box center [1460, 40] width 112 height 27
type textarea "x"
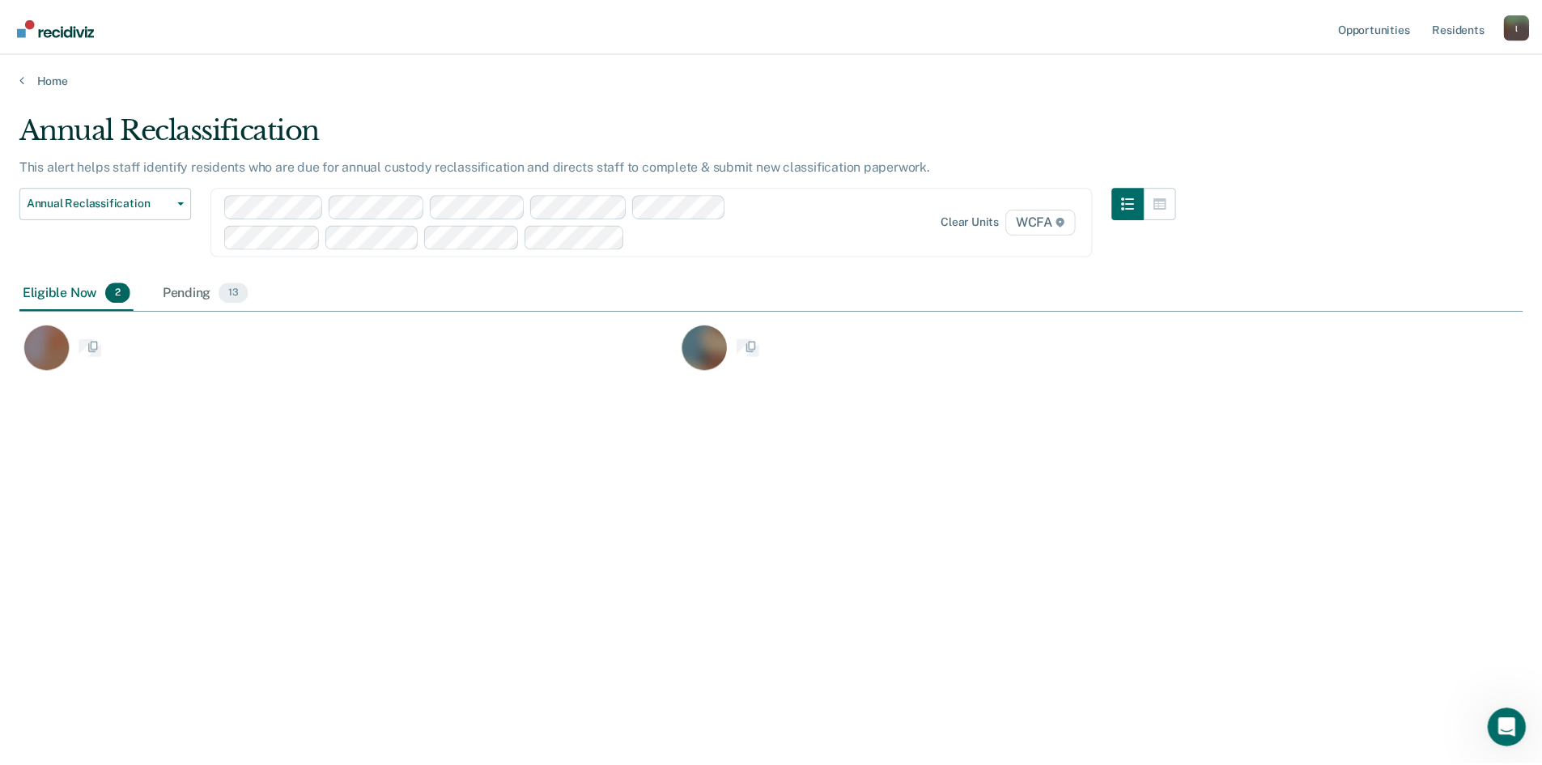
scroll to position [520, 1503]
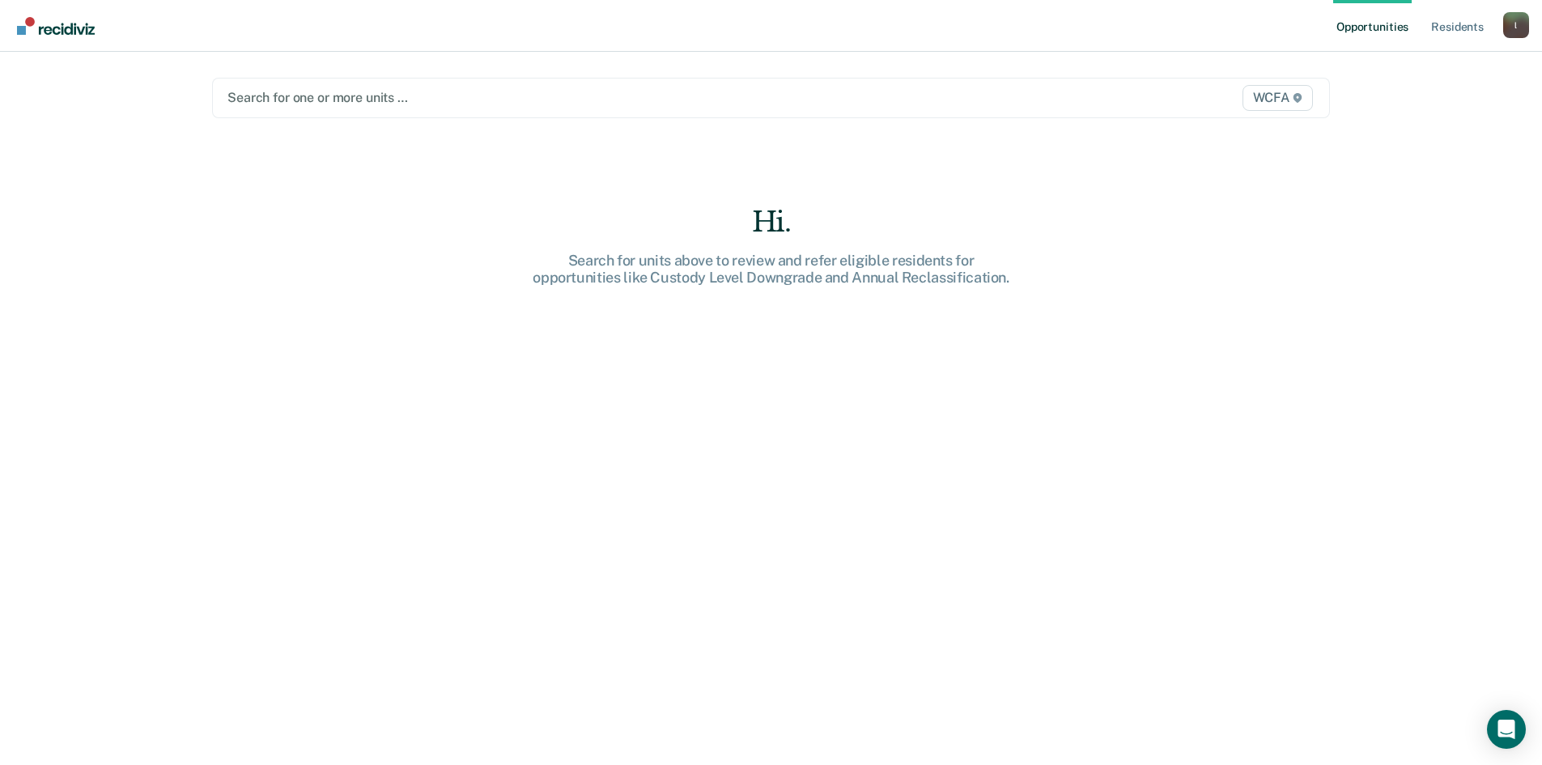
drag, startPoint x: 1424, startPoint y: 389, endPoint x: 1522, endPoint y: 384, distance: 97.2
click at [1437, 409] on div "Opportunities Resident s [EMAIL_ADDRESS][PERSON_NAME][DOMAIN_NAME] l Profile Ho…" at bounding box center [771, 382] width 1542 height 765
click at [1513, 15] on div "l" at bounding box center [1516, 25] width 26 height 26
click at [1418, 106] on link "Log Out" at bounding box center [1451, 107] width 130 height 14
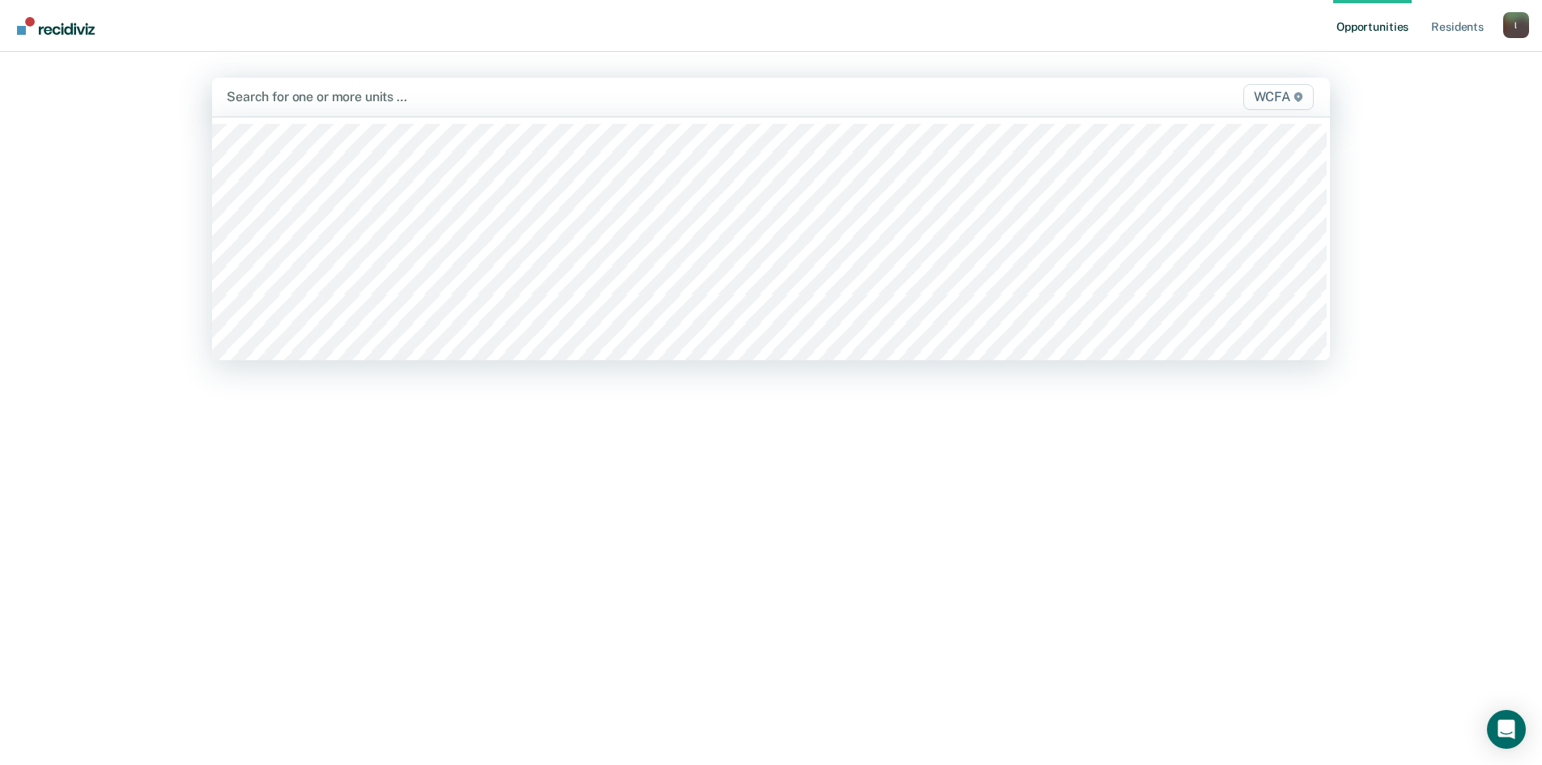
click at [253, 101] on div at bounding box center [607, 96] width 761 height 19
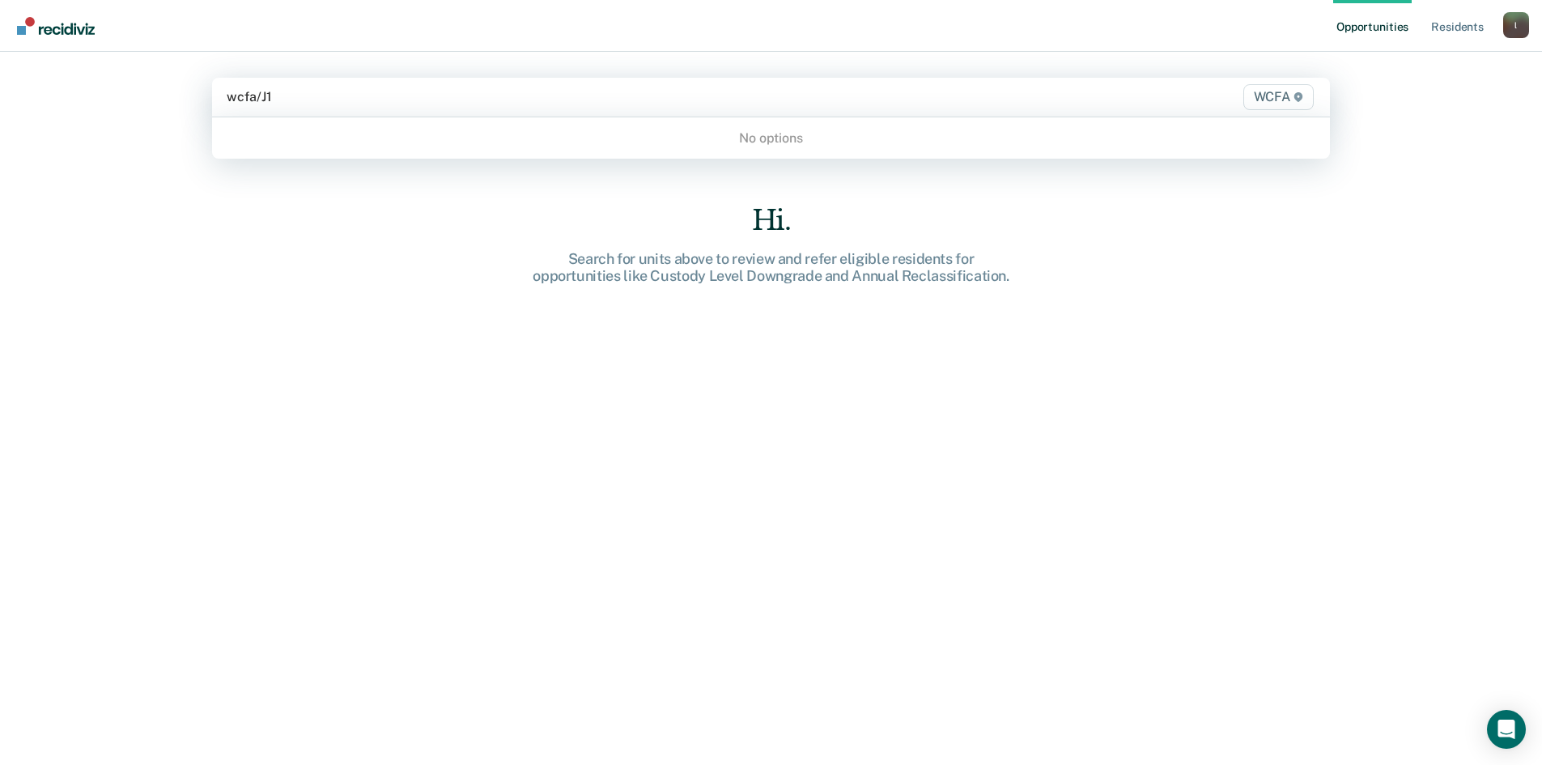
click at [253, 101] on input "wcfa/J1" at bounding box center [251, 96] width 48 height 15
click at [257, 94] on input "wcfa/J1" at bounding box center [251, 96] width 48 height 15
type input "wcfa/ J1"
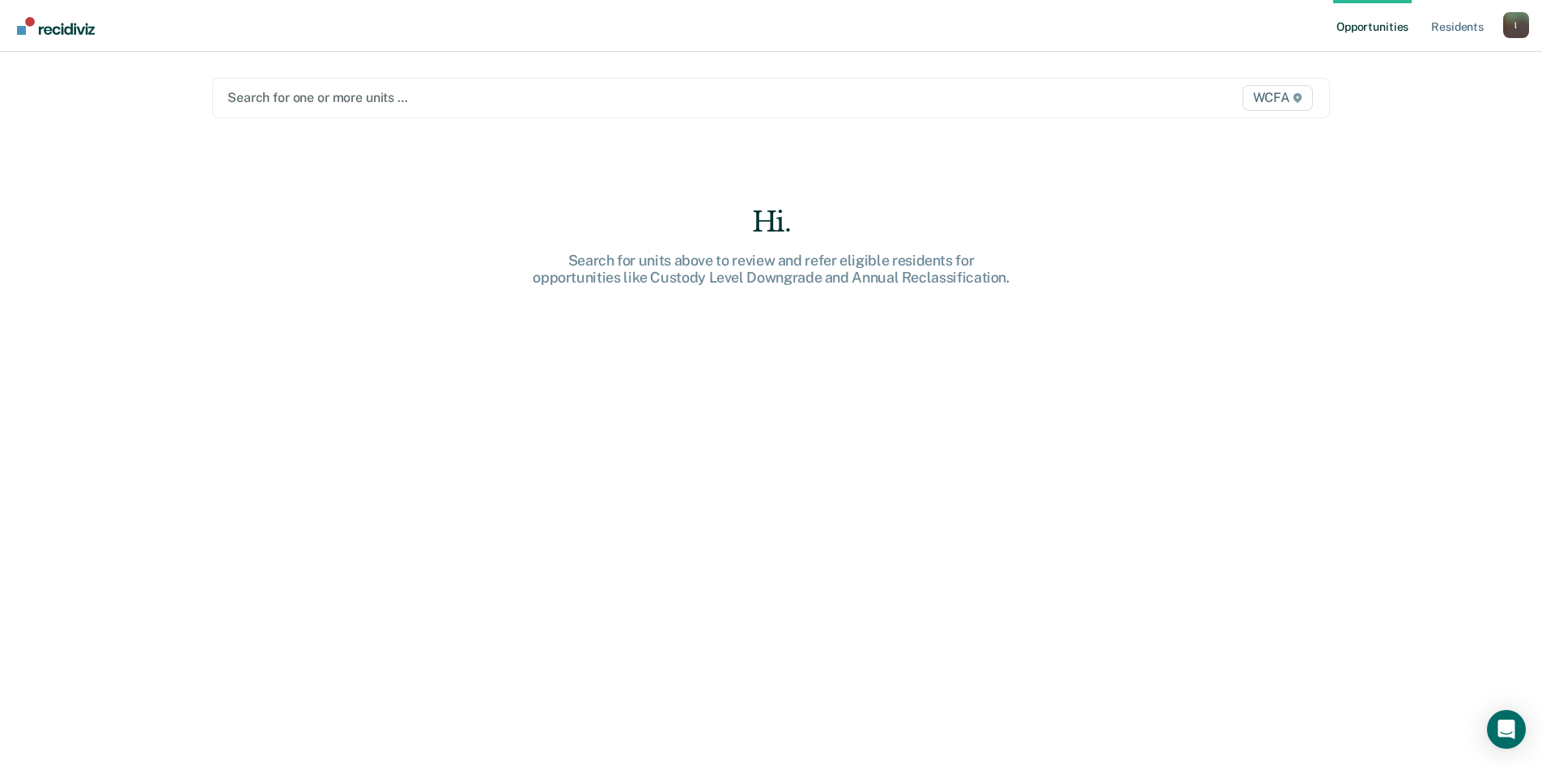
click at [336, 95] on div at bounding box center [607, 97] width 760 height 19
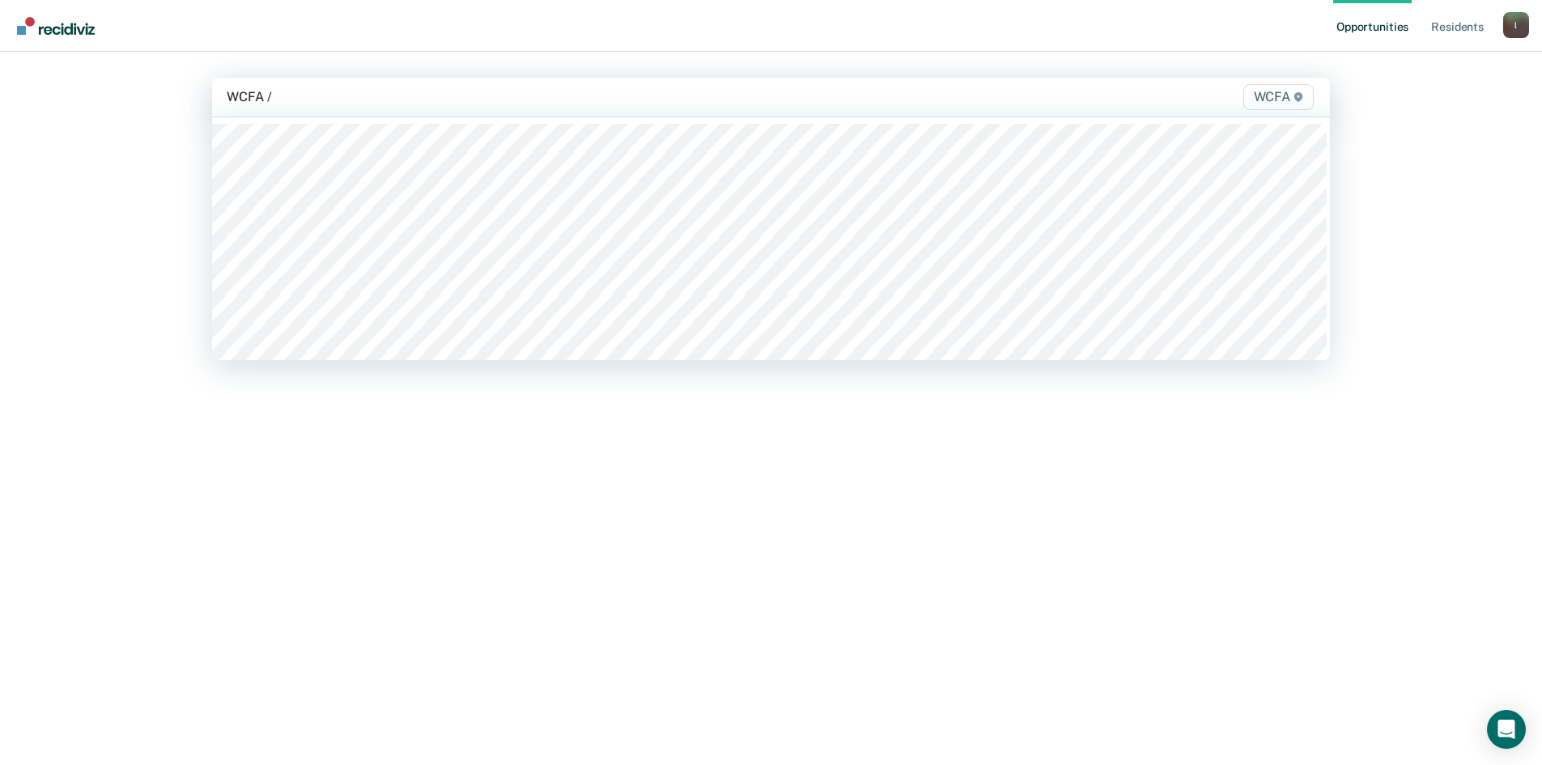
type input "WCFA / J"
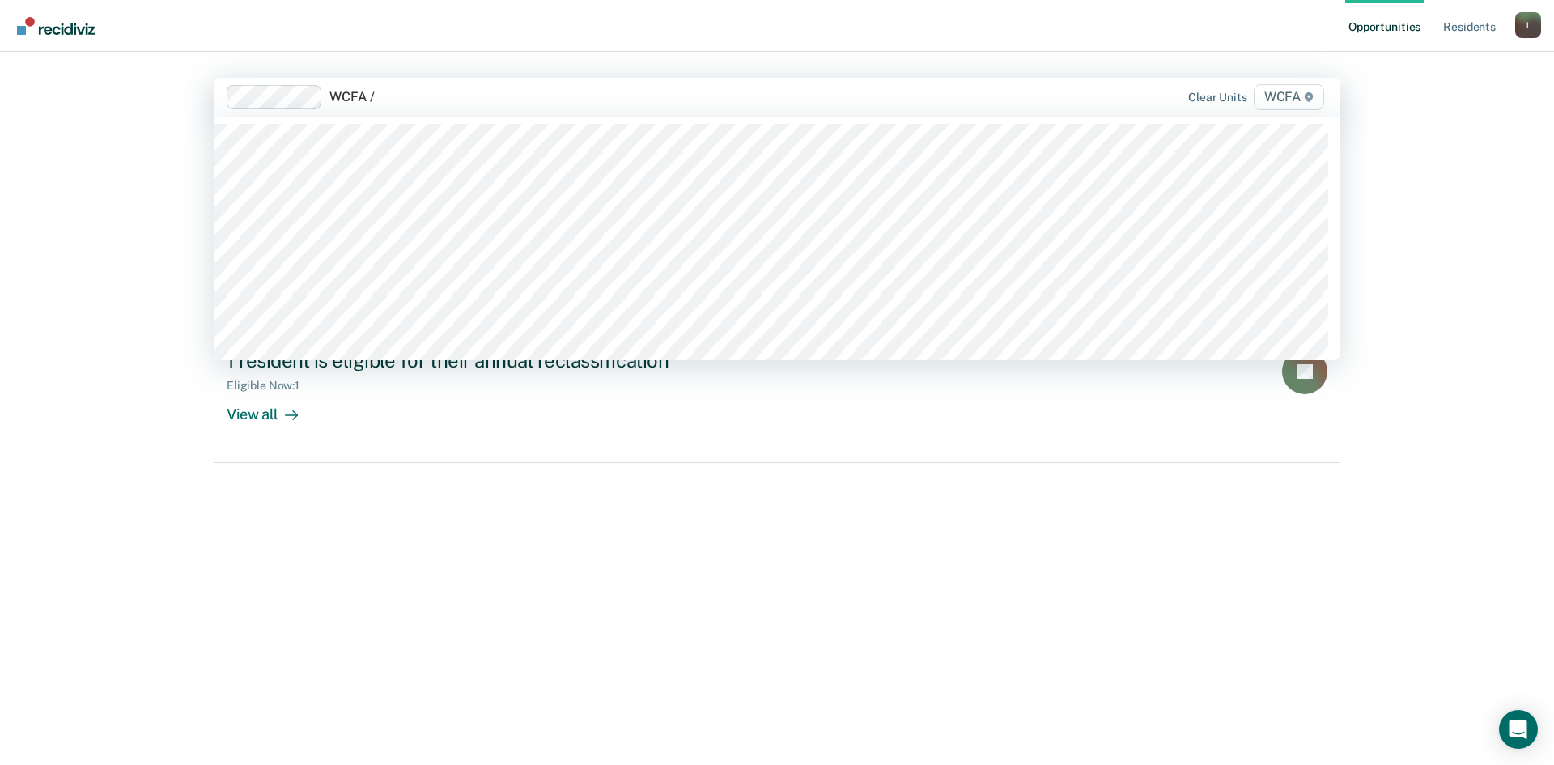
type input "WCFA / J"
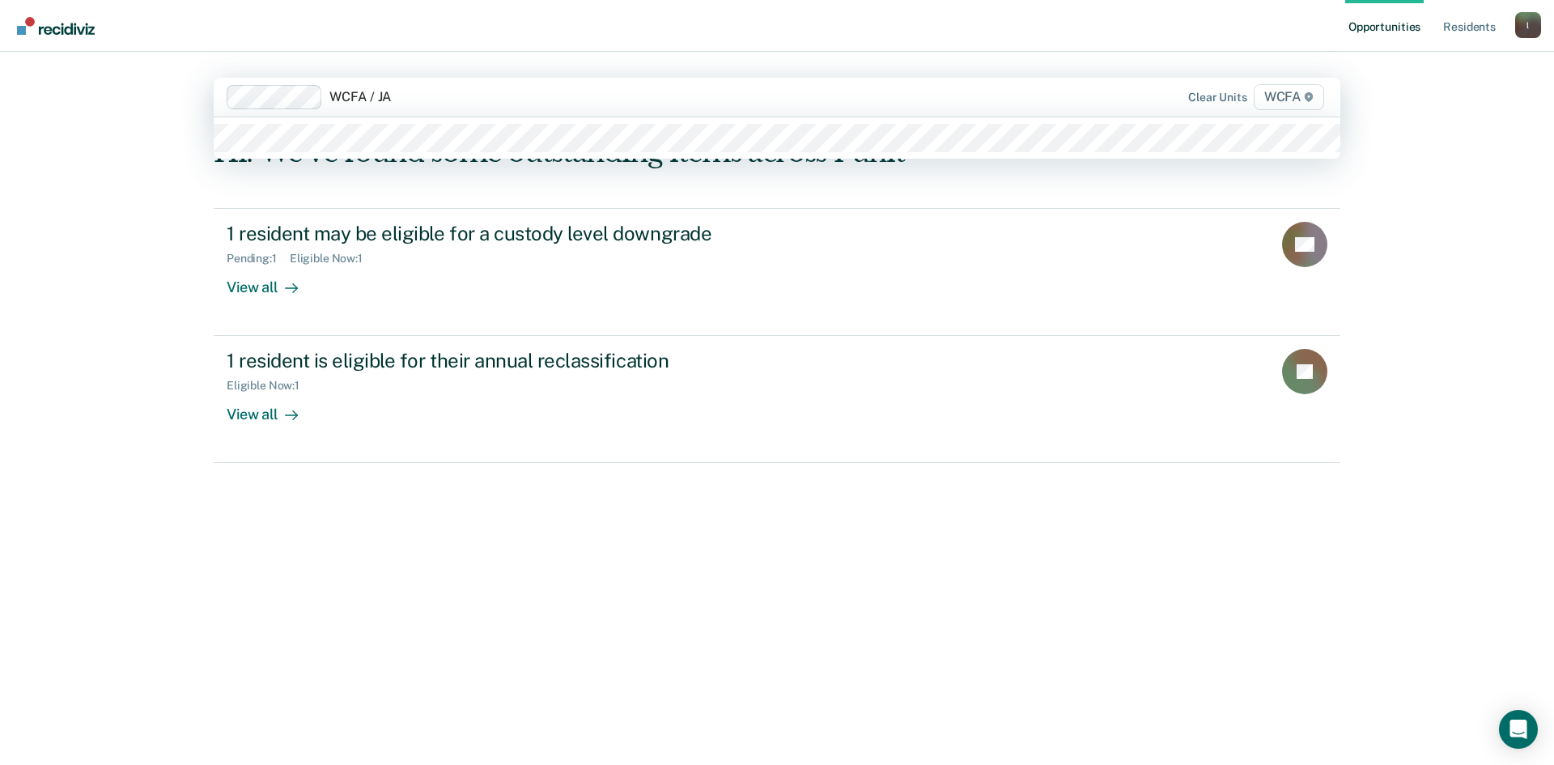
type input "WCFA / JA2"
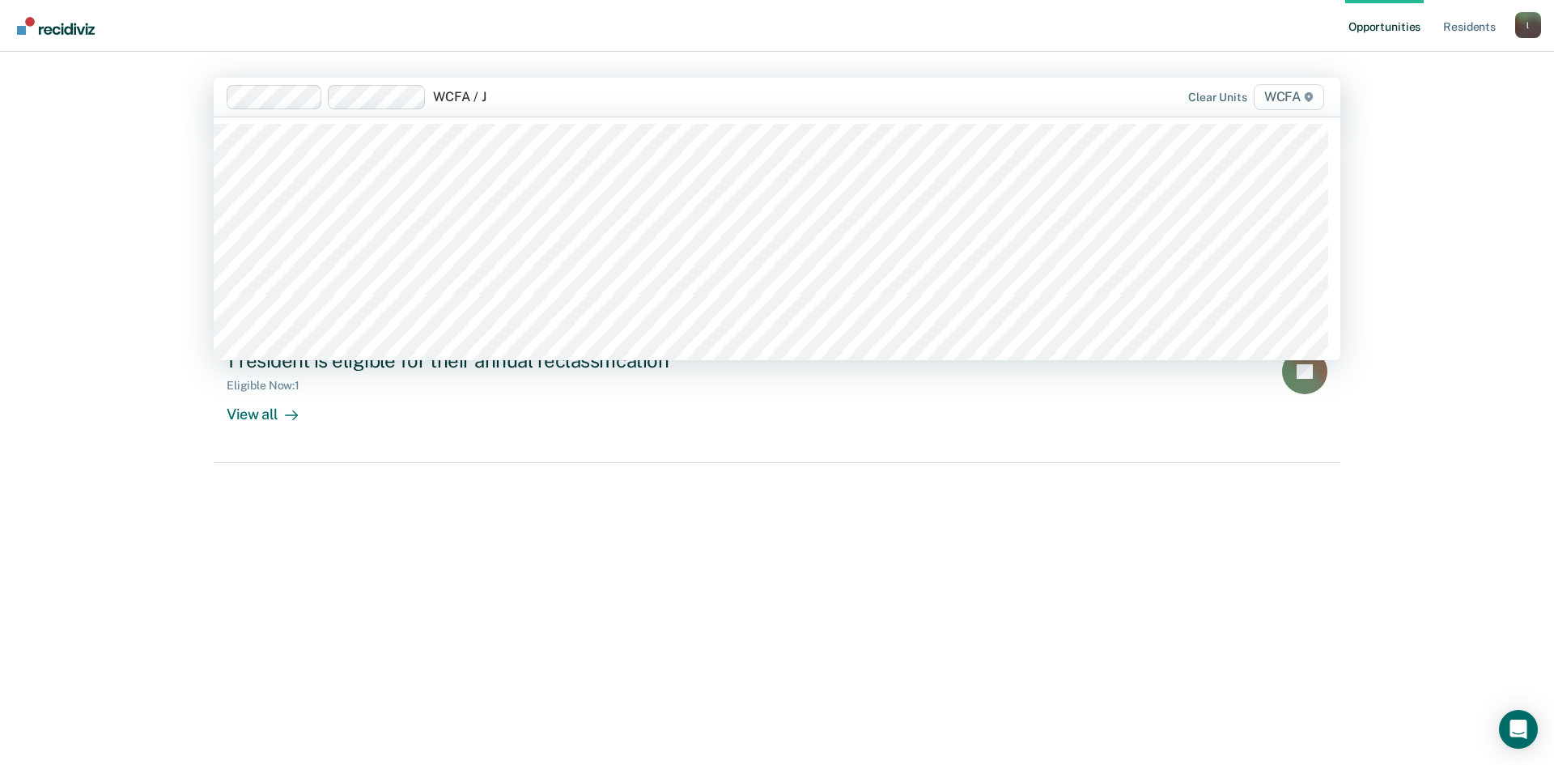
type input "WCFA / JB"
type input "WCFA / JC"
type input "WCFA / J"
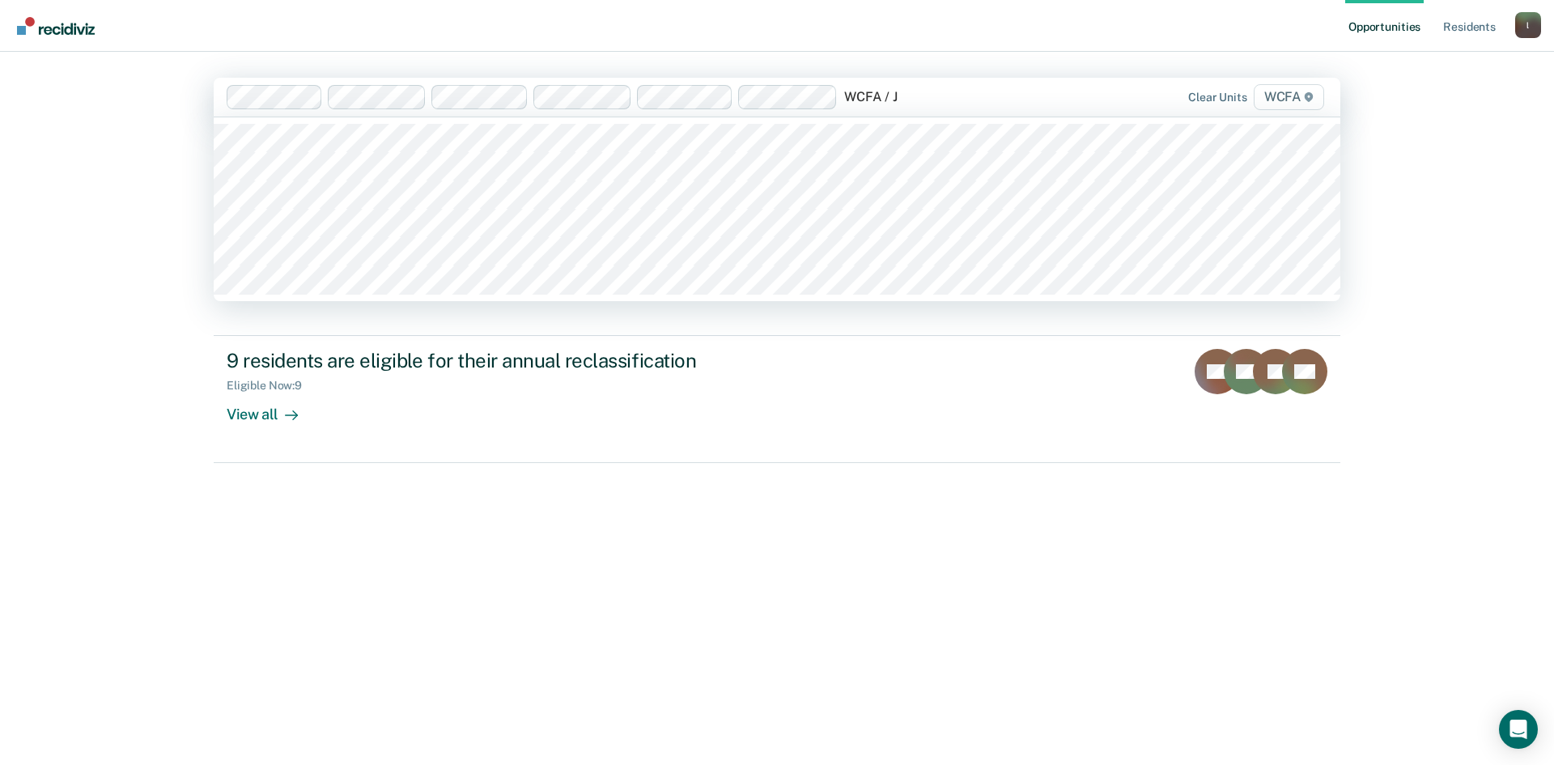
type input "WCFA / JE"
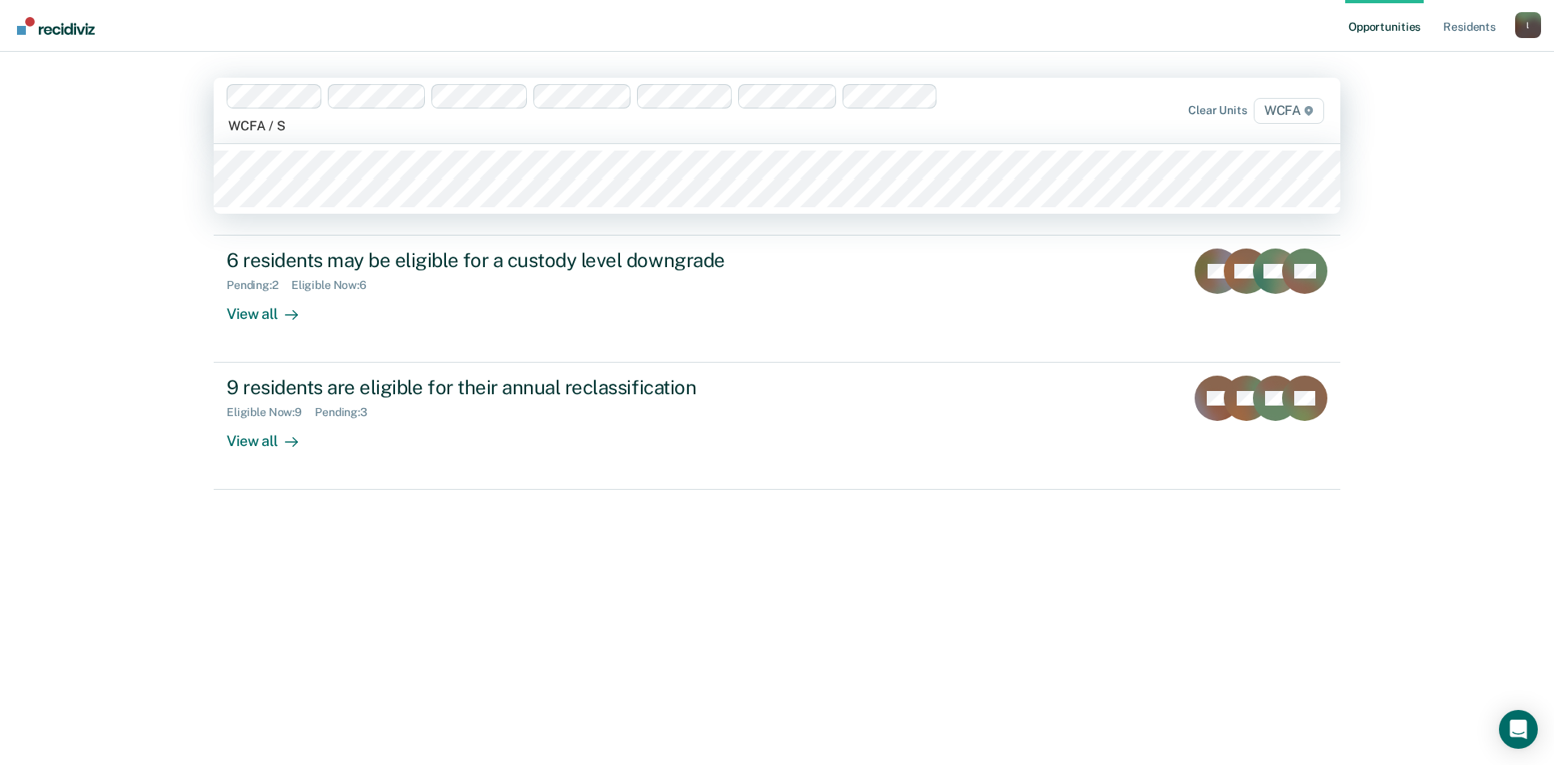
type input "WCFA / SE"
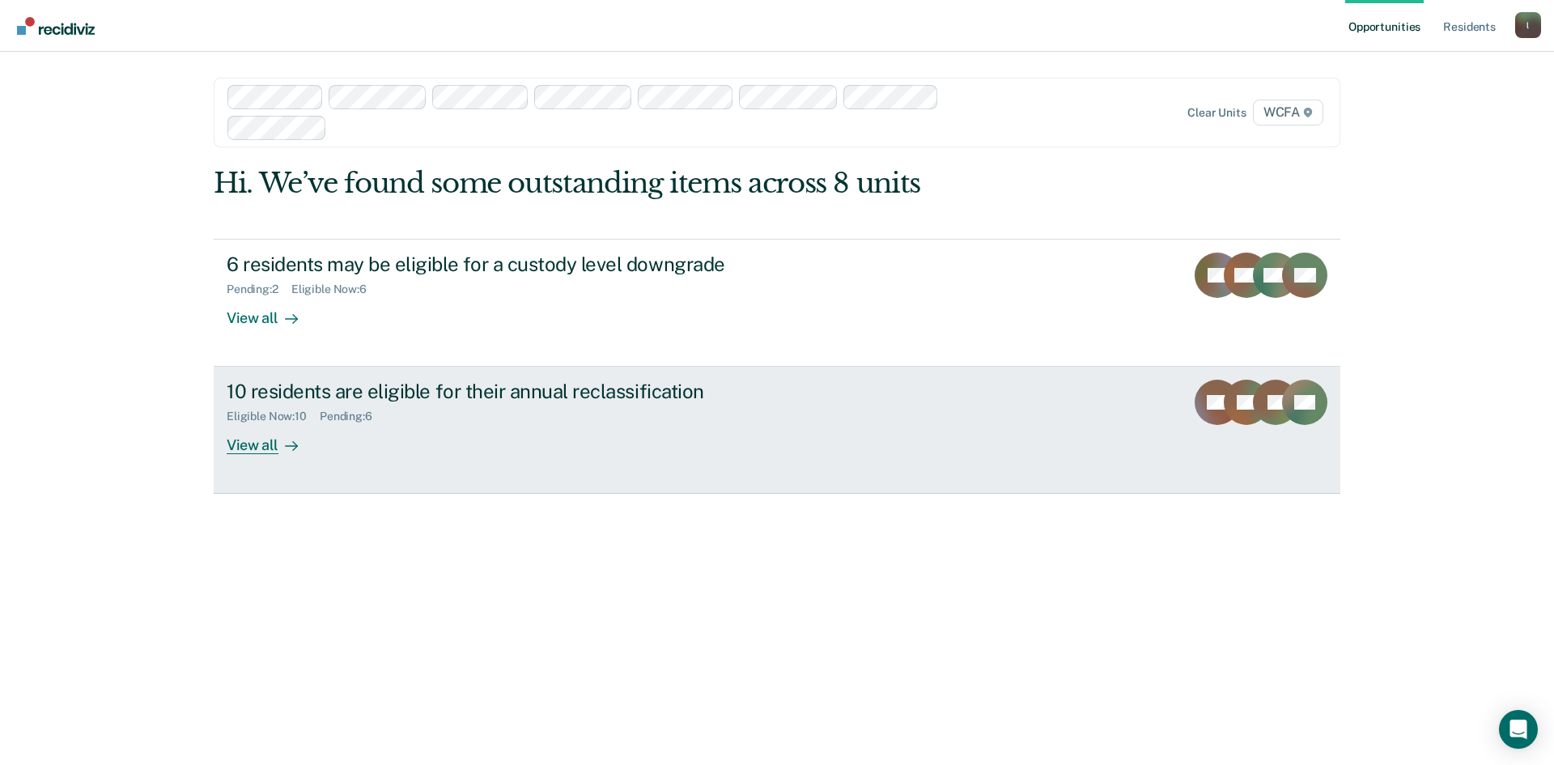
click at [248, 442] on div "View all" at bounding box center [272, 439] width 91 height 32
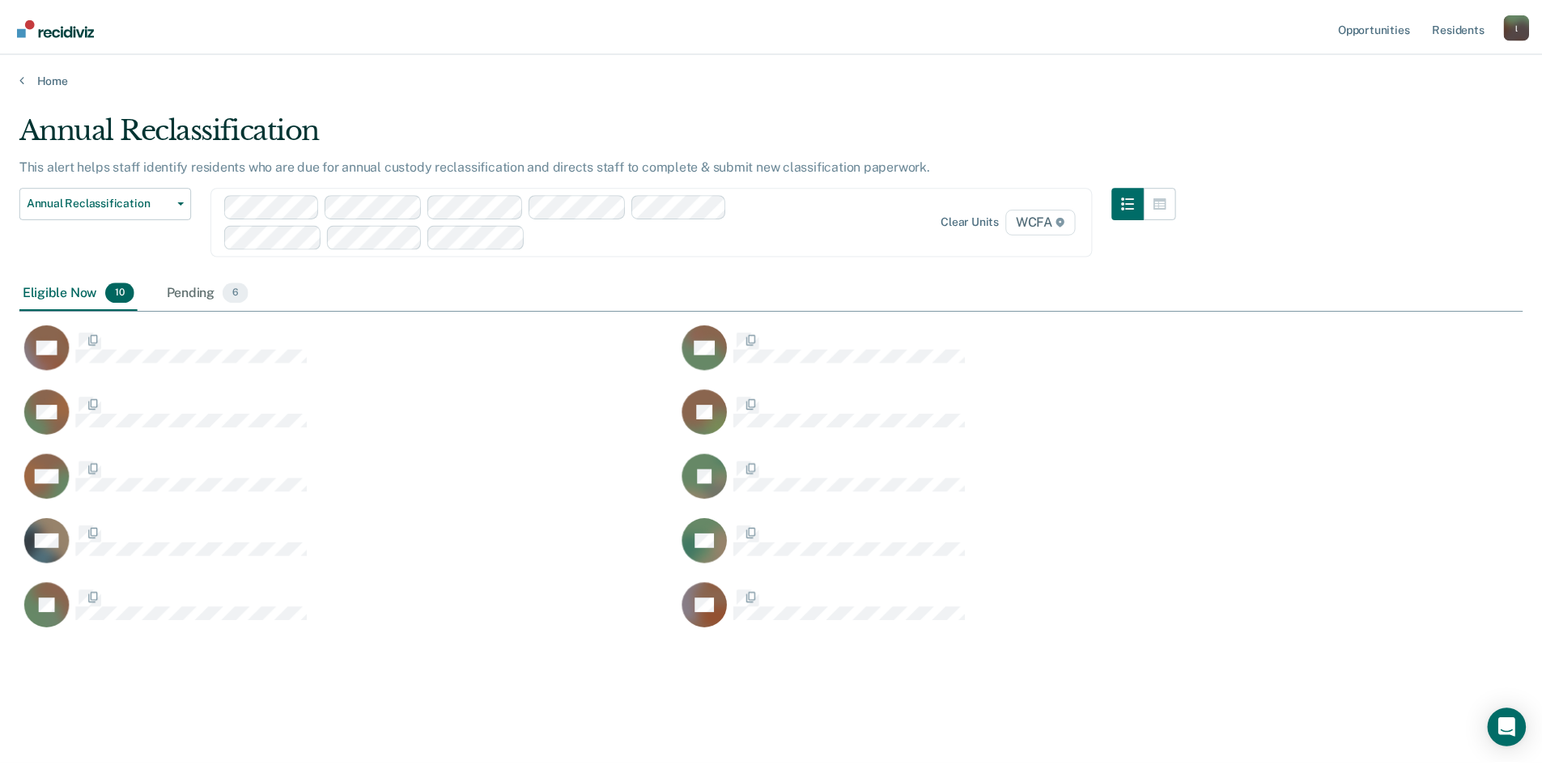
scroll to position [520, 1503]
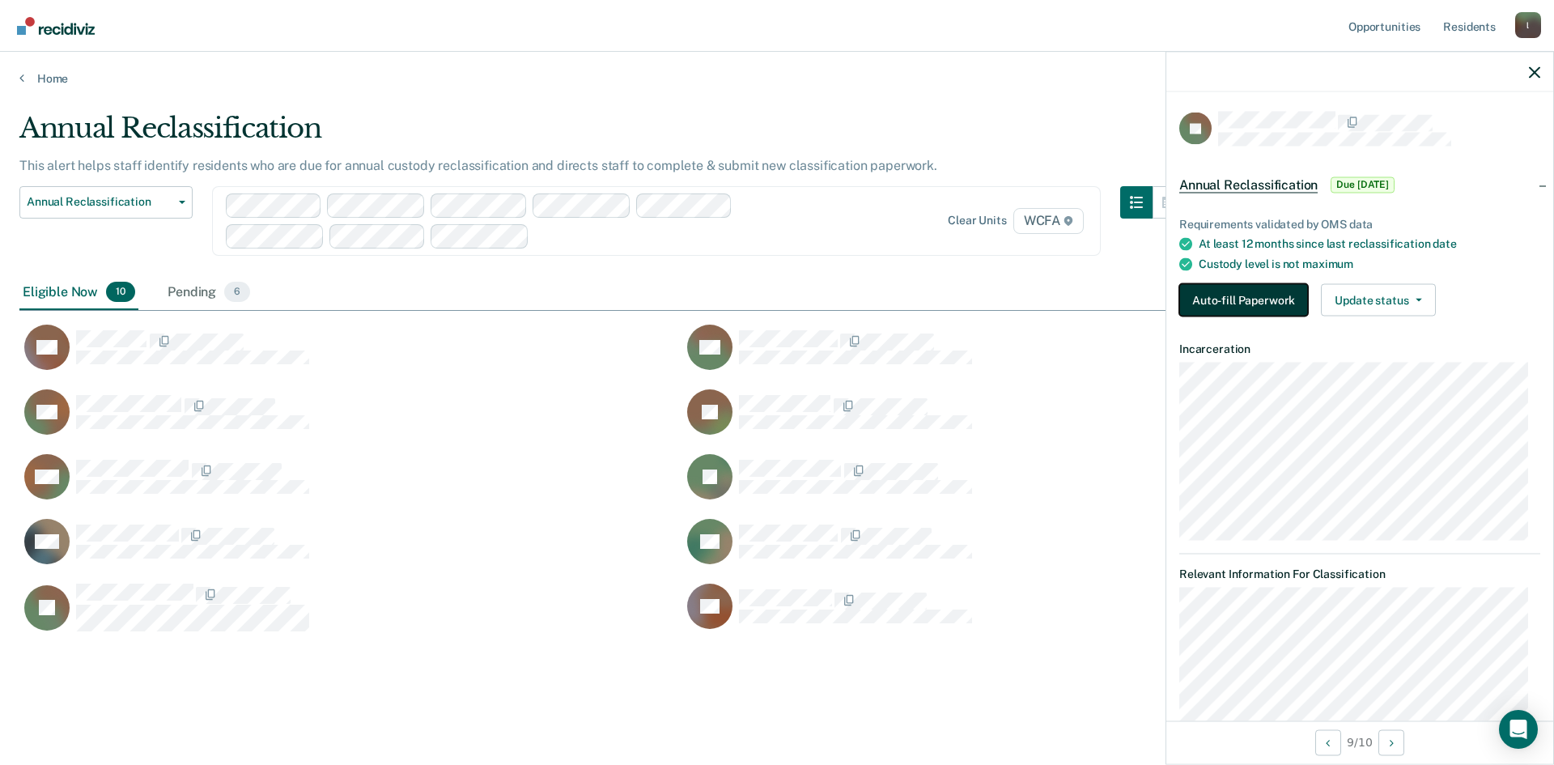
click at [1249, 303] on button "Auto-fill Paperwork" at bounding box center [1243, 300] width 129 height 32
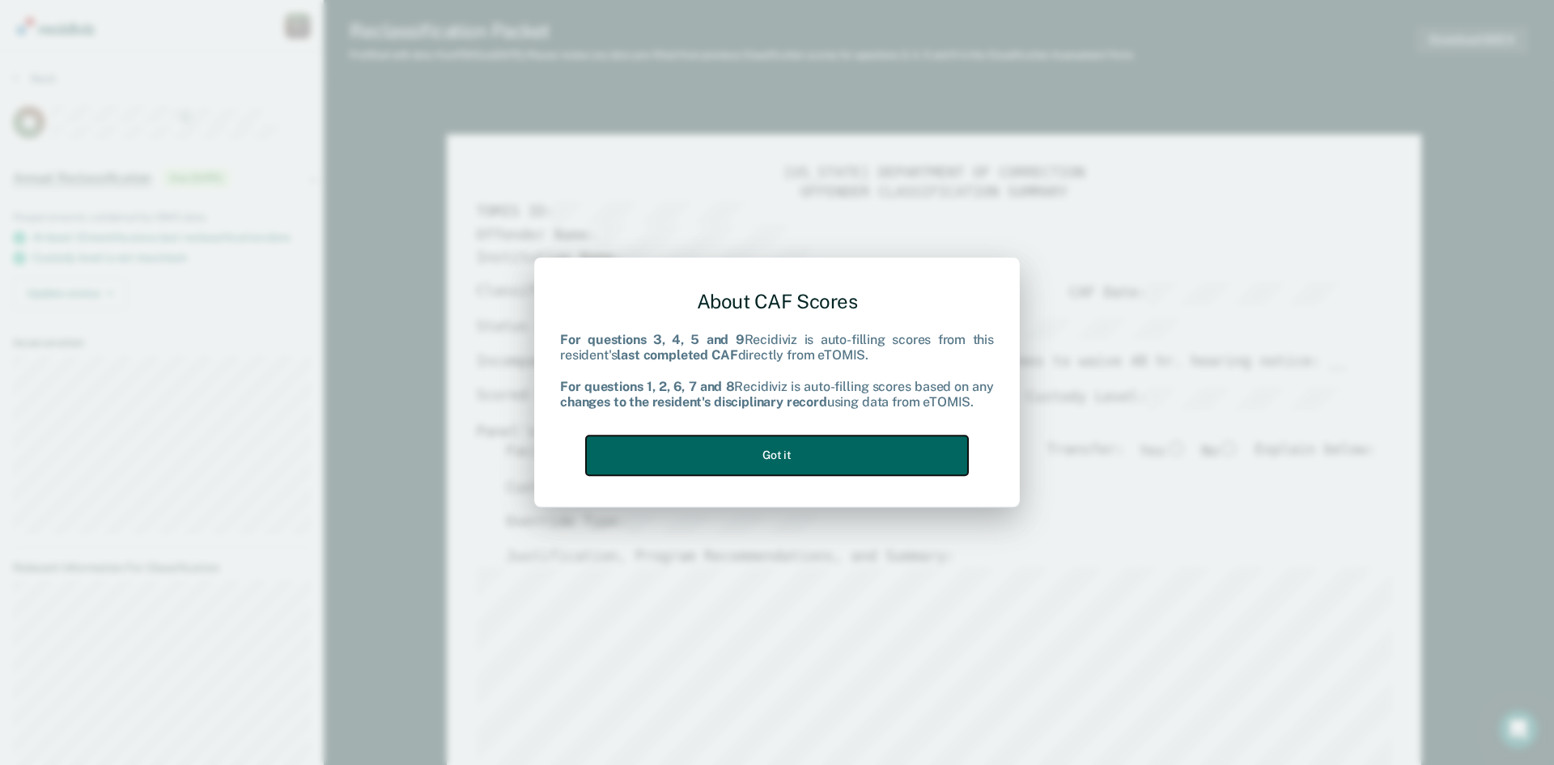
click at [821, 459] on button "Got it" at bounding box center [777, 455] width 382 height 40
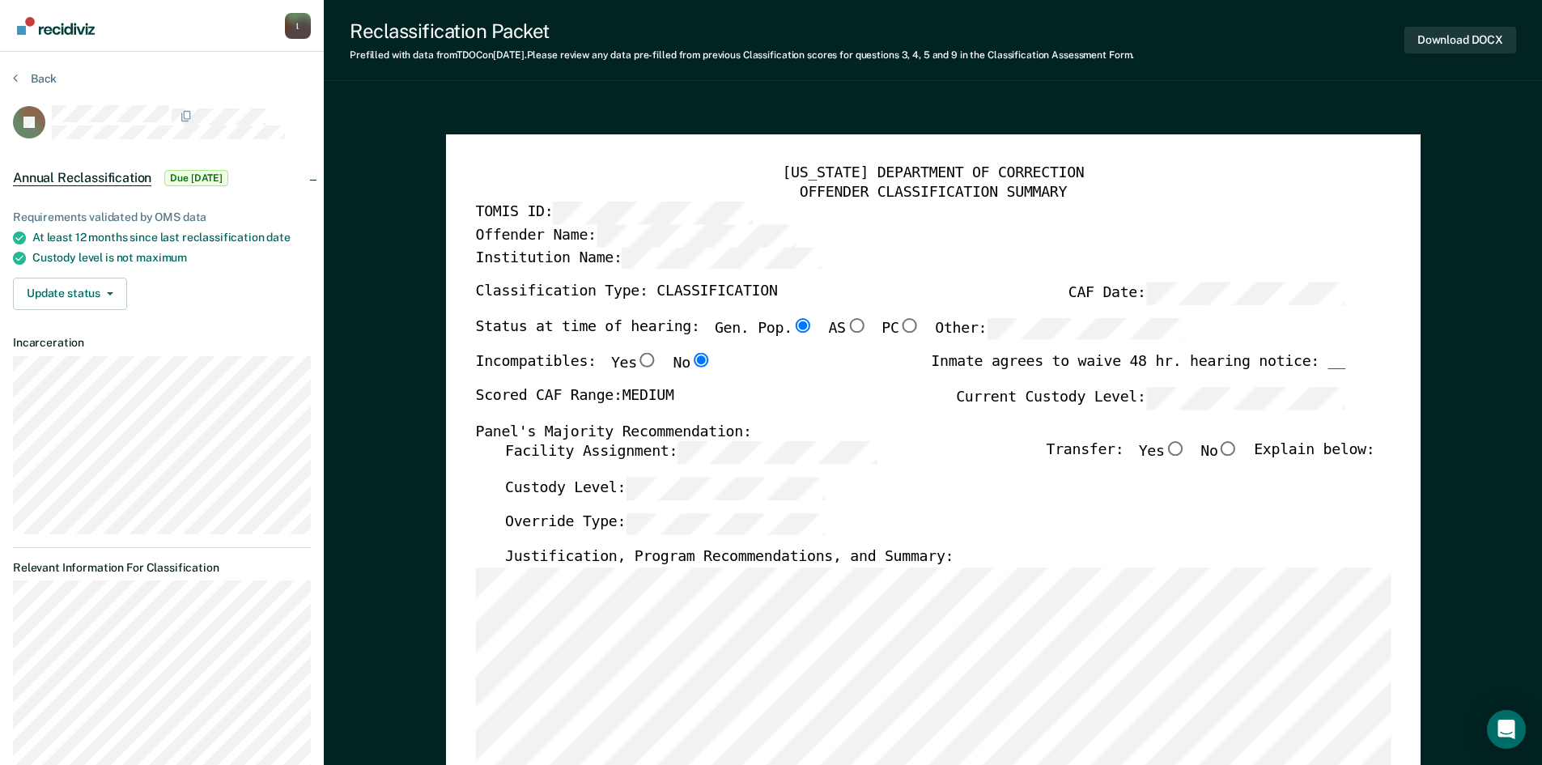
click at [1237, 452] on input "No" at bounding box center [1227, 449] width 21 height 15
type textarea "x"
radio input "true"
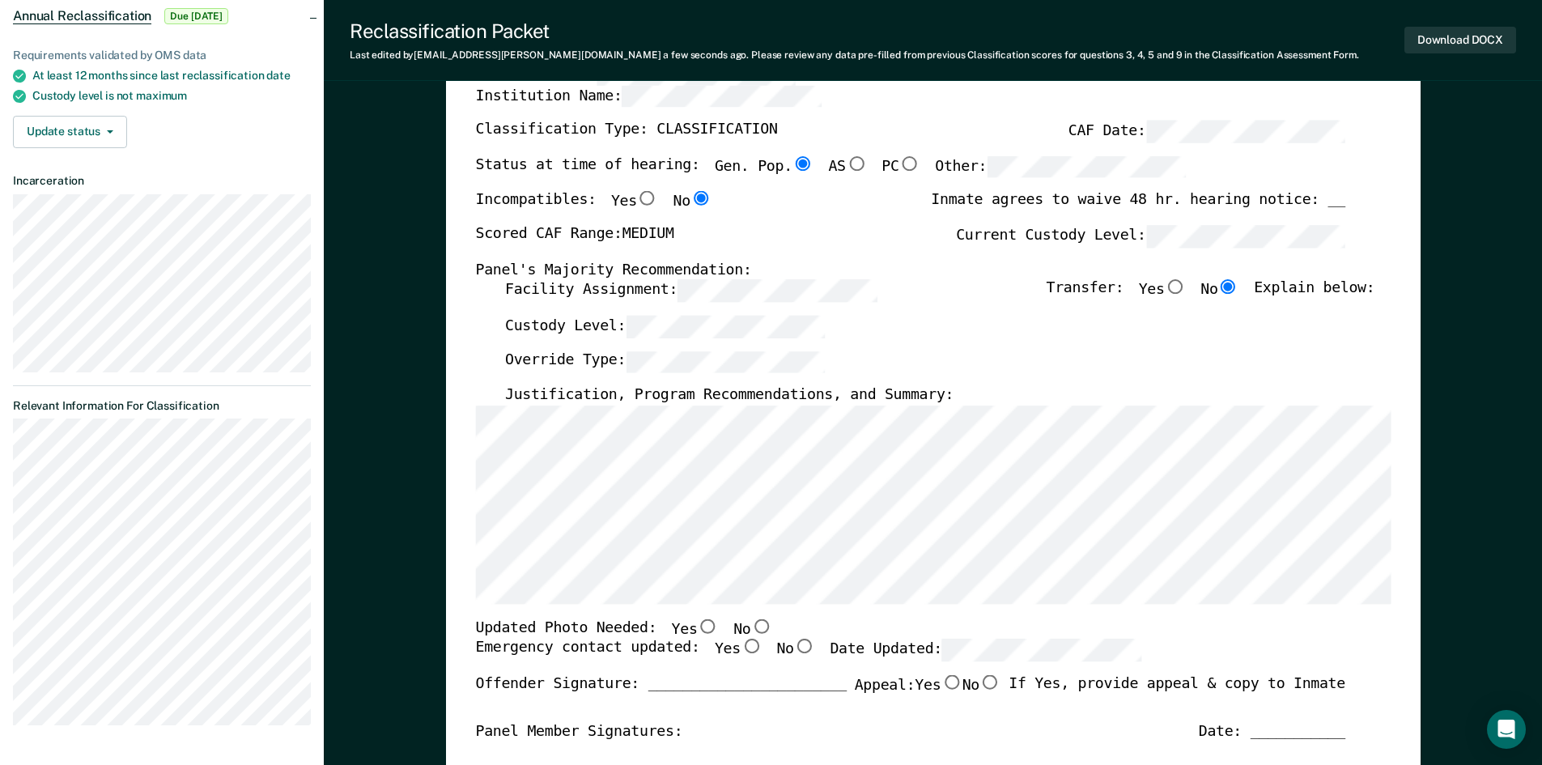
scroll to position [243, 0]
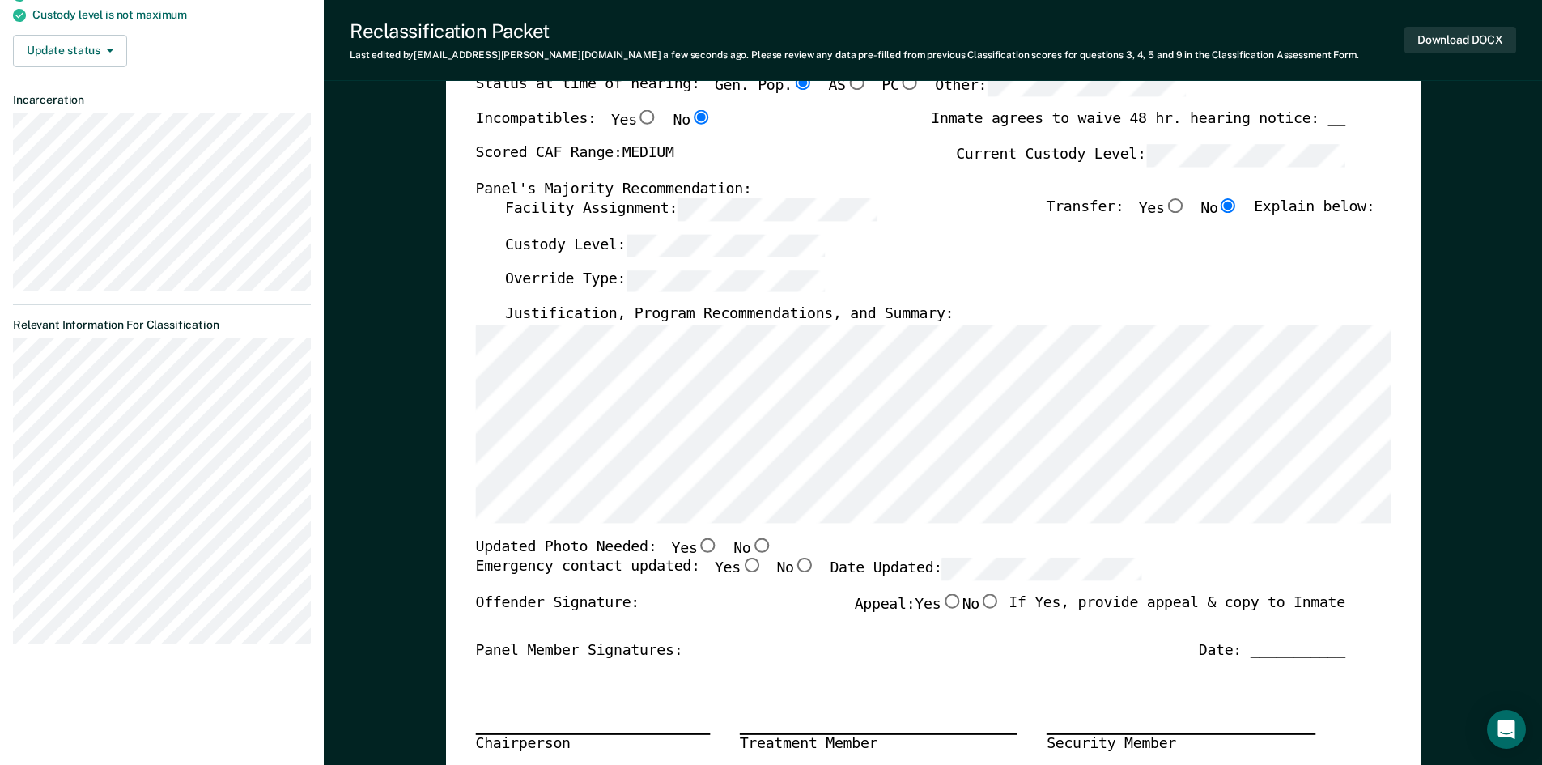
click at [697, 545] on input "Yes" at bounding box center [707, 544] width 21 height 15
type textarea "x"
radio input "true"
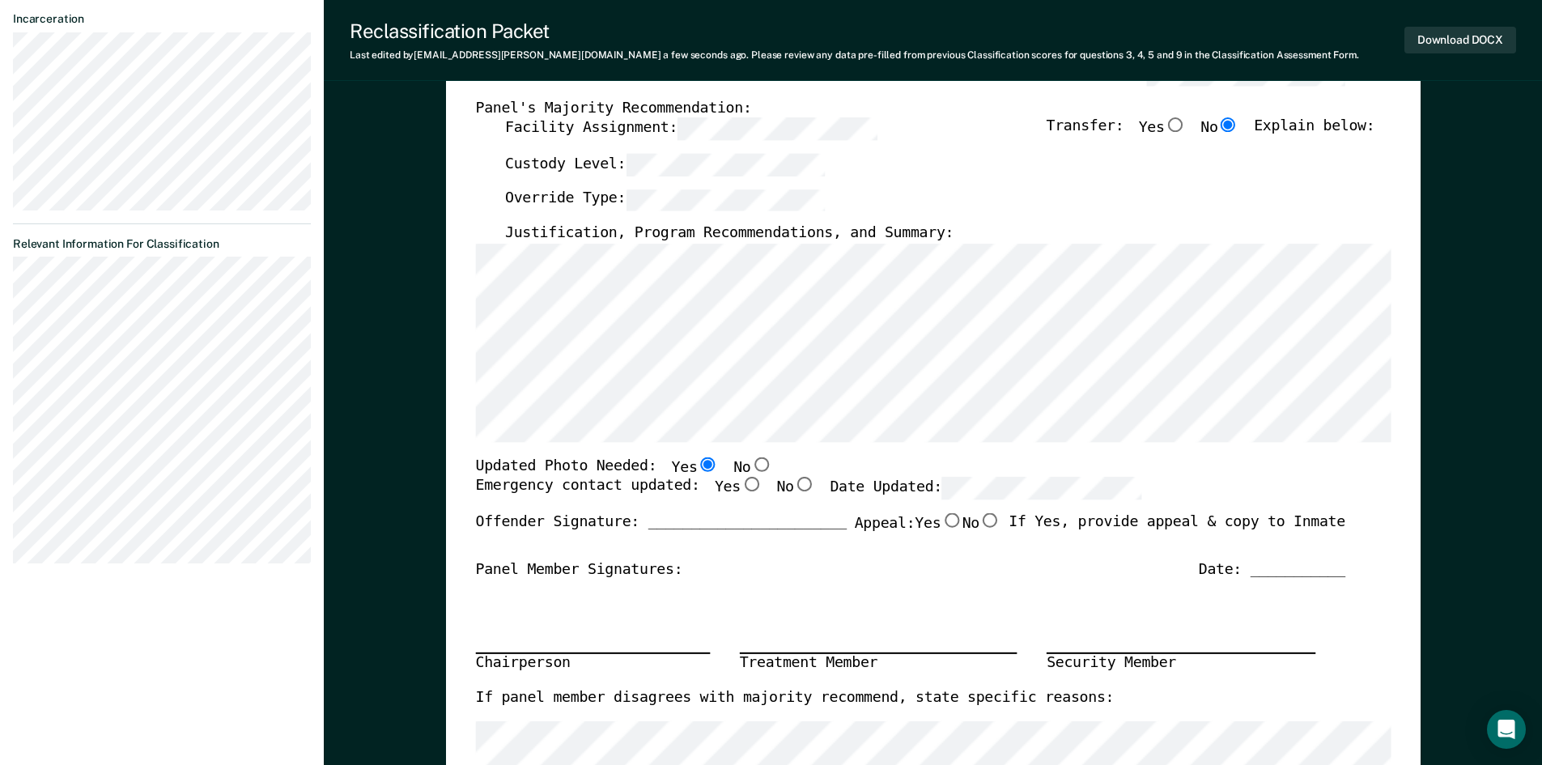
scroll to position [405, 0]
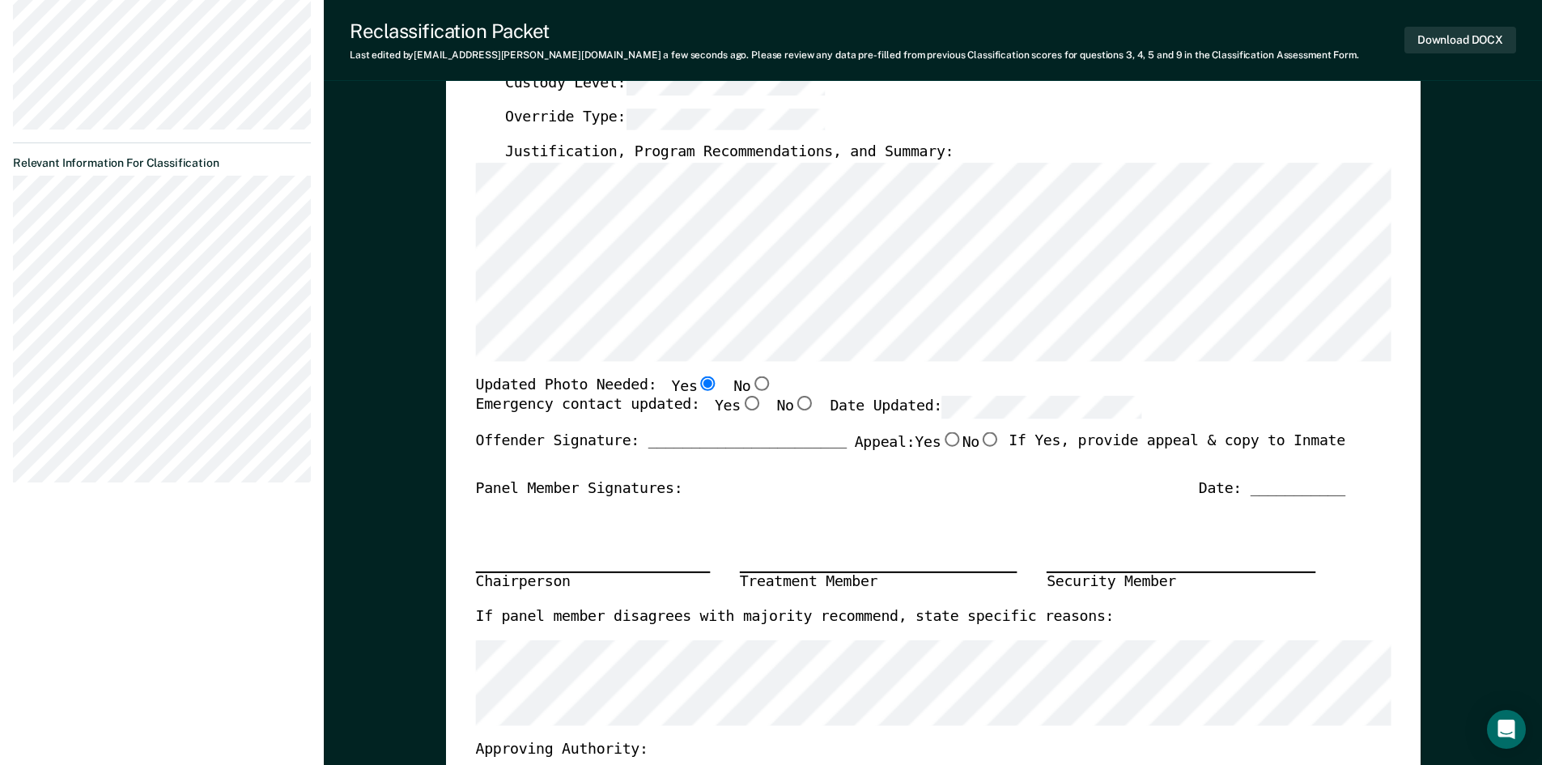
click at [740, 404] on input "Yes" at bounding box center [750, 404] width 21 height 15
type textarea "x"
radio input "true"
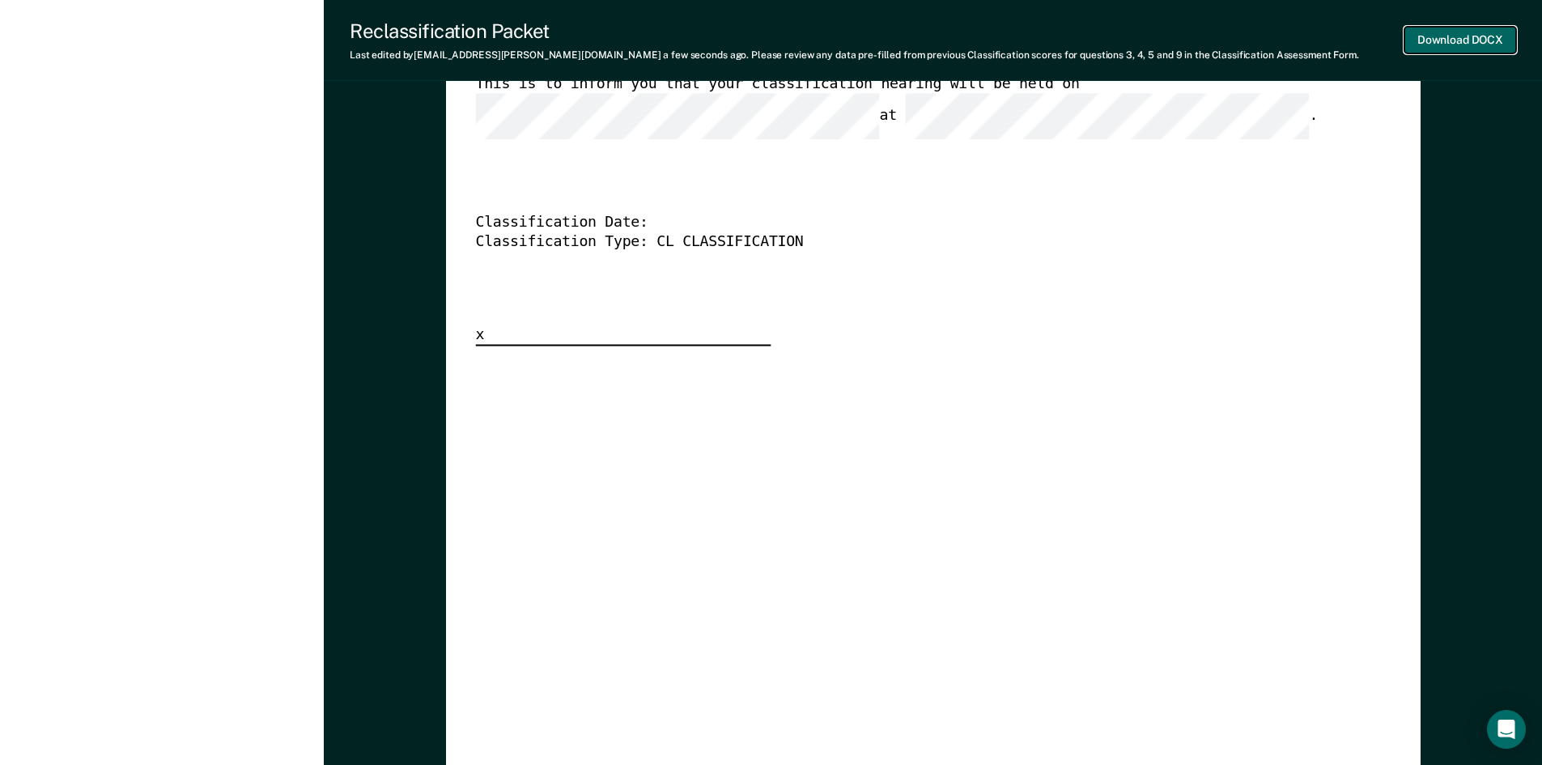
scroll to position [0, 0]
click at [1460, 41] on button "Download DOCX" at bounding box center [1460, 40] width 112 height 27
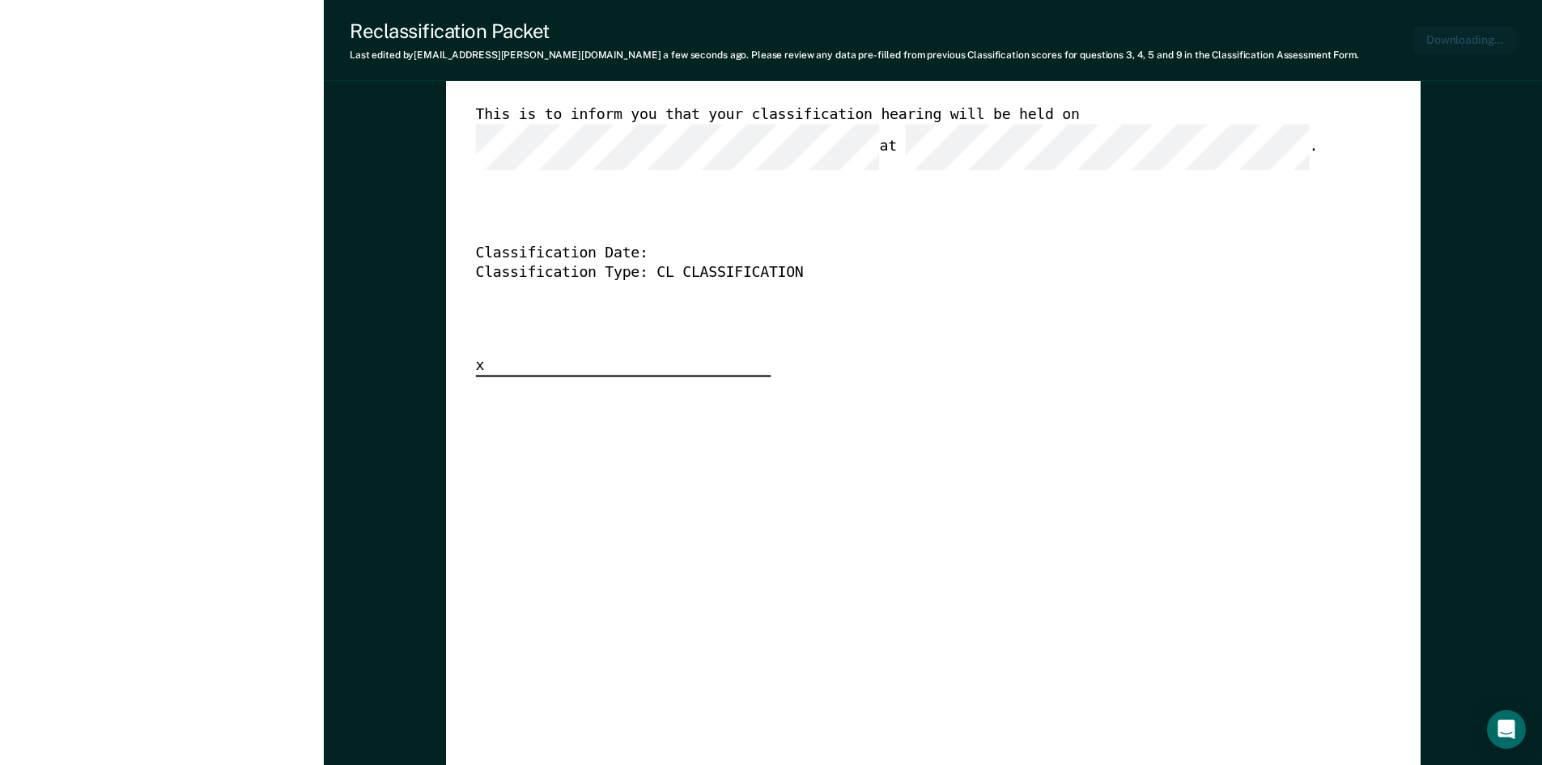
scroll to position [4208, 0]
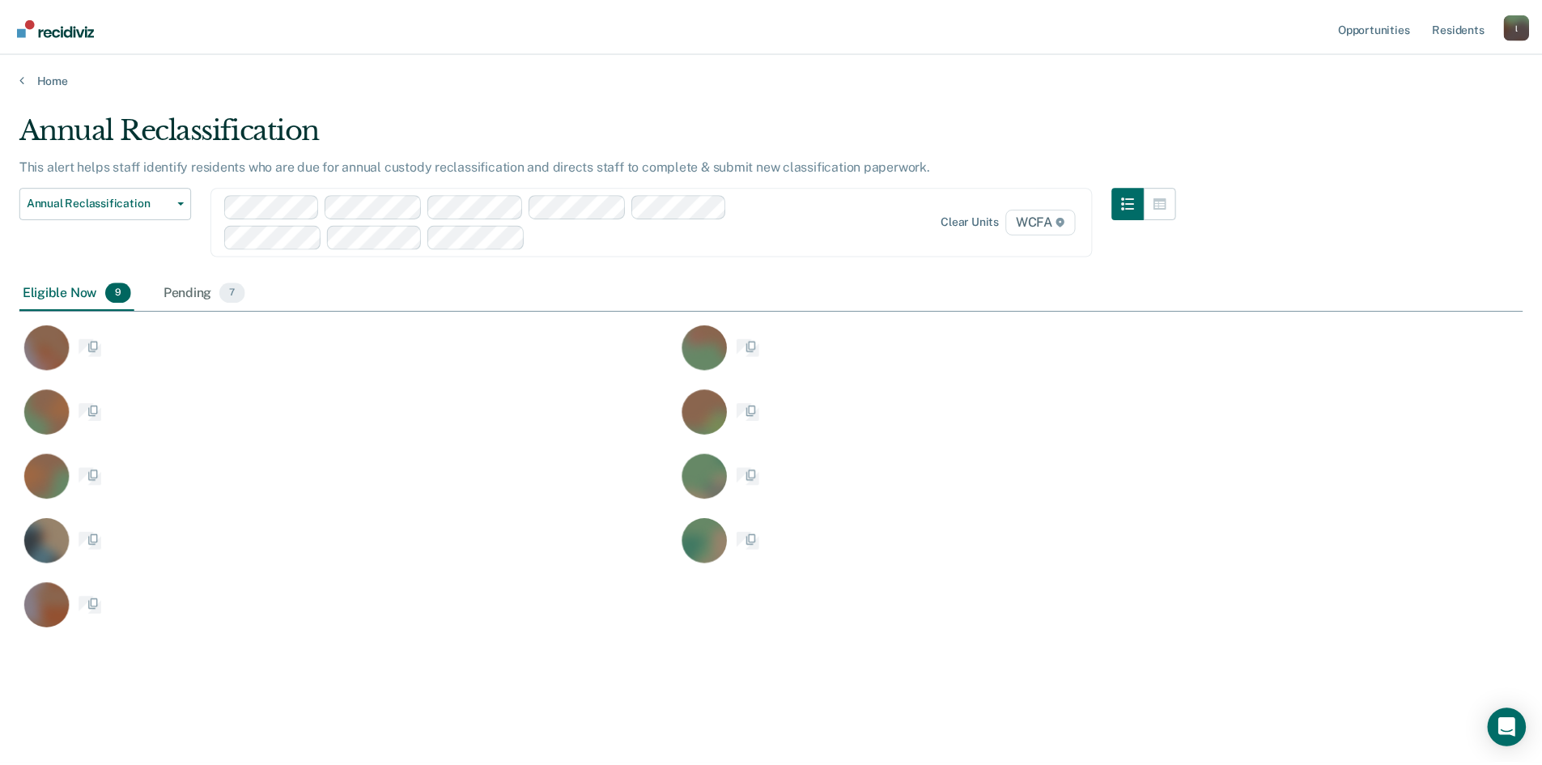
scroll to position [520, 1503]
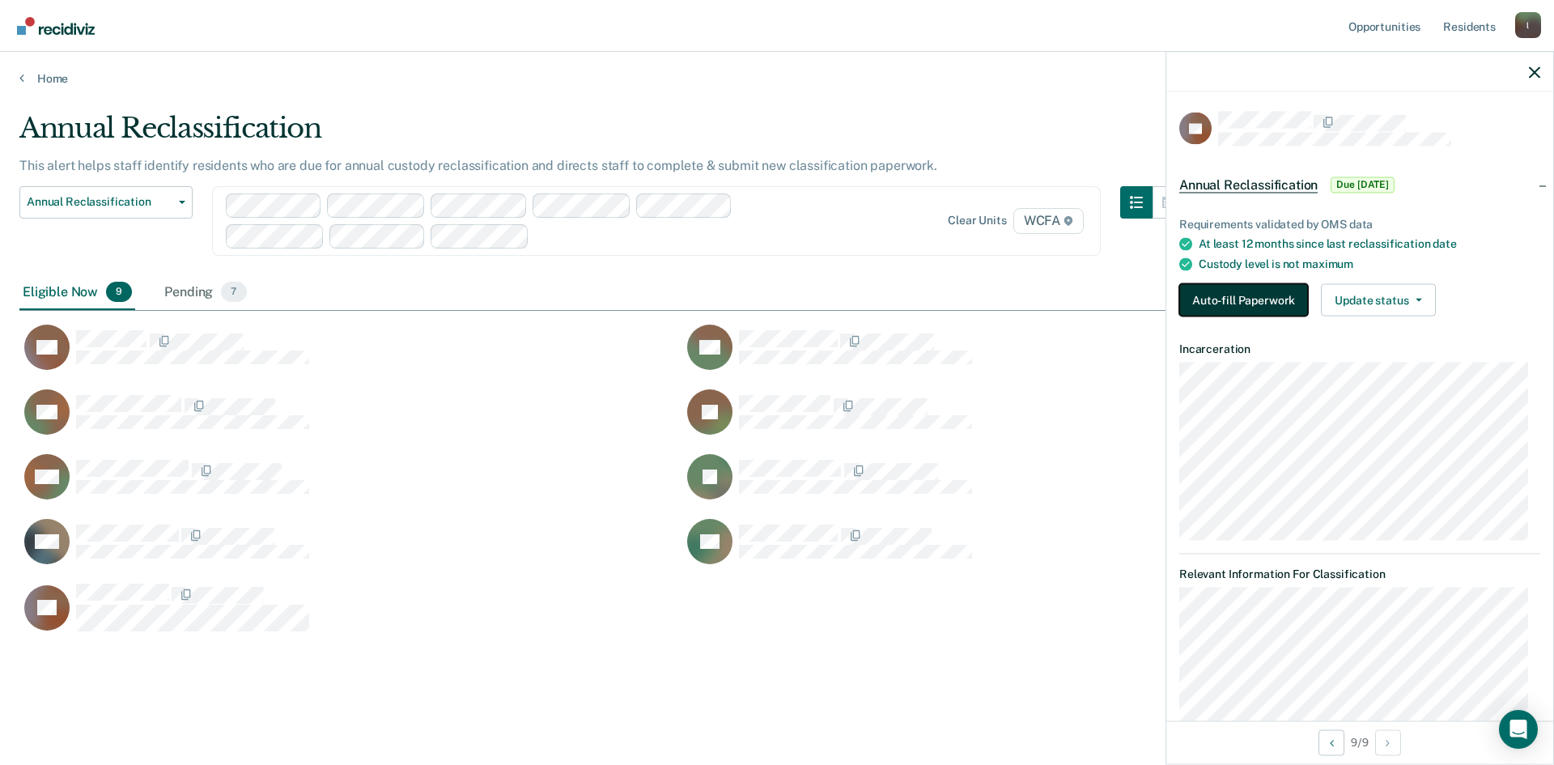
click at [1236, 296] on button "Auto-fill Paperwork" at bounding box center [1243, 300] width 129 height 32
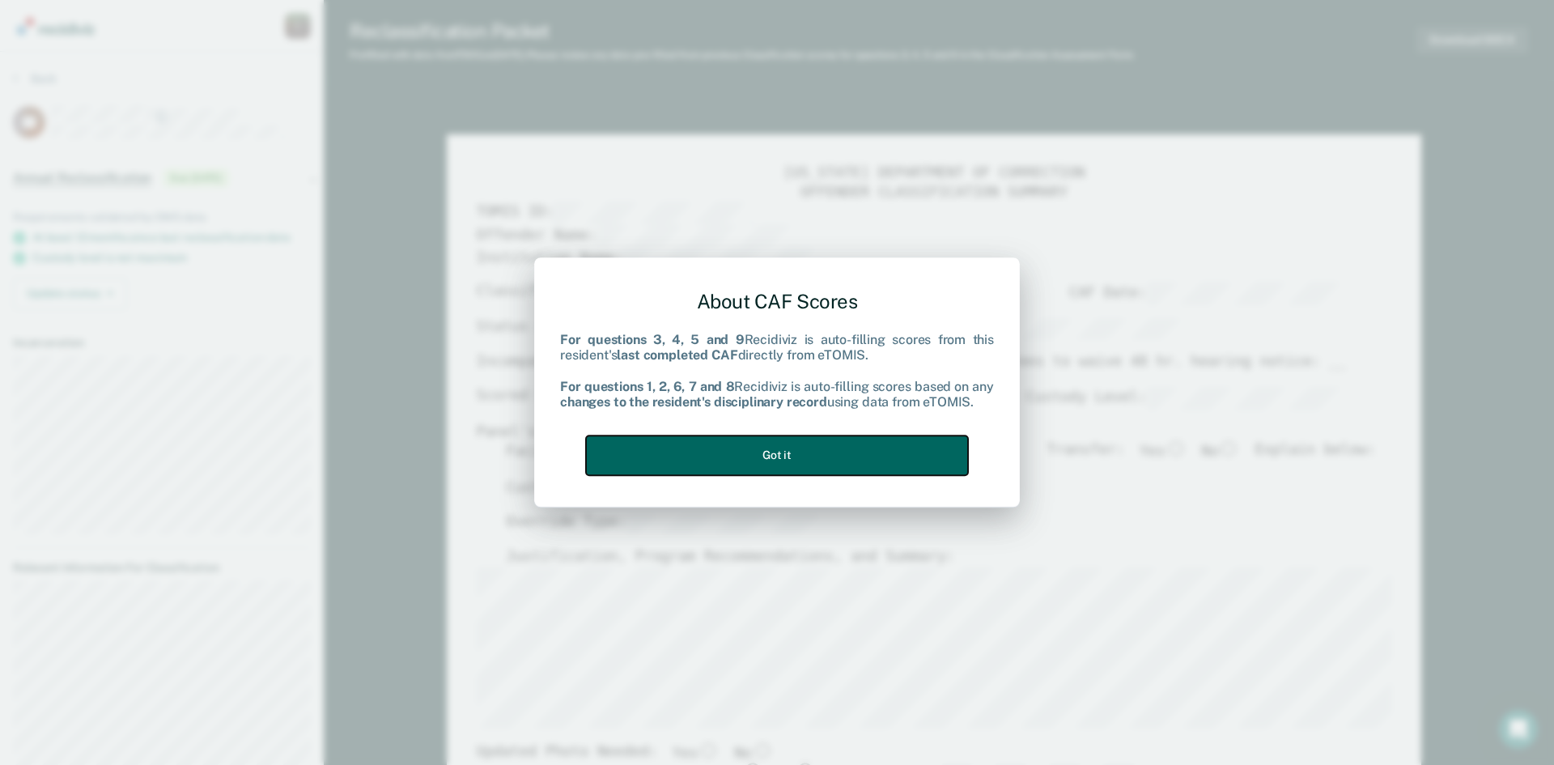
click at [729, 465] on button "Got it" at bounding box center [777, 455] width 382 height 40
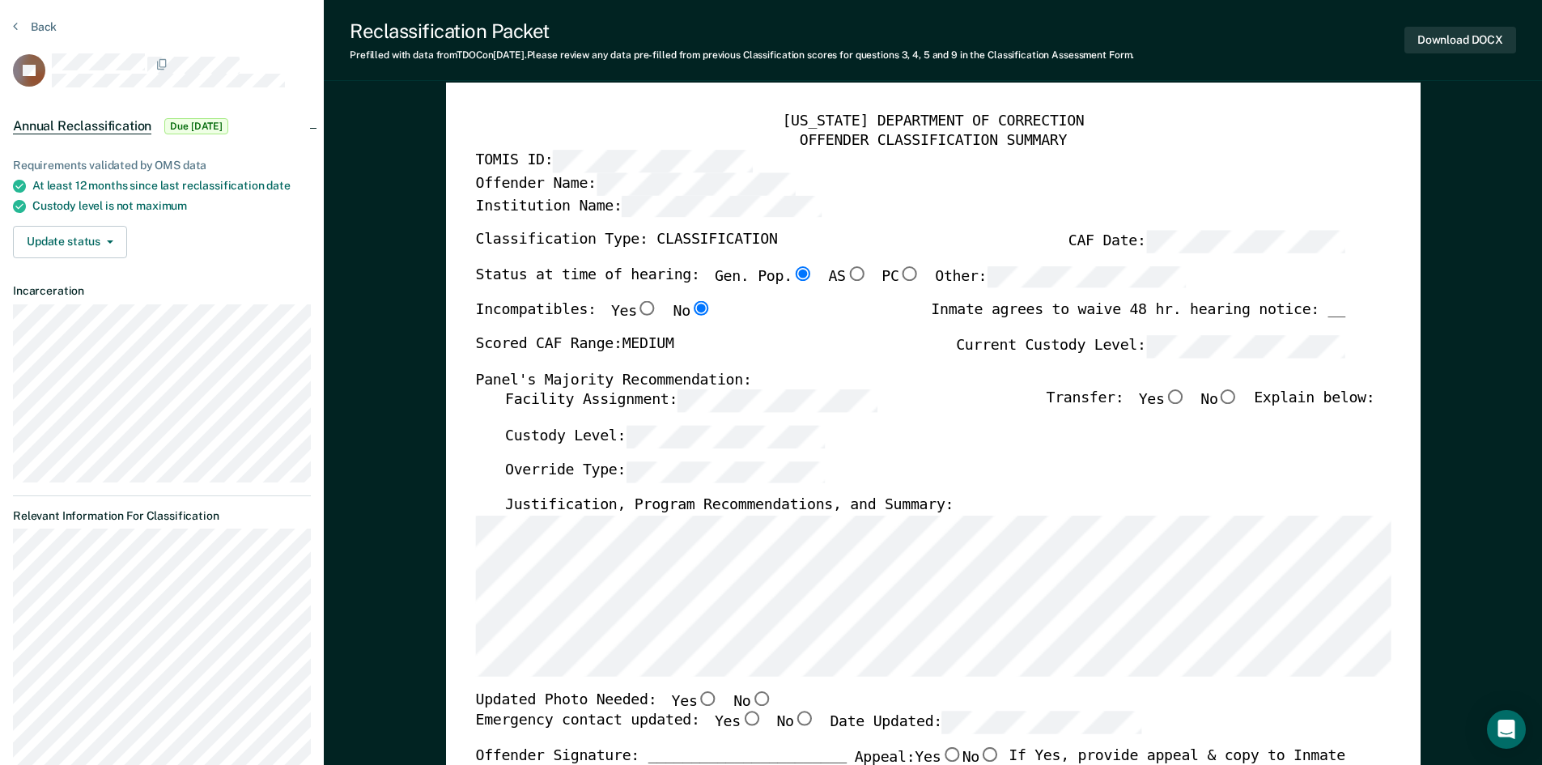
scroll to position [81, 0]
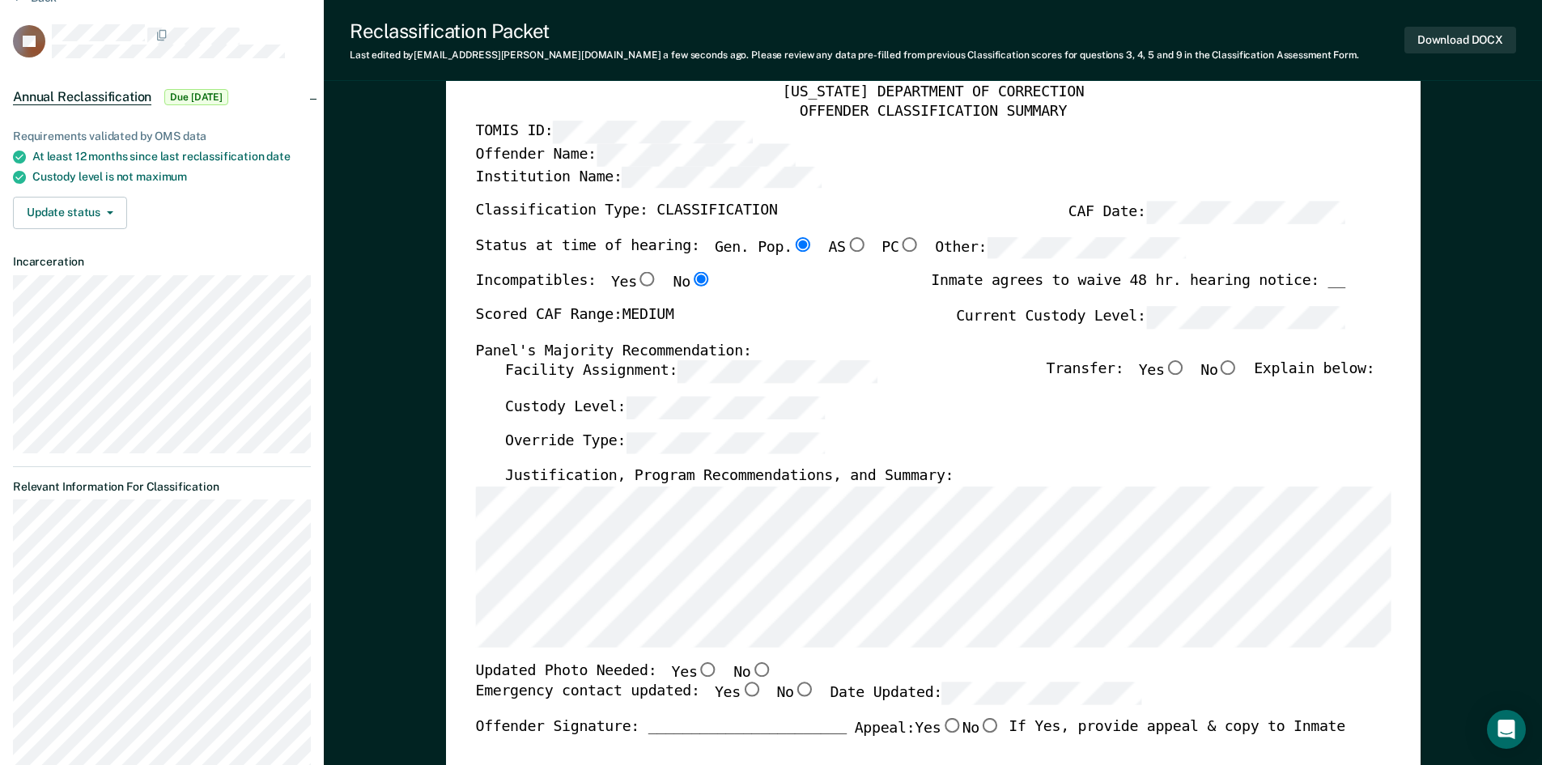
click at [1238, 367] on input "No" at bounding box center [1227, 368] width 21 height 15
type textarea "x"
radio input "true"
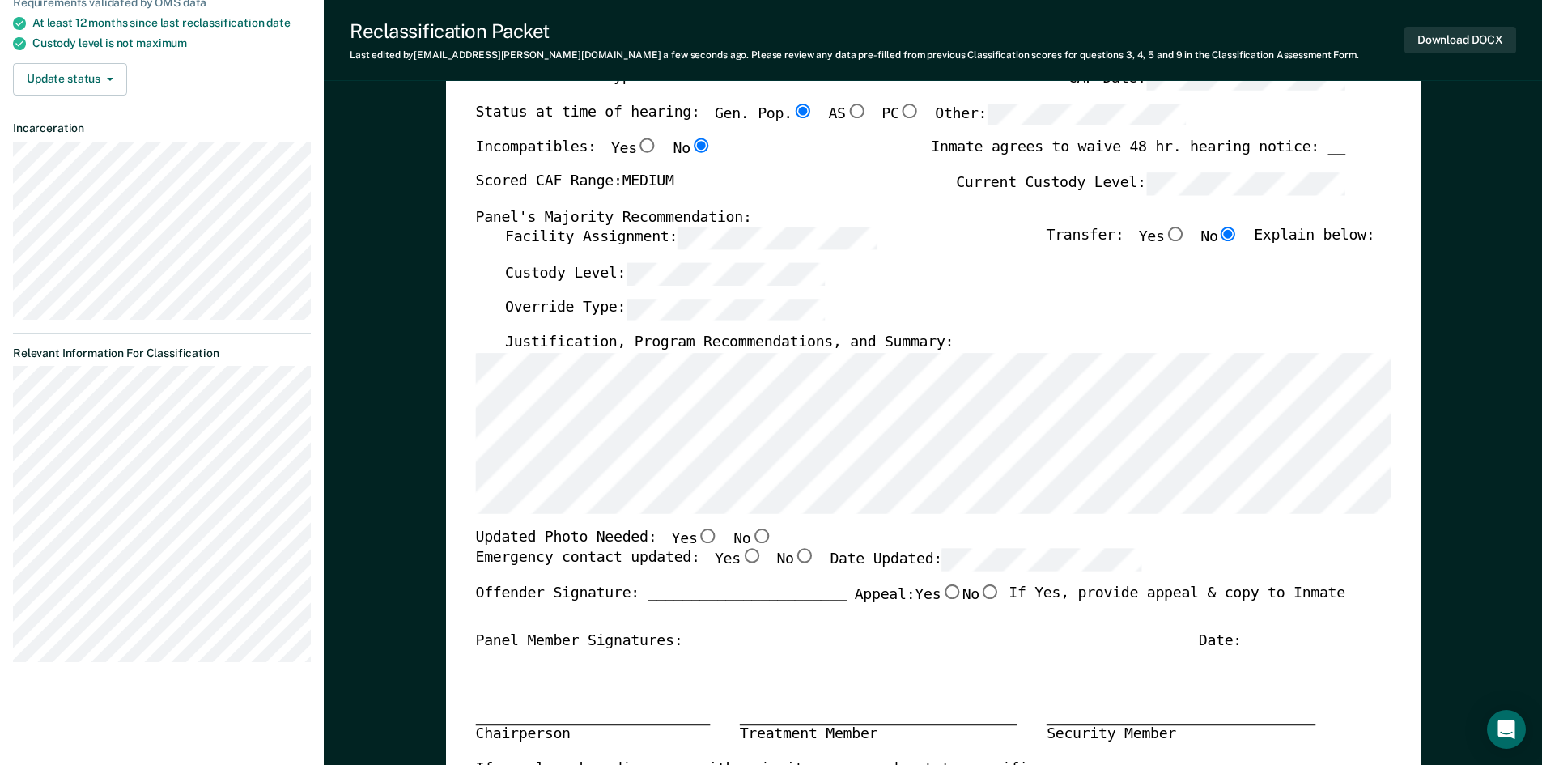
scroll to position [243, 0]
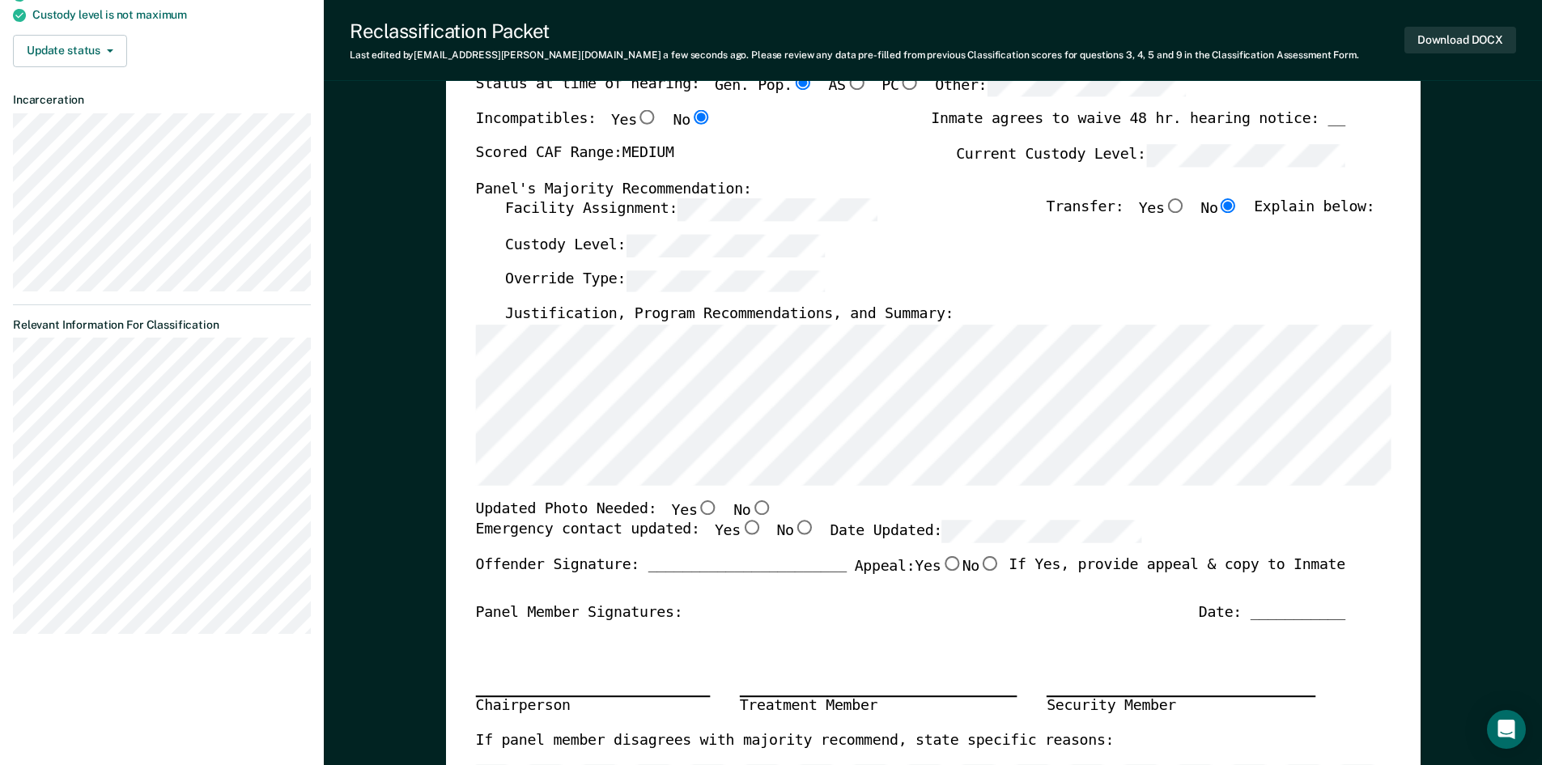
click at [750, 501] on input "No" at bounding box center [760, 507] width 21 height 15
type textarea "x"
radio input "true"
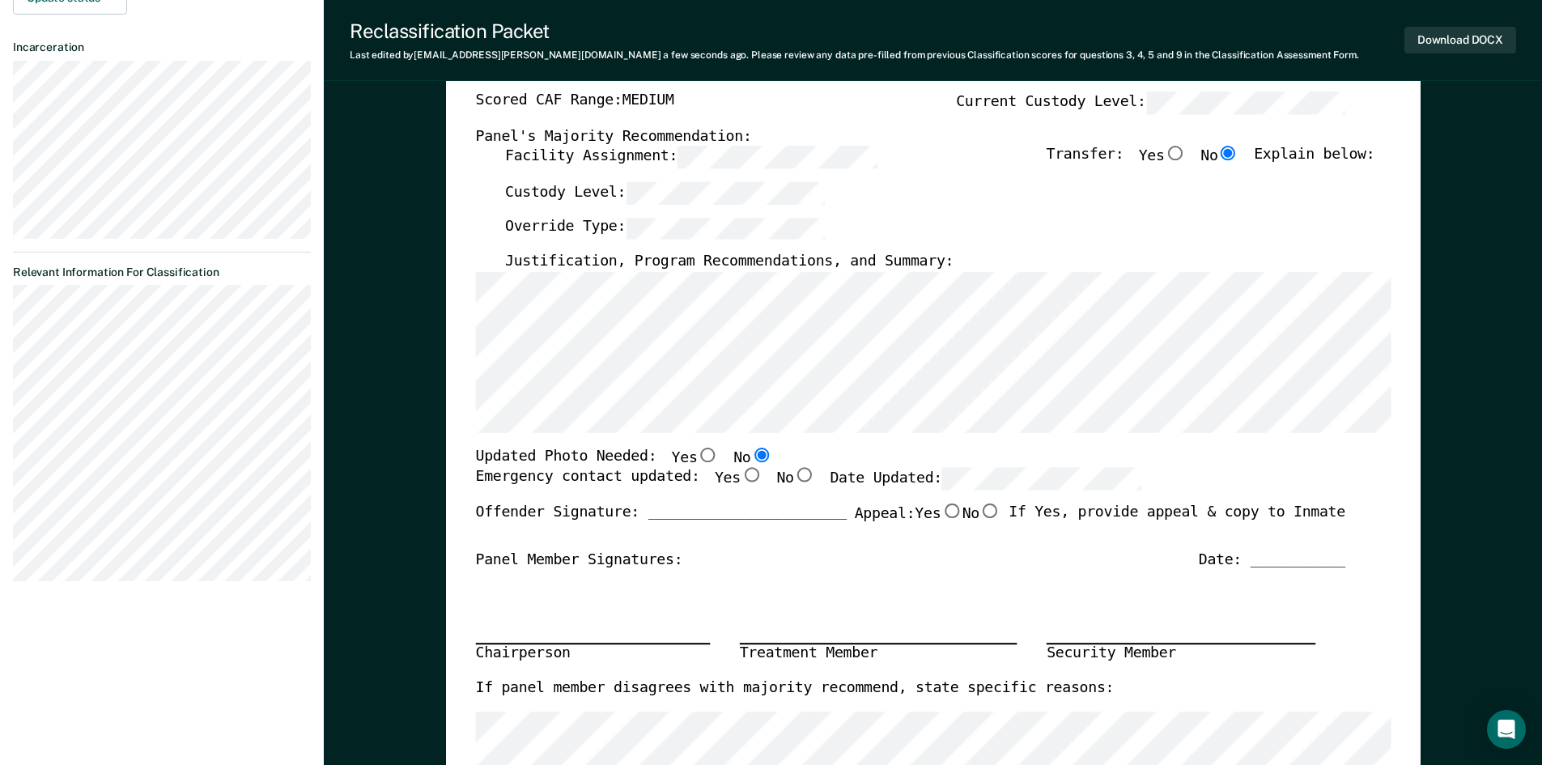
scroll to position [324, 0]
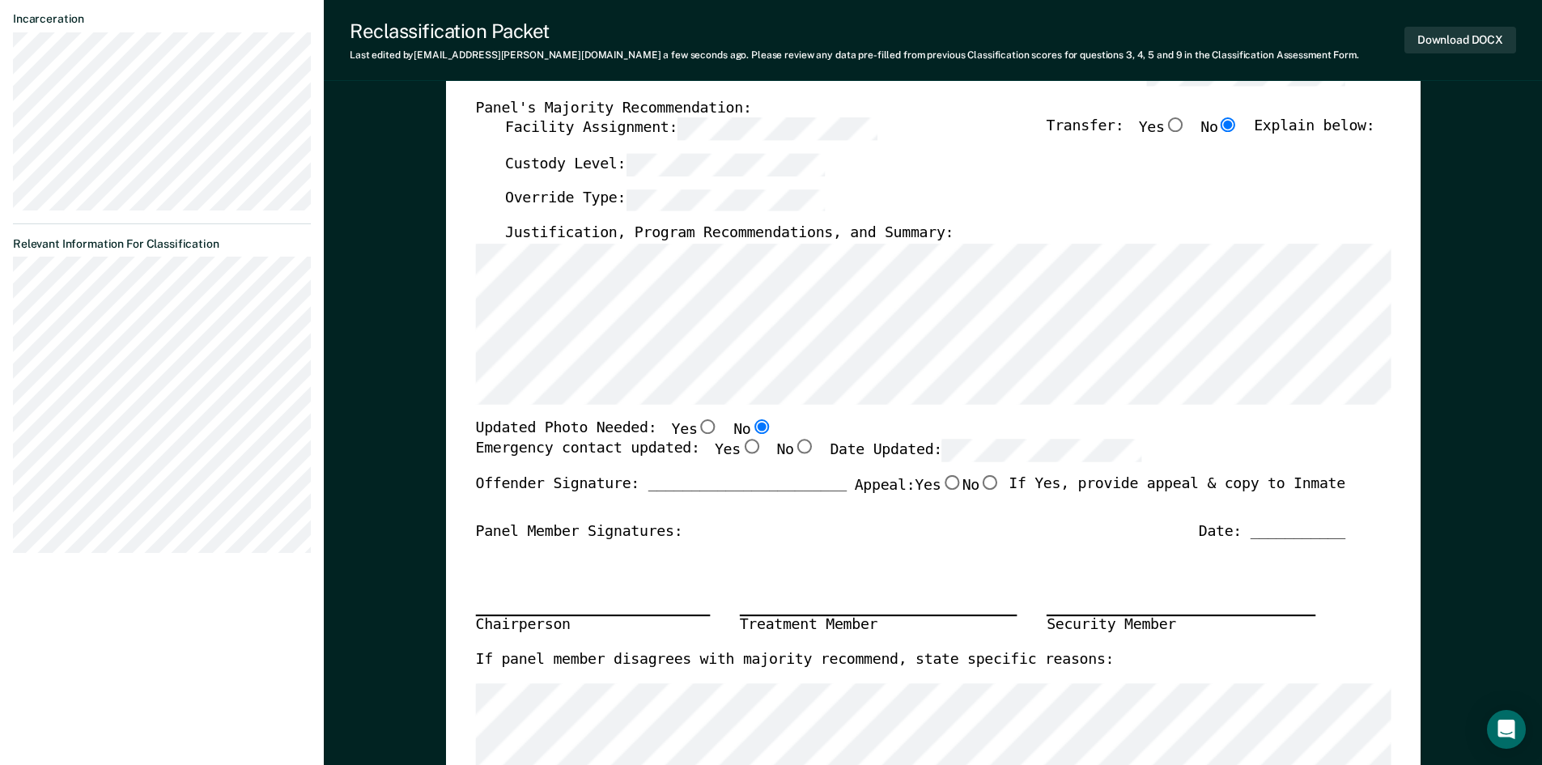
click at [740, 447] on input "Yes" at bounding box center [750, 446] width 21 height 15
type textarea "x"
radio input "true"
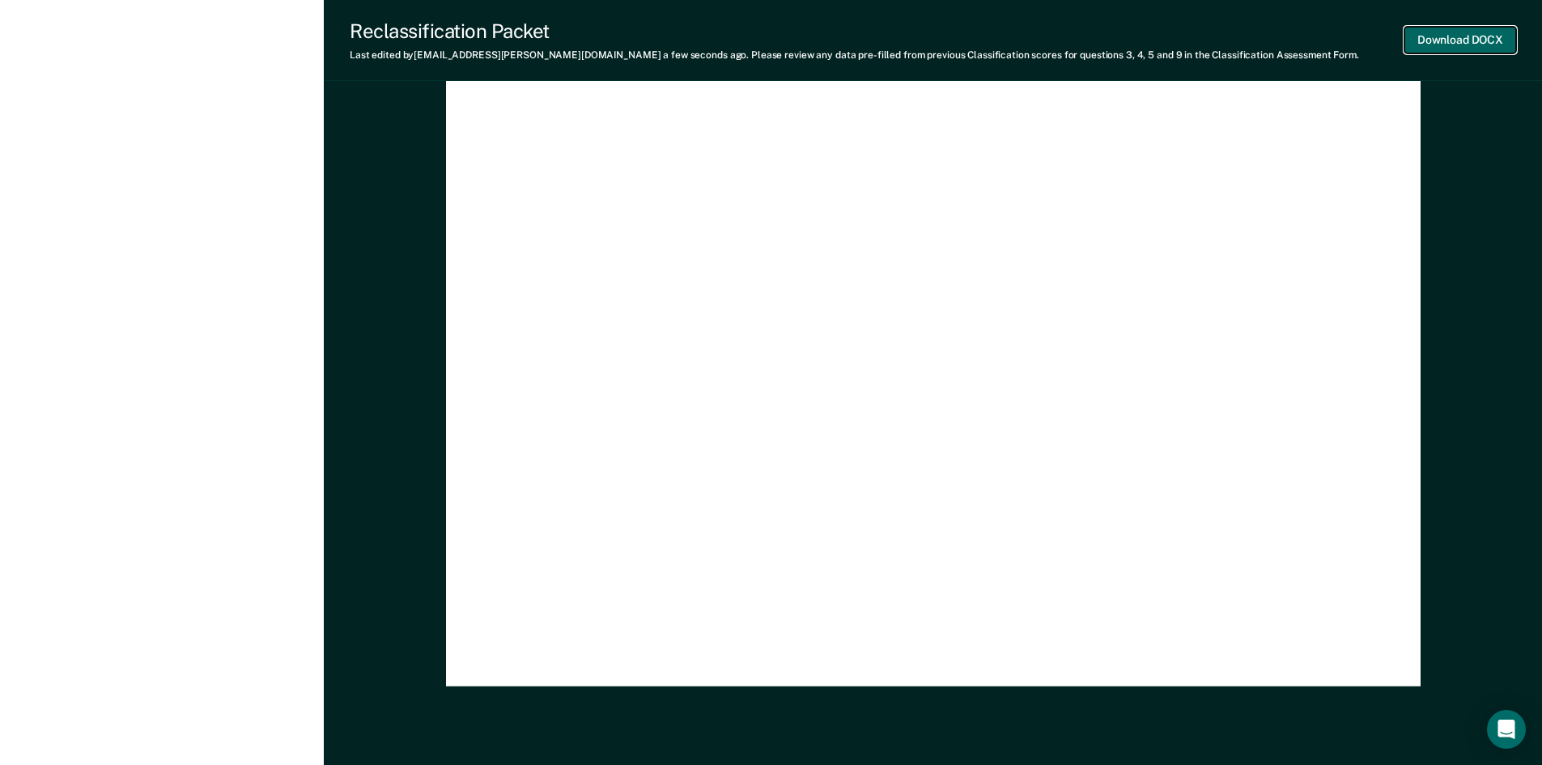
scroll to position [0, 0]
click at [1441, 44] on button "Download DOCX" at bounding box center [1460, 40] width 112 height 27
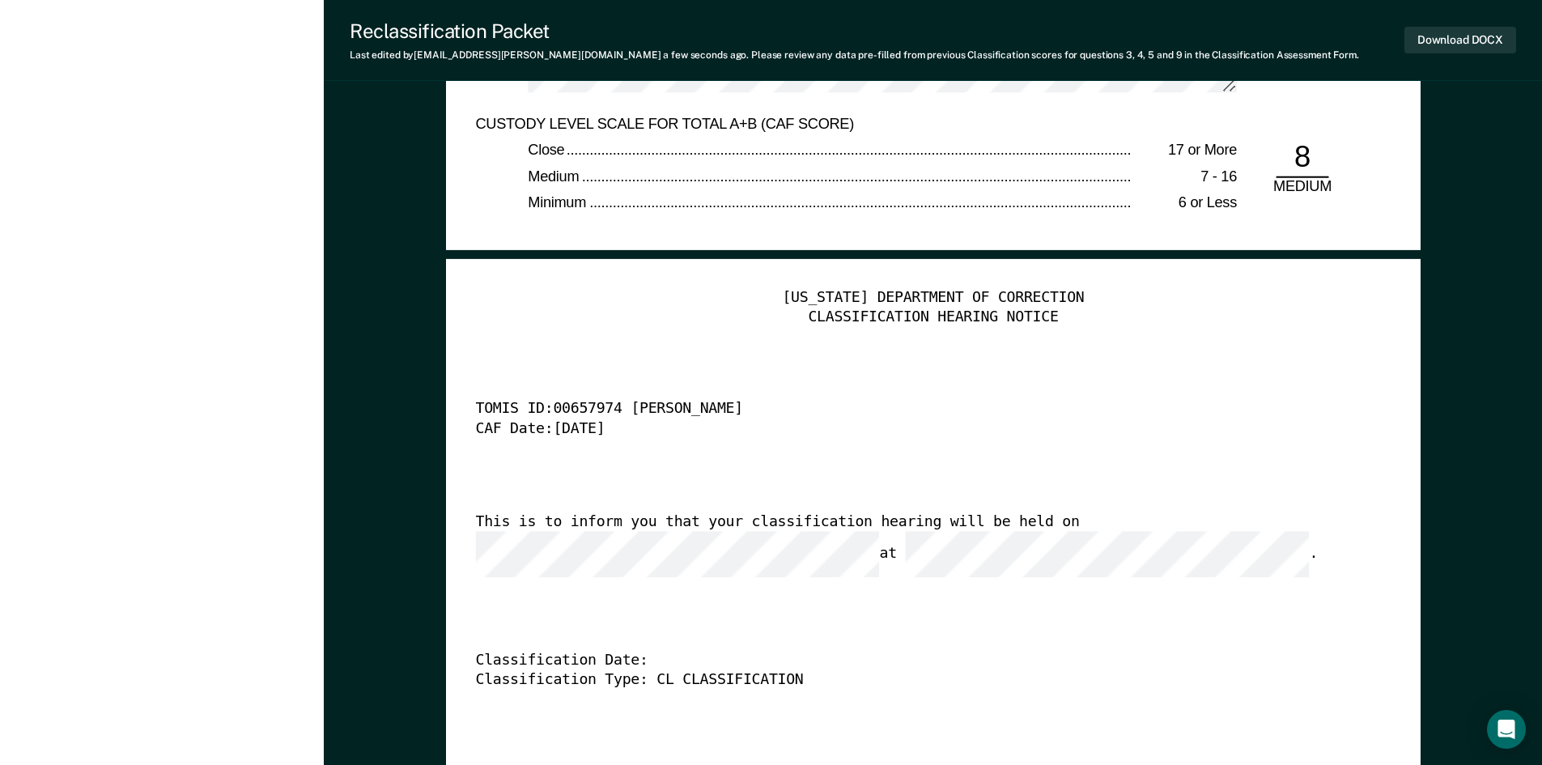
scroll to position [3946, 0]
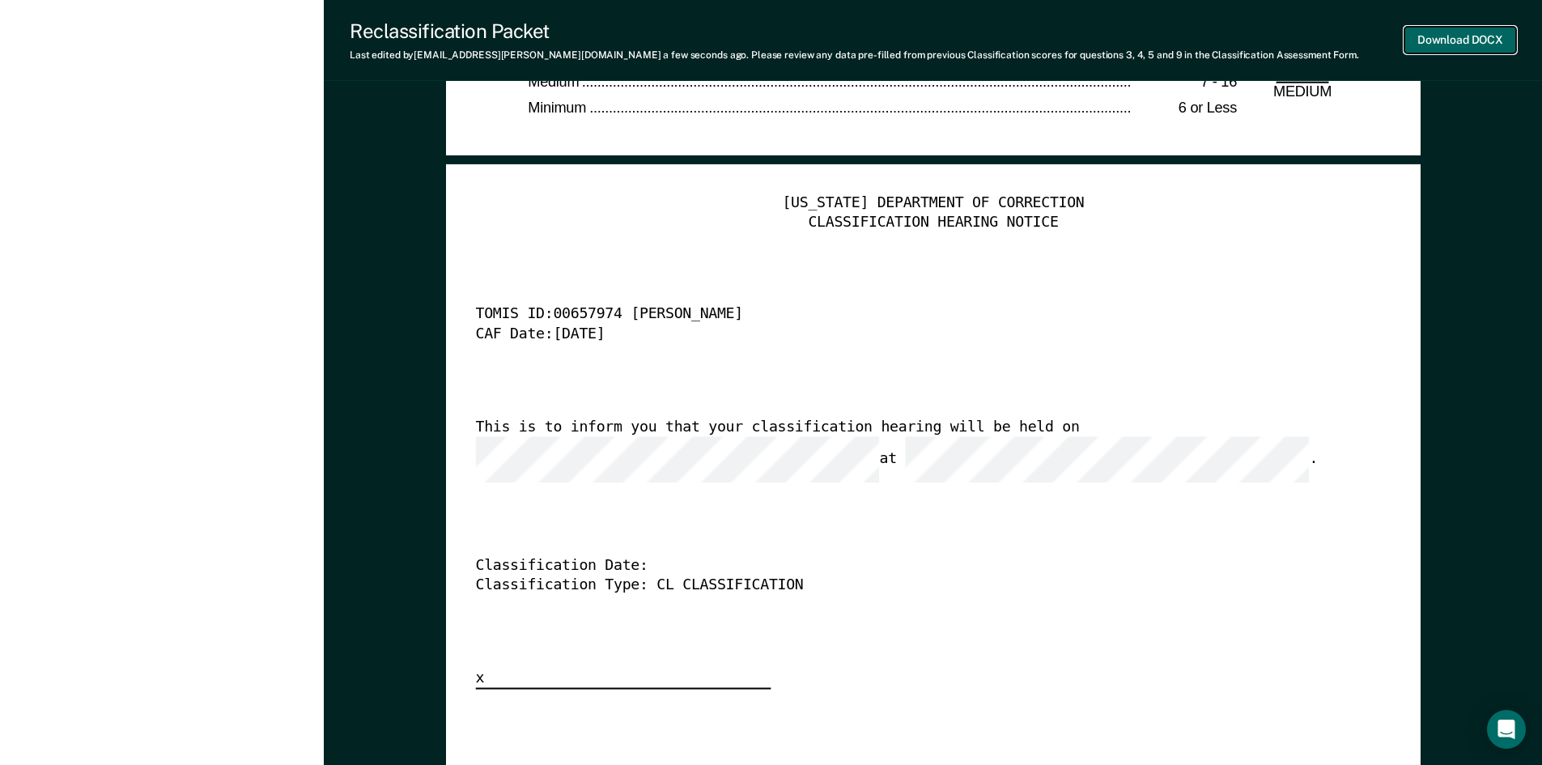
click at [1425, 49] on button "Download DOCX" at bounding box center [1460, 40] width 112 height 27
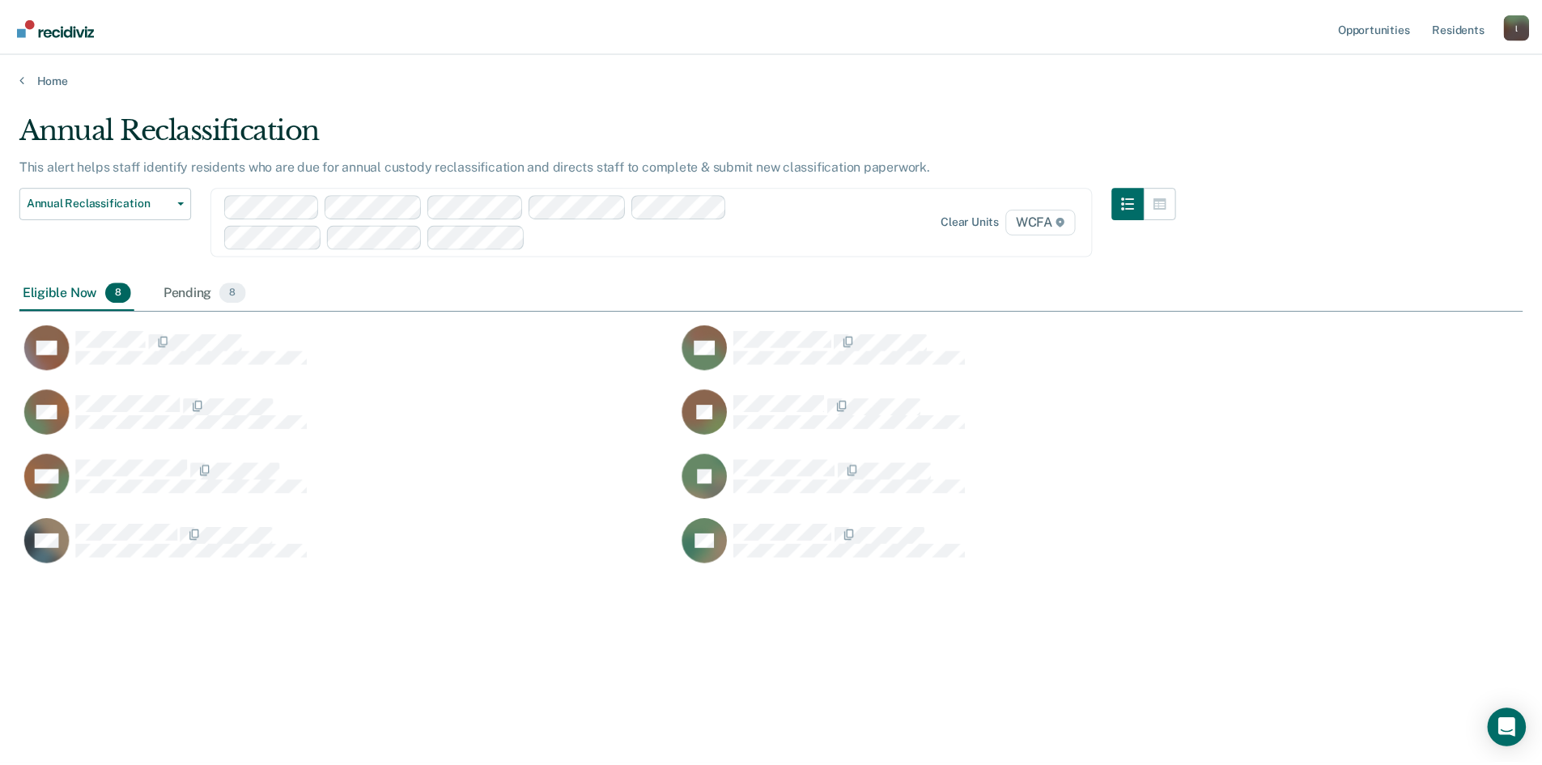
scroll to position [520, 1503]
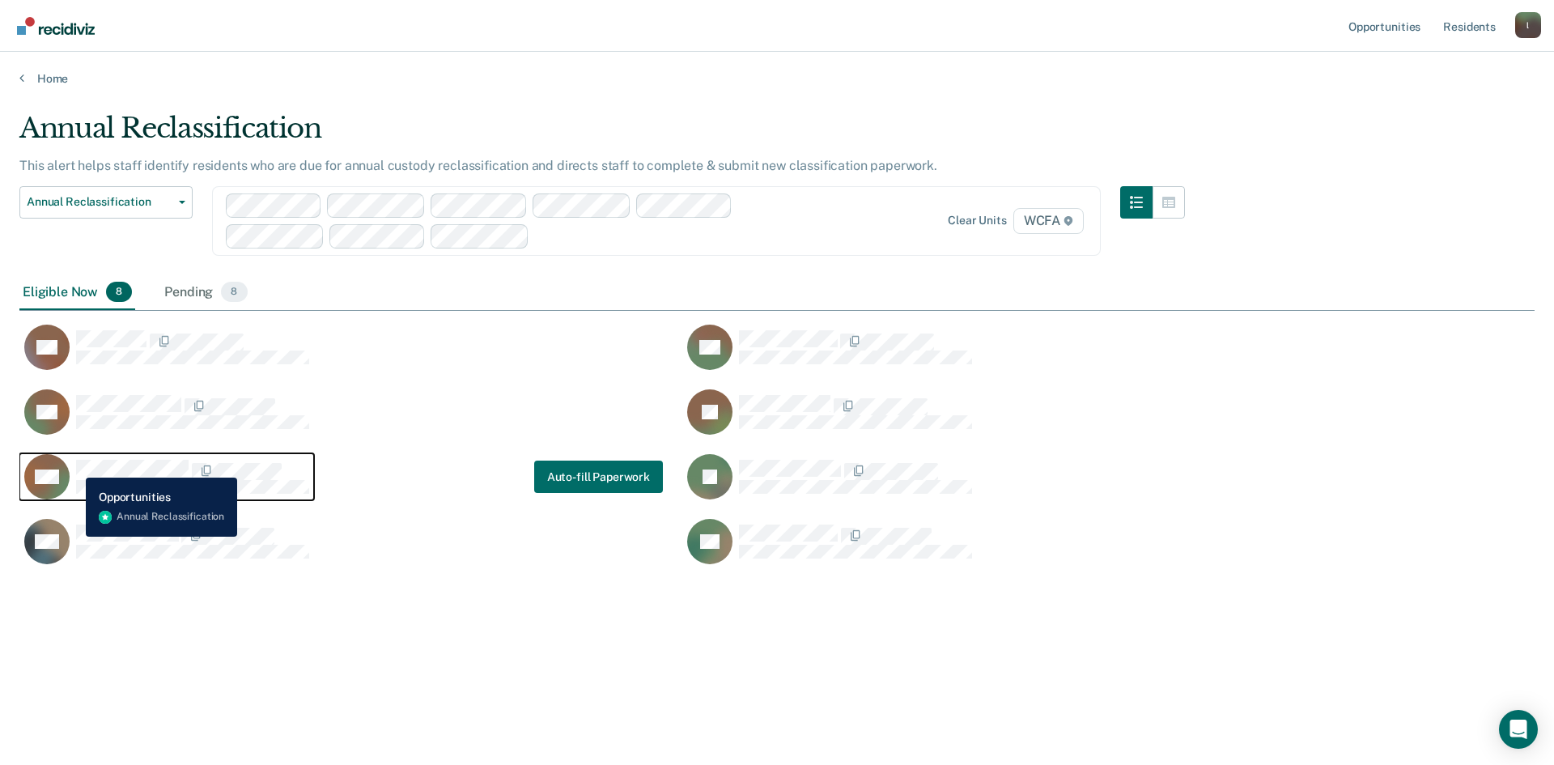
click at [74, 465] on div "DM" at bounding box center [166, 476] width 285 height 45
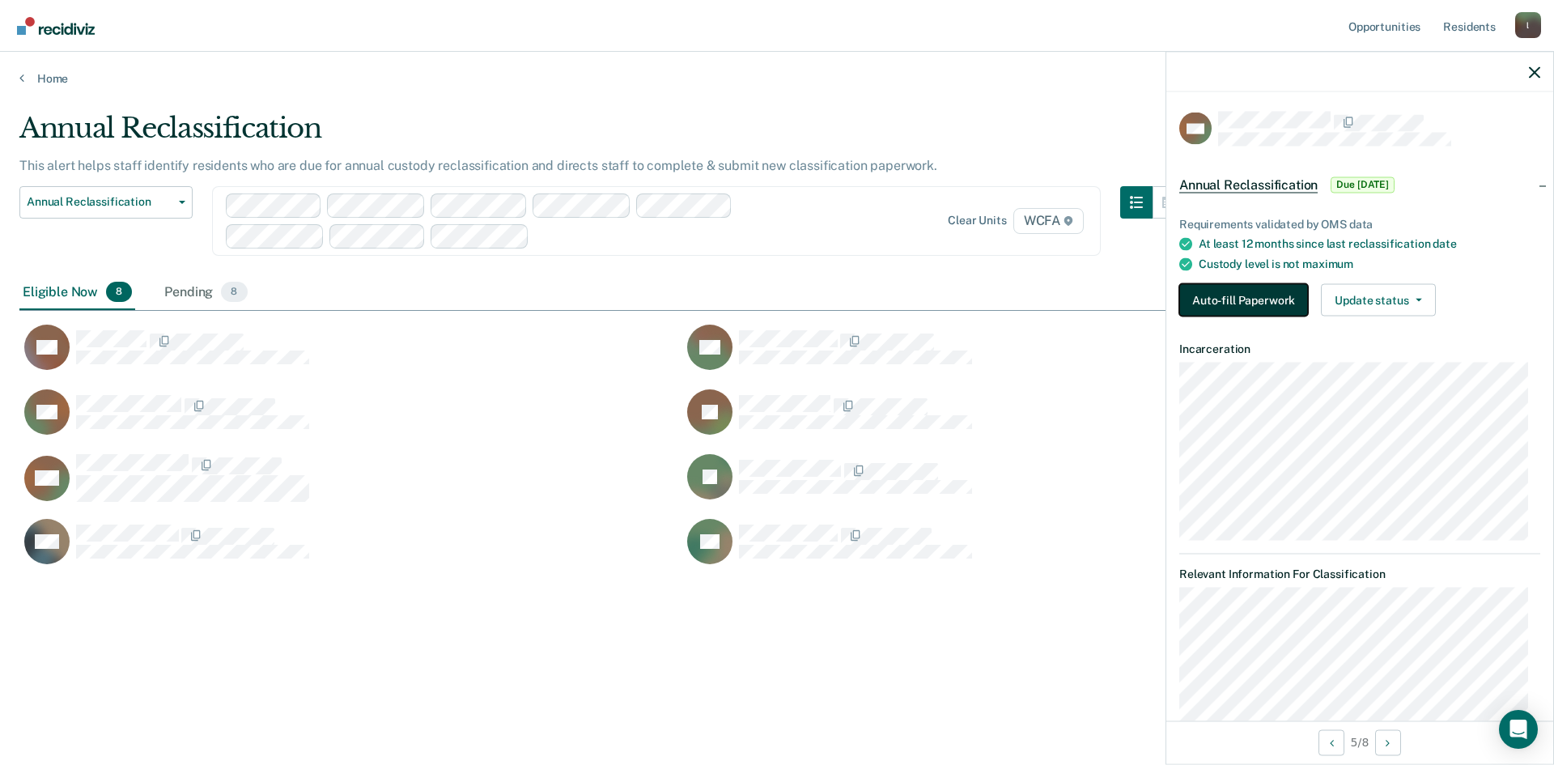
click at [1233, 288] on button "Auto-fill Paperwork" at bounding box center [1243, 300] width 129 height 32
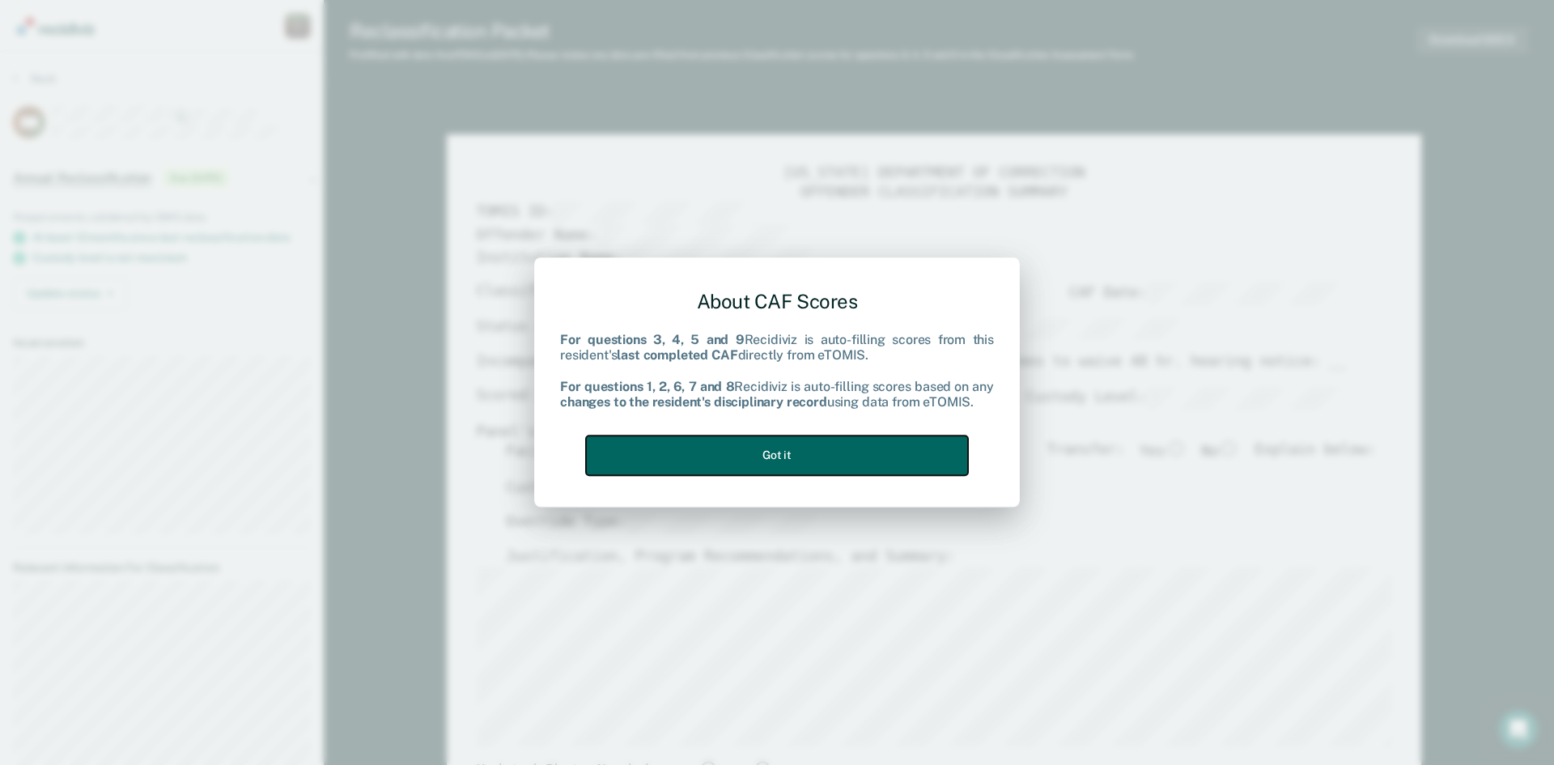
click at [807, 452] on button "Got it" at bounding box center [777, 455] width 382 height 40
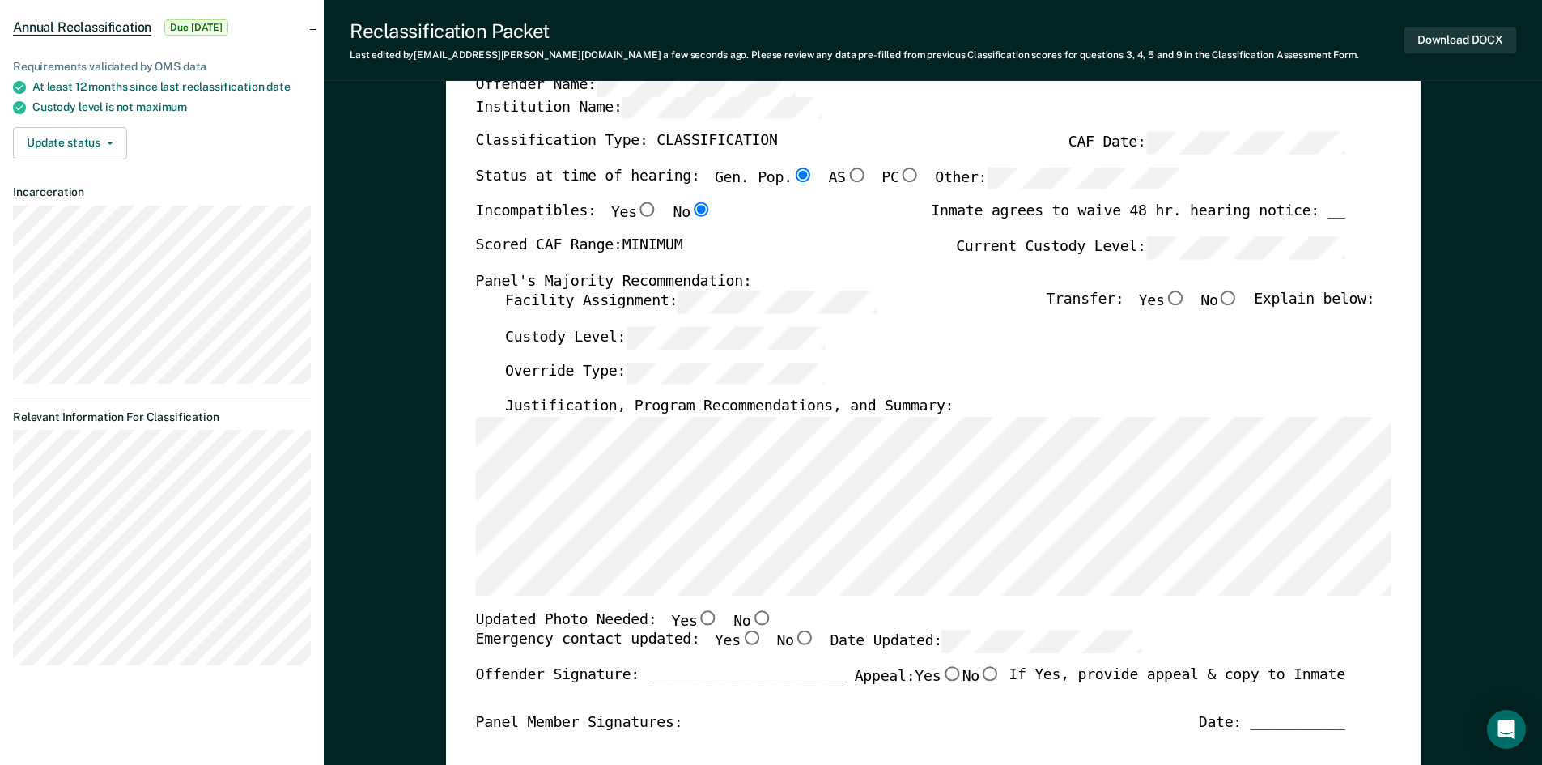
scroll to position [162, 0]
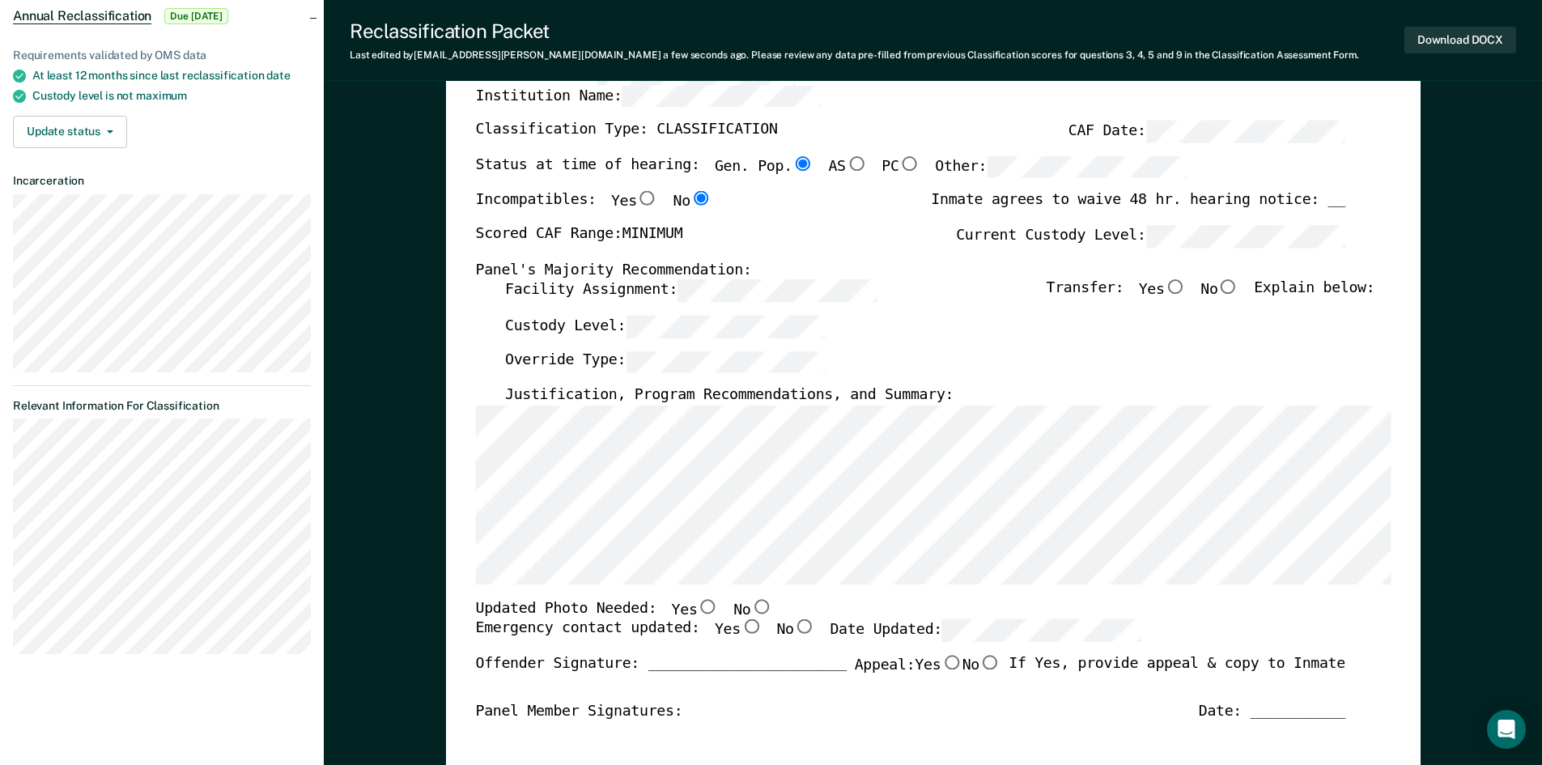
click at [1236, 284] on input "No" at bounding box center [1227, 287] width 21 height 15
type textarea "x"
radio input "true"
click at [697, 606] on input "Yes" at bounding box center [707, 606] width 21 height 15
type textarea "x"
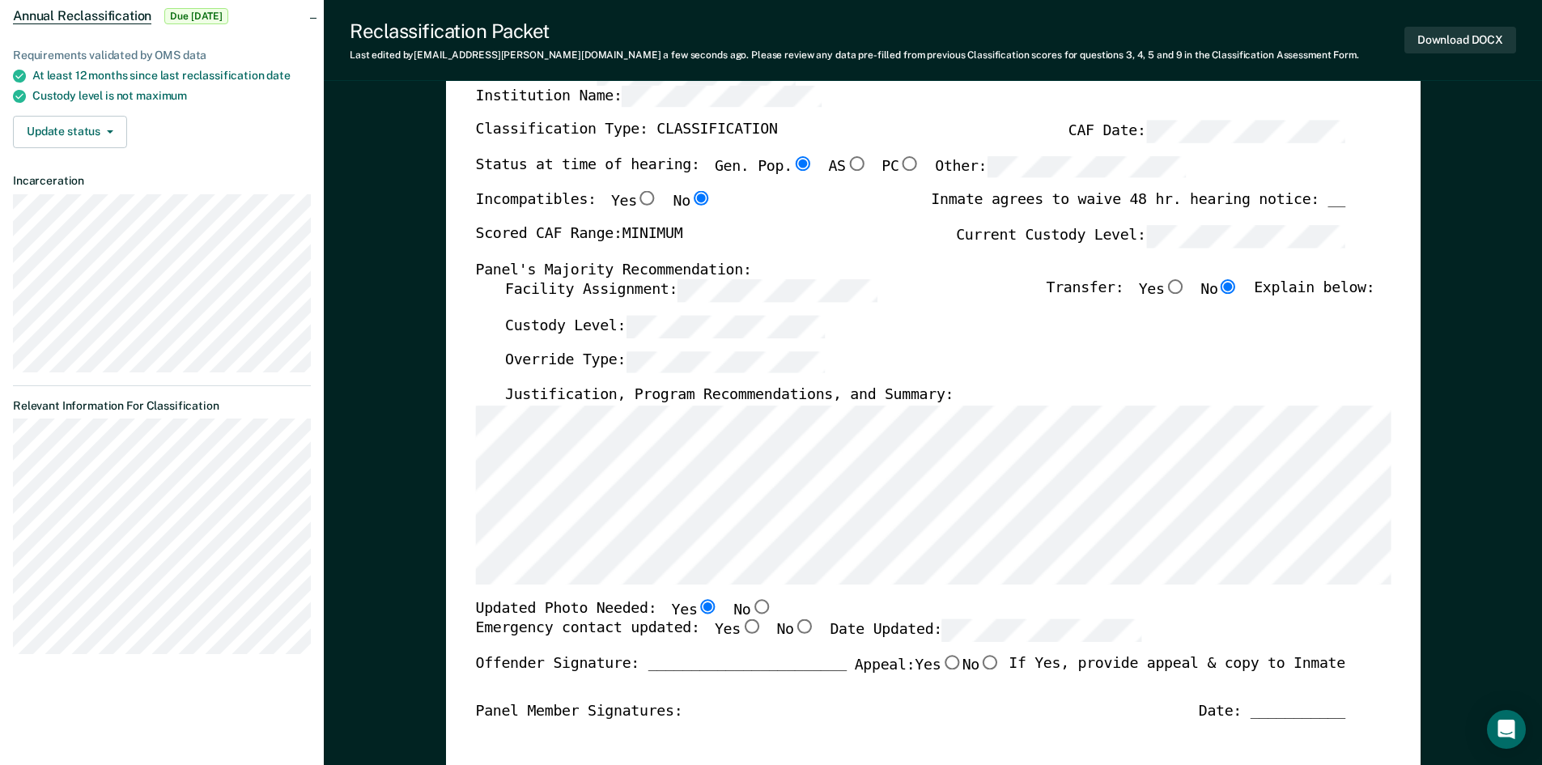
radio input "true"
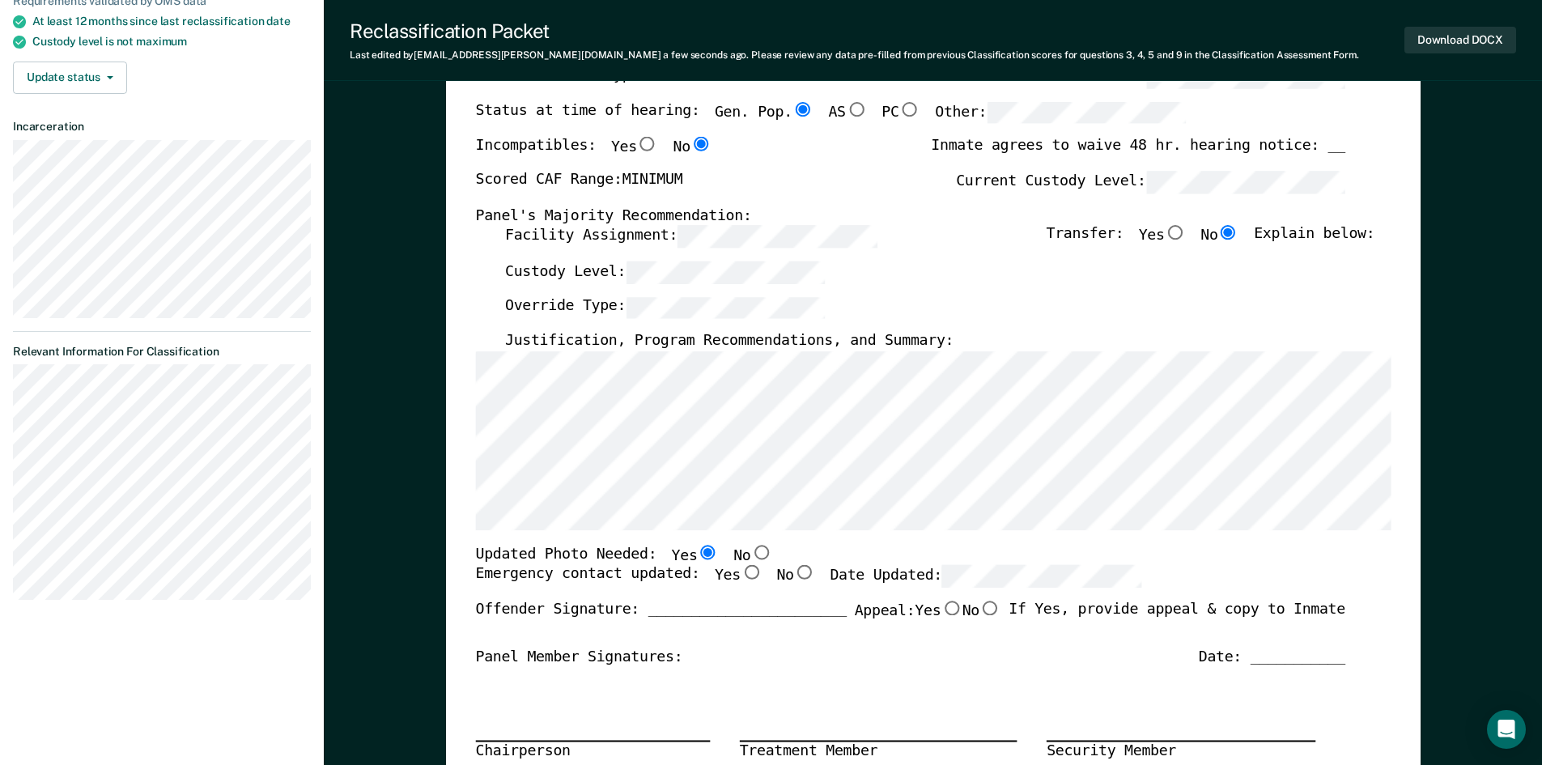
scroll to position [243, 0]
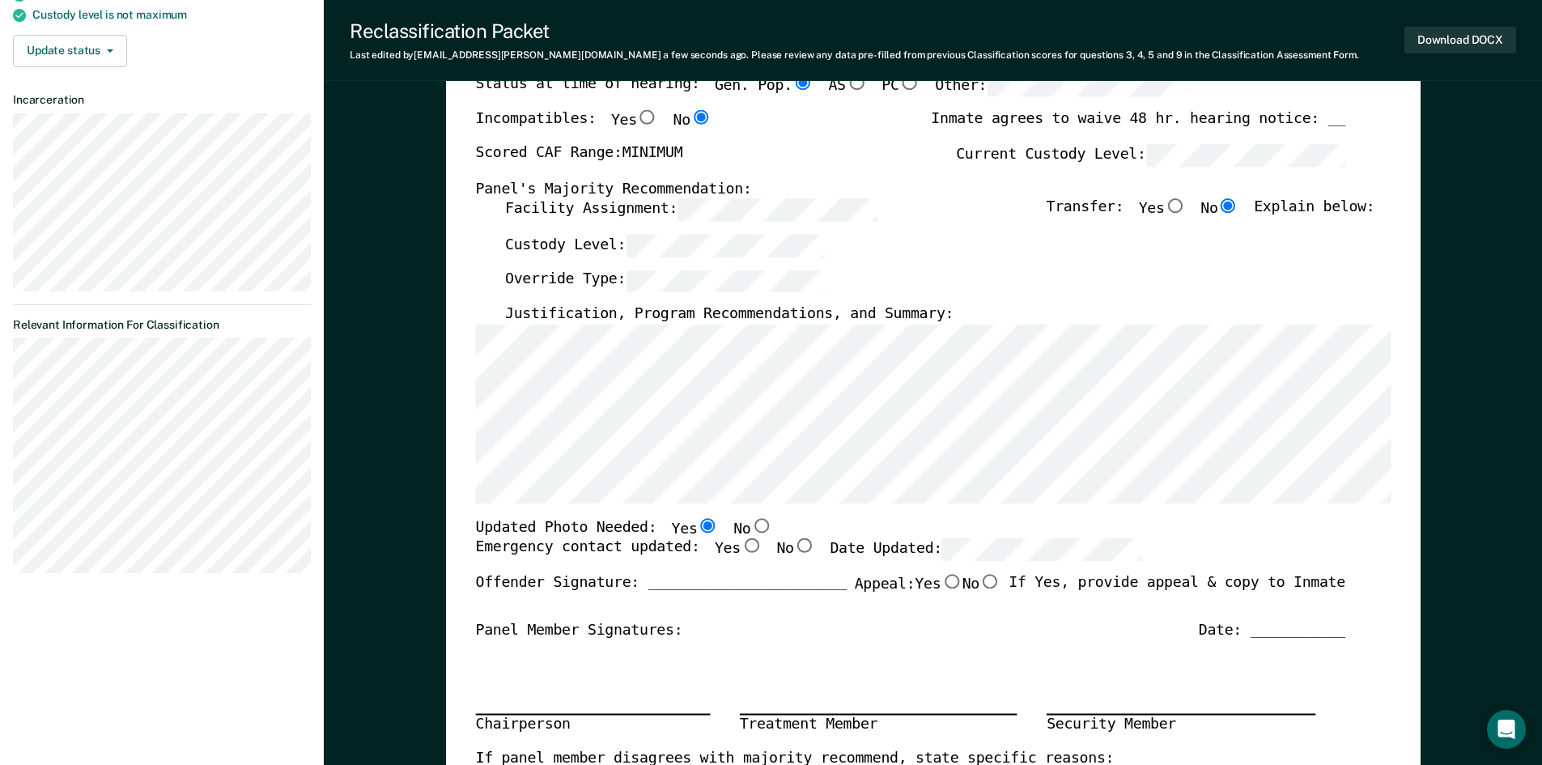
click at [740, 549] on input "Yes" at bounding box center [750, 546] width 21 height 15
type textarea "x"
radio input "true"
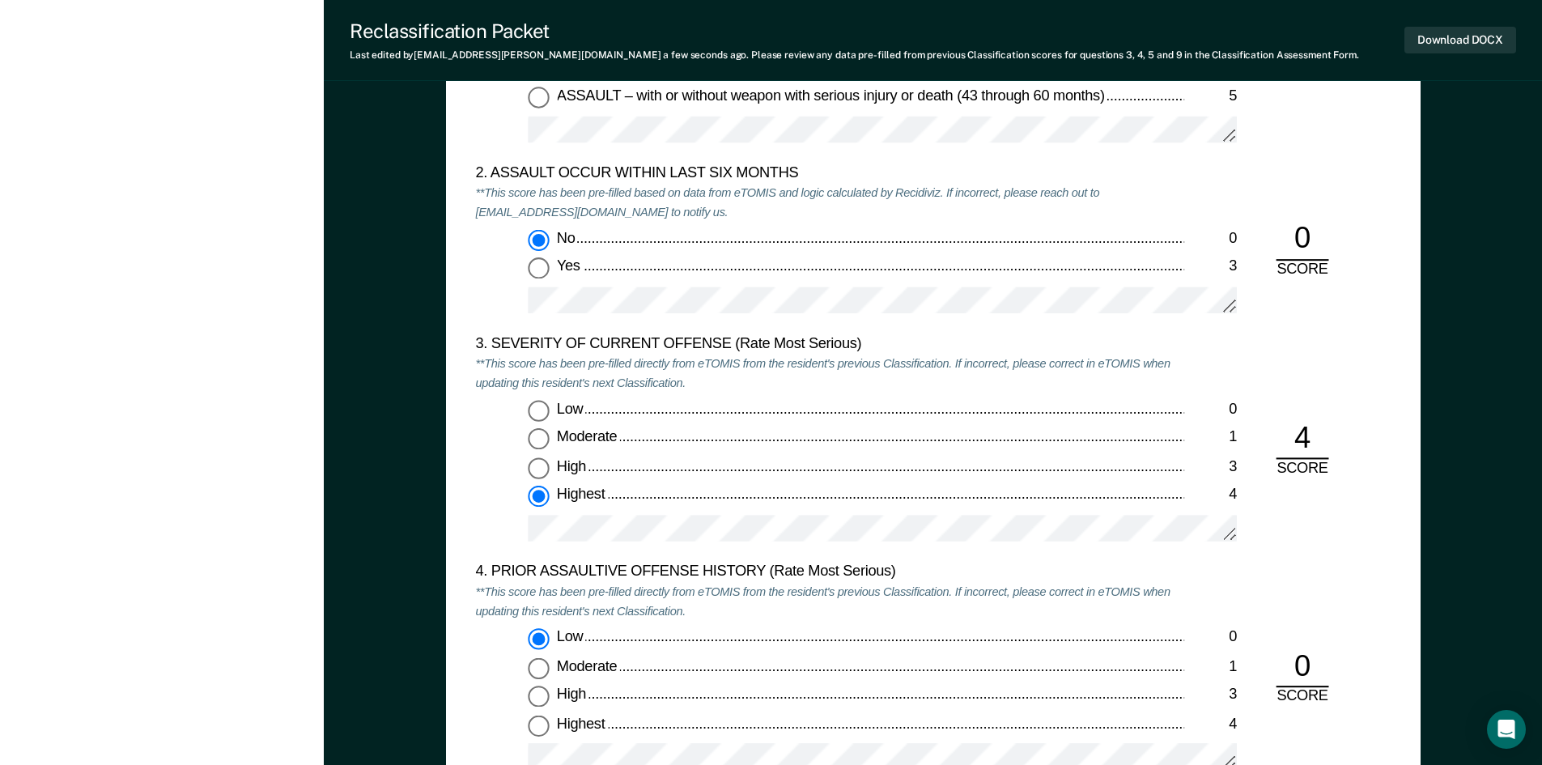
scroll to position [1781, 0]
click at [656, 483] on div "Low 0 Moderate 1 High 3 Highest 4" at bounding box center [829, 478] width 709 height 156
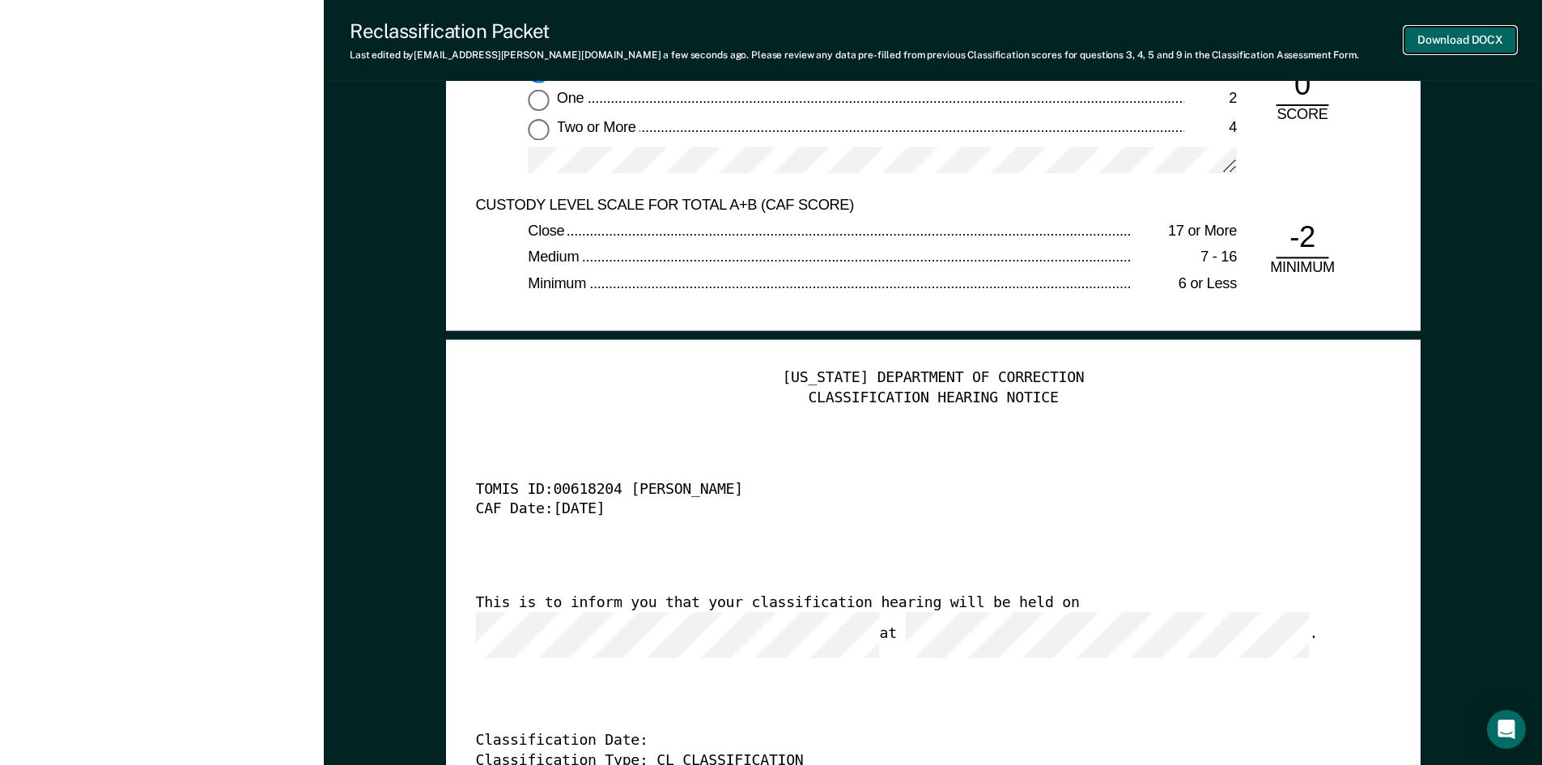
scroll to position [0, 0]
click at [1418, 43] on button "Download DOCX" at bounding box center [1460, 40] width 112 height 27
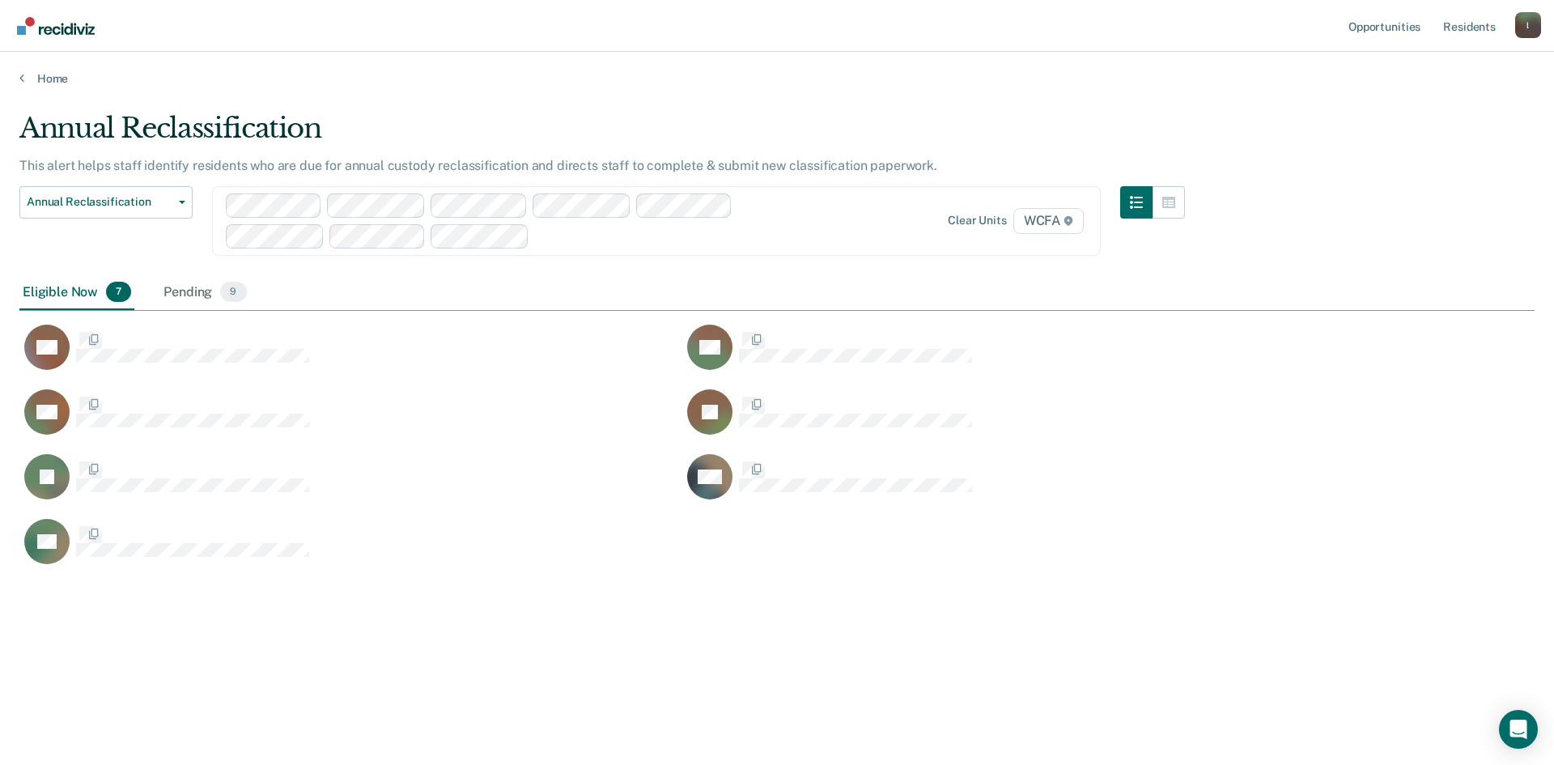
scroll to position [520, 1503]
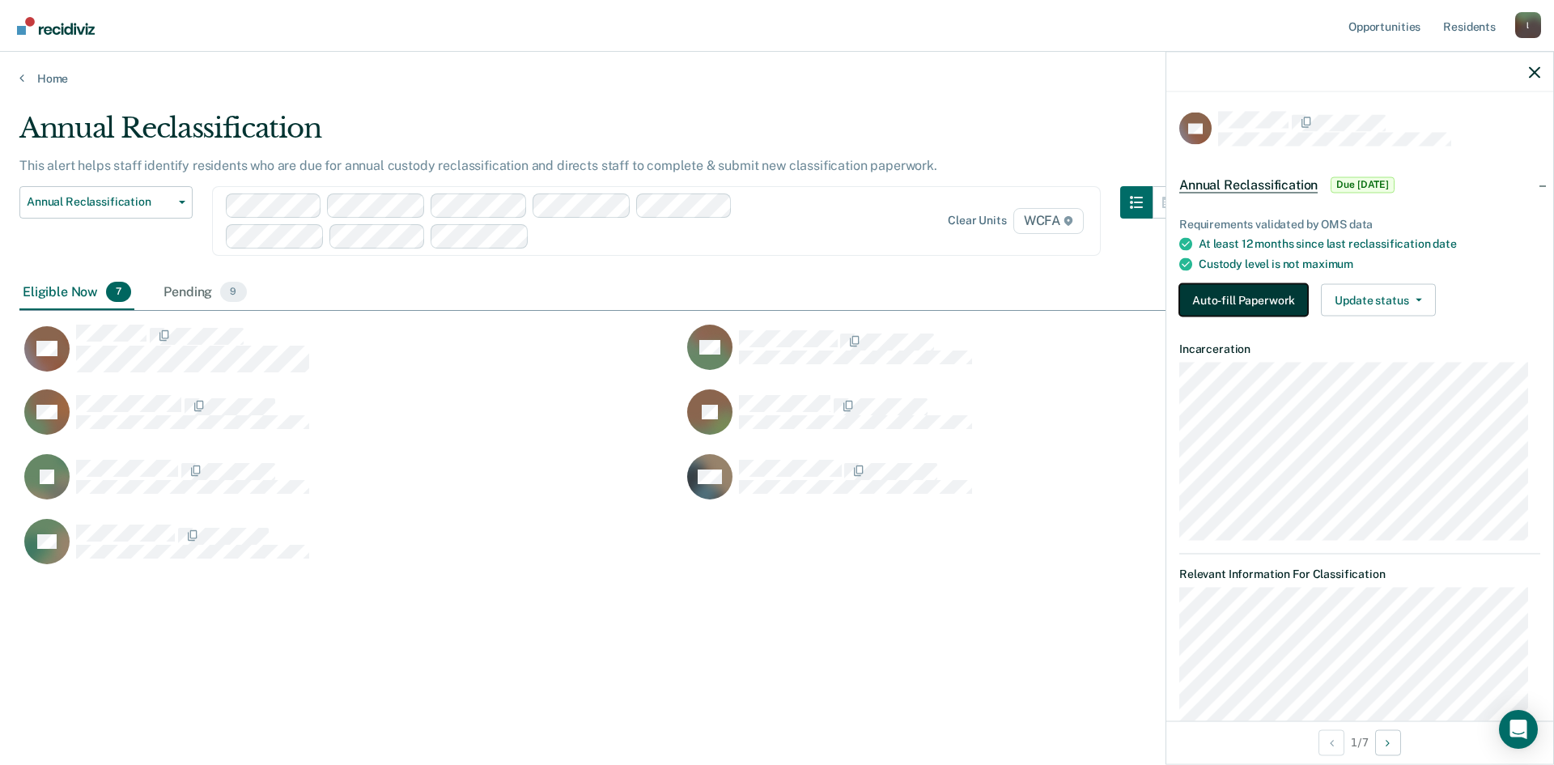
click at [1279, 303] on button "Auto-fill Paperwork" at bounding box center [1243, 300] width 129 height 32
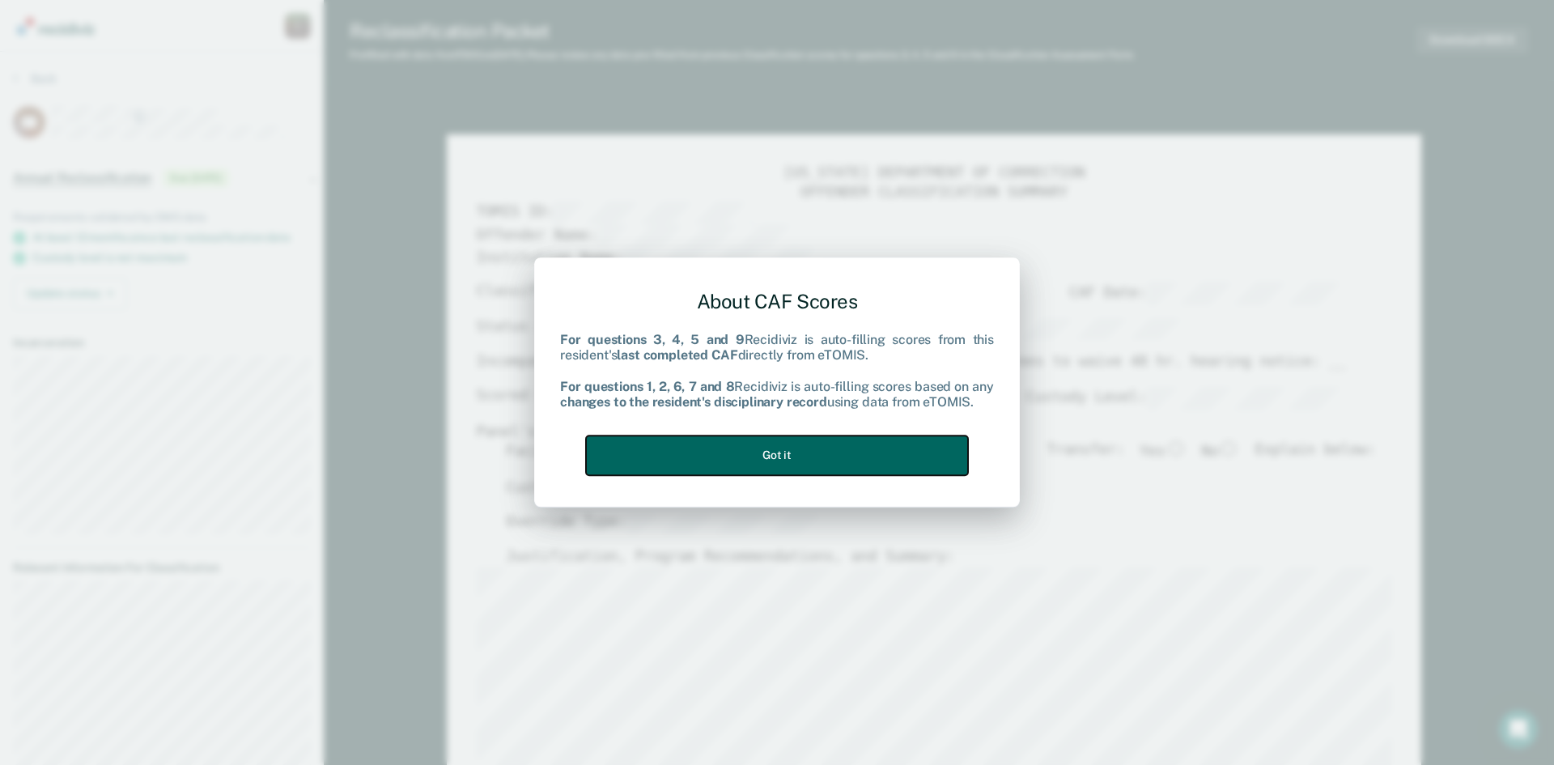
click at [900, 452] on button "Got it" at bounding box center [777, 455] width 382 height 40
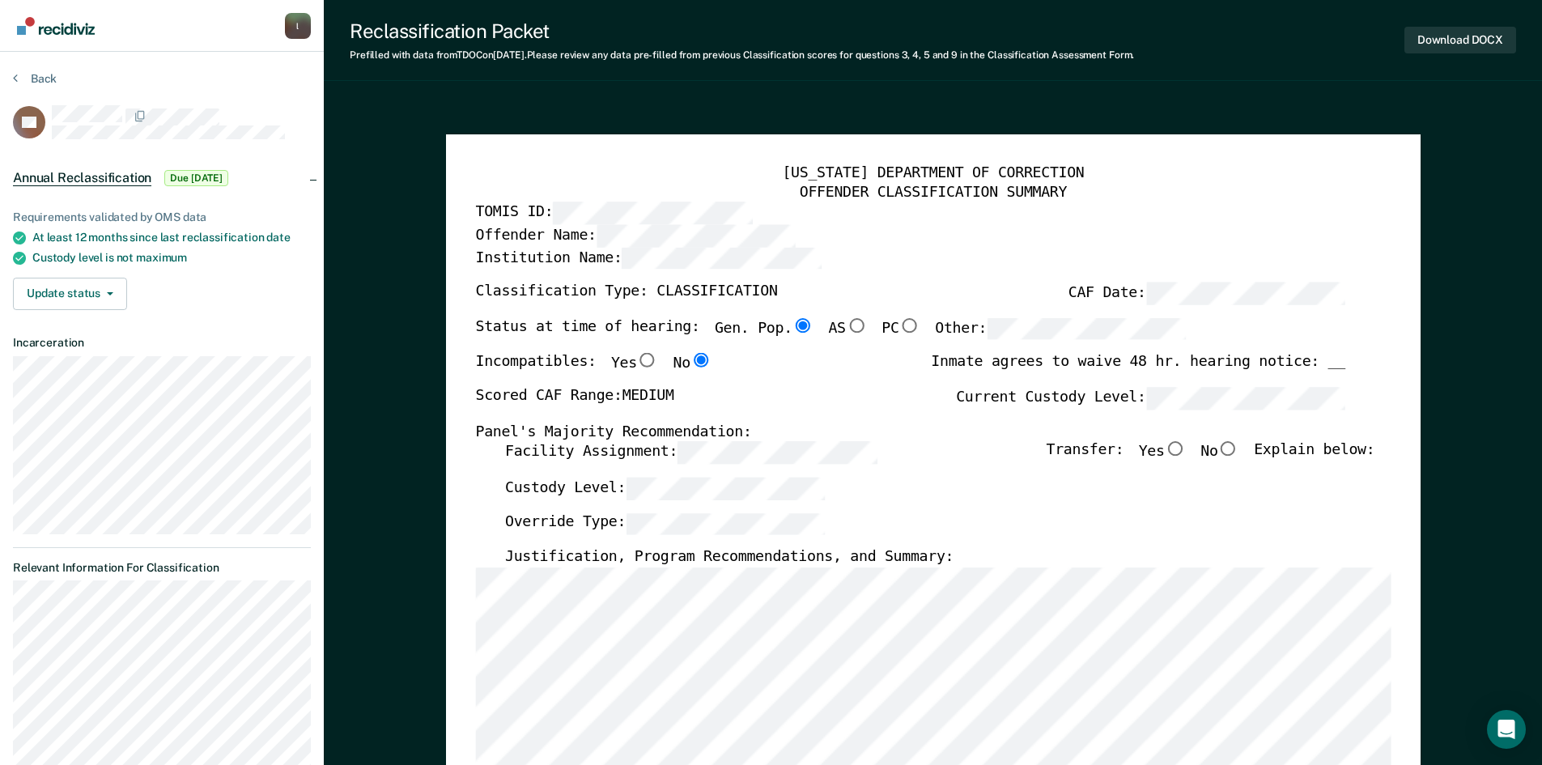
click at [1238, 452] on input "No" at bounding box center [1227, 449] width 21 height 15
type textarea "x"
radio input "true"
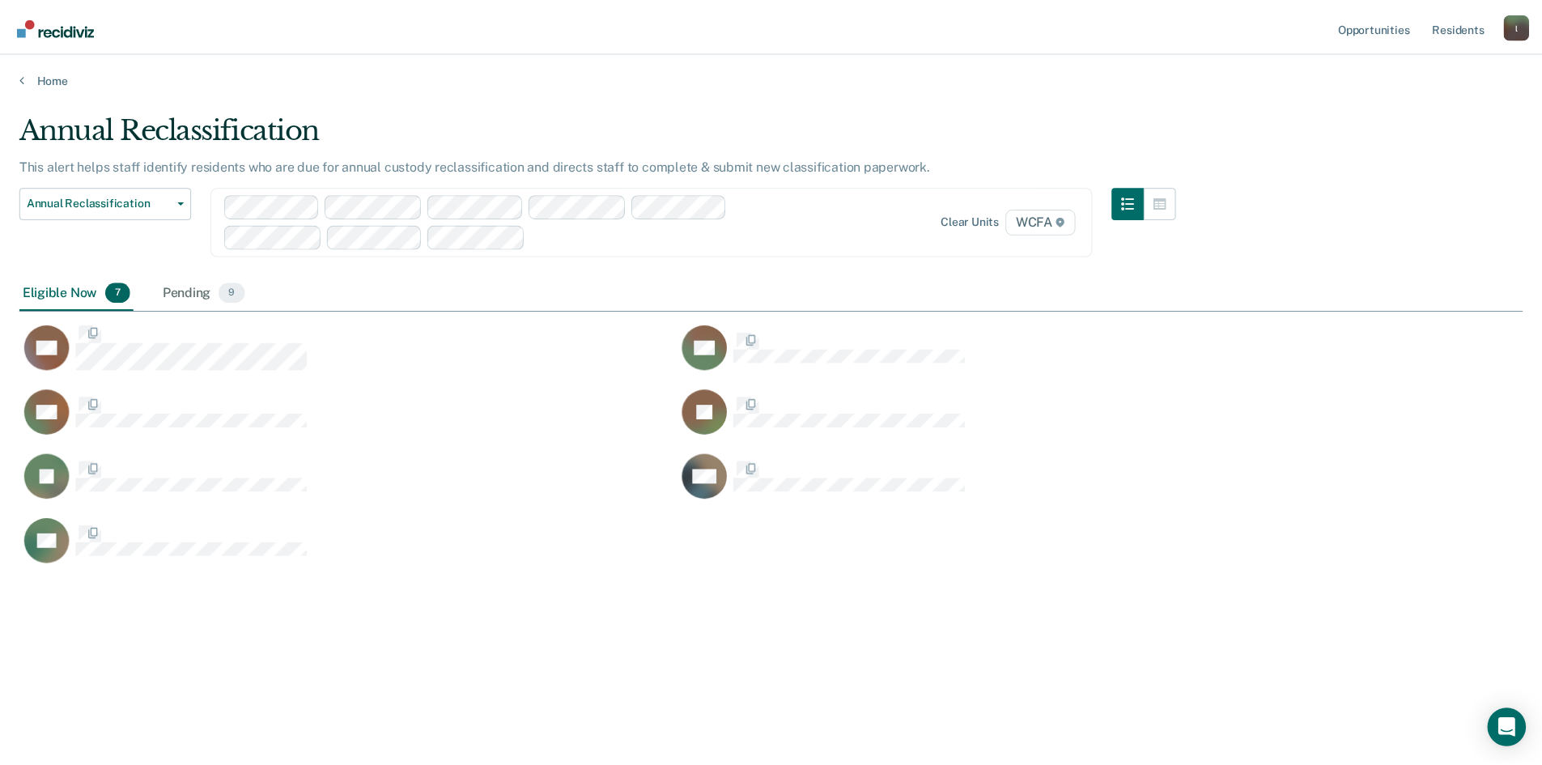
scroll to position [520, 1503]
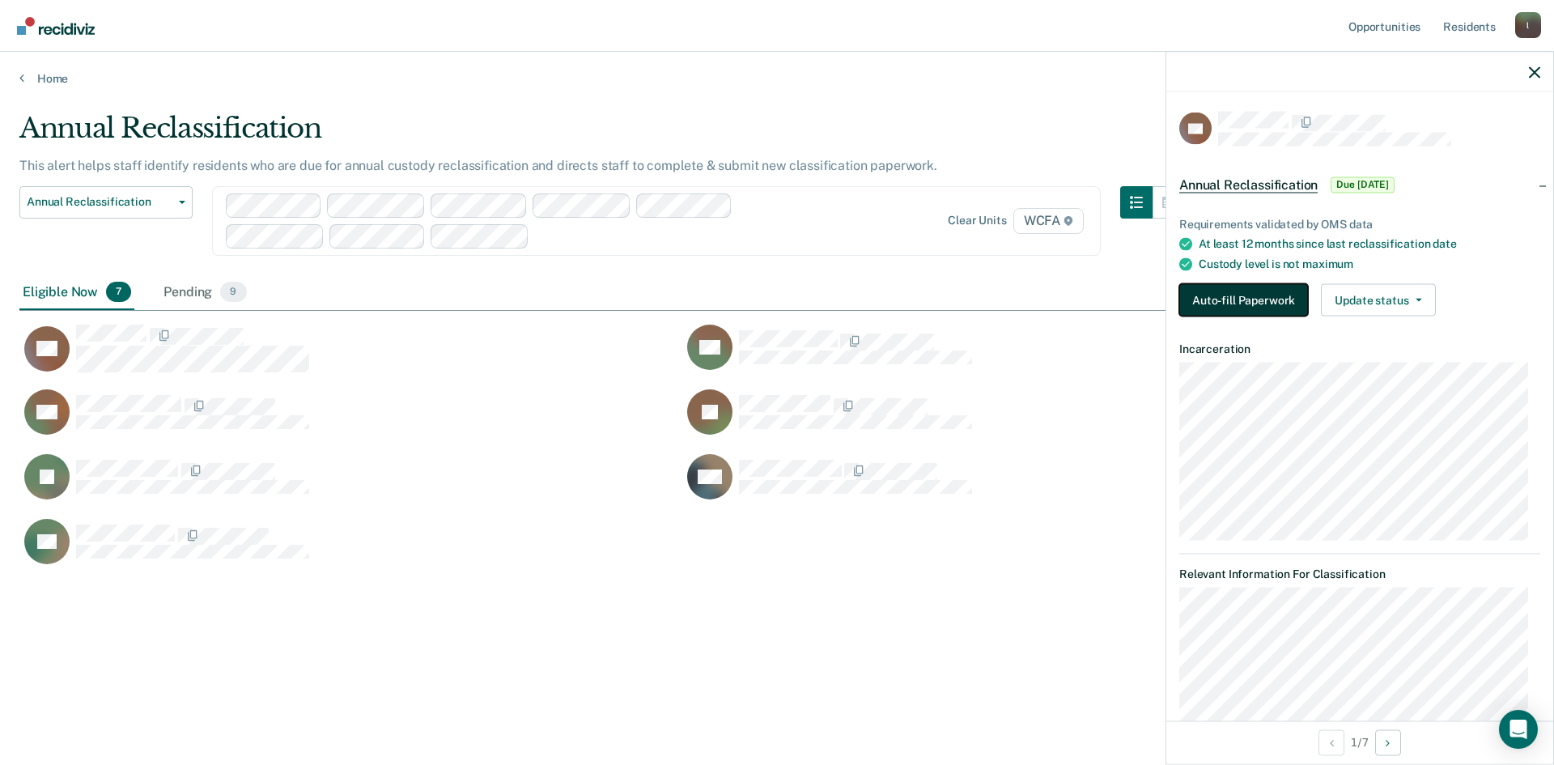
click at [1250, 304] on button "Auto-fill Paperwork" at bounding box center [1243, 300] width 129 height 32
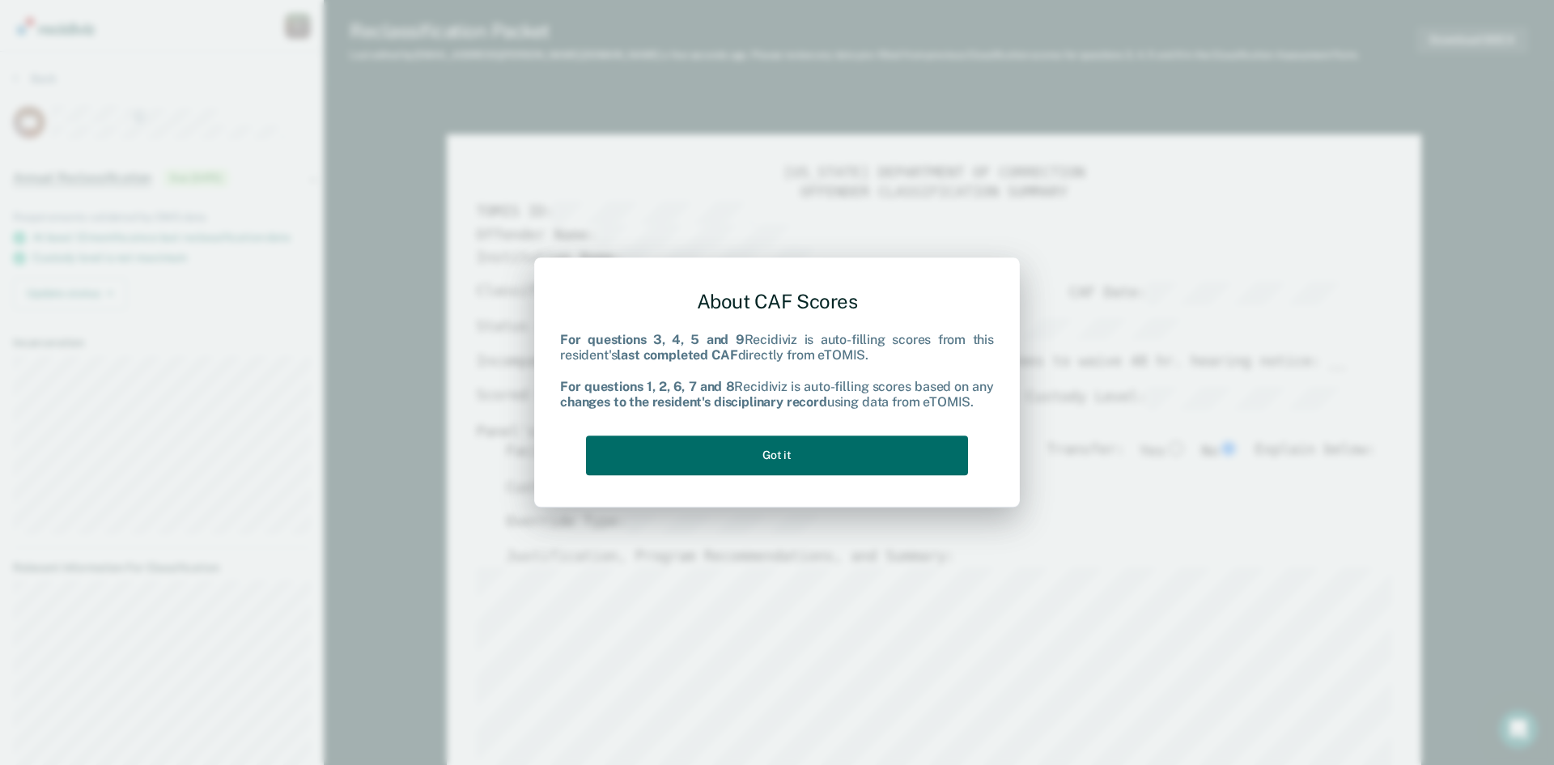
click at [892, 504] on div "About CAF Scores For questions 3, 4, 5 and 9 Recidiviz is auto-filling scores f…" at bounding box center [777, 382] width 486 height 251
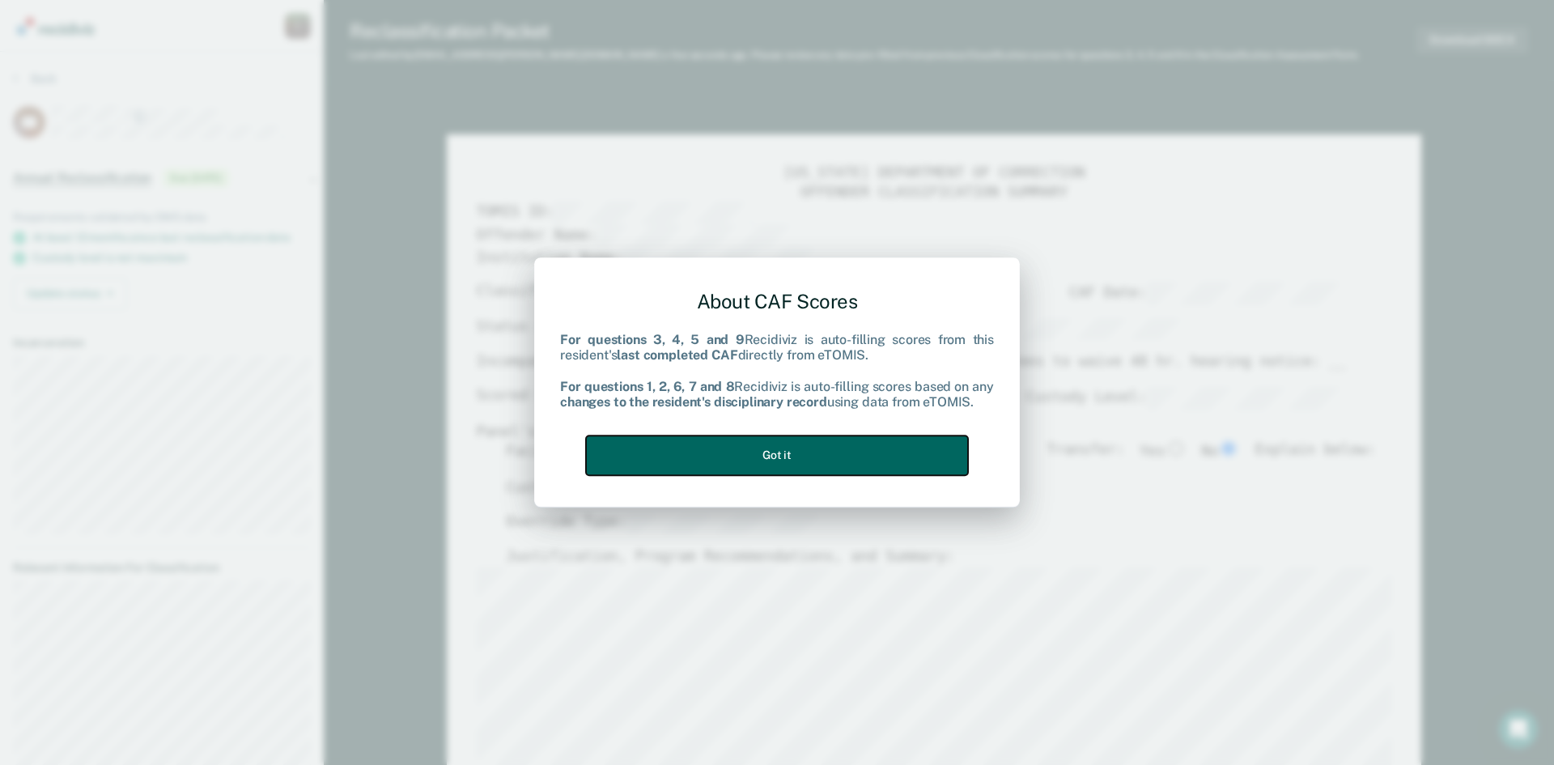
click at [893, 454] on button "Got it" at bounding box center [777, 455] width 382 height 40
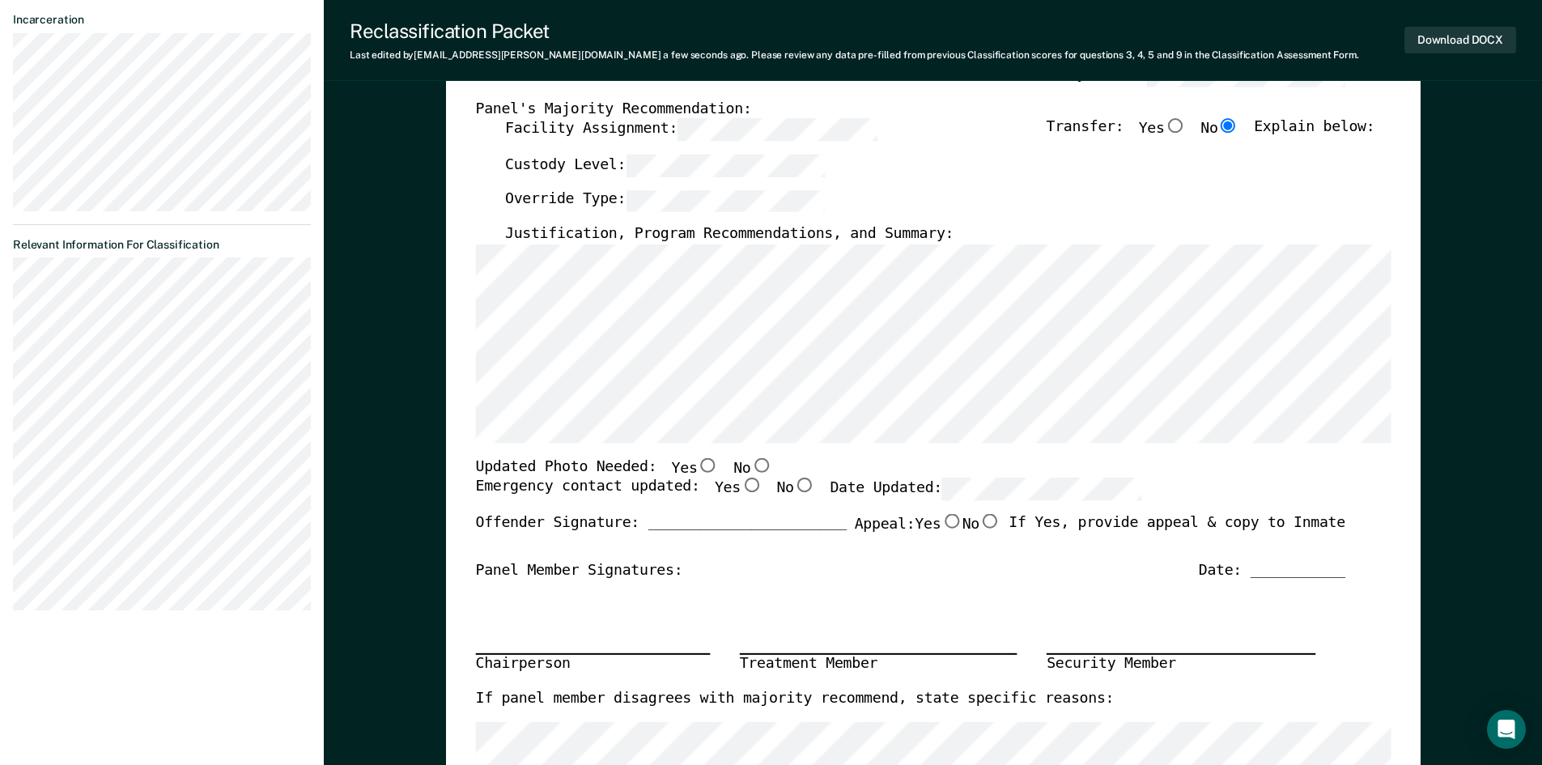
scroll to position [324, 0]
click at [697, 466] on input "Yes" at bounding box center [707, 463] width 21 height 15
type textarea "x"
radio input "true"
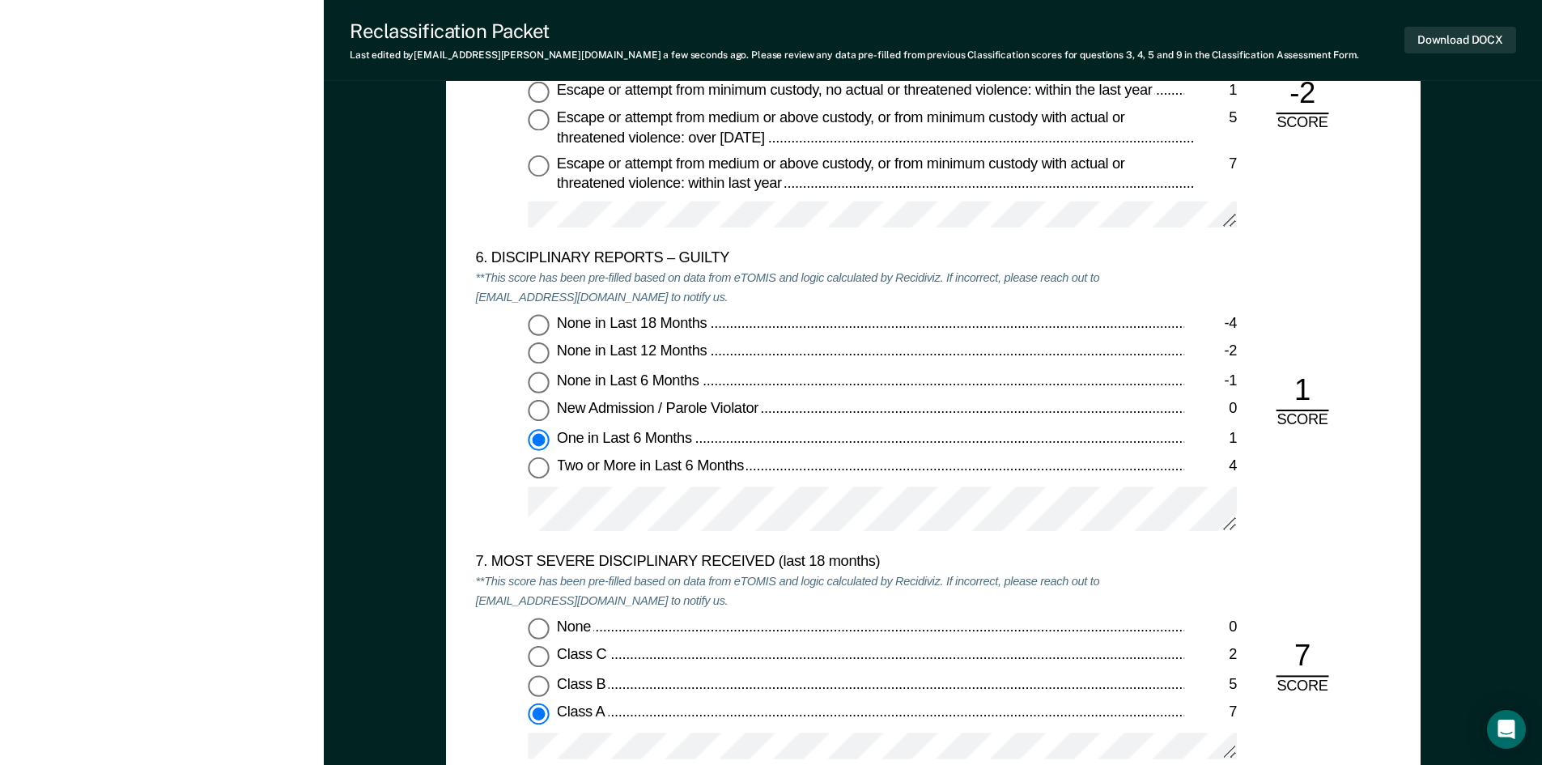
scroll to position [2833, 0]
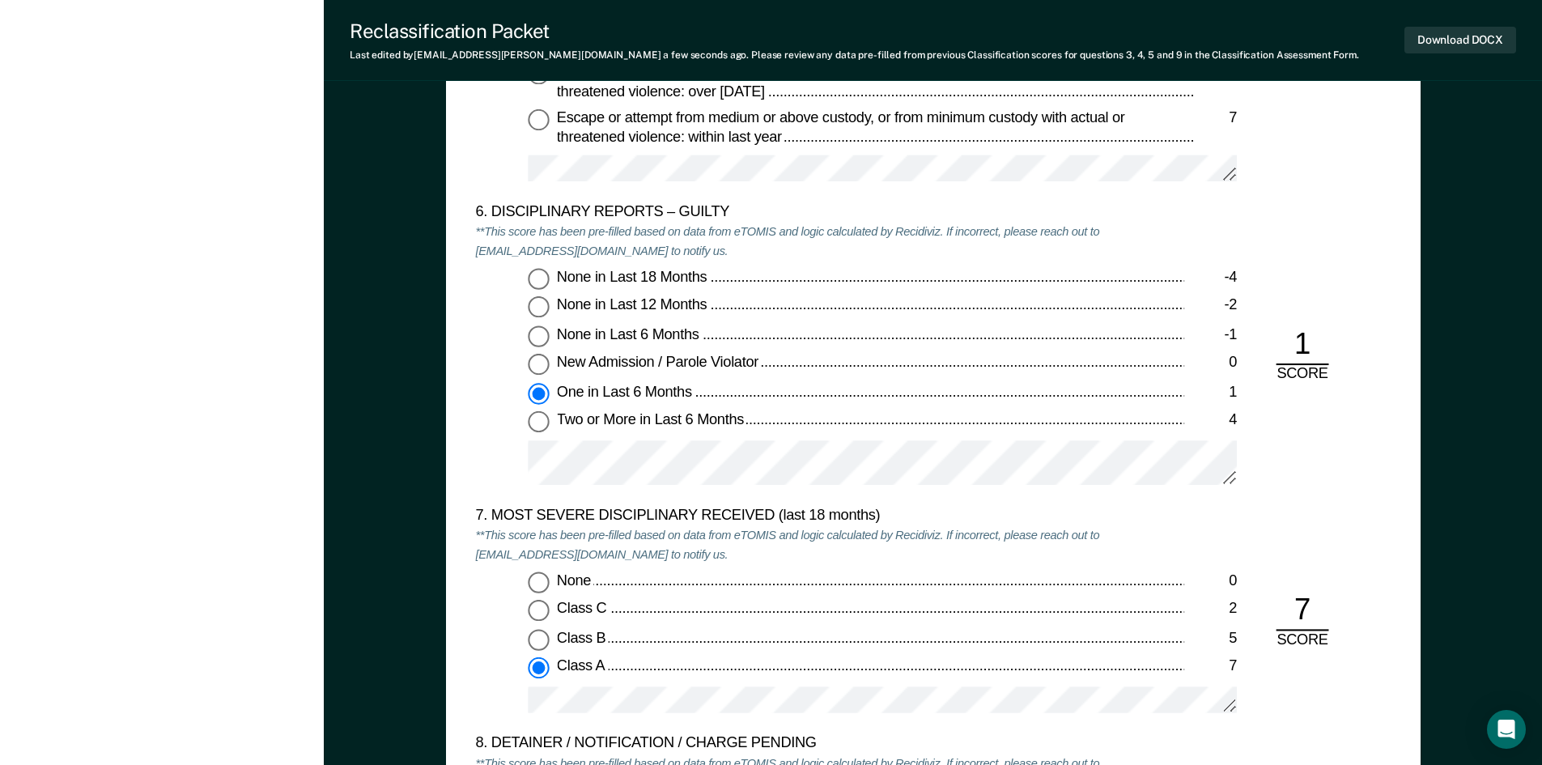
click at [1314, 611] on div "7" at bounding box center [1301, 612] width 53 height 40
click at [1314, 600] on div "7" at bounding box center [1301, 612] width 53 height 40
click at [1305, 617] on div "7" at bounding box center [1301, 612] width 53 height 40
click at [541, 641] on input "Class B 5" at bounding box center [538, 640] width 21 height 21
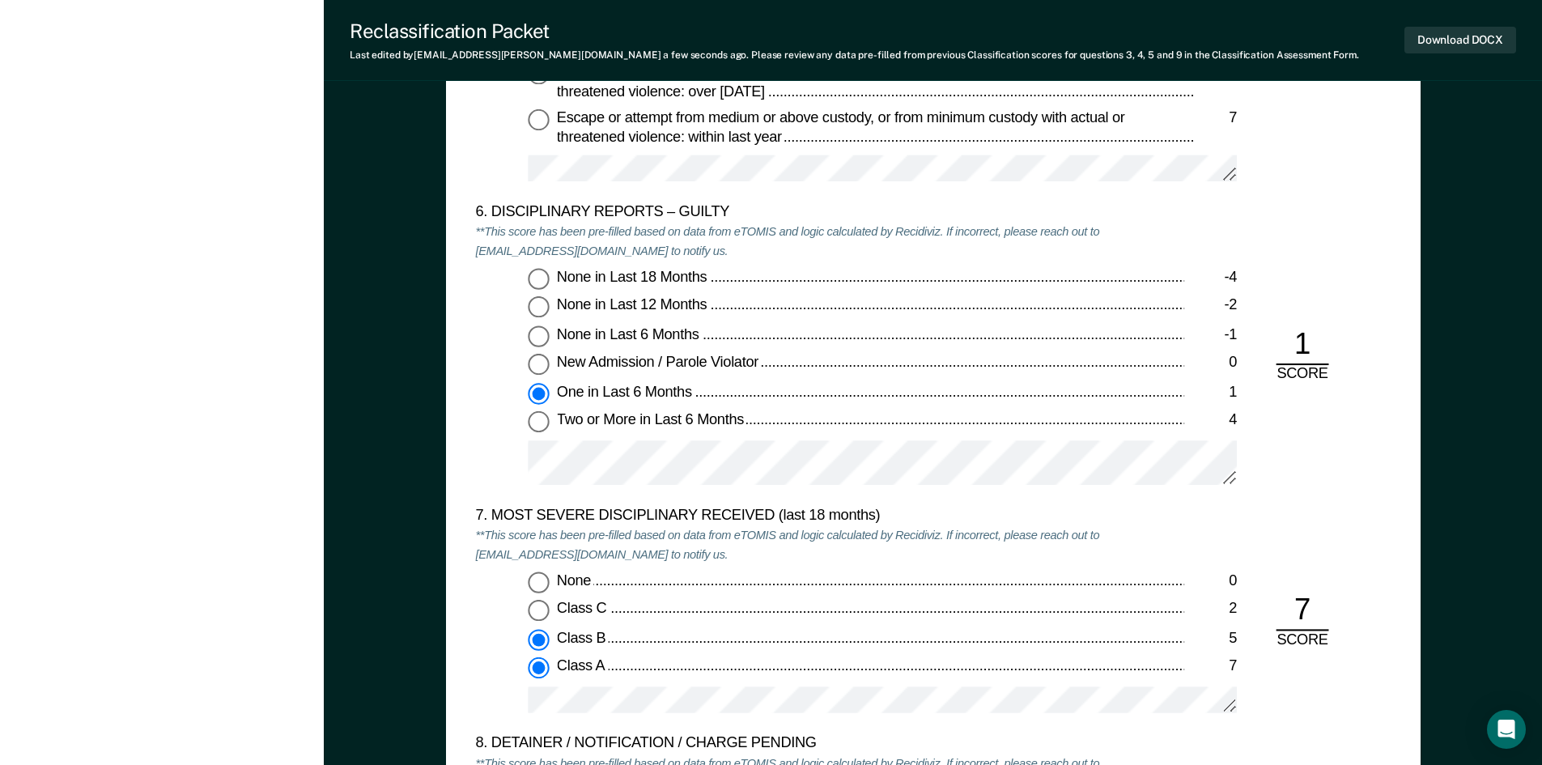
type textarea "x"
radio input "true"
radio input "false"
click at [643, 628] on div "None 0 Class C 2 Class B 5 Class A 7" at bounding box center [829, 650] width 709 height 156
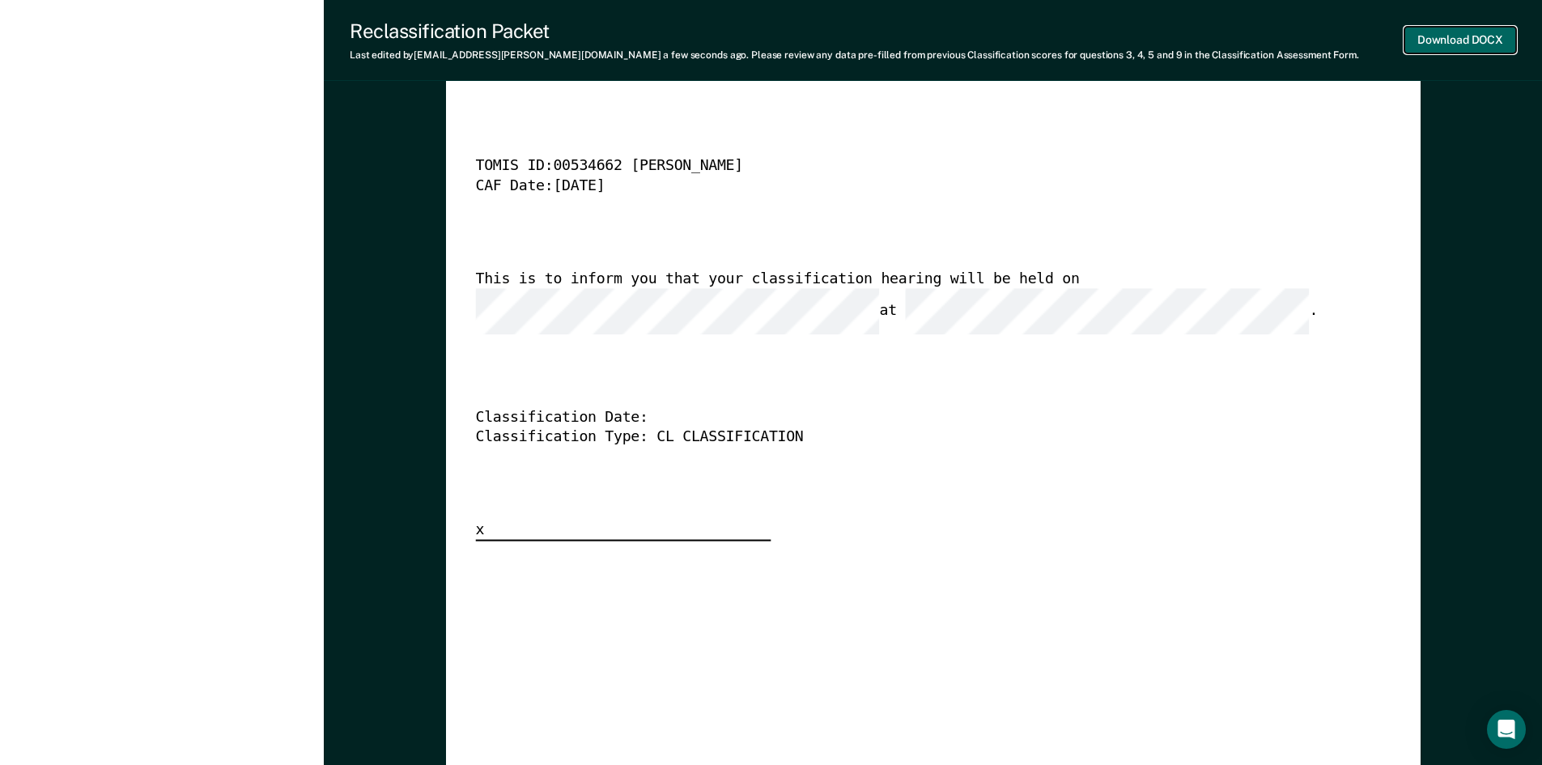
scroll to position [0, 0]
click at [1422, 35] on button "Download DOCX" at bounding box center [1460, 40] width 112 height 27
type textarea "x"
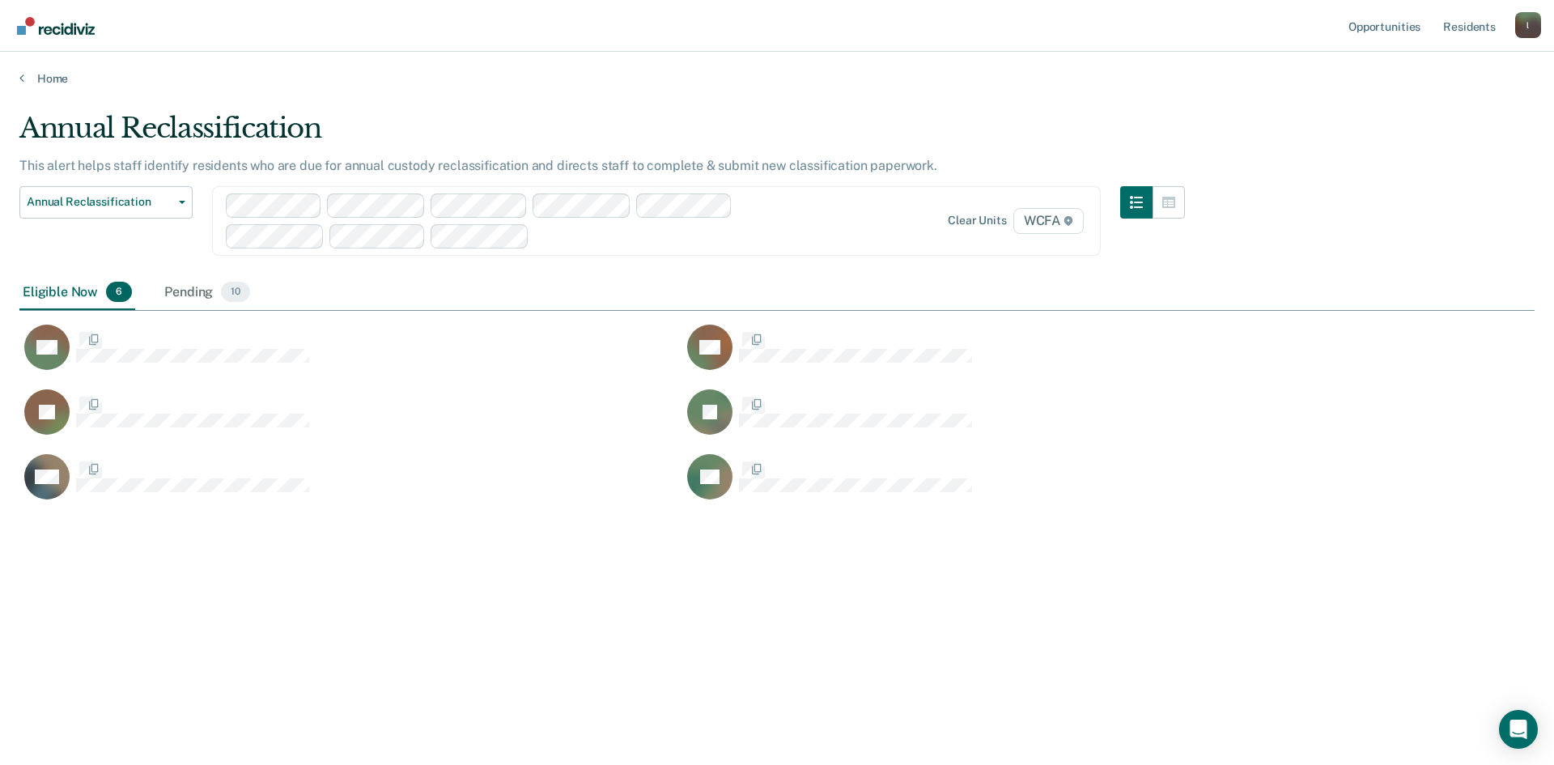
scroll to position [520, 1503]
click at [560, 242] on div at bounding box center [681, 236] width 291 height 19
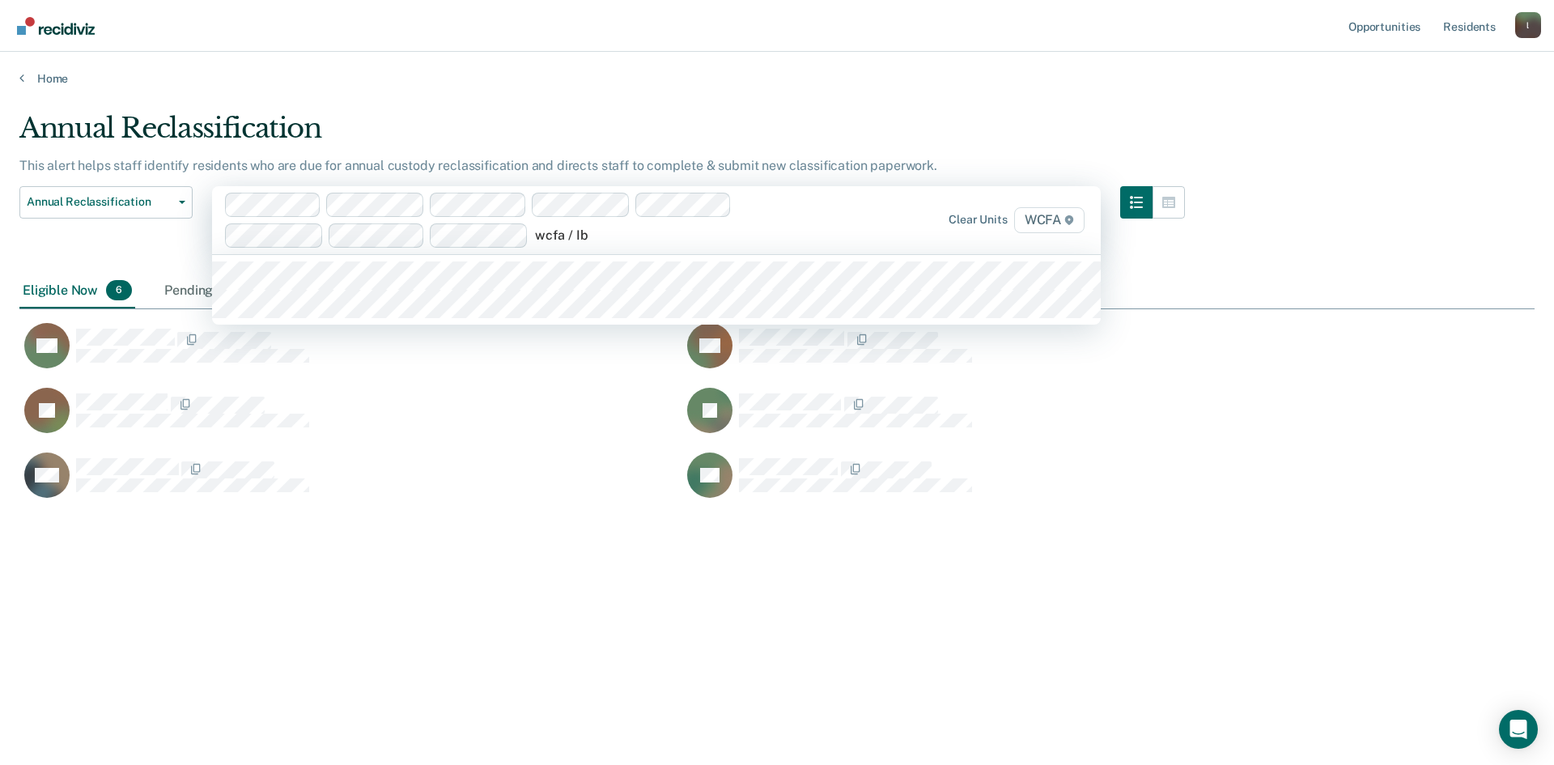
type input "wcfa / Ib1"
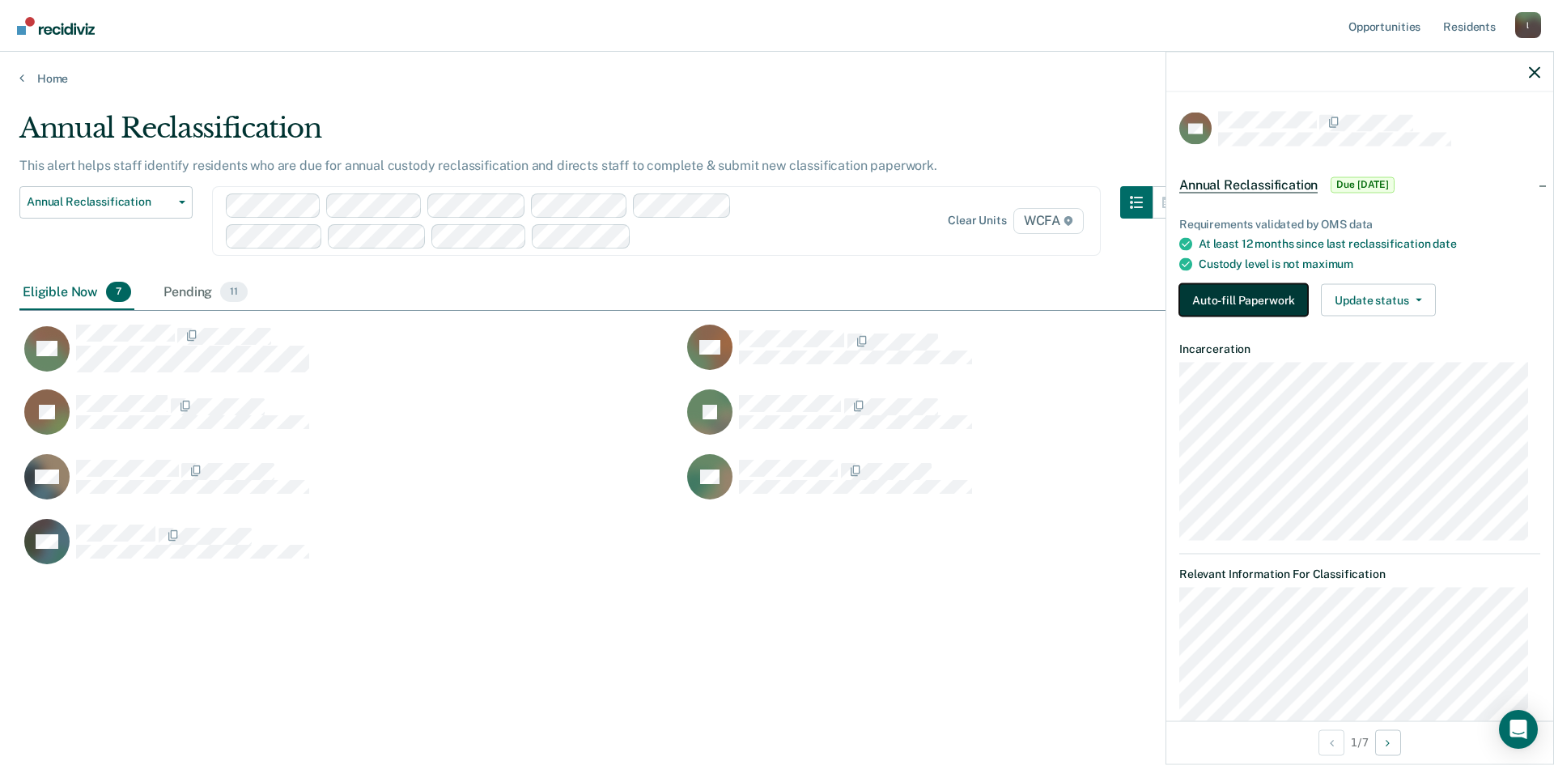
click at [1255, 291] on button "Auto-fill Paperwork" at bounding box center [1243, 300] width 129 height 32
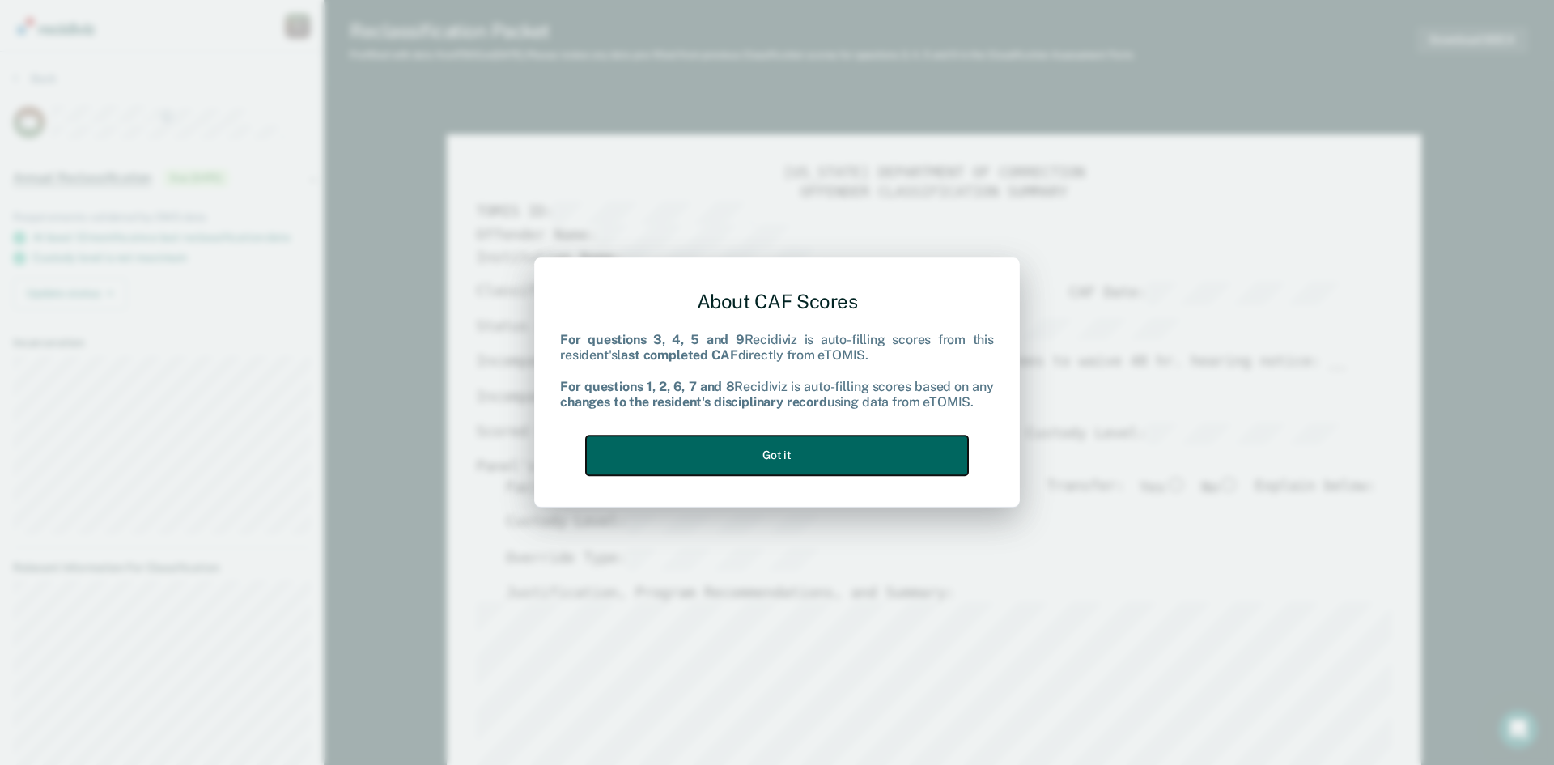
click at [797, 461] on button "Got it" at bounding box center [777, 455] width 382 height 40
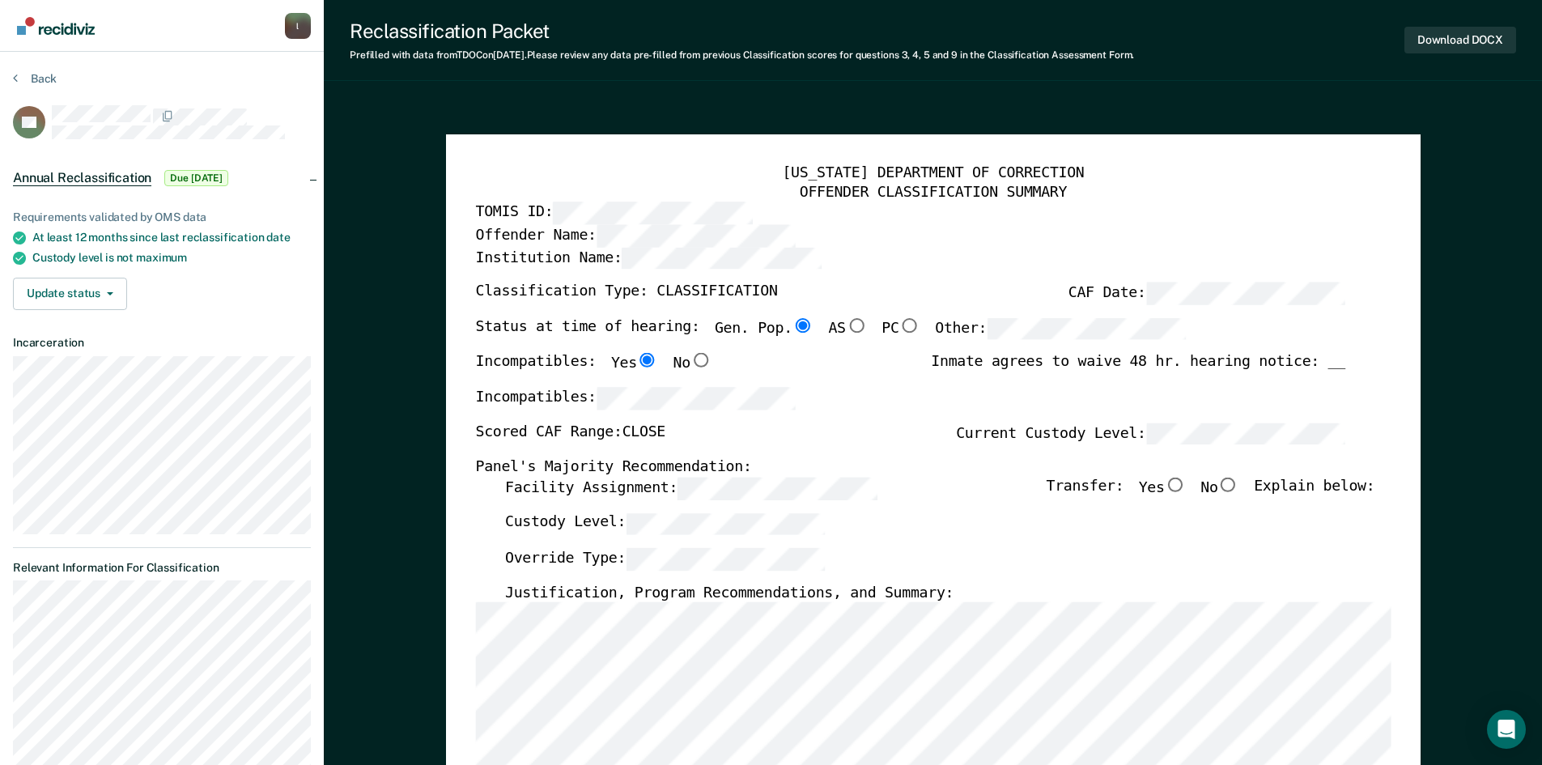
click at [1238, 490] on input "No" at bounding box center [1227, 484] width 21 height 15
type textarea "x"
radio input "true"
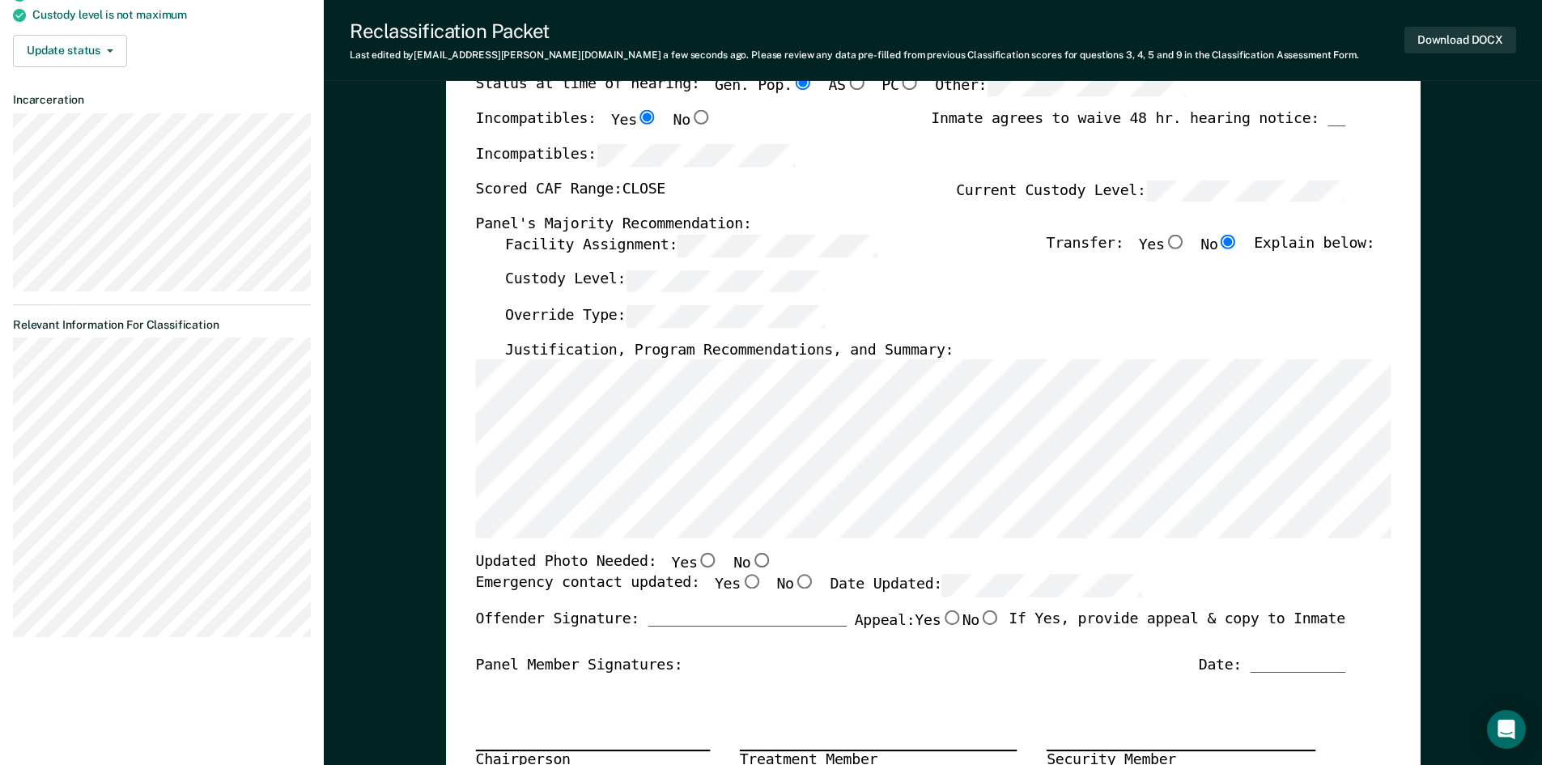
scroll to position [324, 0]
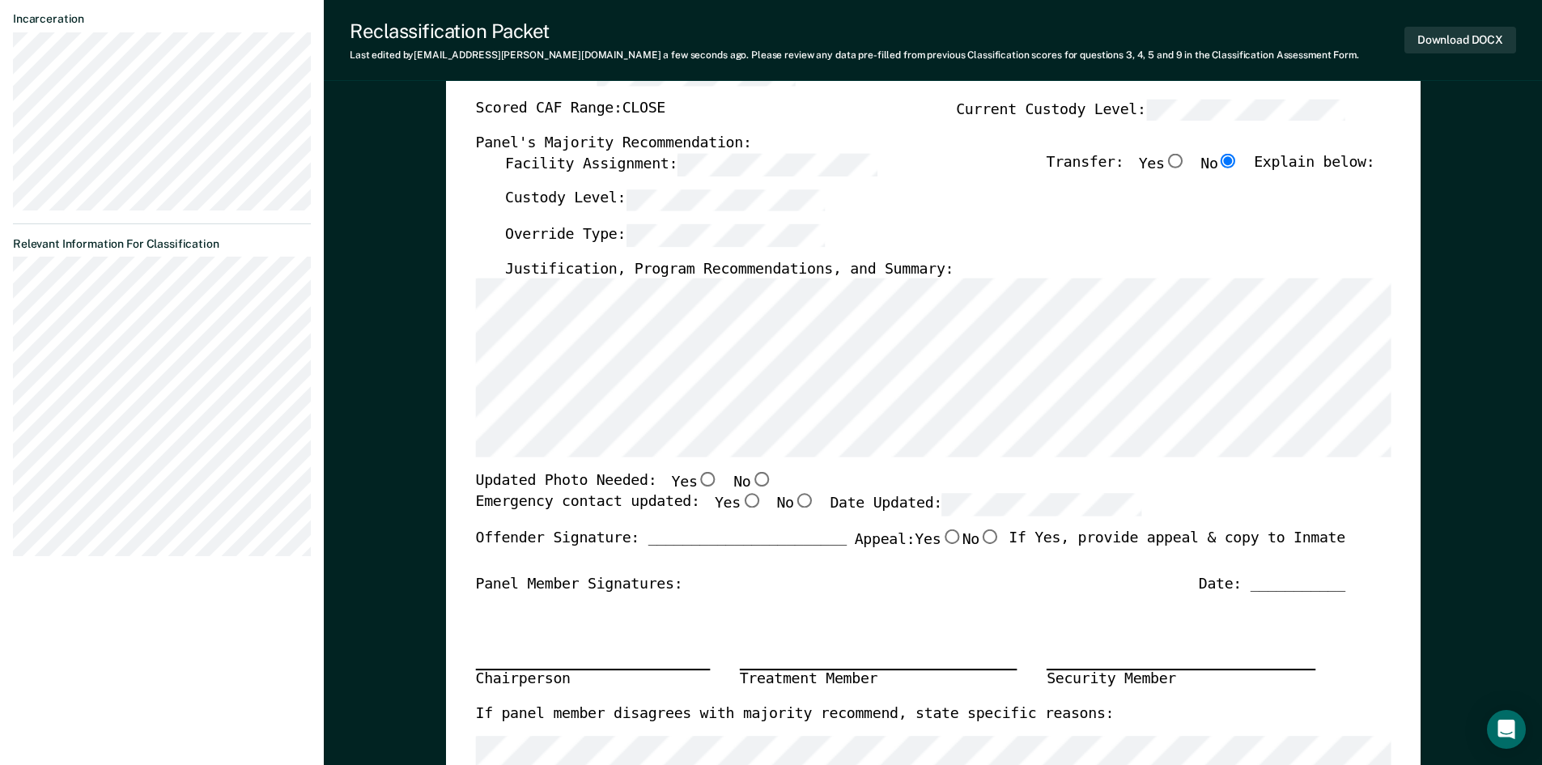
click at [697, 482] on input "Yes" at bounding box center [707, 480] width 21 height 15
type textarea "x"
radio input "true"
click at [740, 499] on input "Yes" at bounding box center [750, 501] width 21 height 15
type textarea "x"
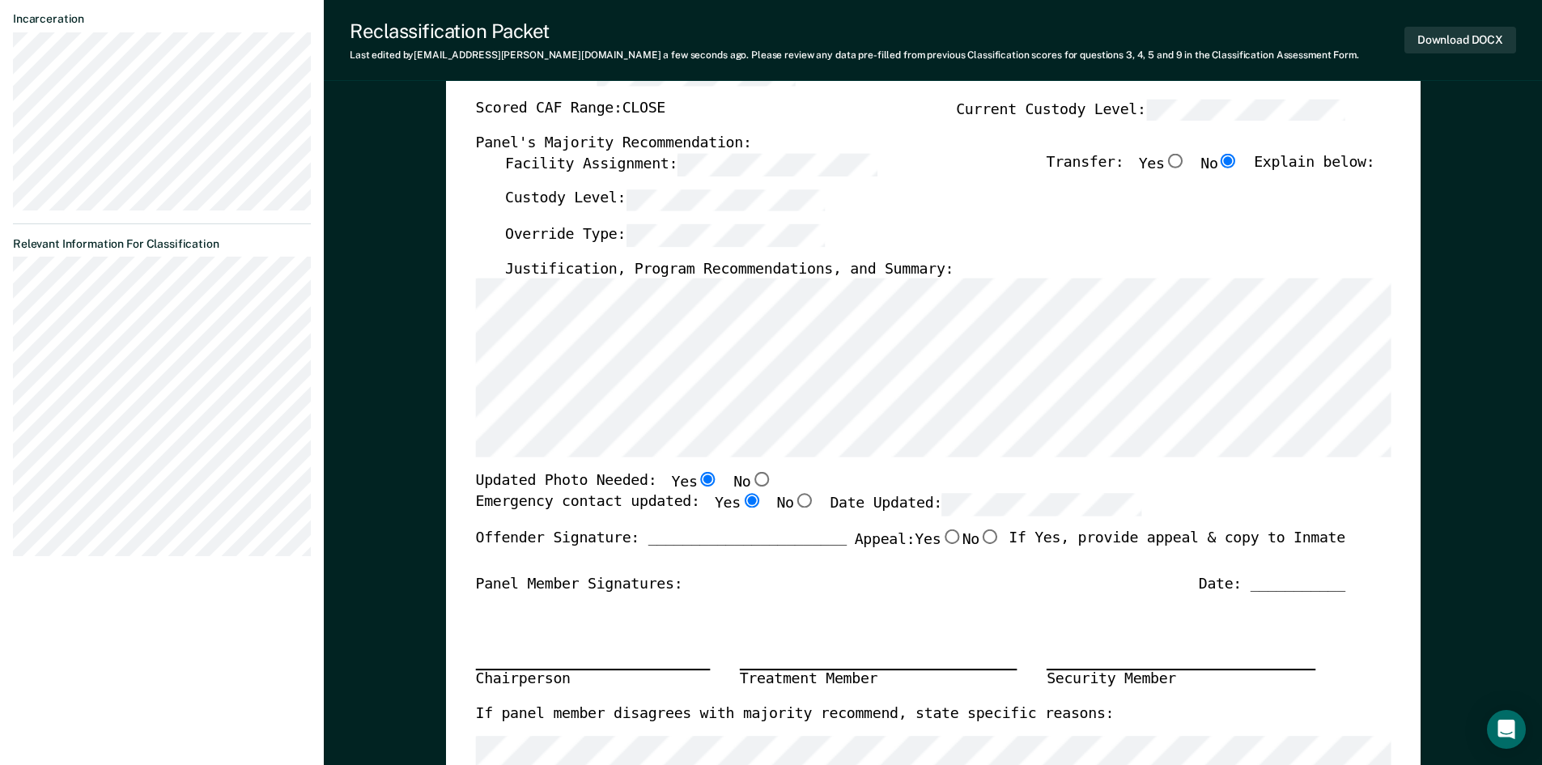
radio input "true"
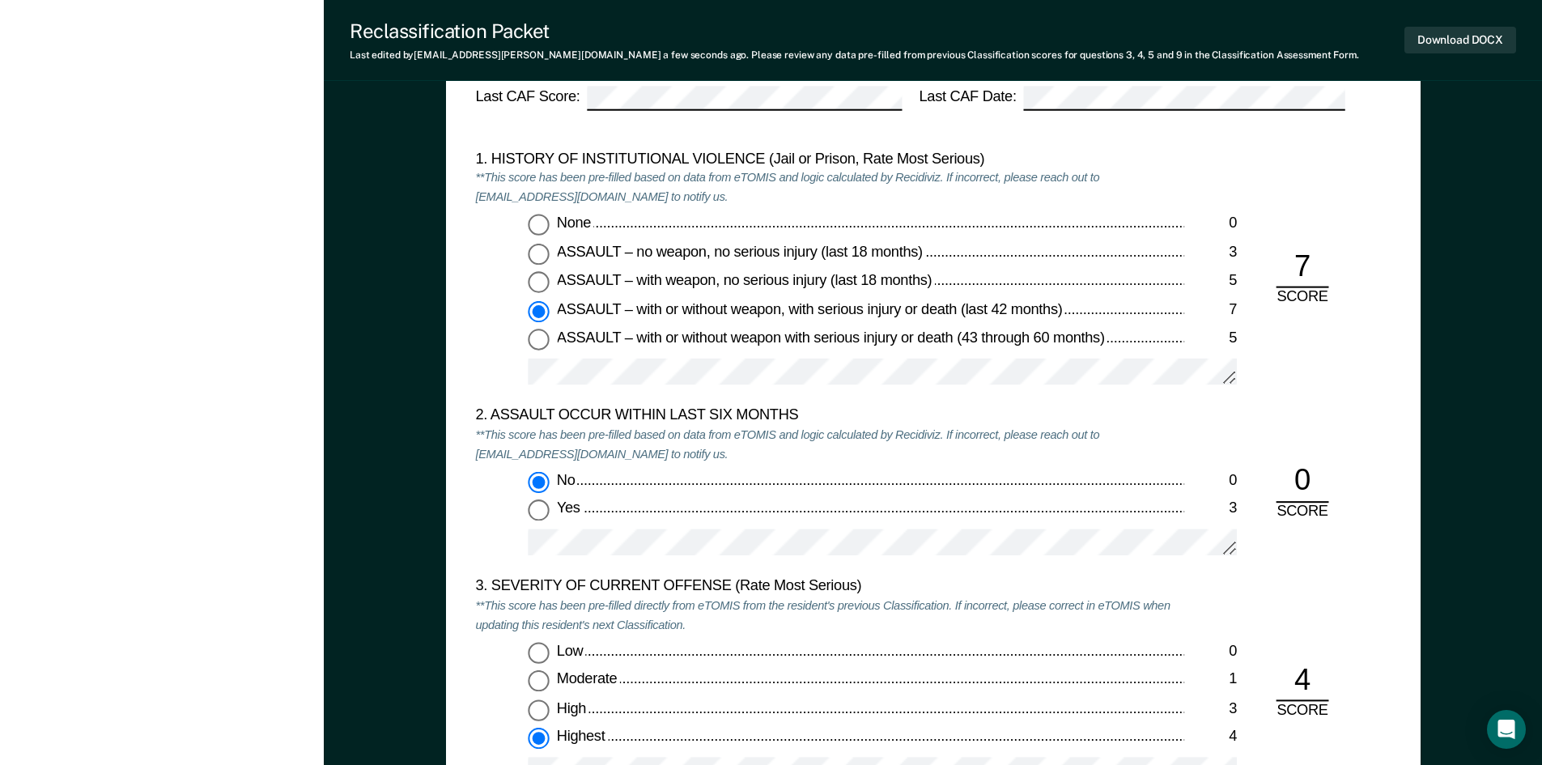
scroll to position [1214, 0]
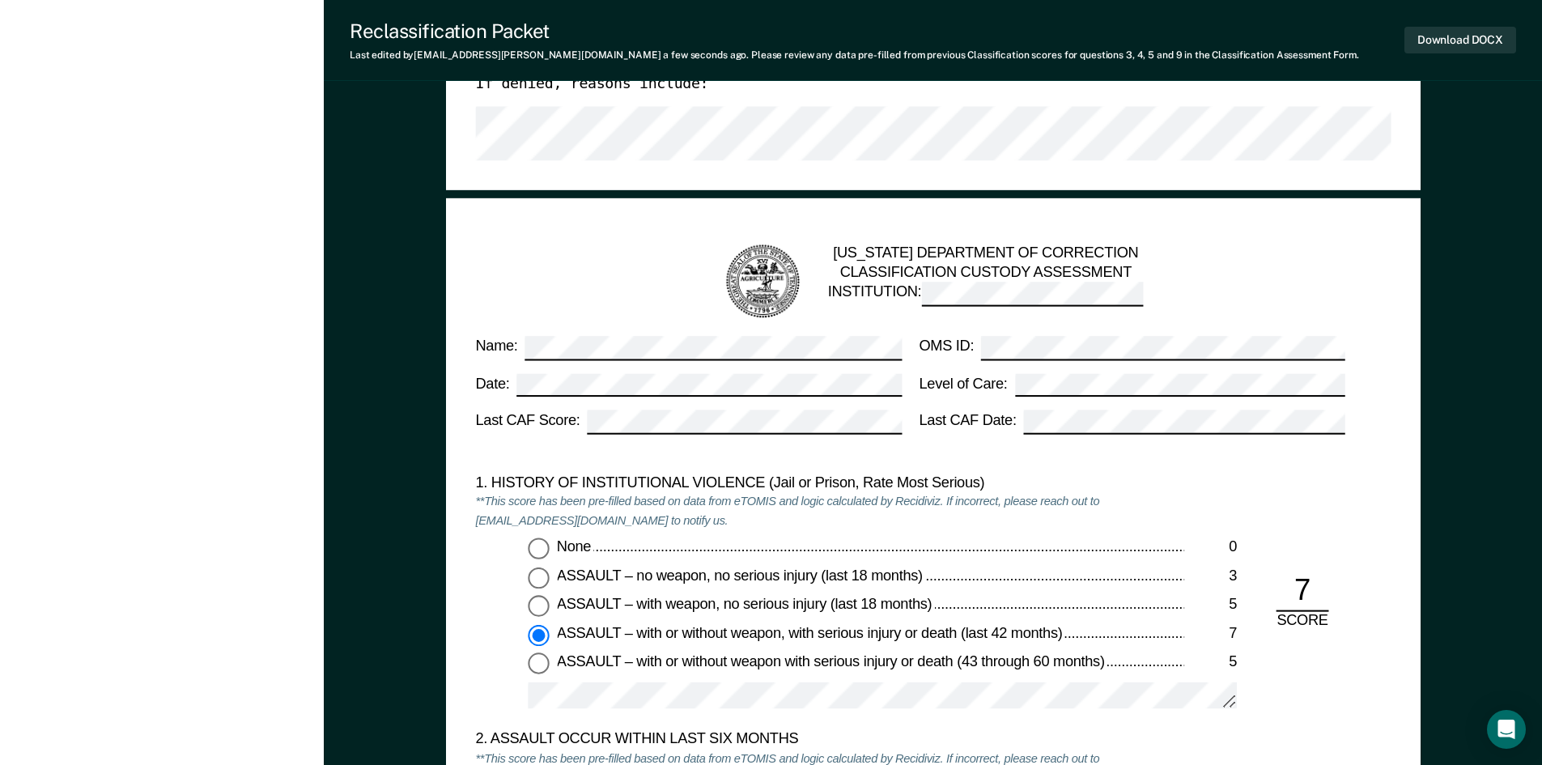
click at [537, 550] on input "None 0" at bounding box center [538, 548] width 21 height 21
type textarea "x"
radio input "true"
radio input "false"
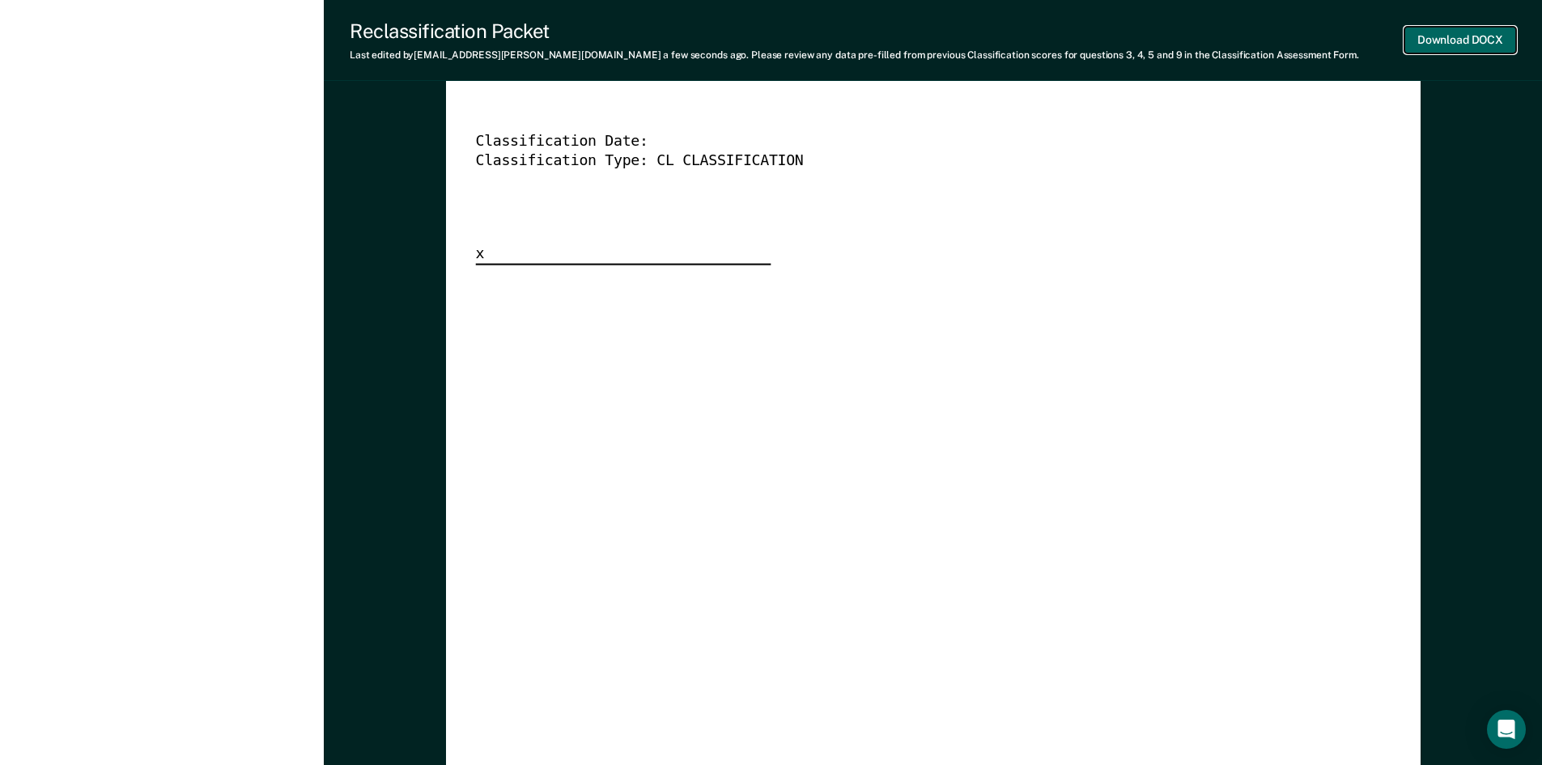
scroll to position [0, 0]
click at [1431, 43] on button "Download DOCX" at bounding box center [1460, 40] width 112 height 27
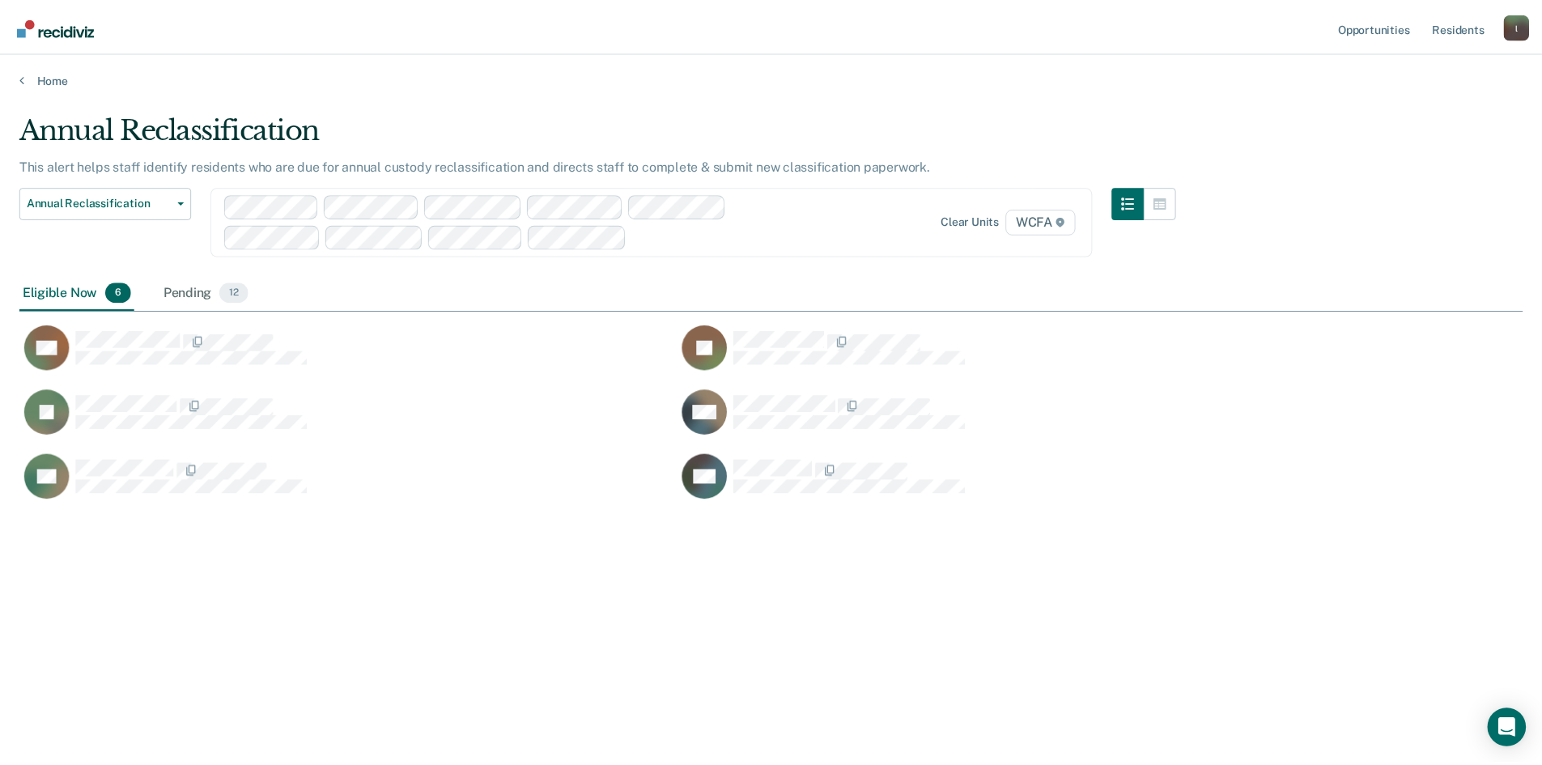
scroll to position [520, 1503]
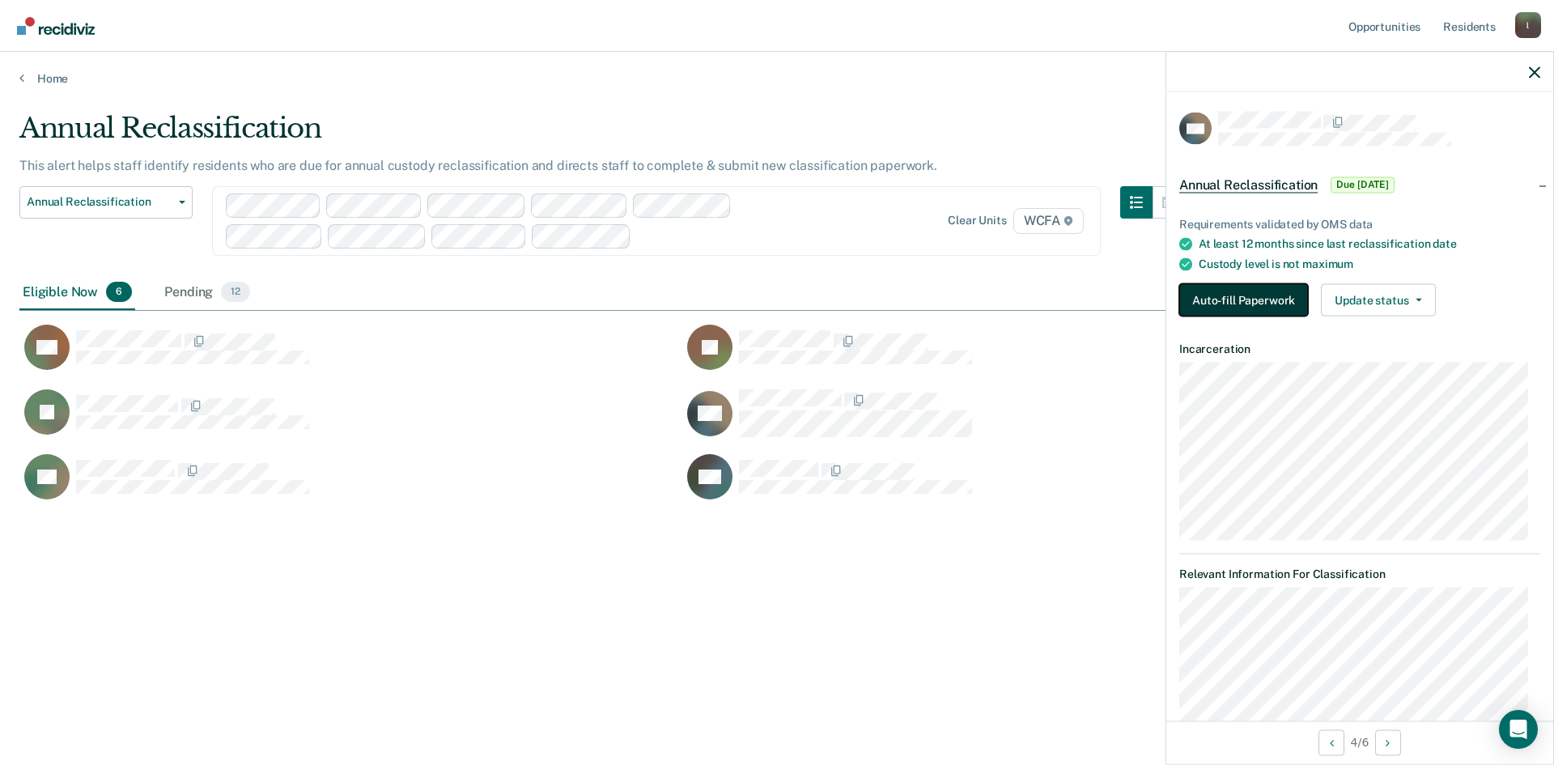
click at [1241, 292] on button "Auto-fill Paperwork" at bounding box center [1243, 300] width 129 height 32
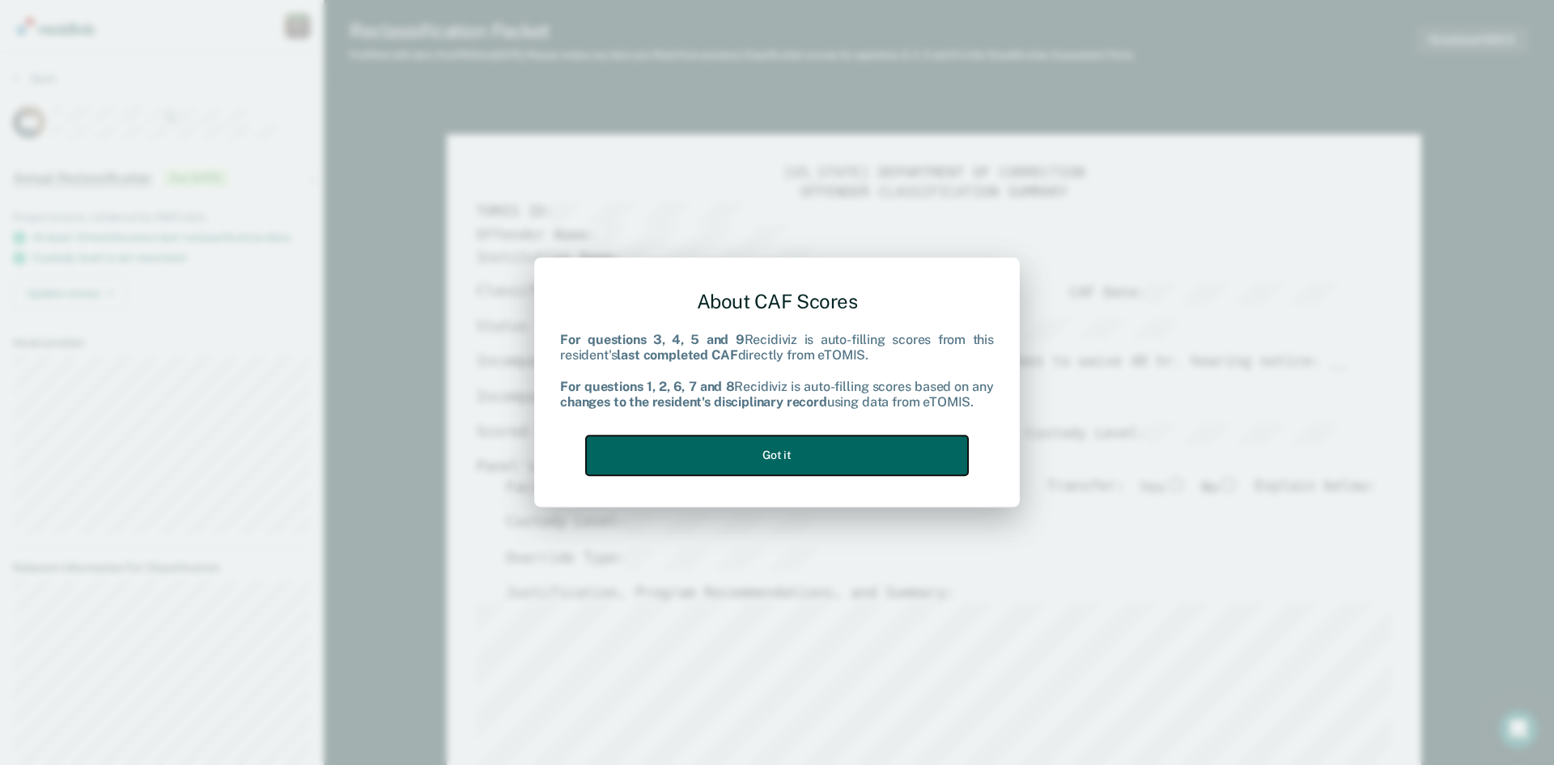
click at [738, 452] on button "Got it" at bounding box center [777, 455] width 382 height 40
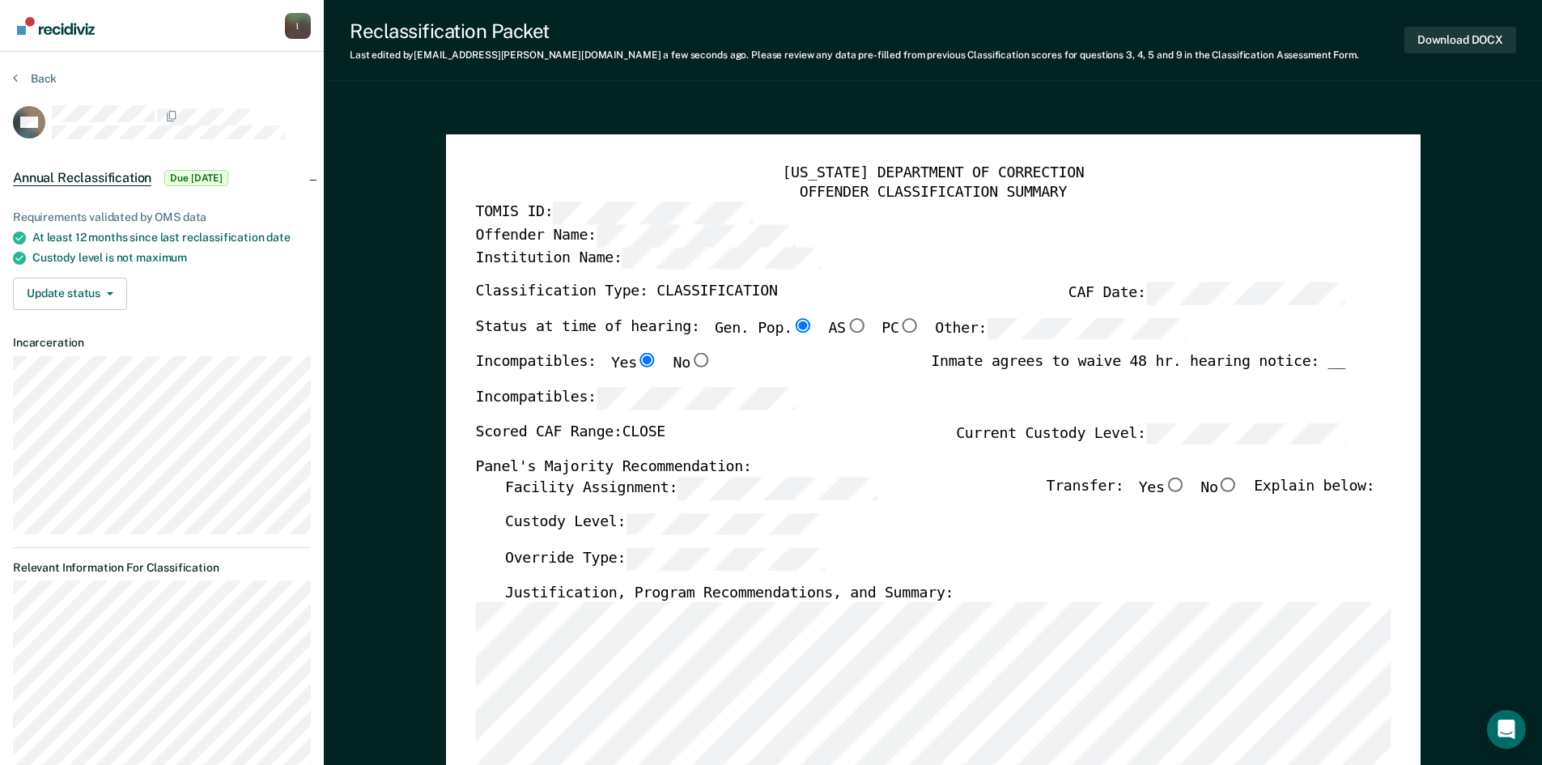
click at [1233, 486] on input "No" at bounding box center [1227, 484] width 21 height 15
type textarea "x"
radio input "true"
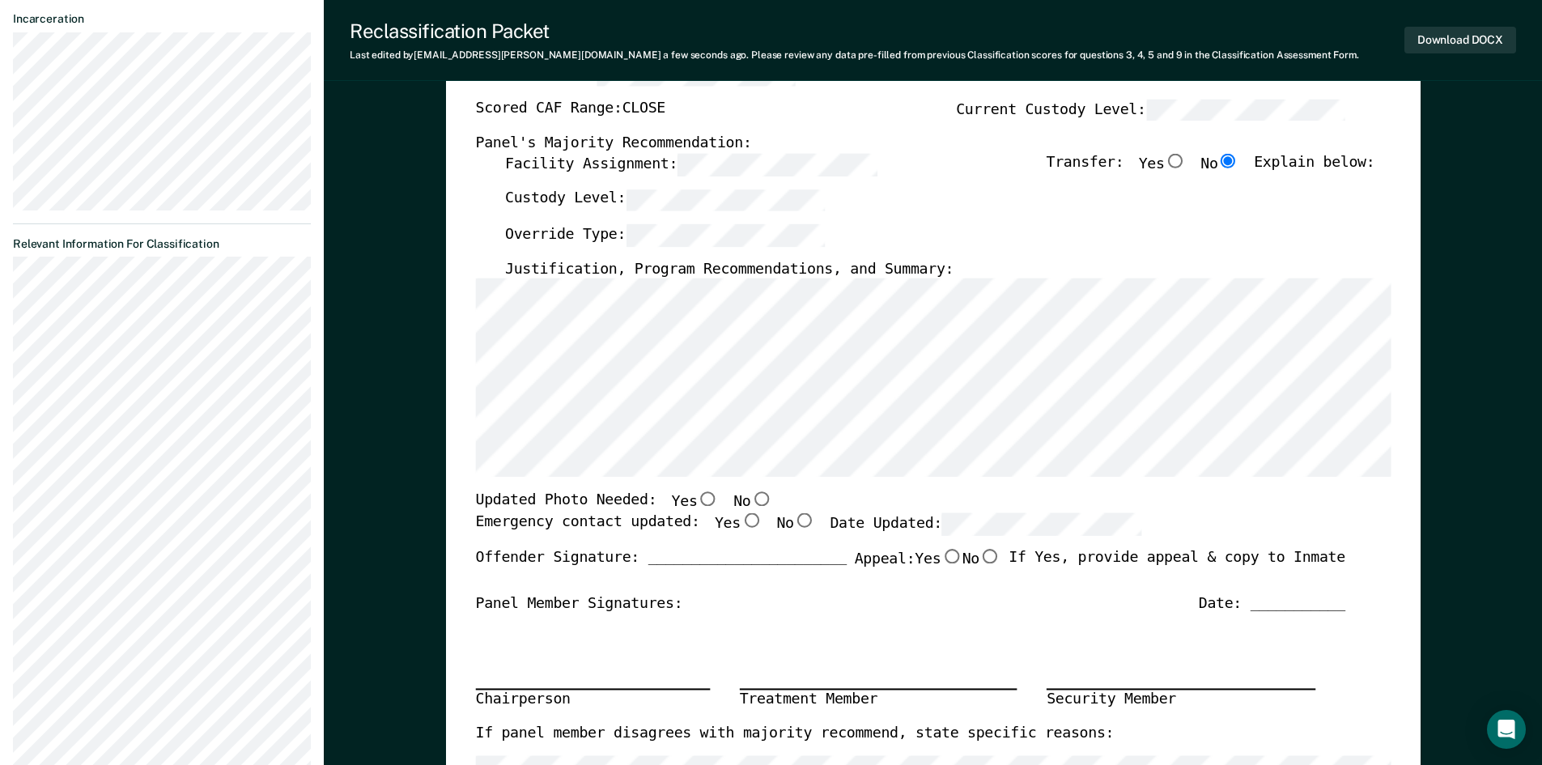
scroll to position [405, 0]
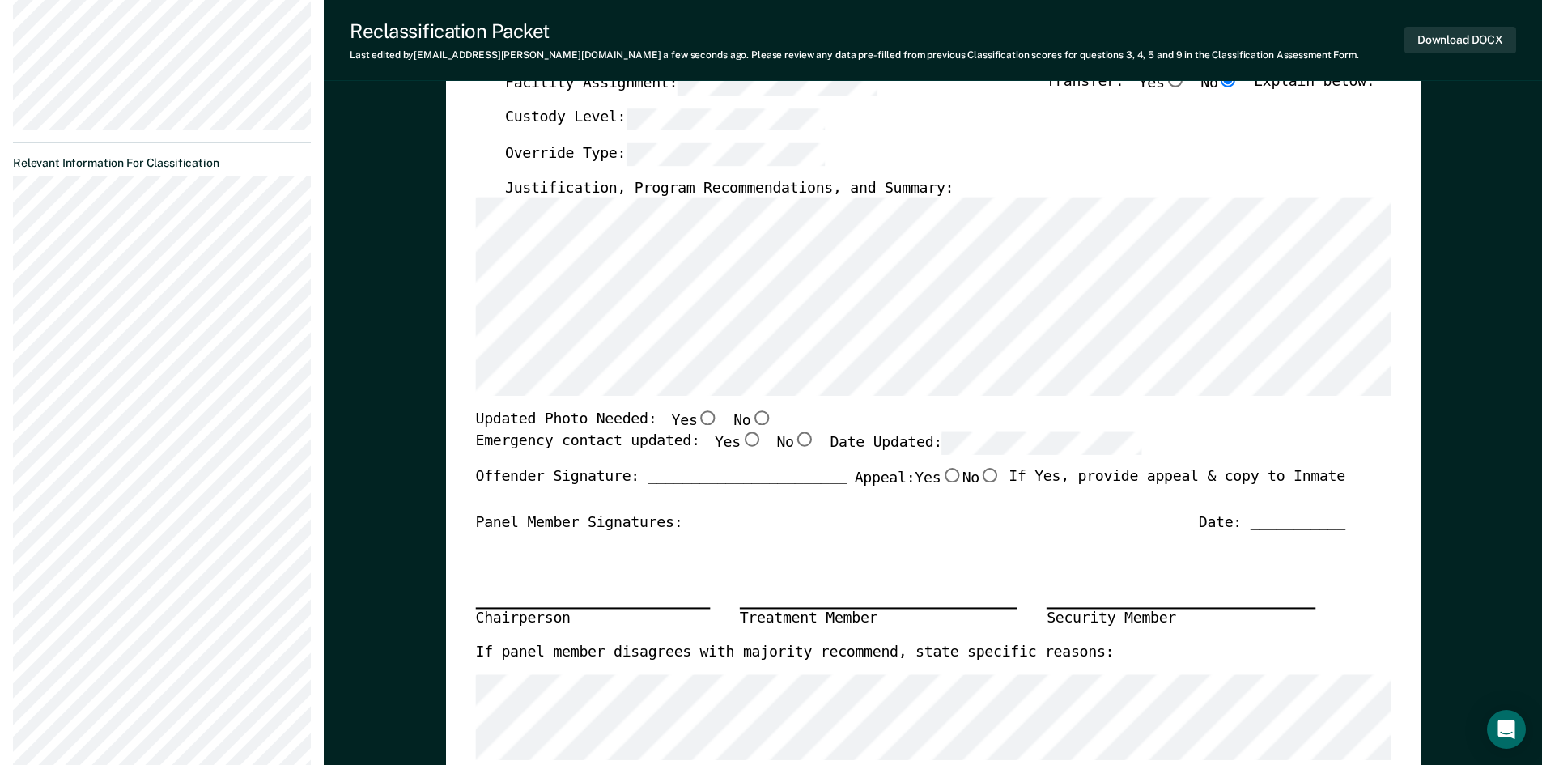
click at [697, 420] on input "Yes" at bounding box center [707, 418] width 21 height 15
type textarea "x"
radio input "true"
click at [740, 437] on input "Yes" at bounding box center [750, 439] width 21 height 15
type textarea "x"
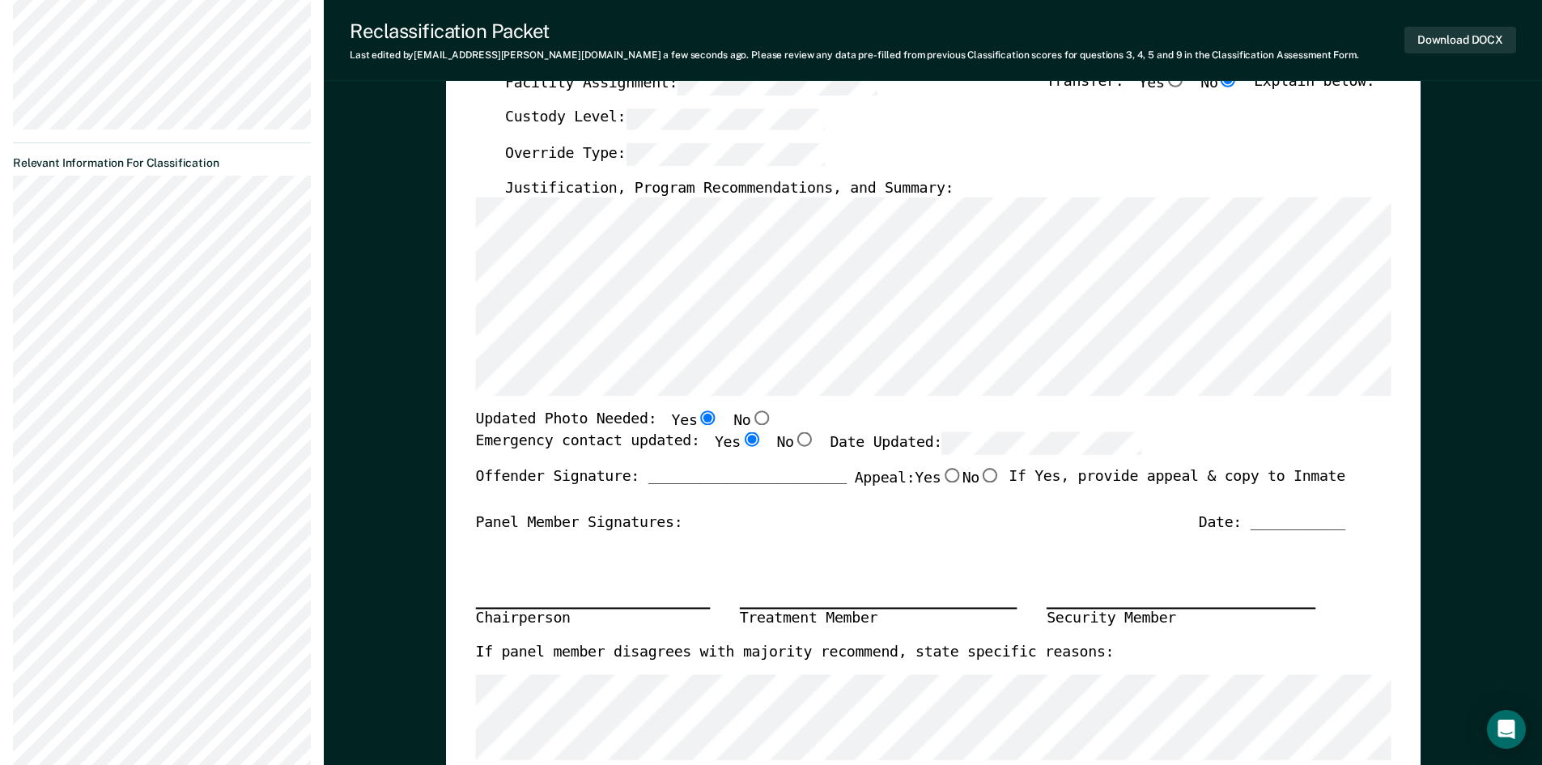
radio input "true"
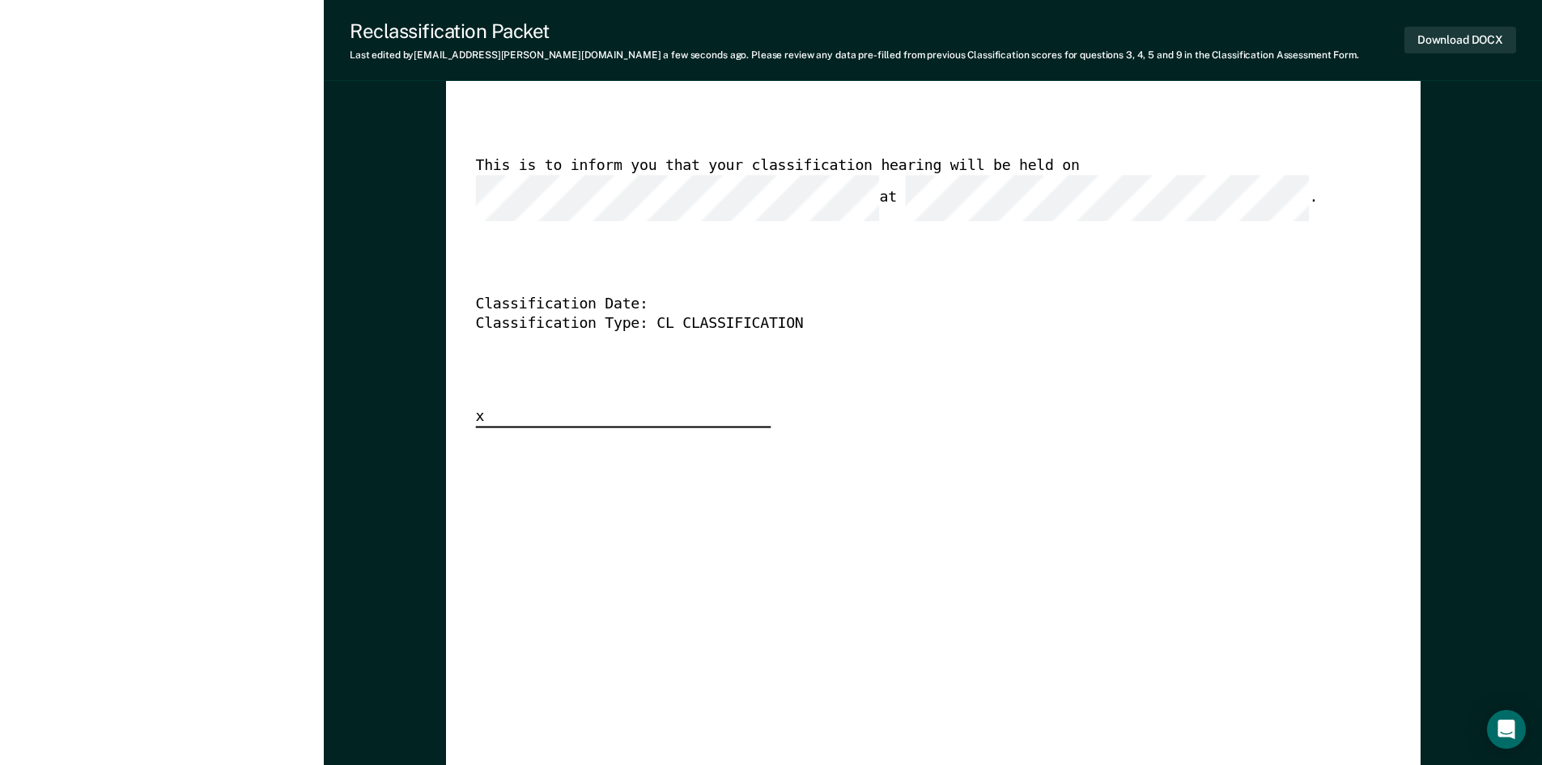
scroll to position [4208, 0]
click at [1422, 40] on button "Download DOCX" at bounding box center [1460, 40] width 112 height 27
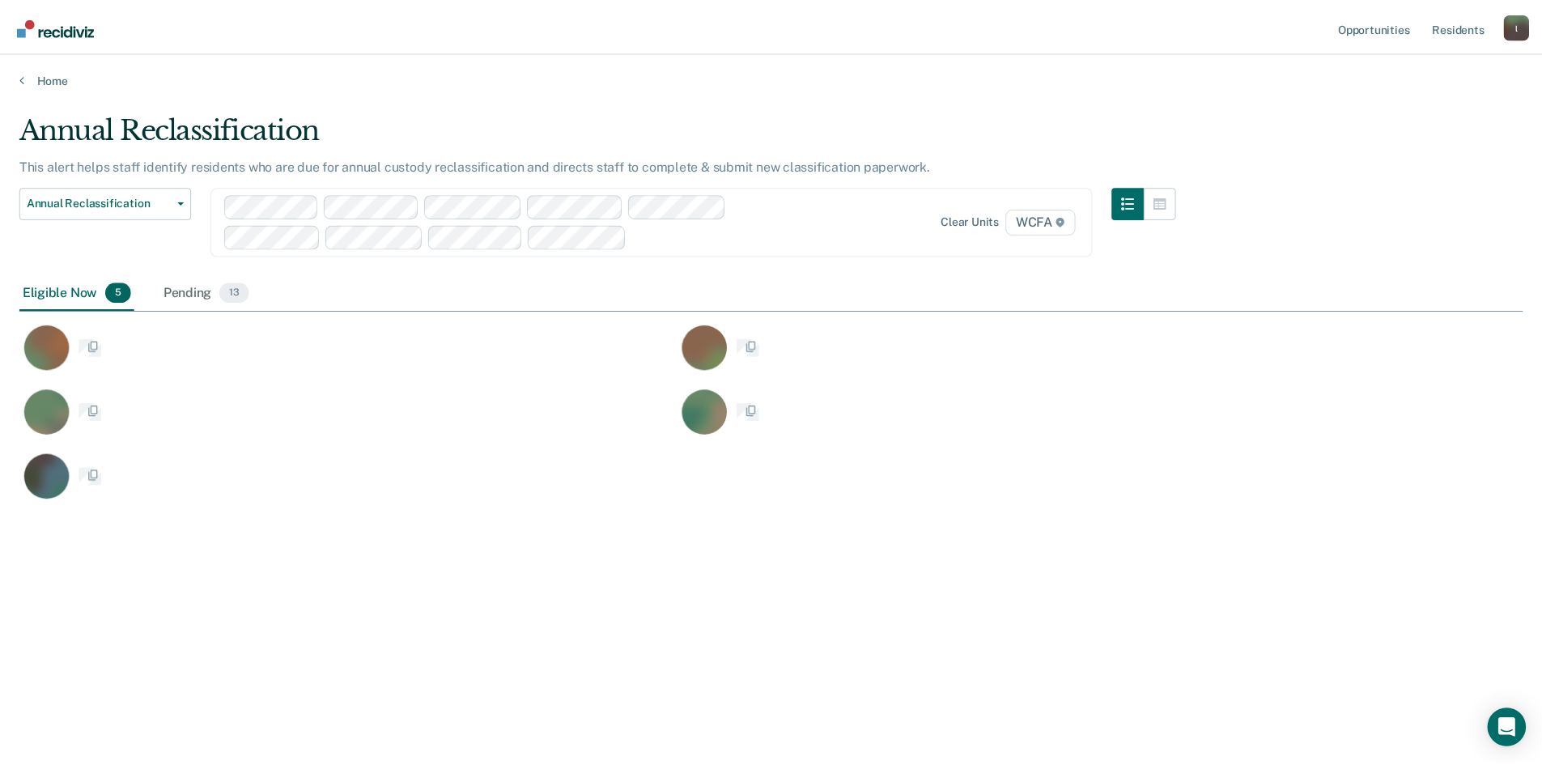
scroll to position [520, 1503]
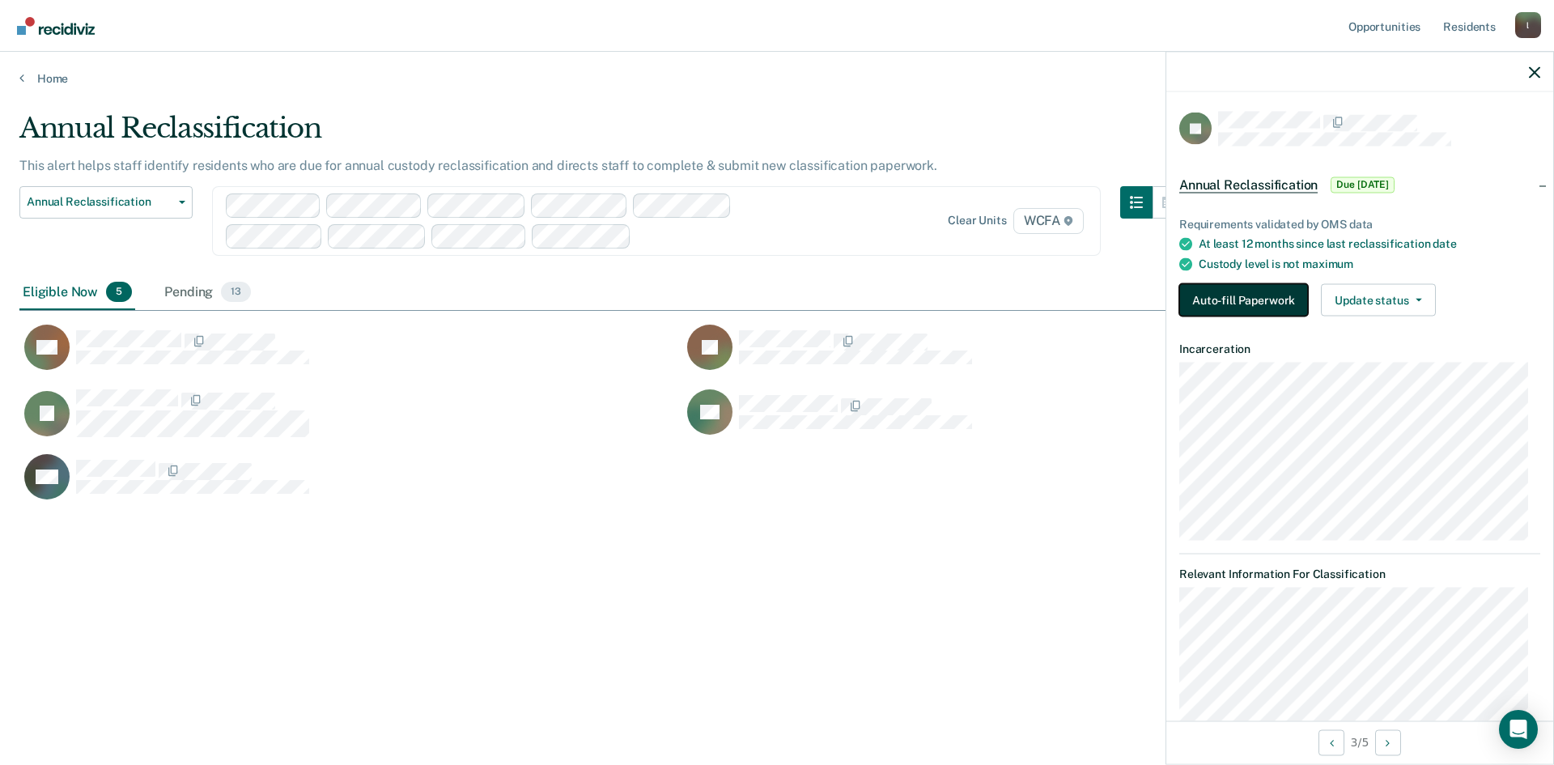
click at [1273, 303] on button "Auto-fill Paperwork" at bounding box center [1243, 300] width 129 height 32
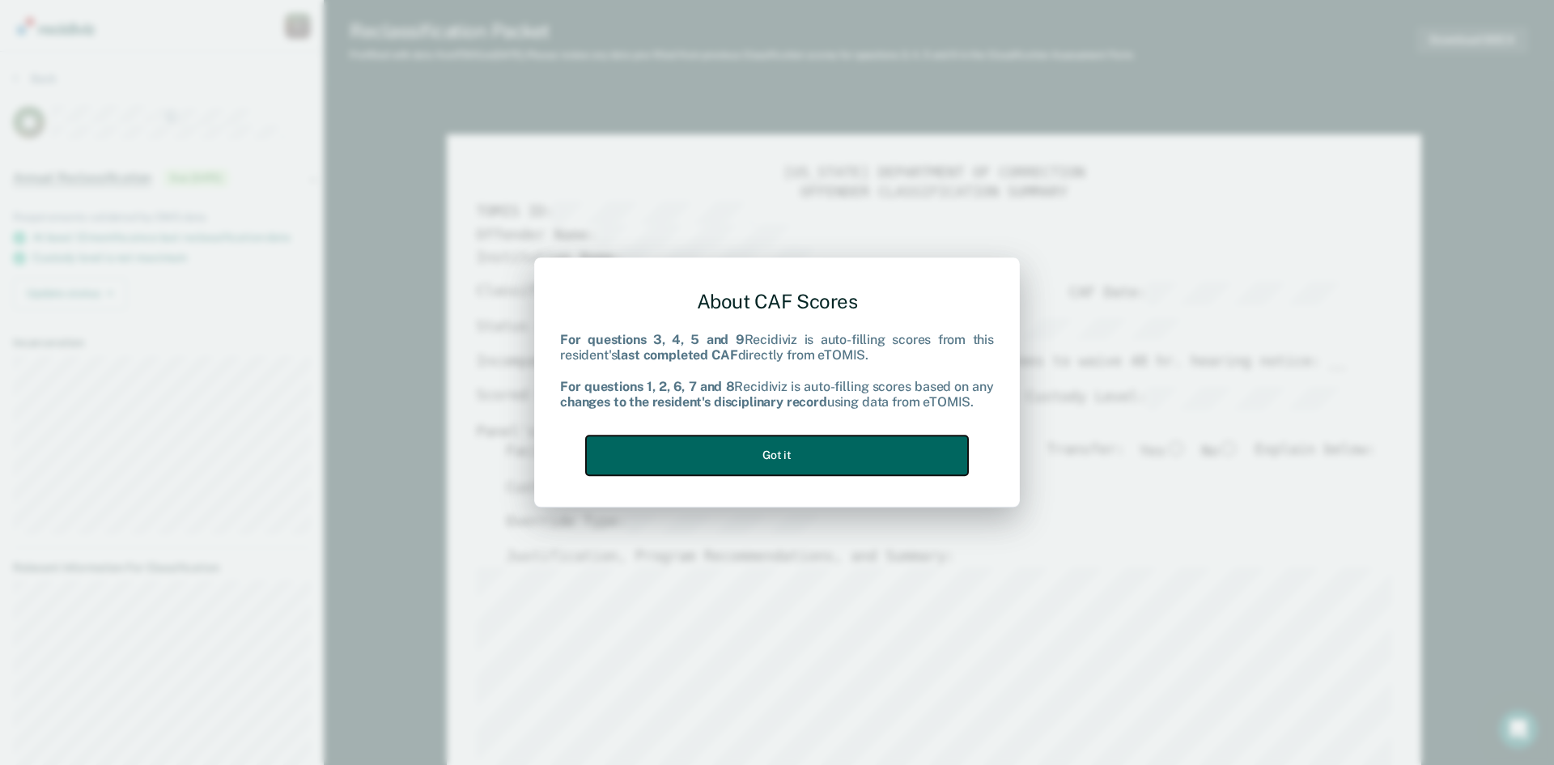
click at [787, 445] on button "Got it" at bounding box center [777, 455] width 382 height 40
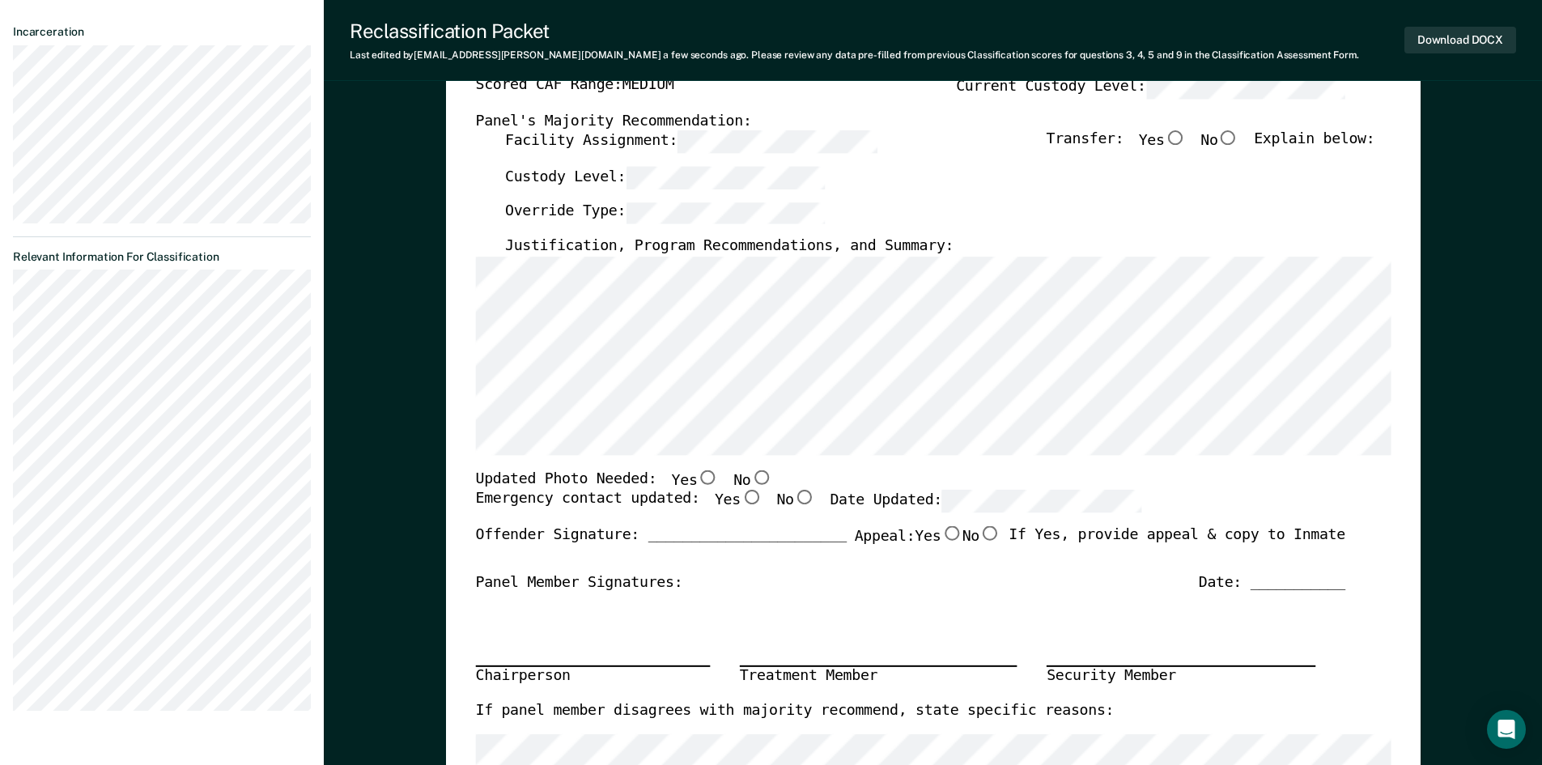
scroll to position [324, 0]
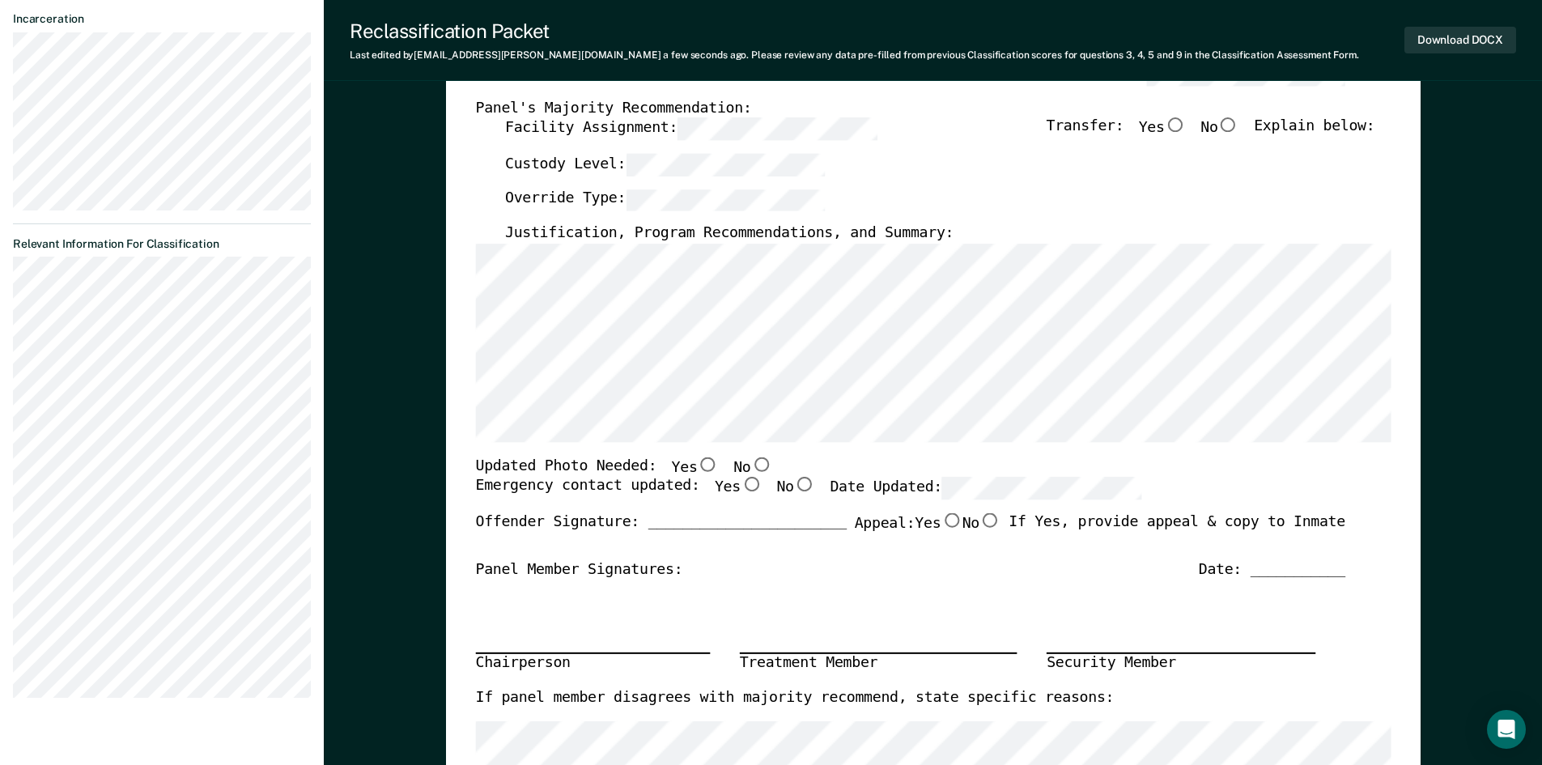
click at [750, 465] on input "No" at bounding box center [760, 463] width 21 height 15
type textarea "x"
radio input "true"
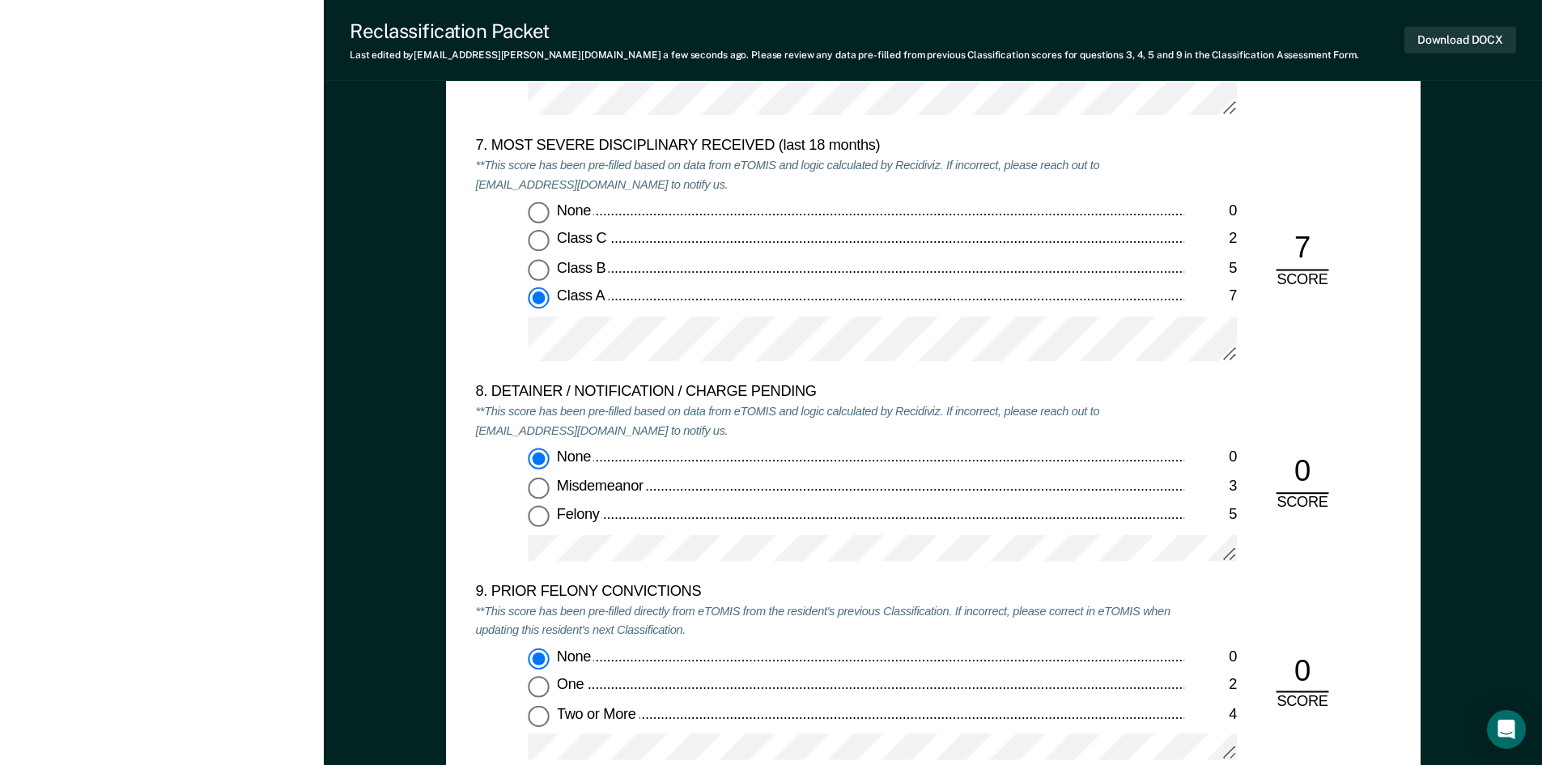
scroll to position [2979, 0]
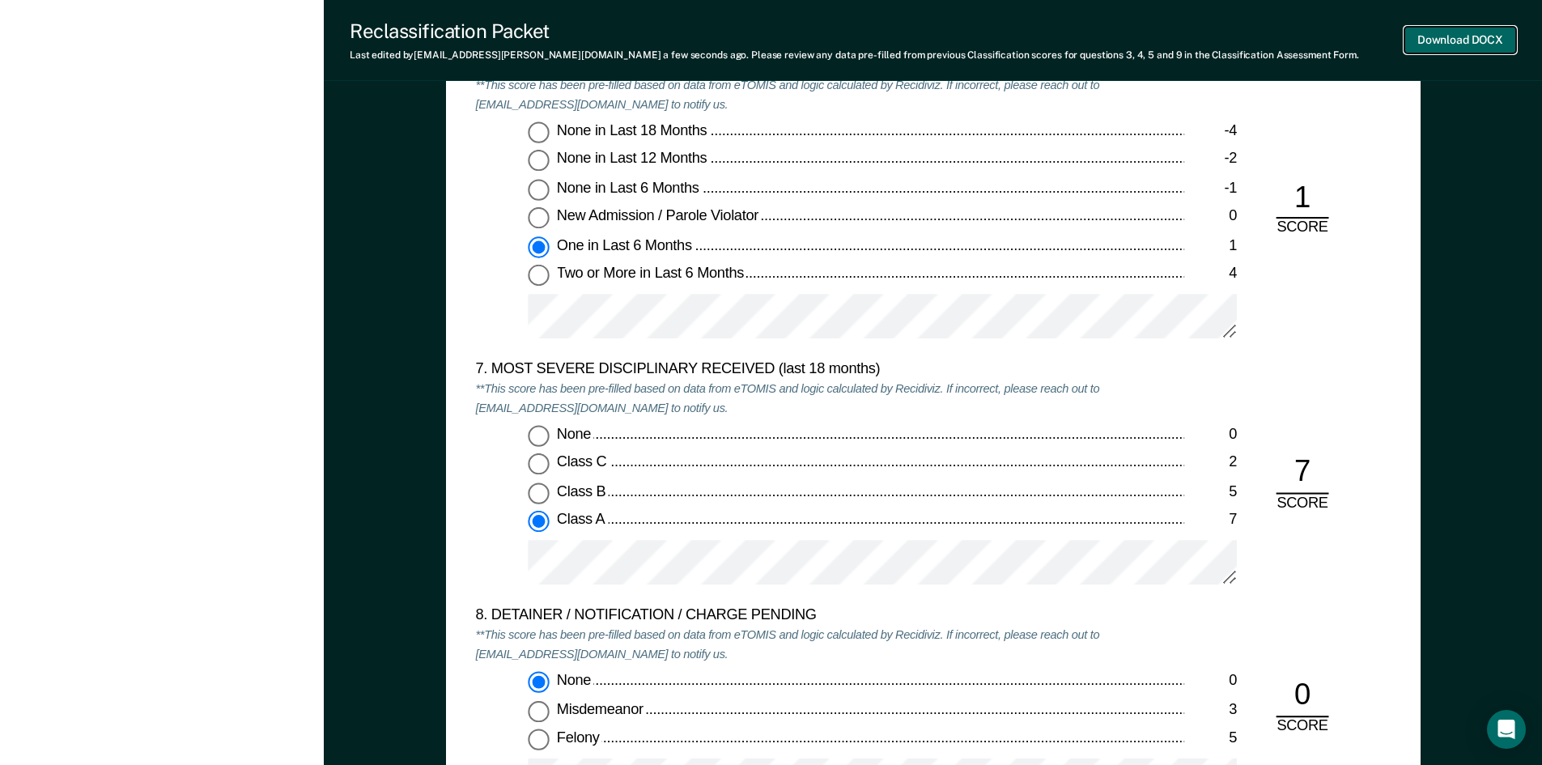
click at [1454, 42] on button "Download DOCX" at bounding box center [1460, 40] width 112 height 27
type textarea "x"
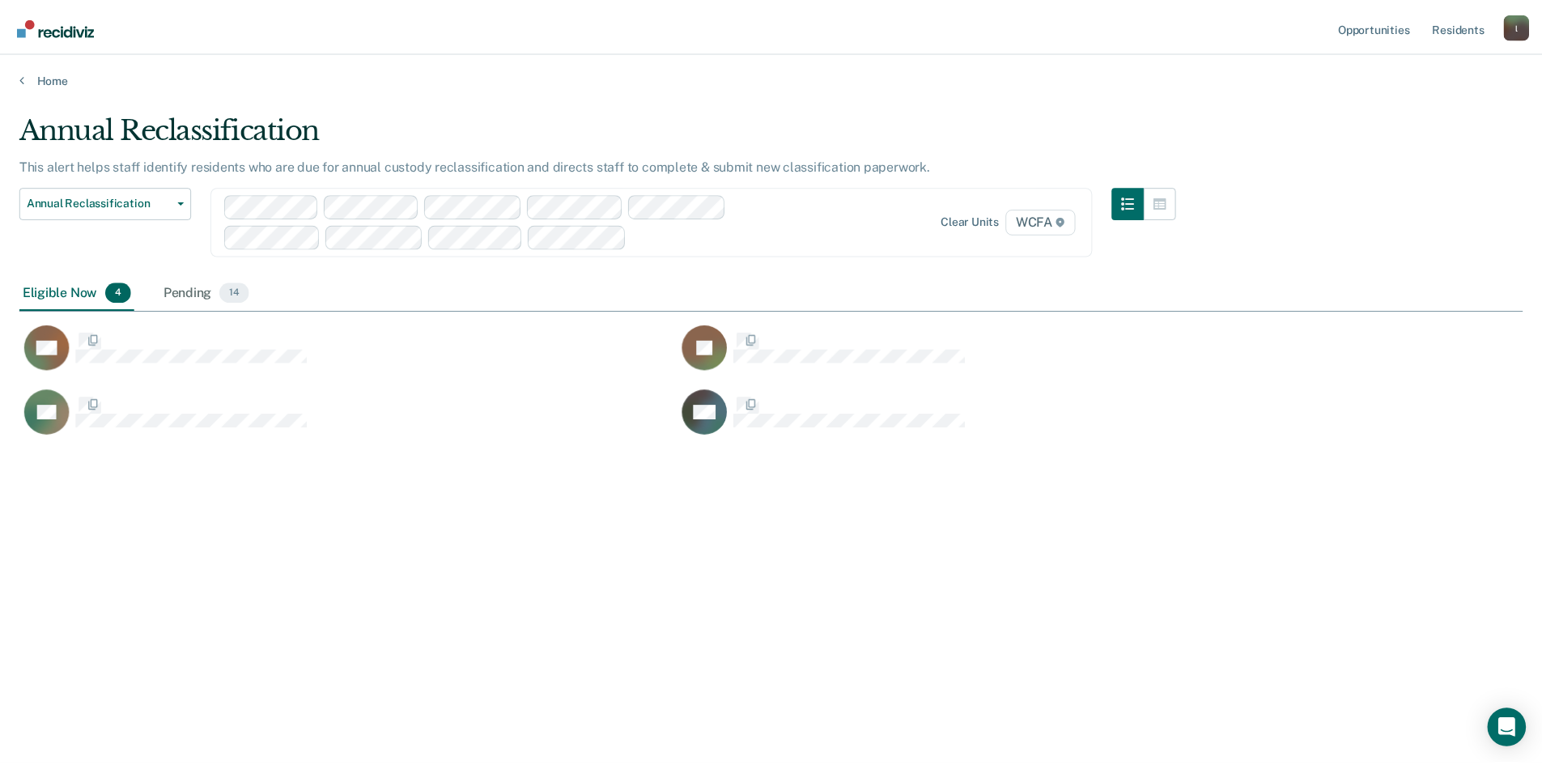
scroll to position [520, 1503]
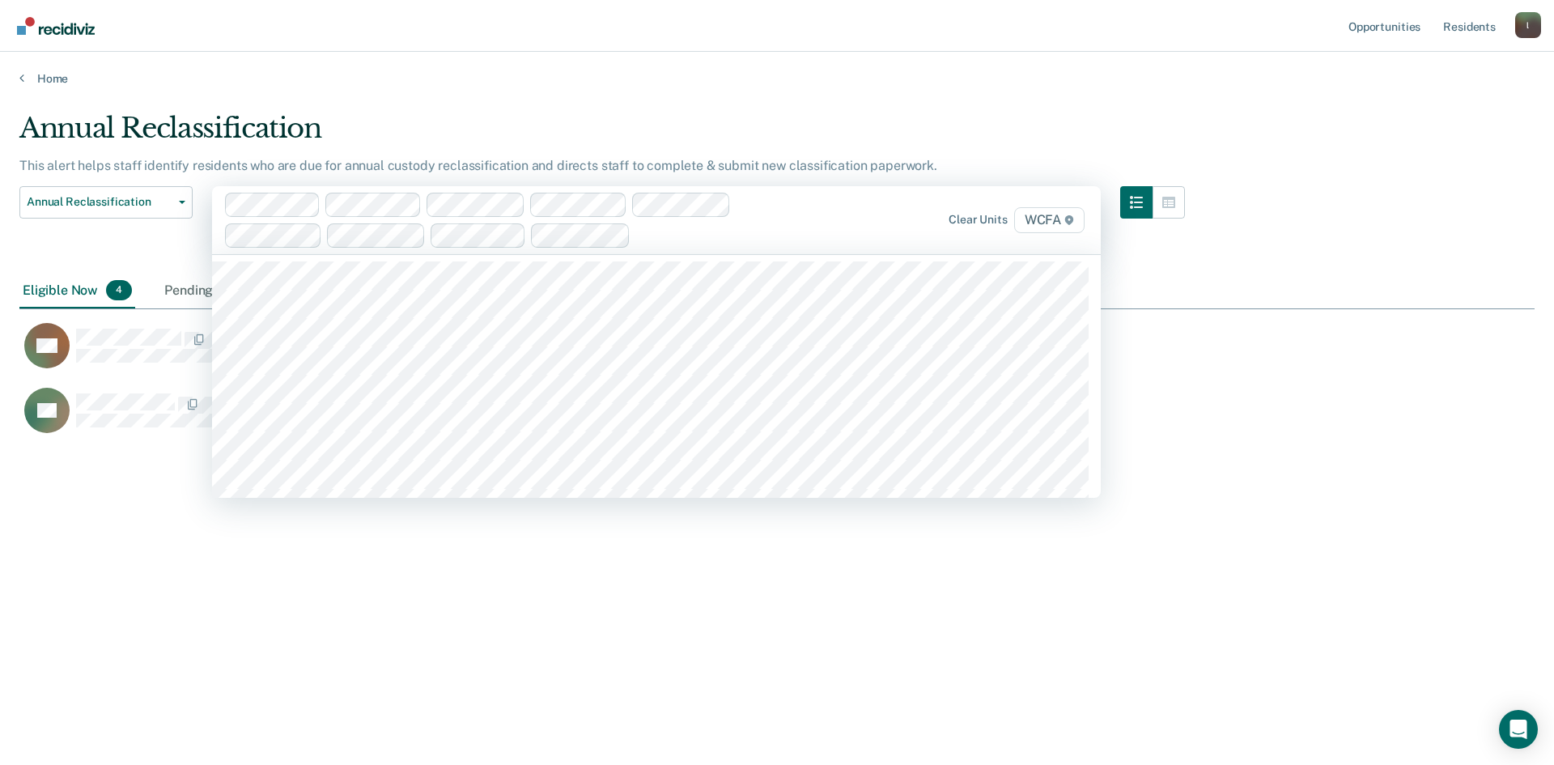
click at [503, 725] on main "Annual Reclassification This alert helps staff identify residents who are due f…" at bounding box center [777, 423] width 1554 height 674
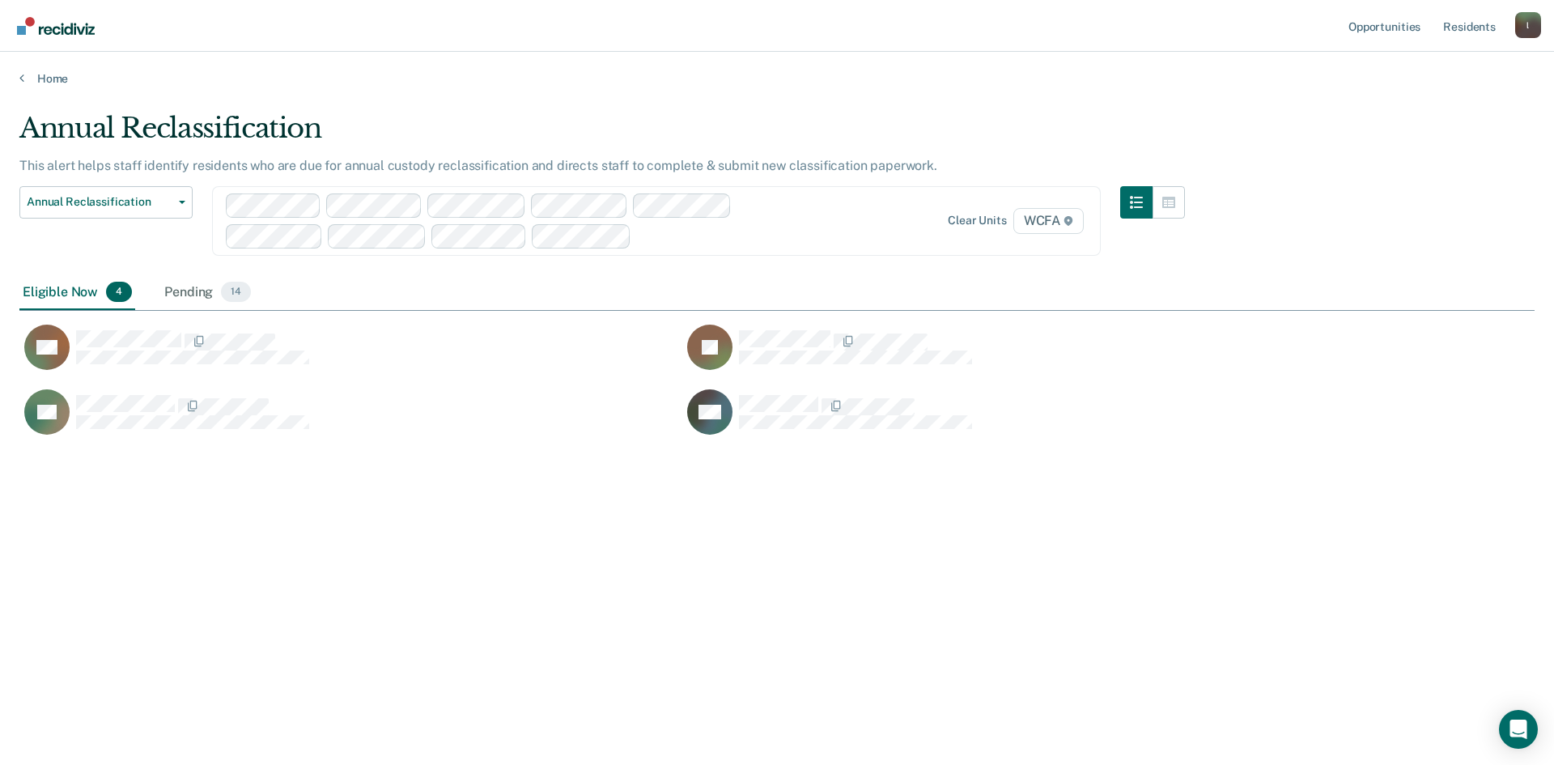
click at [697, 247] on div at bounding box center [527, 220] width 603 height 55
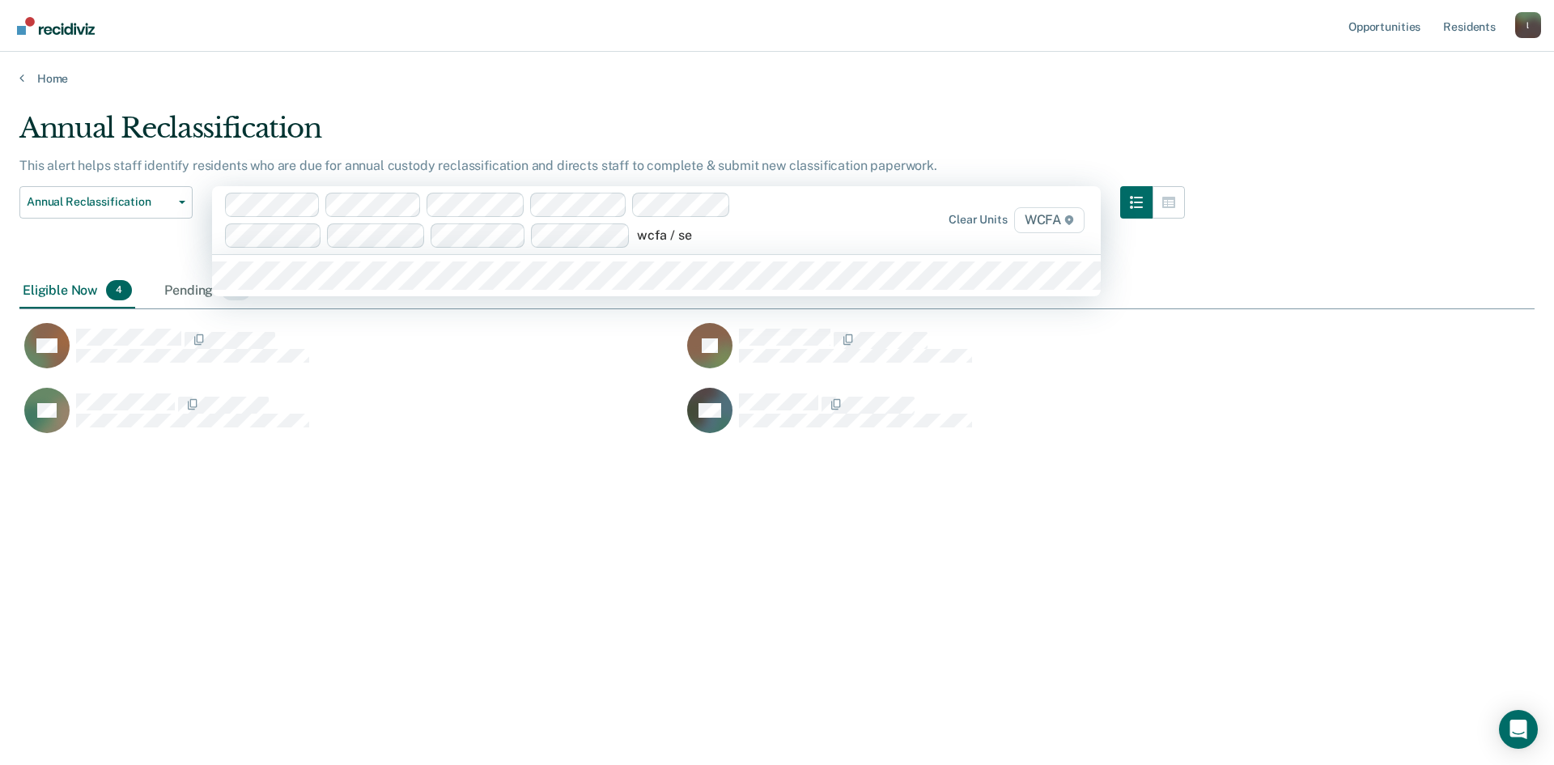
type input "wcfa / se2"
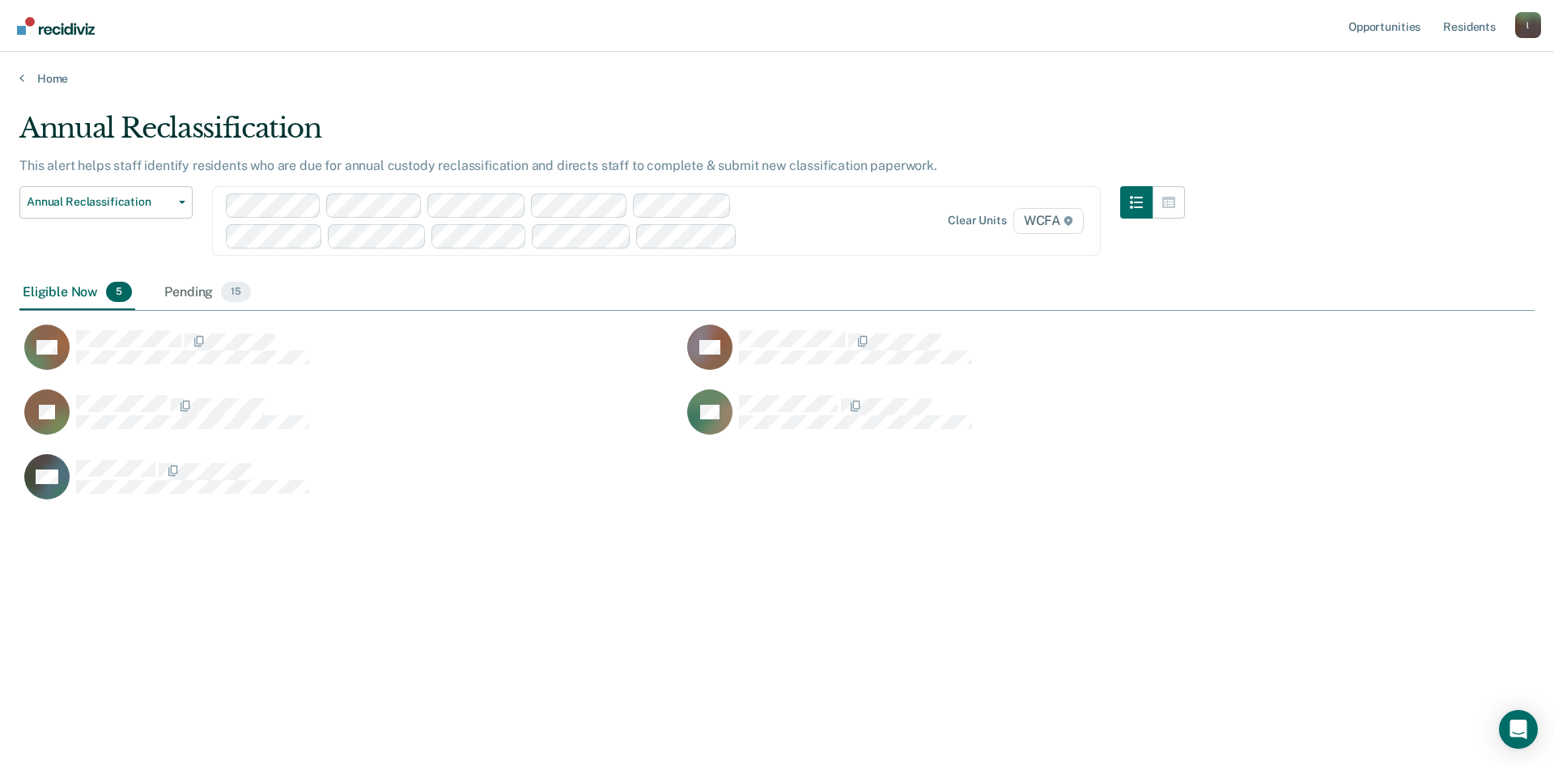
click at [769, 236] on div at bounding box center [785, 236] width 83 height 19
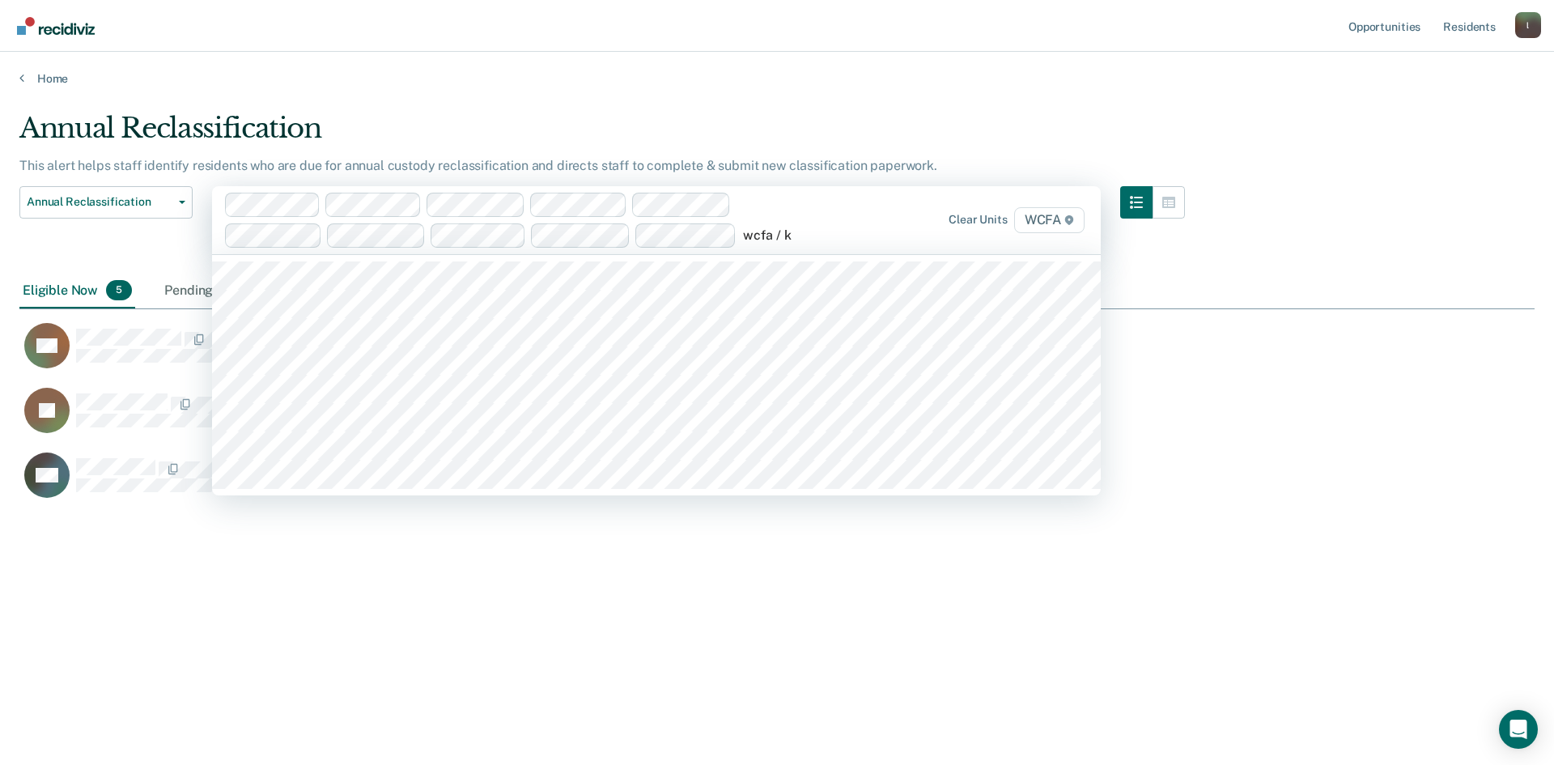
type input "wcfa / kd"
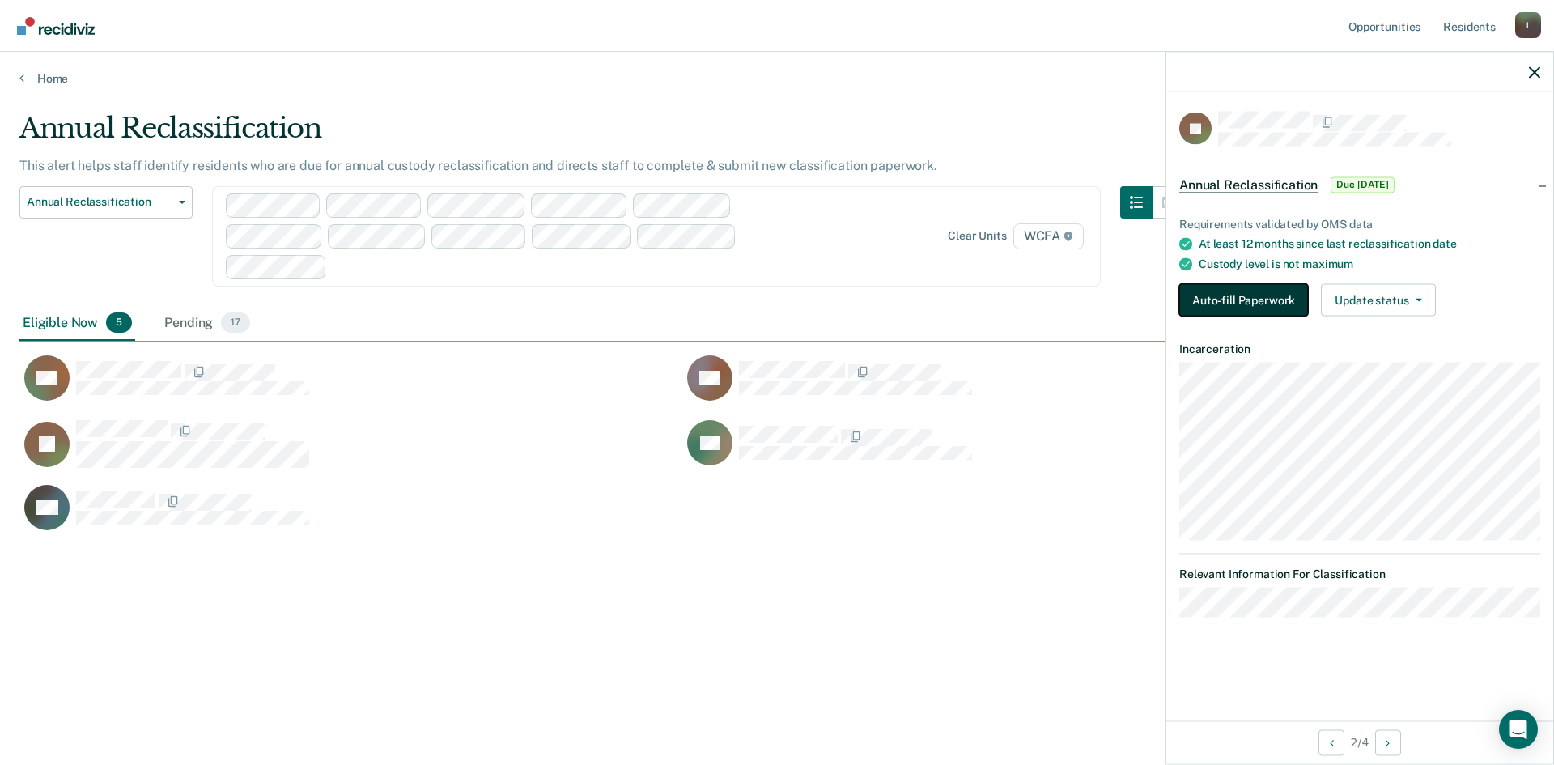
click at [1213, 307] on button "Auto-fill Paperwork" at bounding box center [1243, 300] width 129 height 32
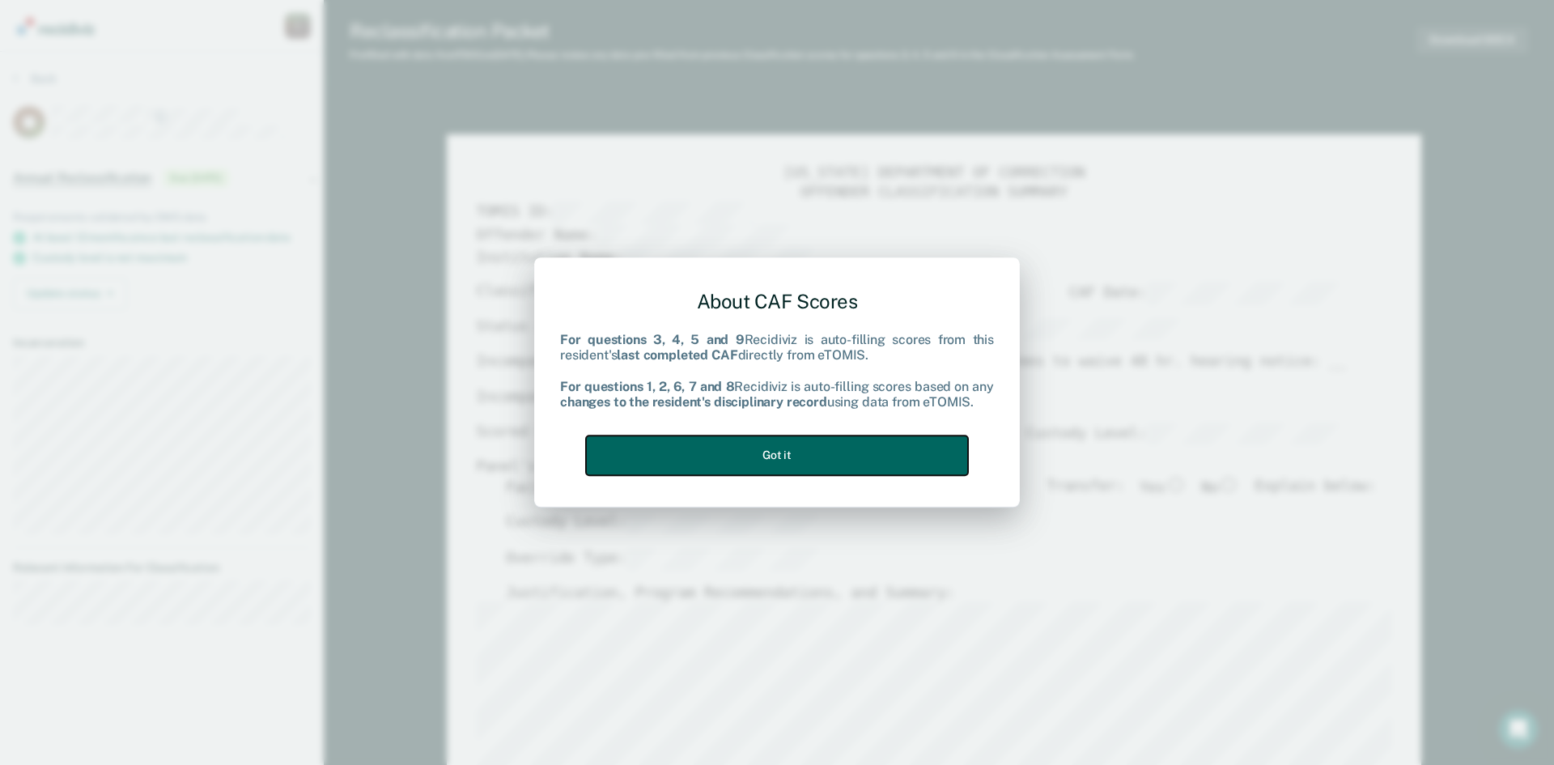
click at [743, 449] on button "Got it" at bounding box center [777, 455] width 382 height 40
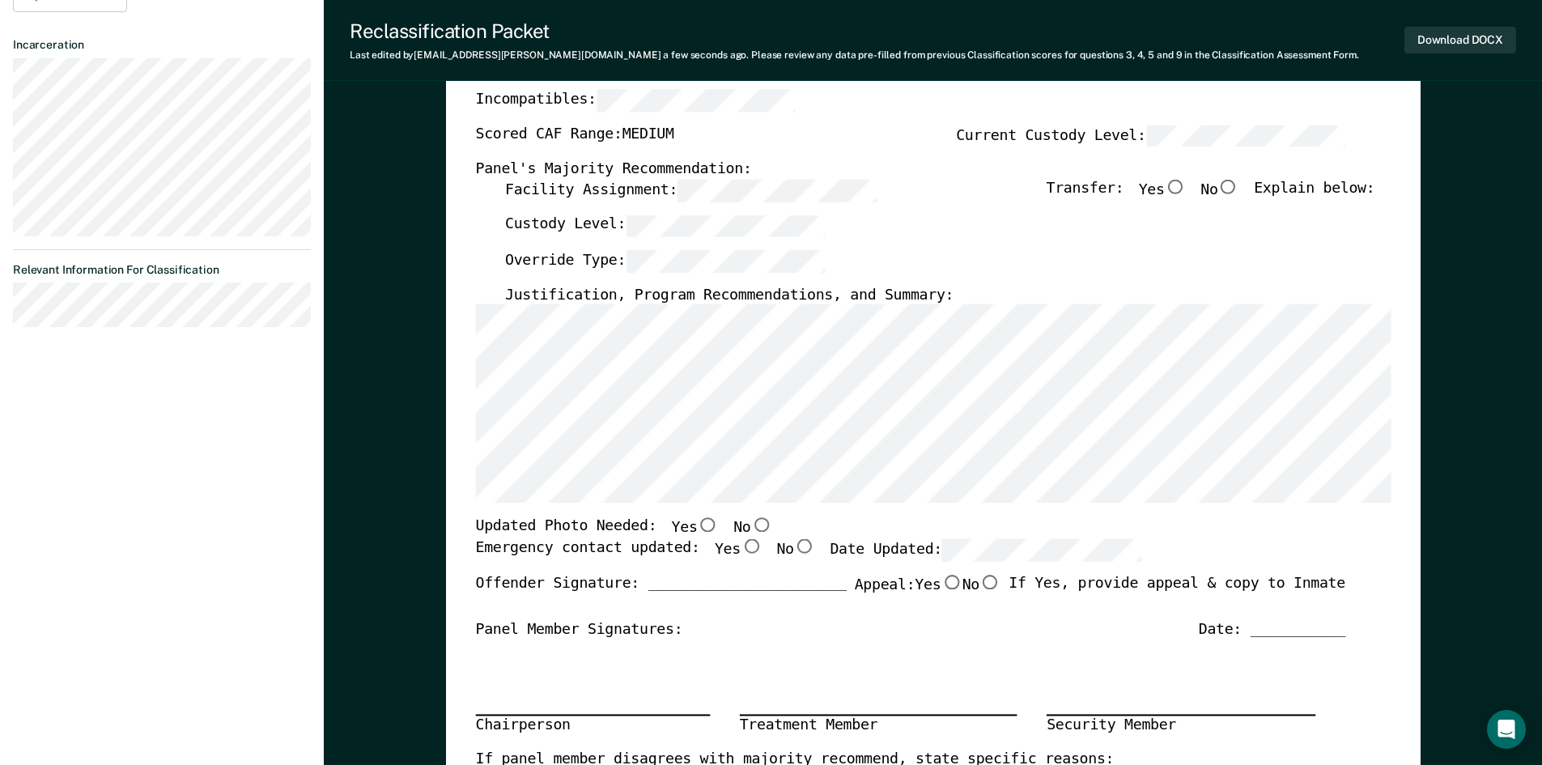
scroll to position [324, 0]
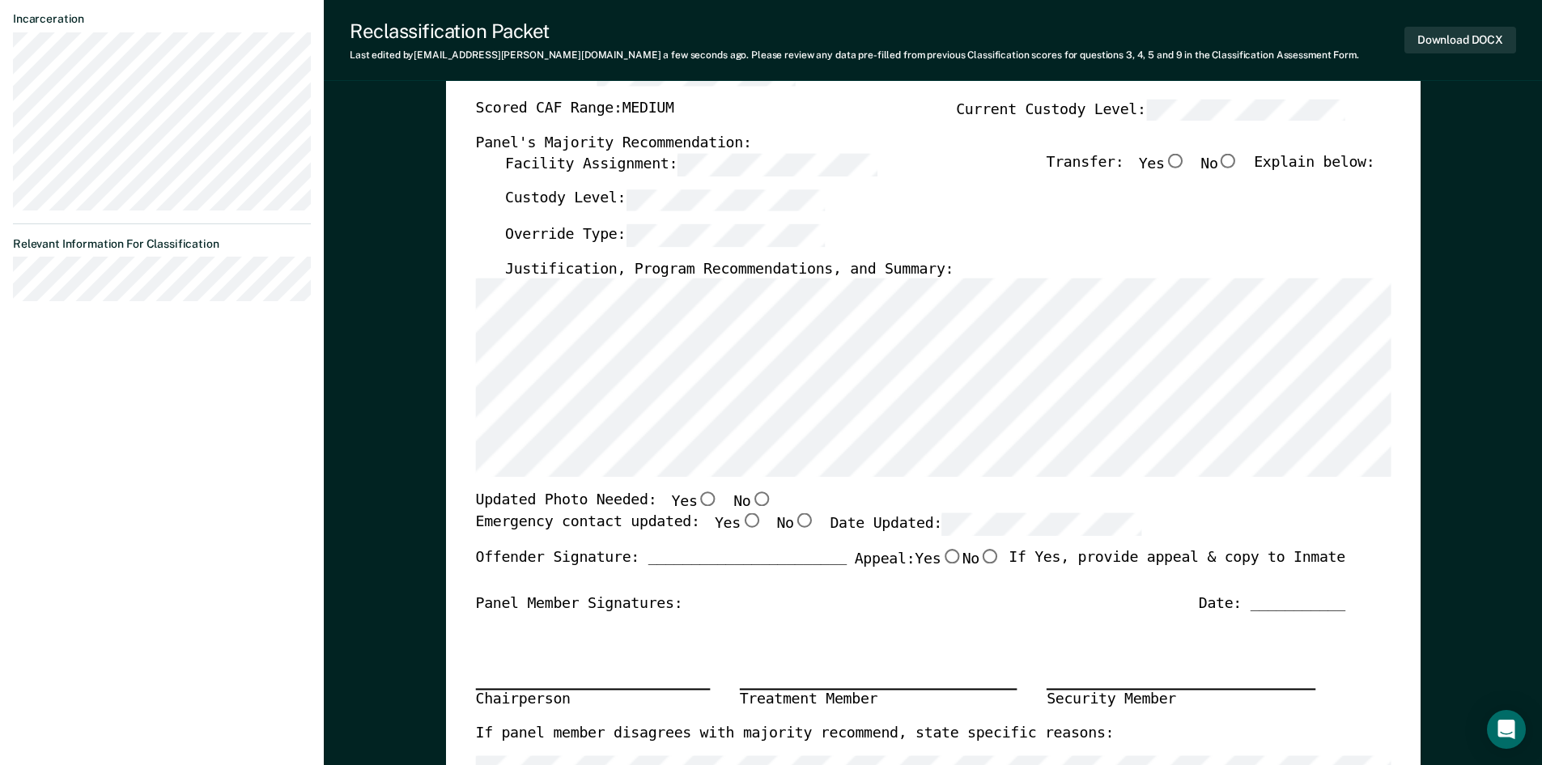
click at [697, 498] on input "Yes" at bounding box center [707, 499] width 21 height 15
type textarea "x"
radio input "true"
click at [761, 500] on div "Updated Photo Needed: Yes No" at bounding box center [909, 502] width 869 height 21
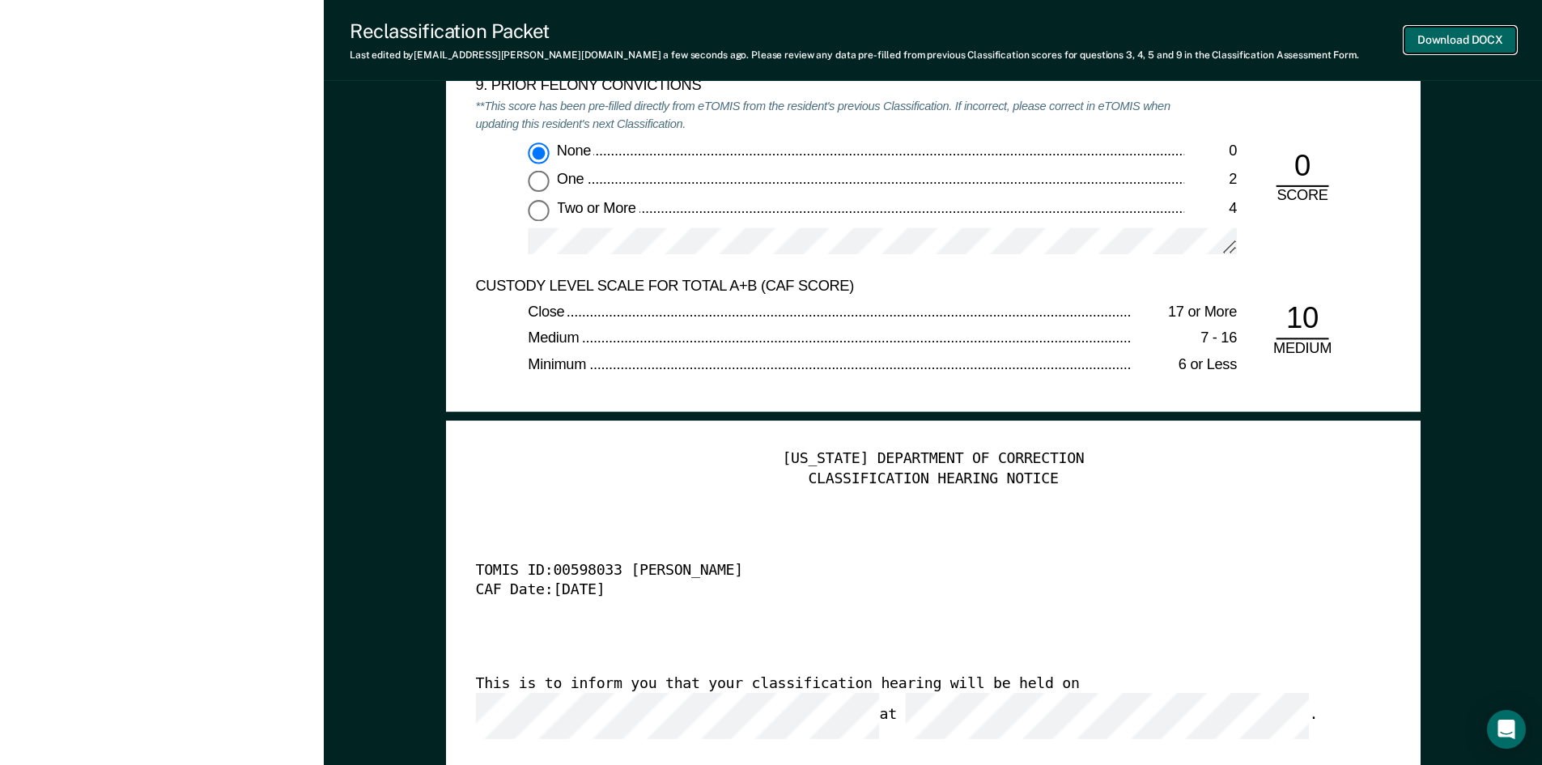
scroll to position [0, 0]
click at [1458, 45] on button "Download DOCX" at bounding box center [1460, 40] width 112 height 27
type textarea "x"
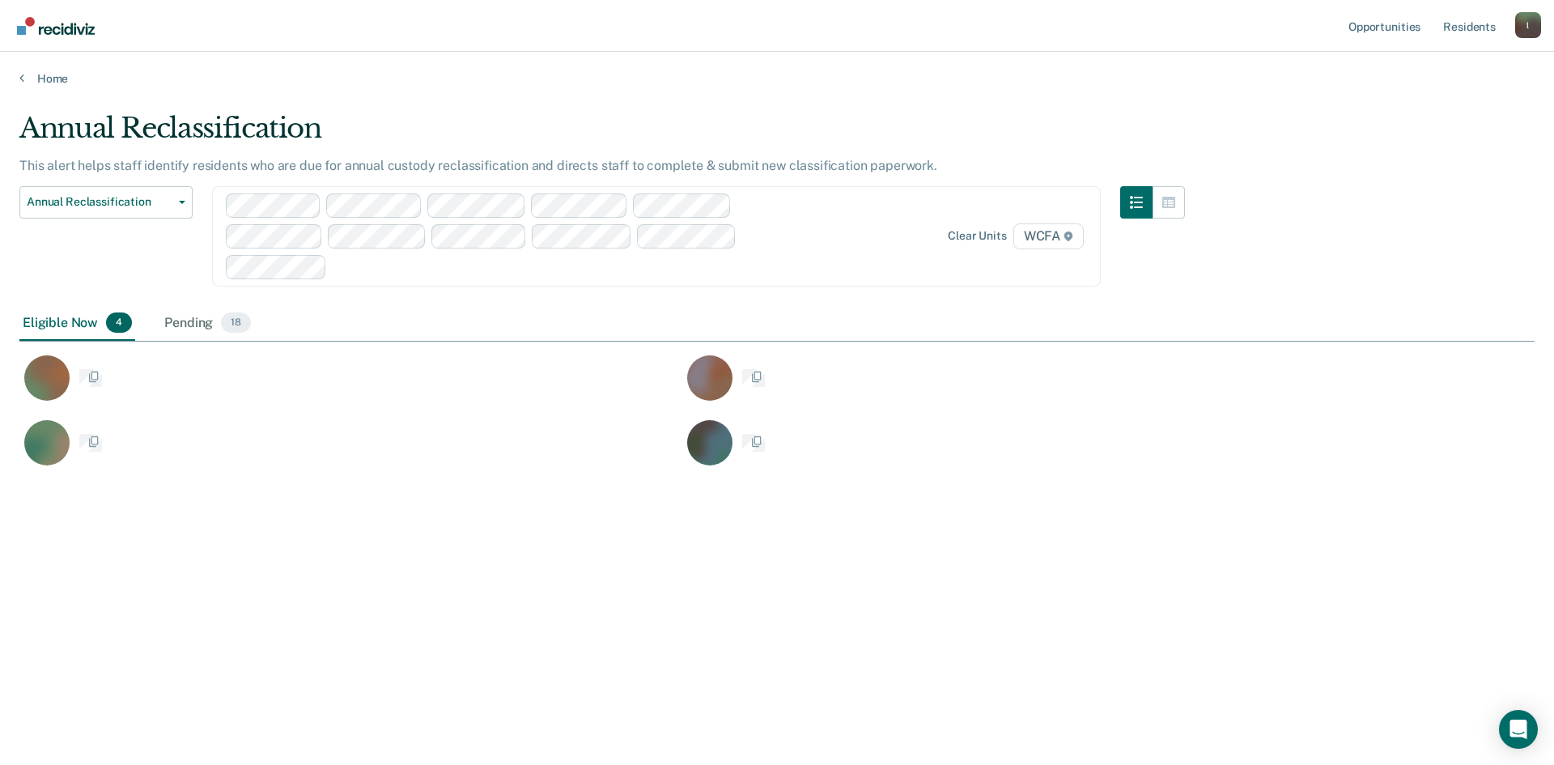
scroll to position [520, 1503]
